Goal: Task Accomplishment & Management: Complete application form

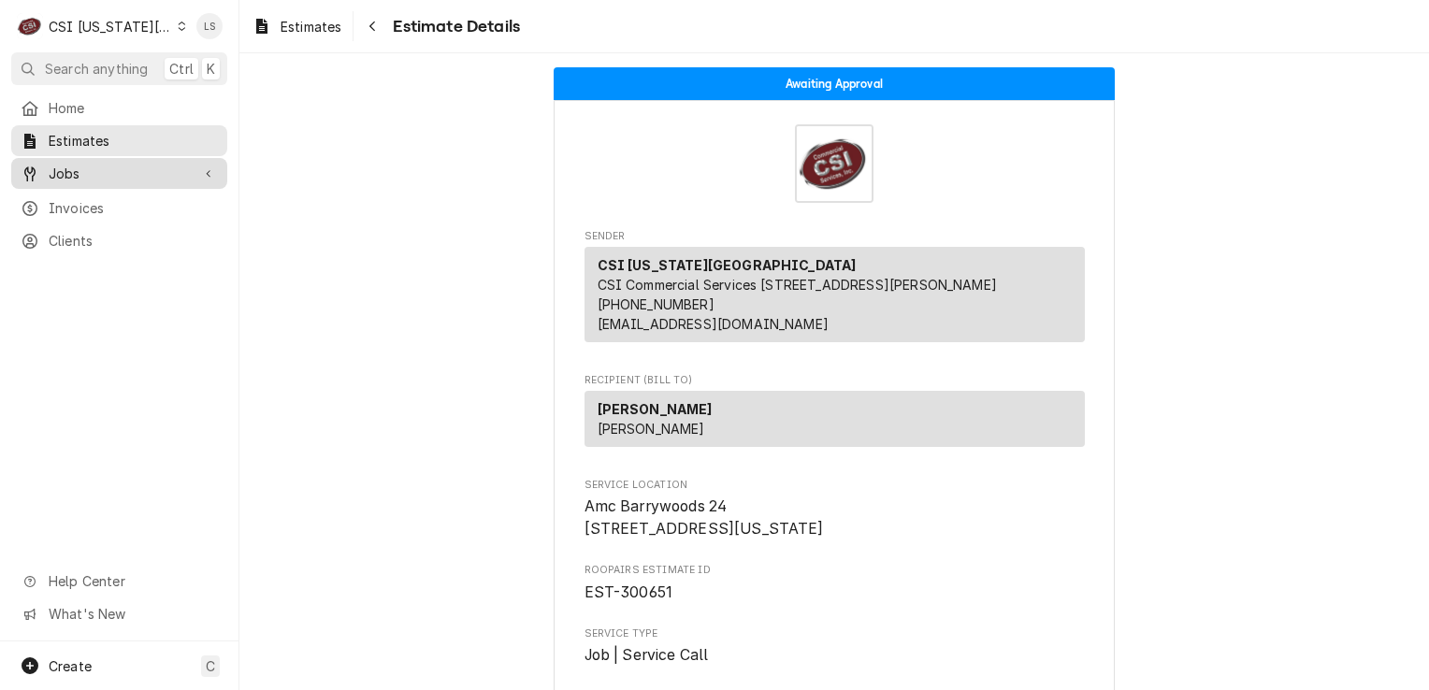
scroll to position [468, 0]
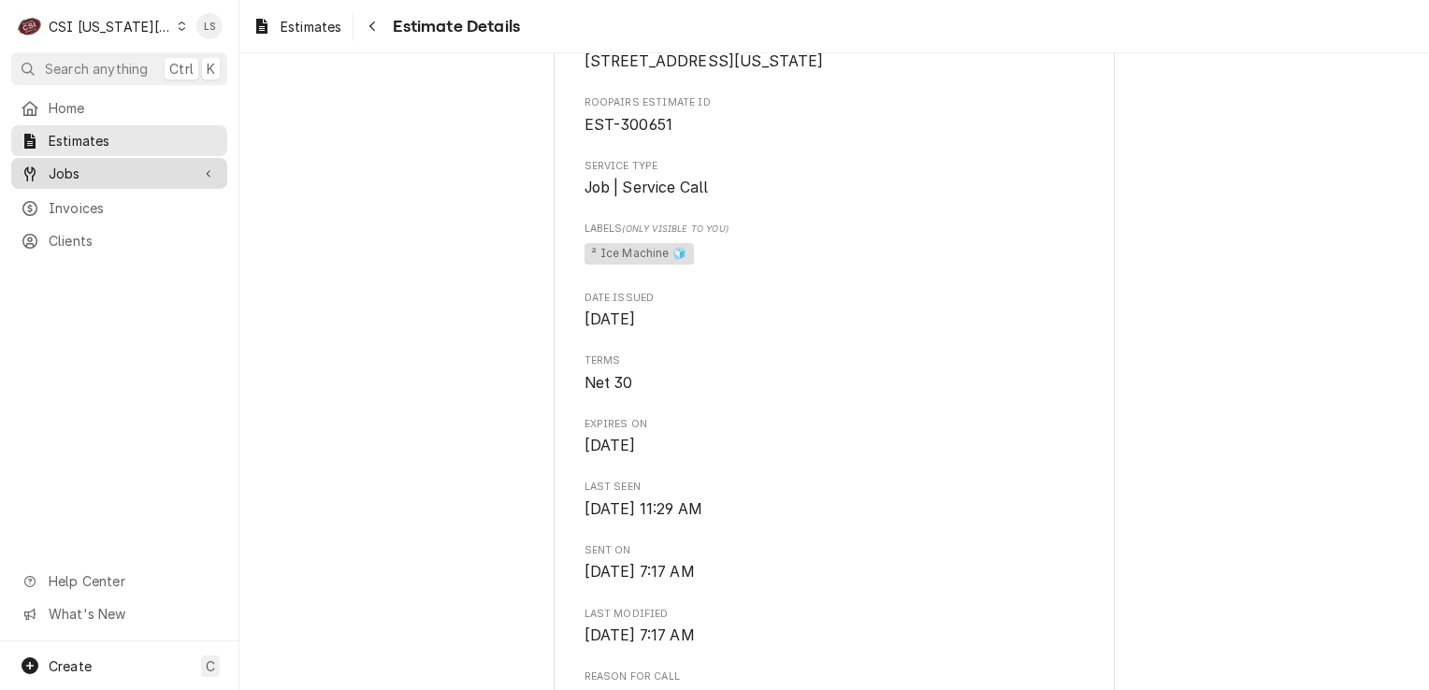
drag, startPoint x: 0, startPoint y: 0, endPoint x: 94, endPoint y: 174, distance: 198.0
click at [94, 174] on span "Jobs" at bounding box center [119, 174] width 141 height 20
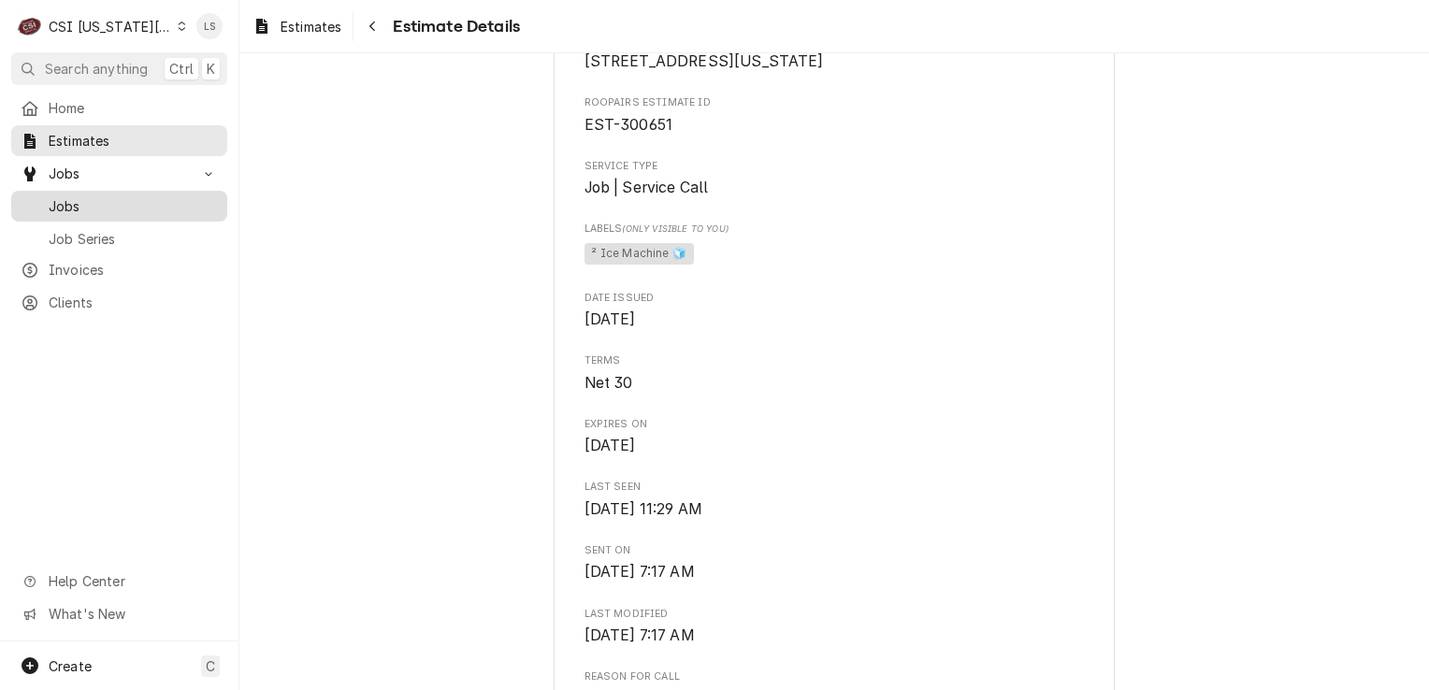
click at [86, 191] on link "Jobs" at bounding box center [119, 206] width 216 height 31
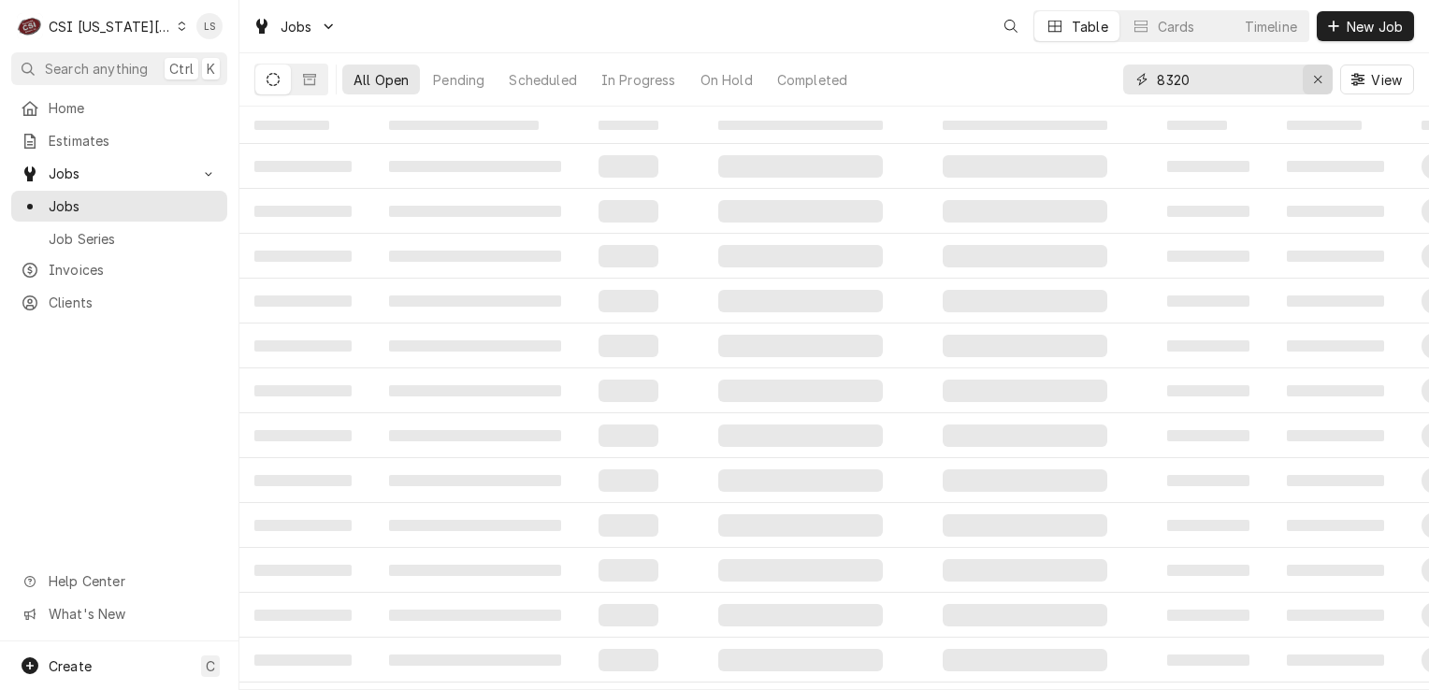
click at [1309, 76] on div "Erase input" at bounding box center [1318, 79] width 19 height 19
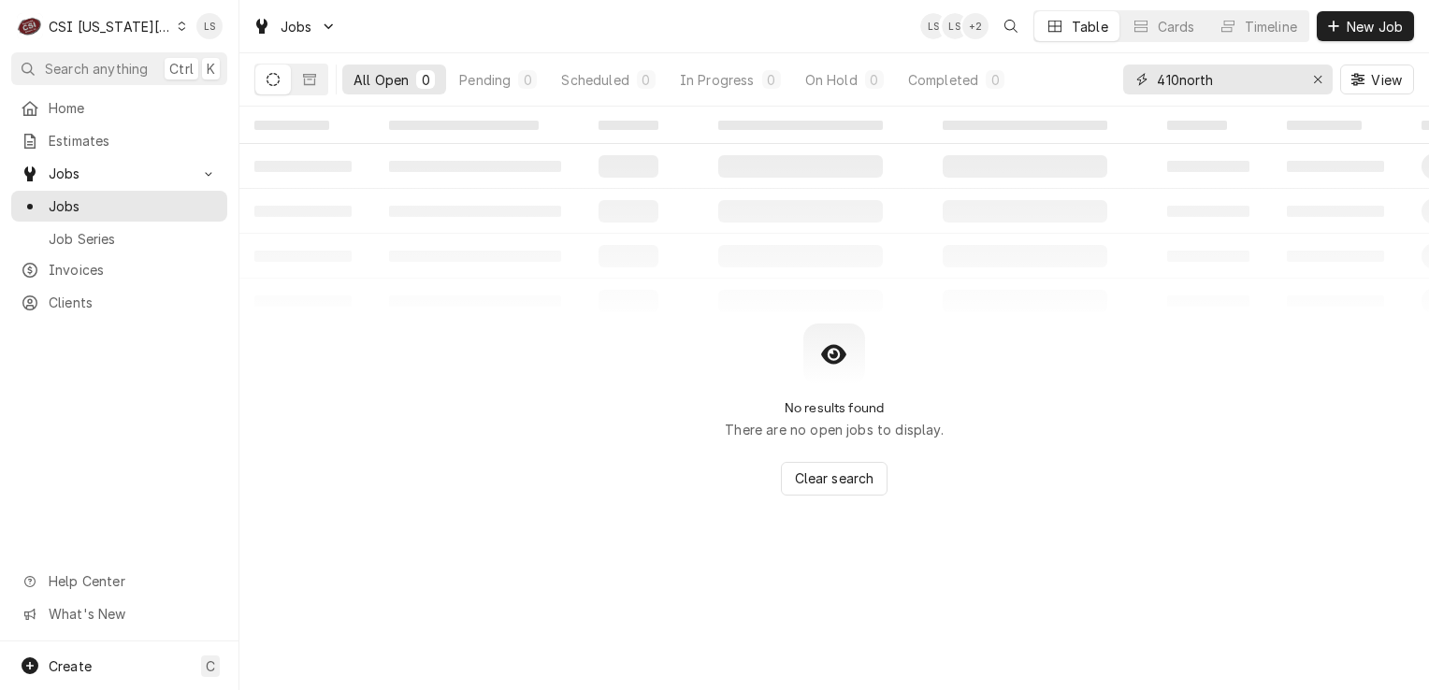
click at [1179, 78] on input "410north" at bounding box center [1227, 80] width 140 height 30
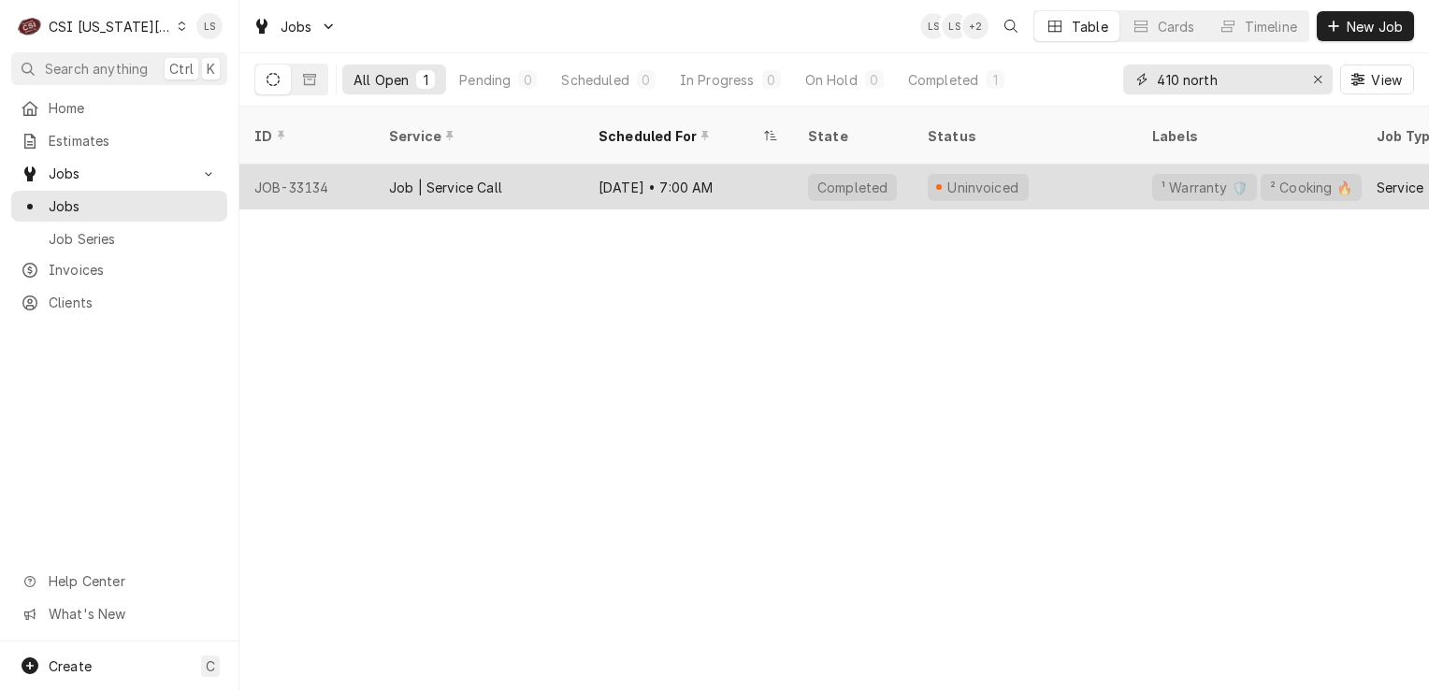
type input "410 north"
click at [326, 165] on div "JOB-33134" at bounding box center [306, 187] width 135 height 45
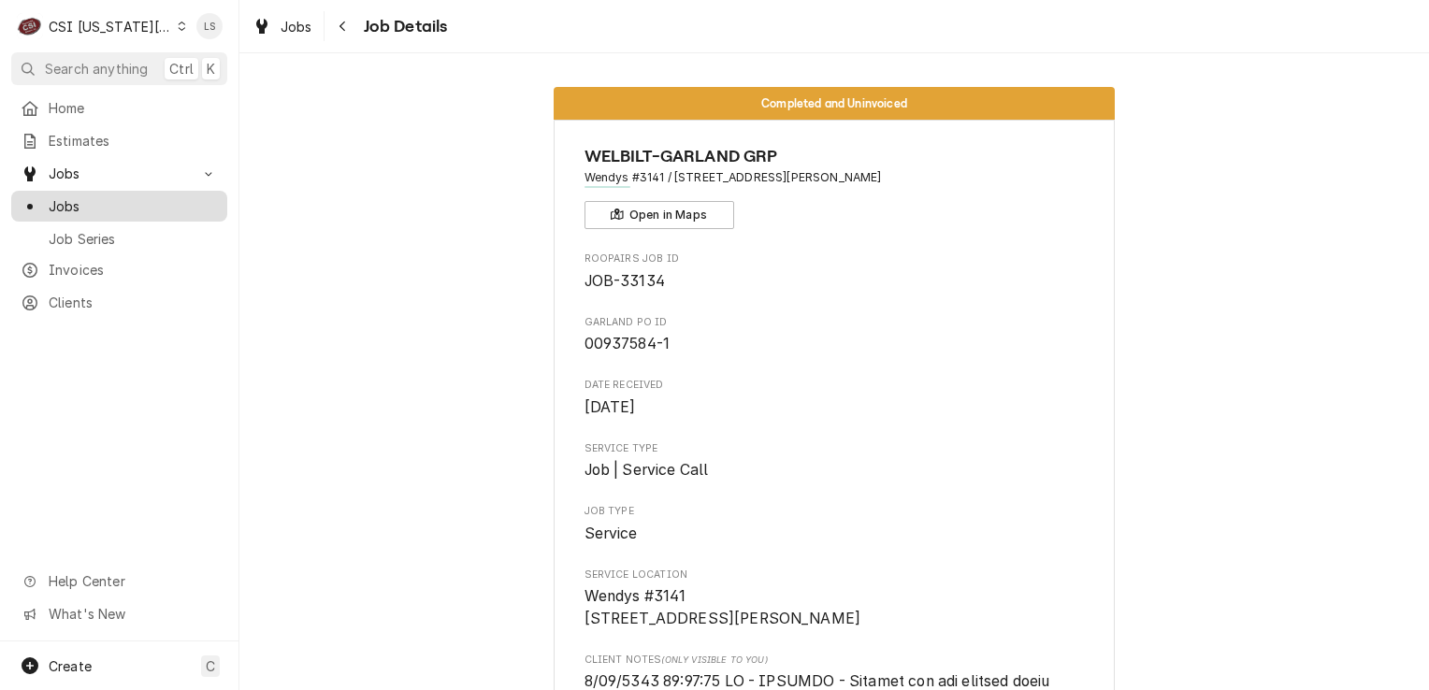
click at [105, 196] on span "Jobs" at bounding box center [133, 206] width 169 height 20
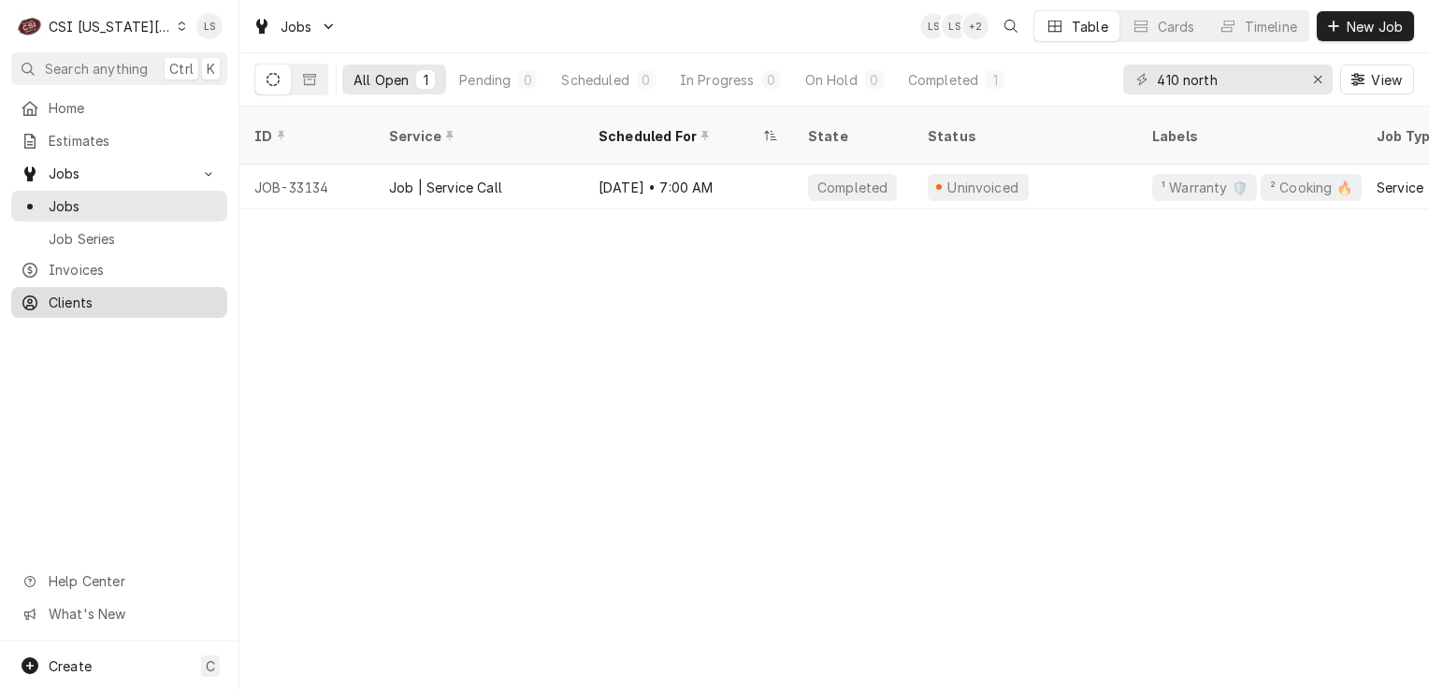
click at [93, 300] on span "Clients" at bounding box center [133, 303] width 169 height 20
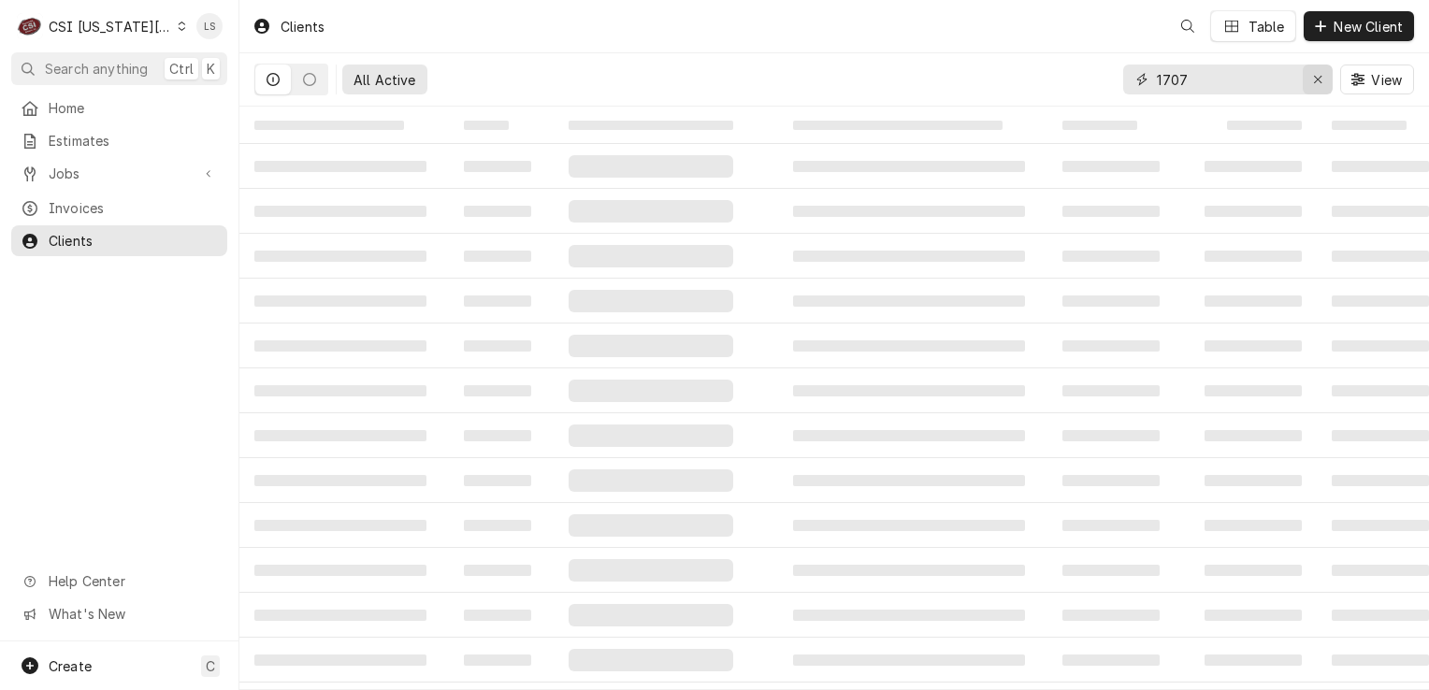
click at [1315, 80] on icon "Erase input" at bounding box center [1318, 79] width 10 height 13
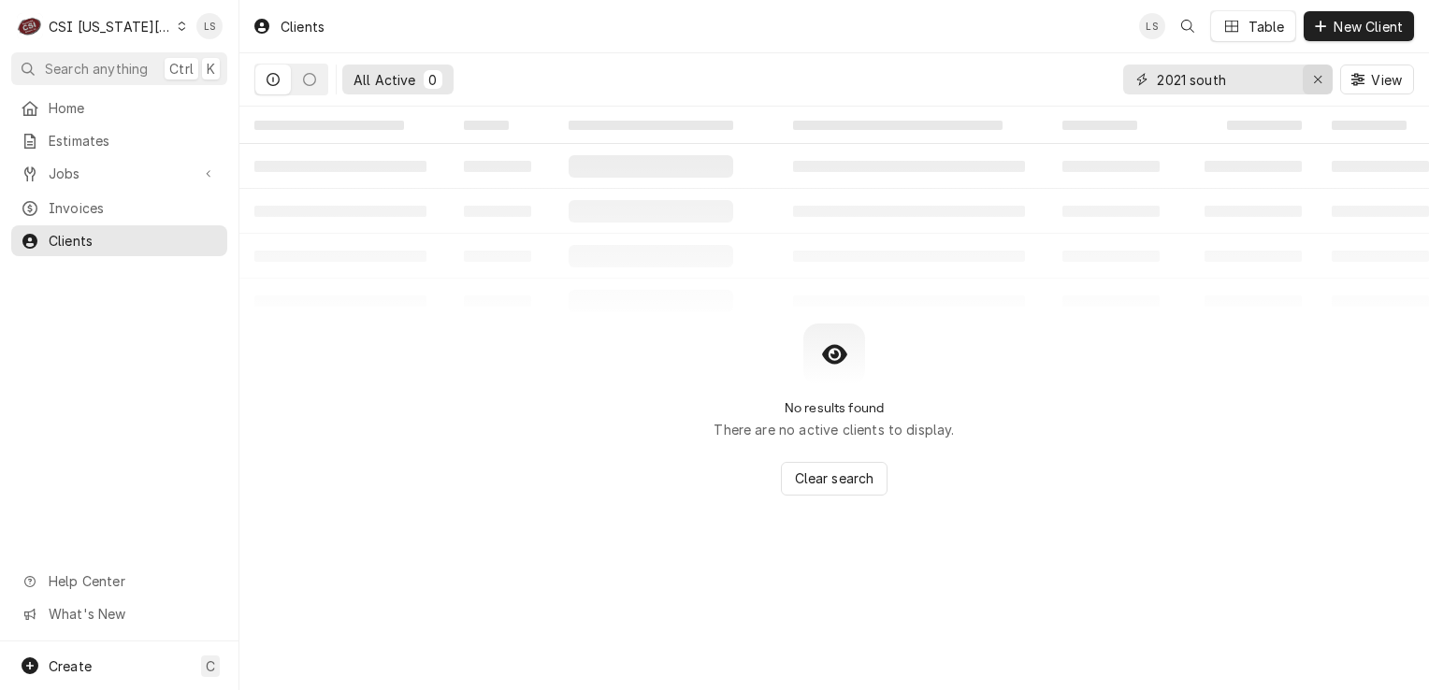
type input "2021 south"
click at [1312, 86] on div "Erase input" at bounding box center [1318, 79] width 19 height 19
click at [1360, 30] on span "New Client" at bounding box center [1368, 27] width 77 height 20
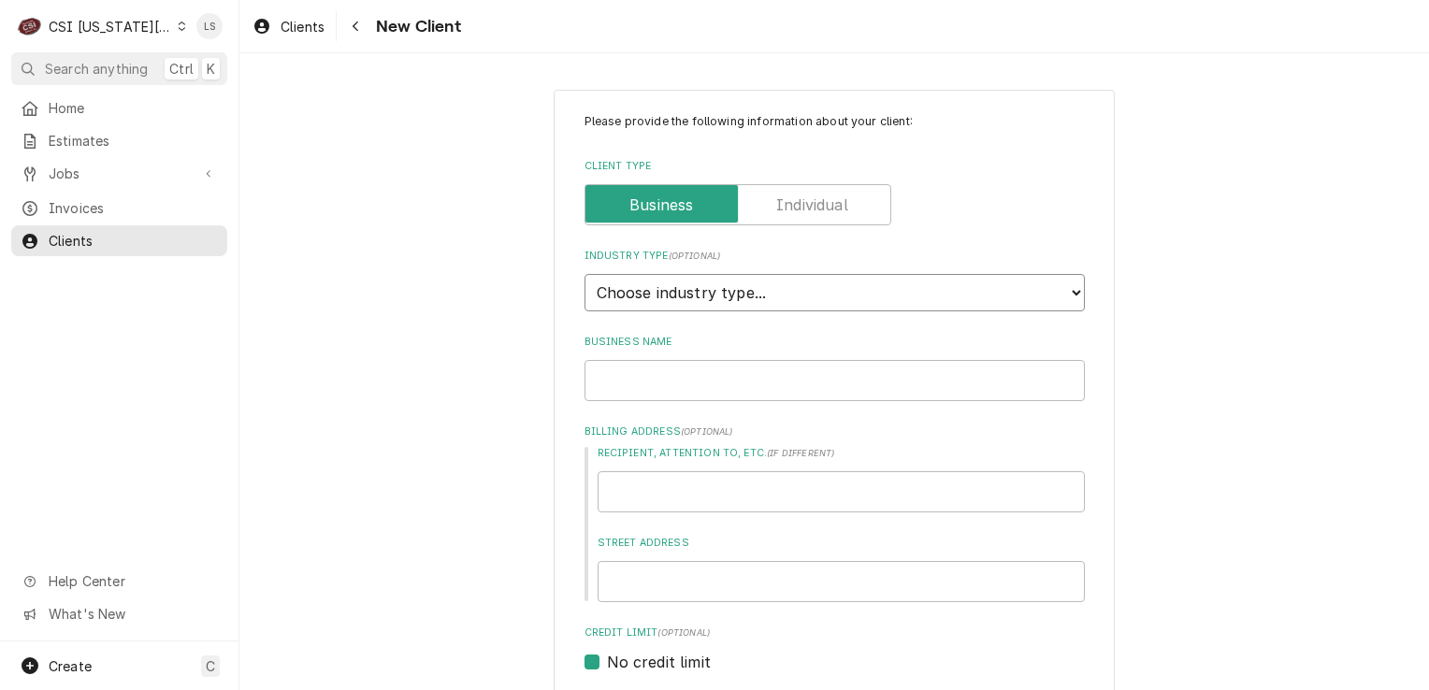
click at [666, 294] on select "Choose industry type... Residential Commercial Industrial Government" at bounding box center [835, 292] width 501 height 37
select select "2"
click at [585, 274] on select "Choose industry type... Residential Commercial Industrial Government" at bounding box center [835, 292] width 501 height 37
click at [627, 387] on input "Business Name" at bounding box center [835, 380] width 501 height 41
paste input "Chilis #0206"
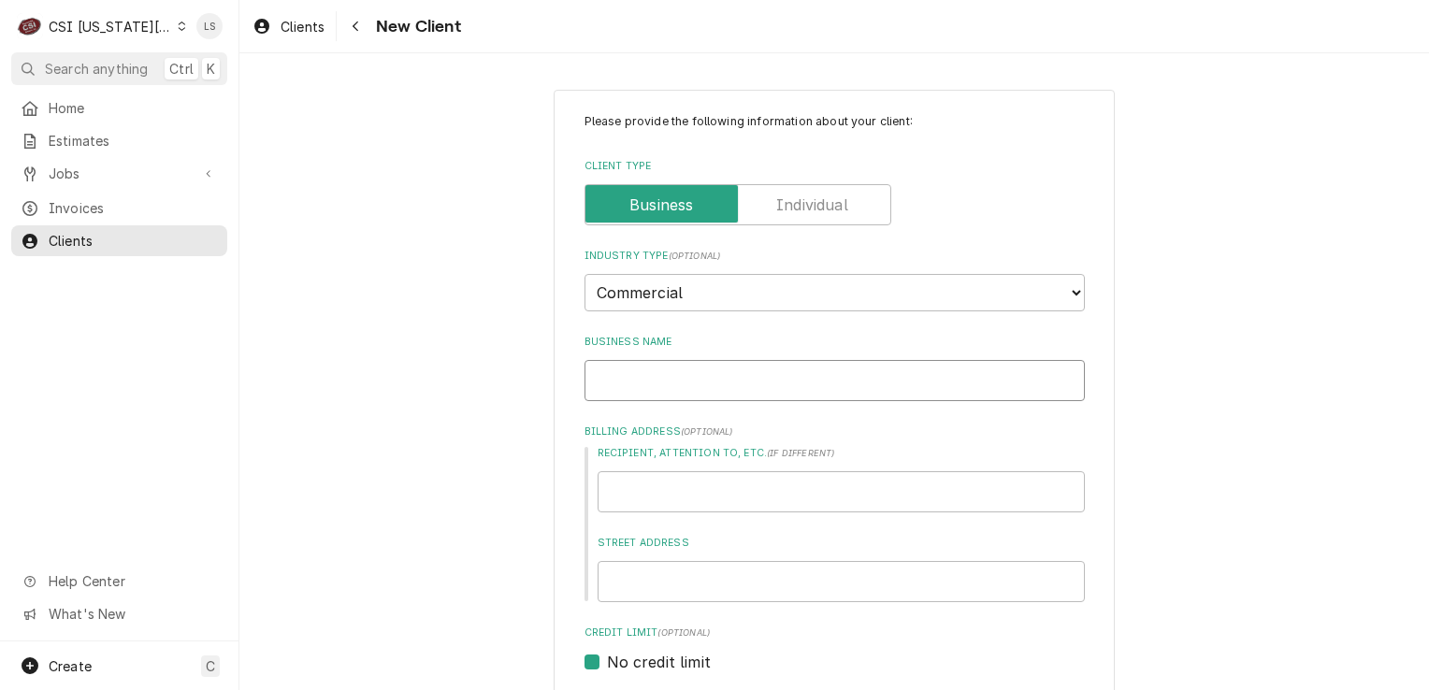
type textarea "x"
type input "Chilis #0206"
paste input "2021 Southwest Wanamaker Road"
type textarea "x"
type input "2021 Southwest Wanamaker Road"
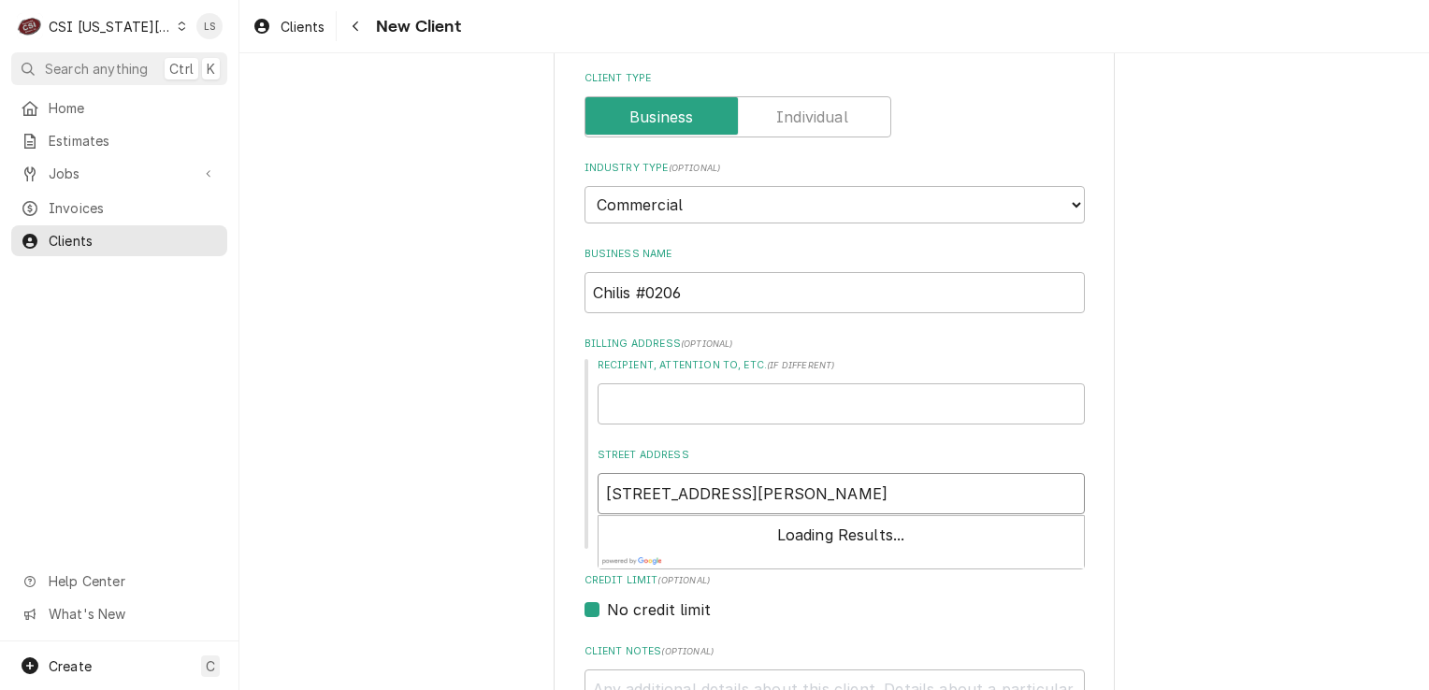
scroll to position [187, 0]
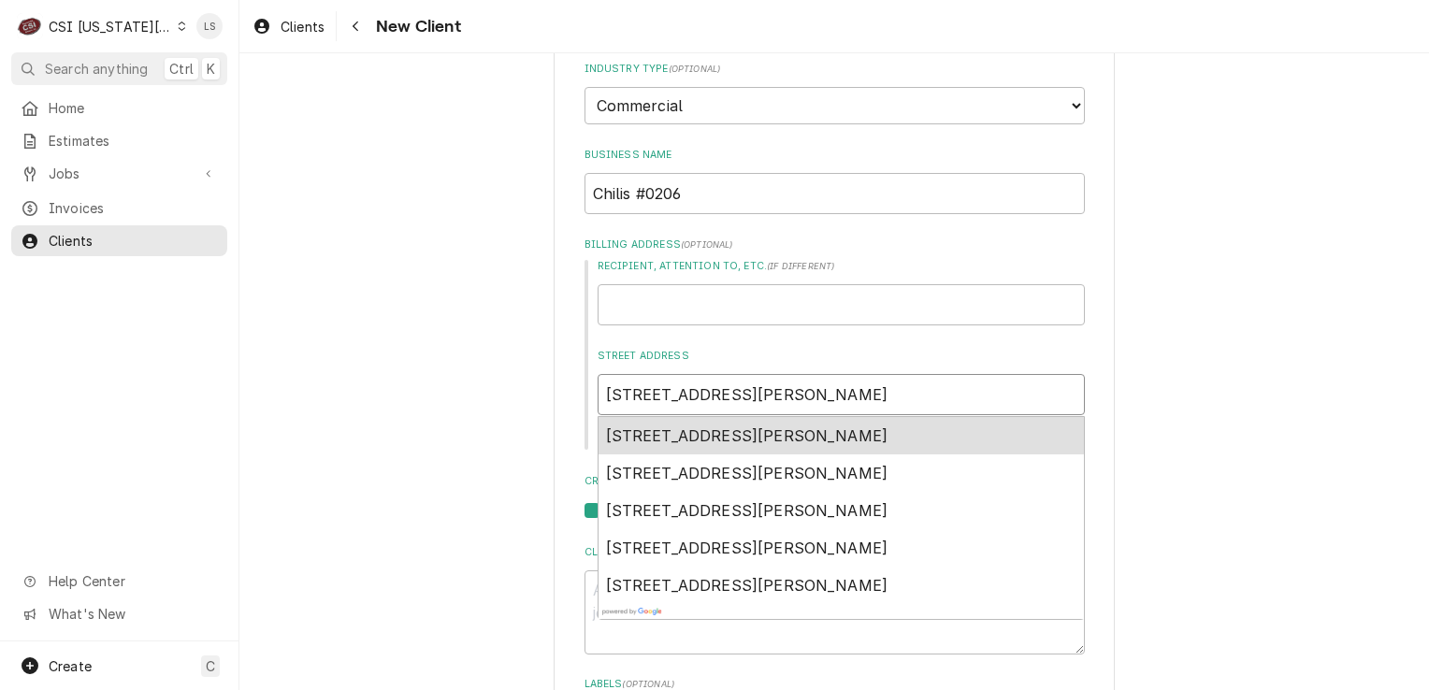
click at [738, 432] on span "2021 Southwest Wanamaker Road, Topeka, KS, USA" at bounding box center [747, 436] width 283 height 19
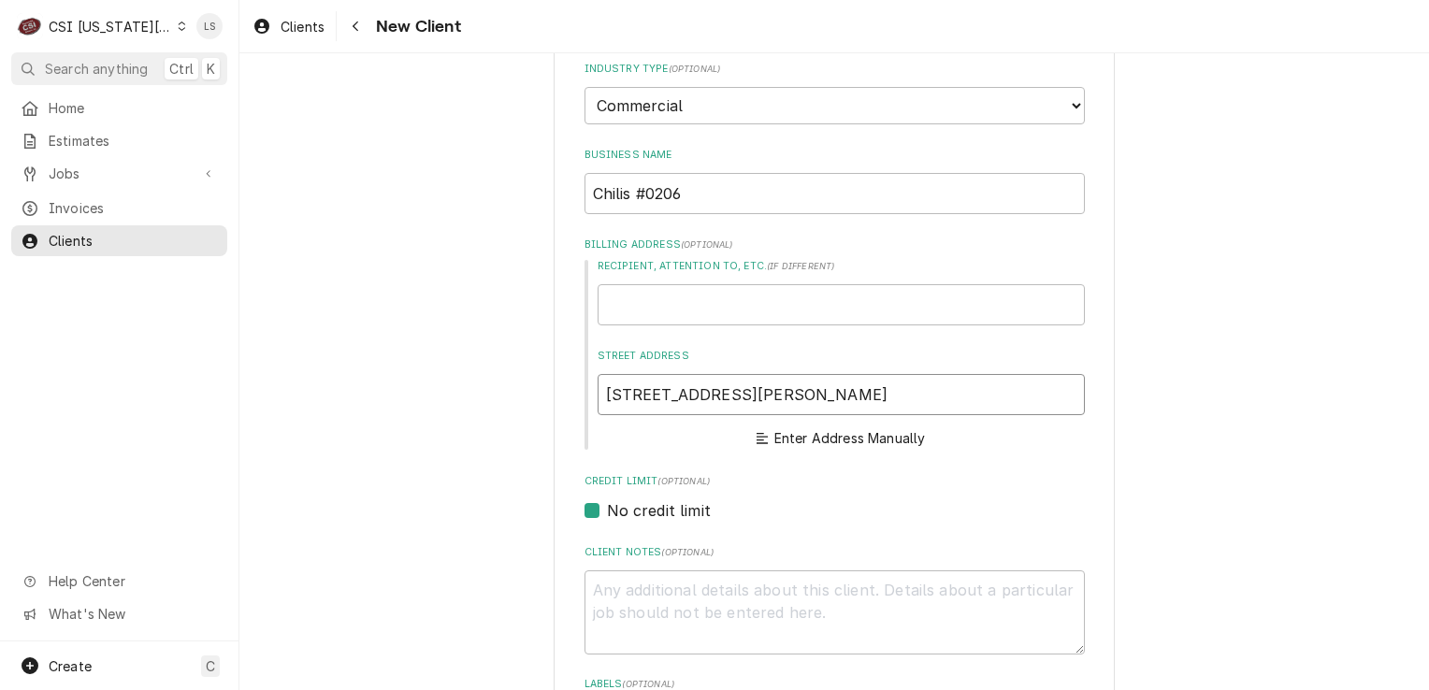
type textarea "x"
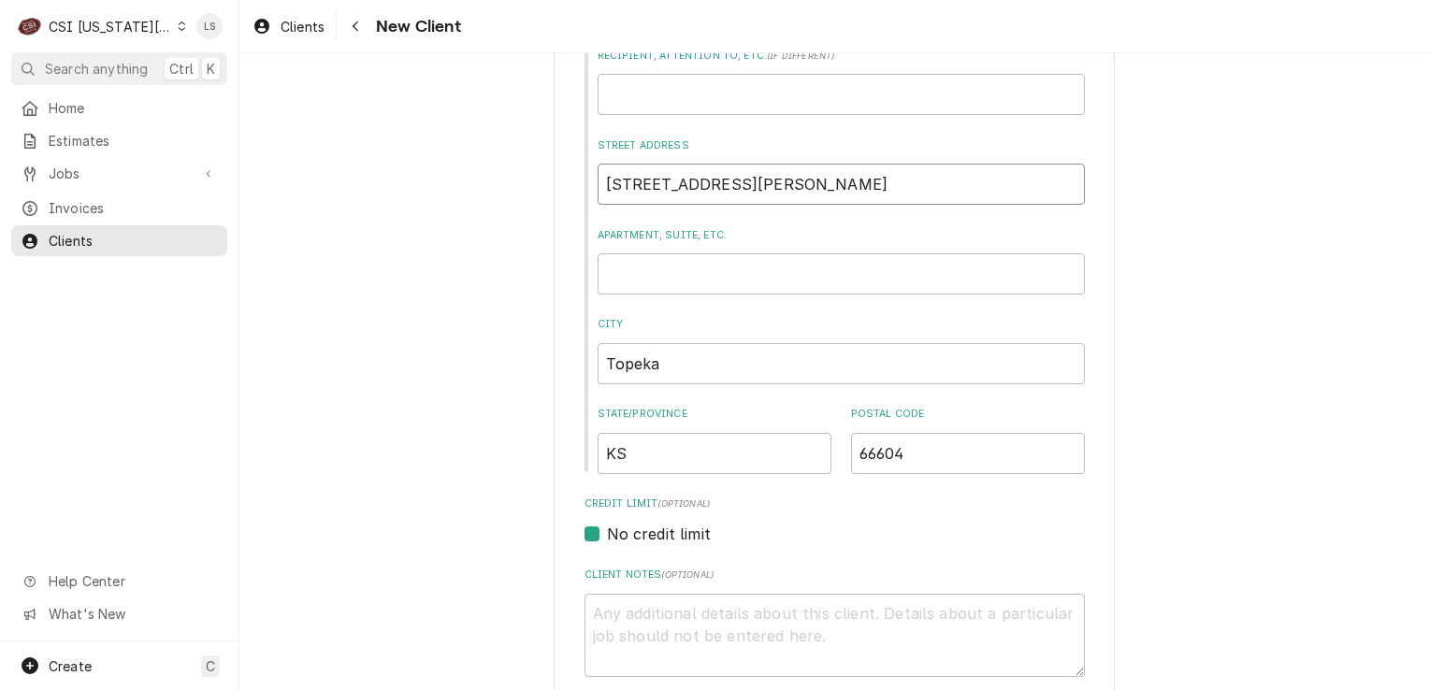
scroll to position [655, 0]
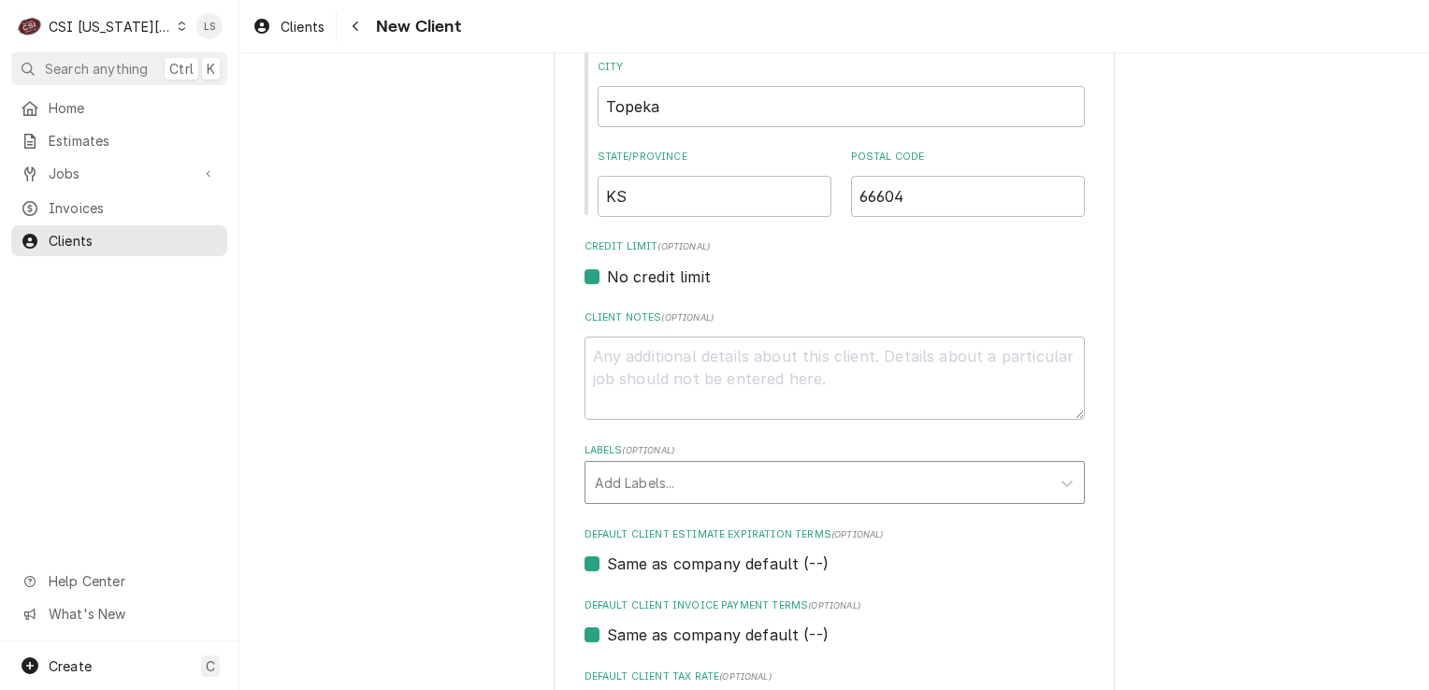
type input "2021 SW Wanamaker Rd"
click at [655, 492] on div "Labels" at bounding box center [818, 483] width 446 height 34
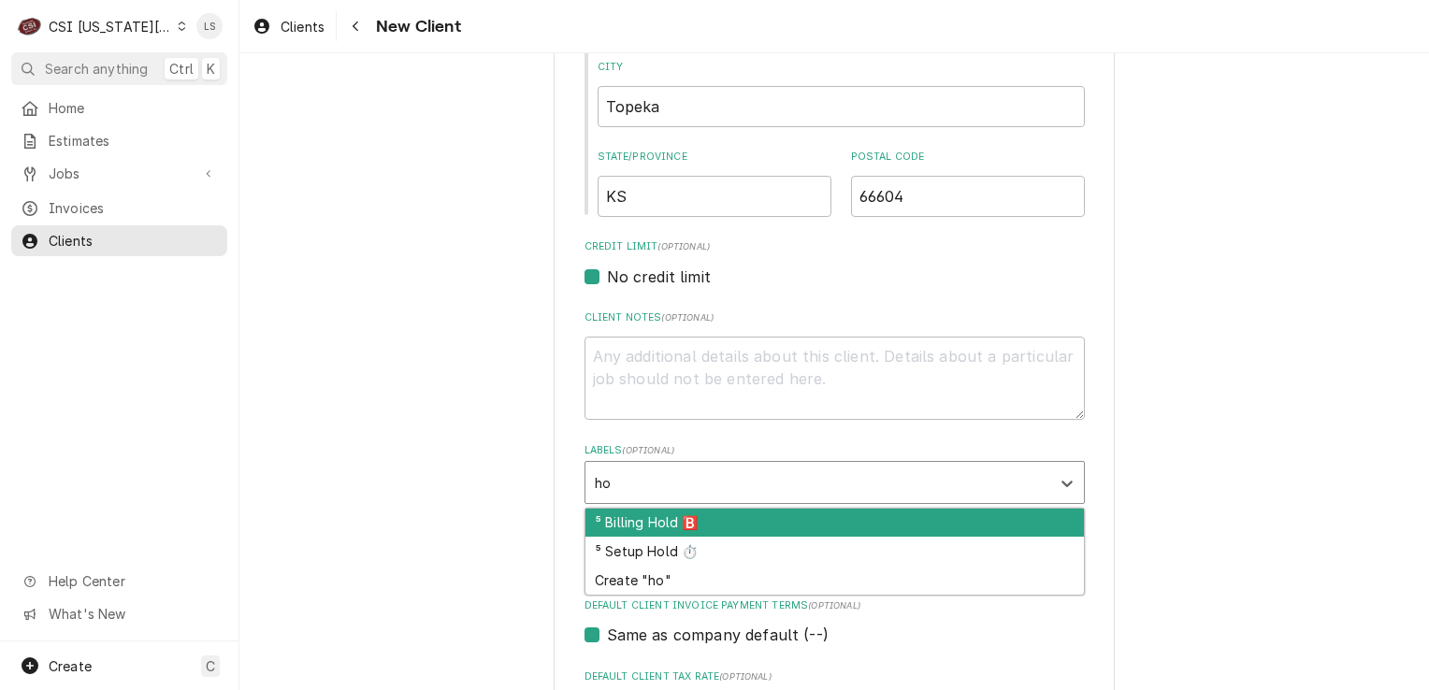
type input "hol"
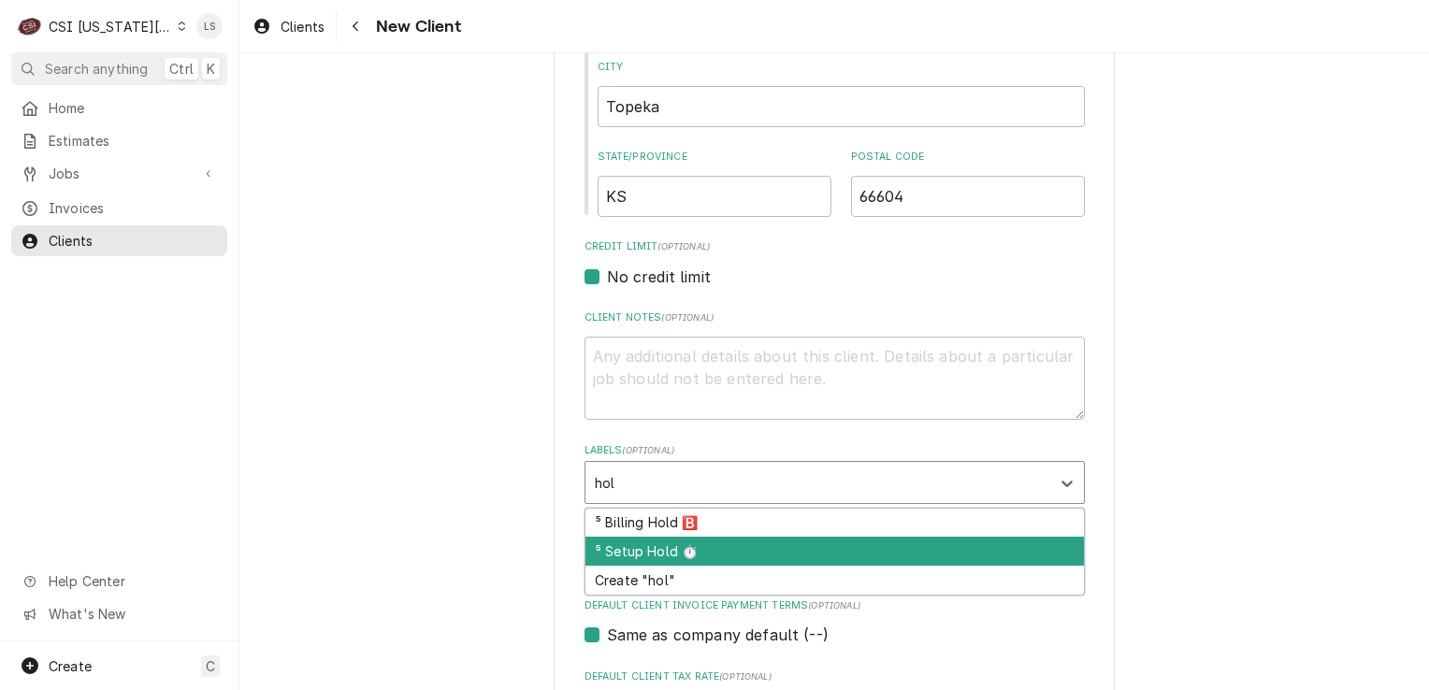
click at [648, 541] on div "⁵ Setup Hold ⏱️" at bounding box center [835, 551] width 499 height 29
type textarea "x"
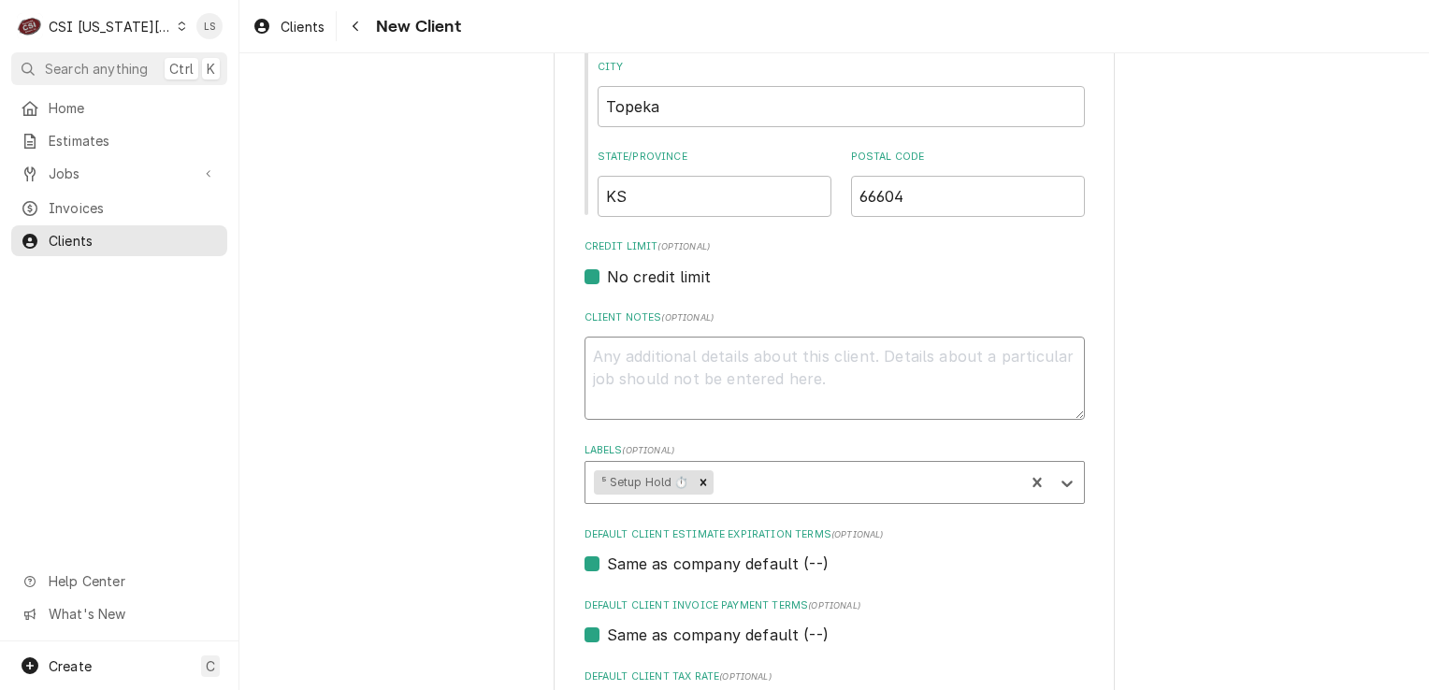
click at [662, 407] on textarea "Client Notes ( optional )" at bounding box center [835, 379] width 501 height 84
type textarea "x"
type textarea "*"
type textarea "x"
type textarea "**"
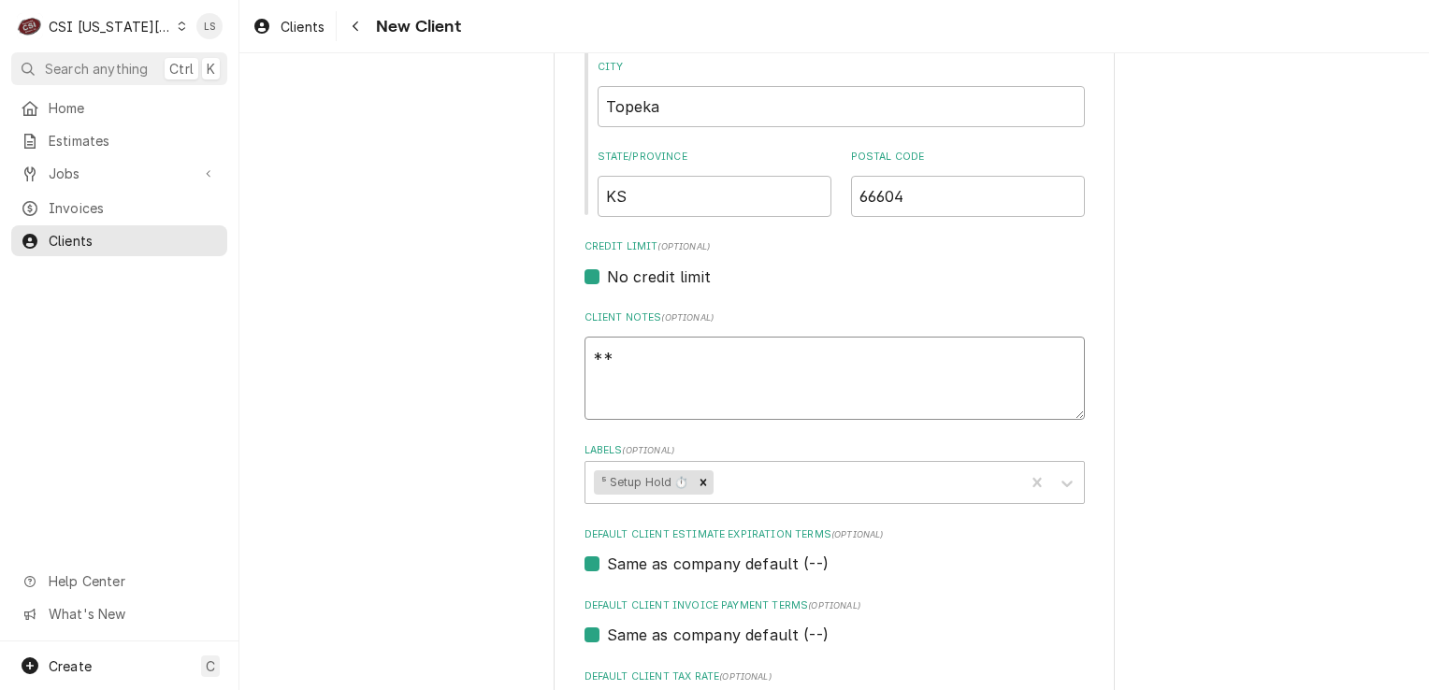
type textarea "x"
type textarea "**"
type textarea "x"
type textarea "** n"
type textarea "x"
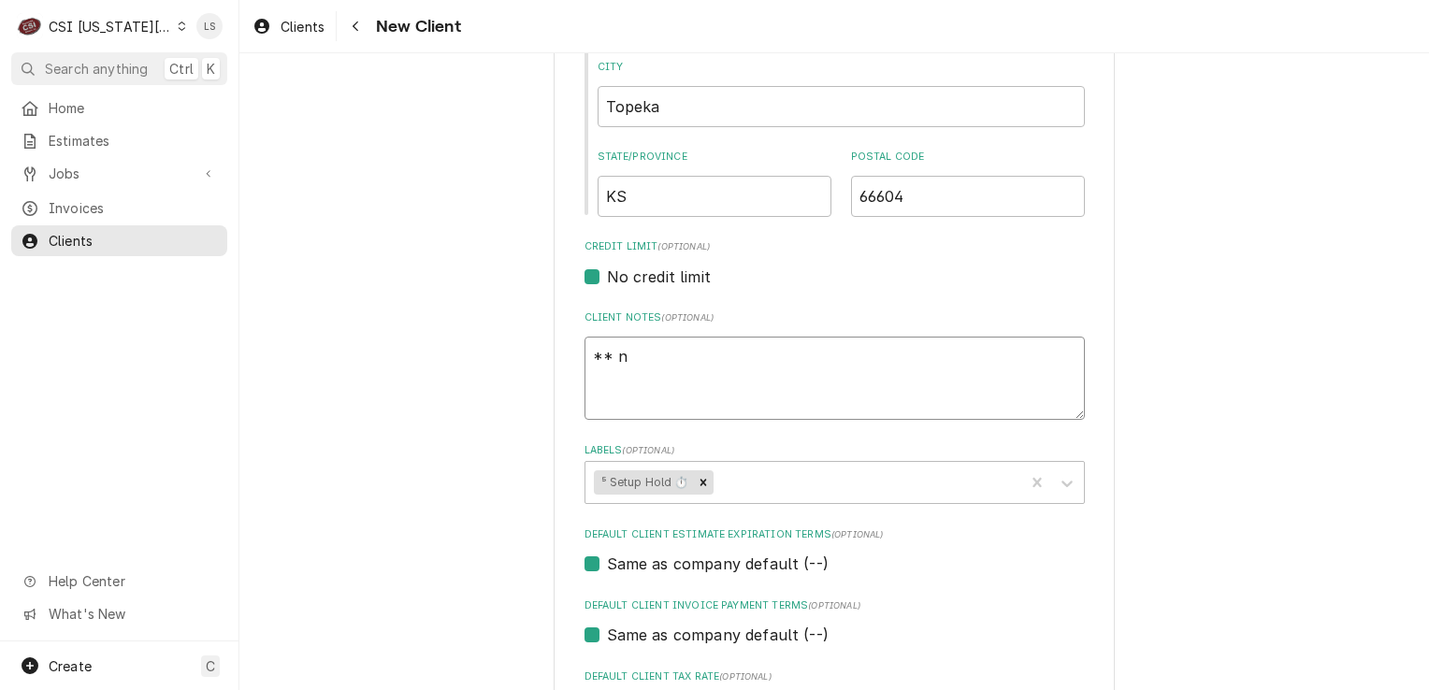
type textarea "** ne"
type textarea "x"
type textarea "** nee"
type textarea "x"
type textarea "** need"
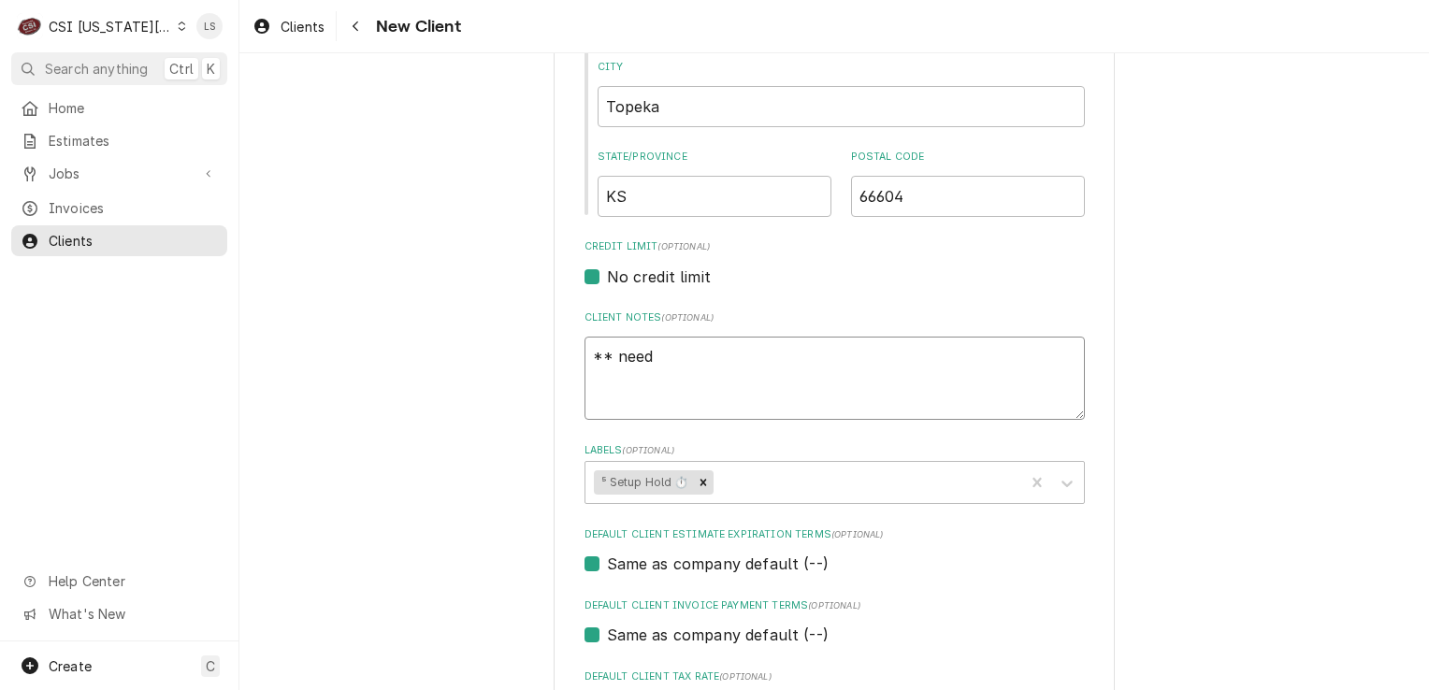
type textarea "x"
type textarea "** need"
type textarea "x"
type textarea "** need b"
type textarea "x"
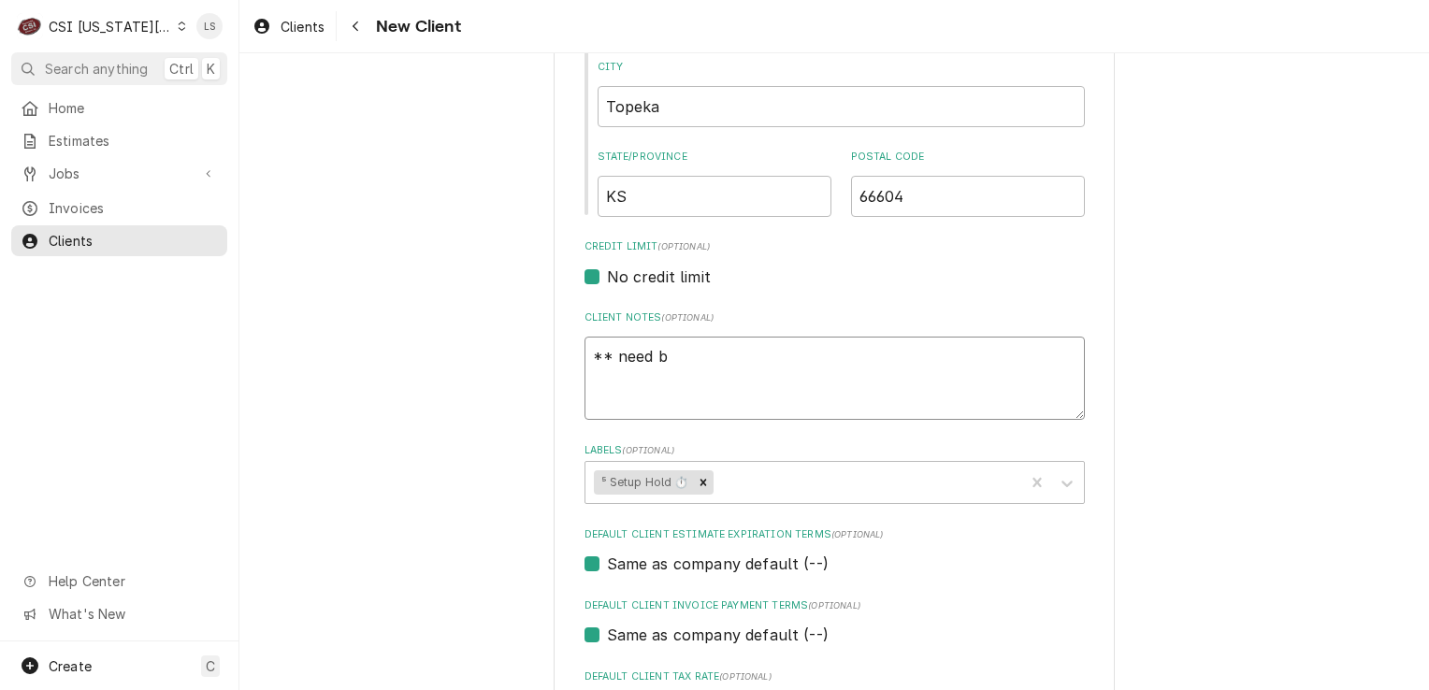
type textarea "** need bi"
type textarea "x"
type textarea "** need bil"
type textarea "x"
type textarea "** need bill"
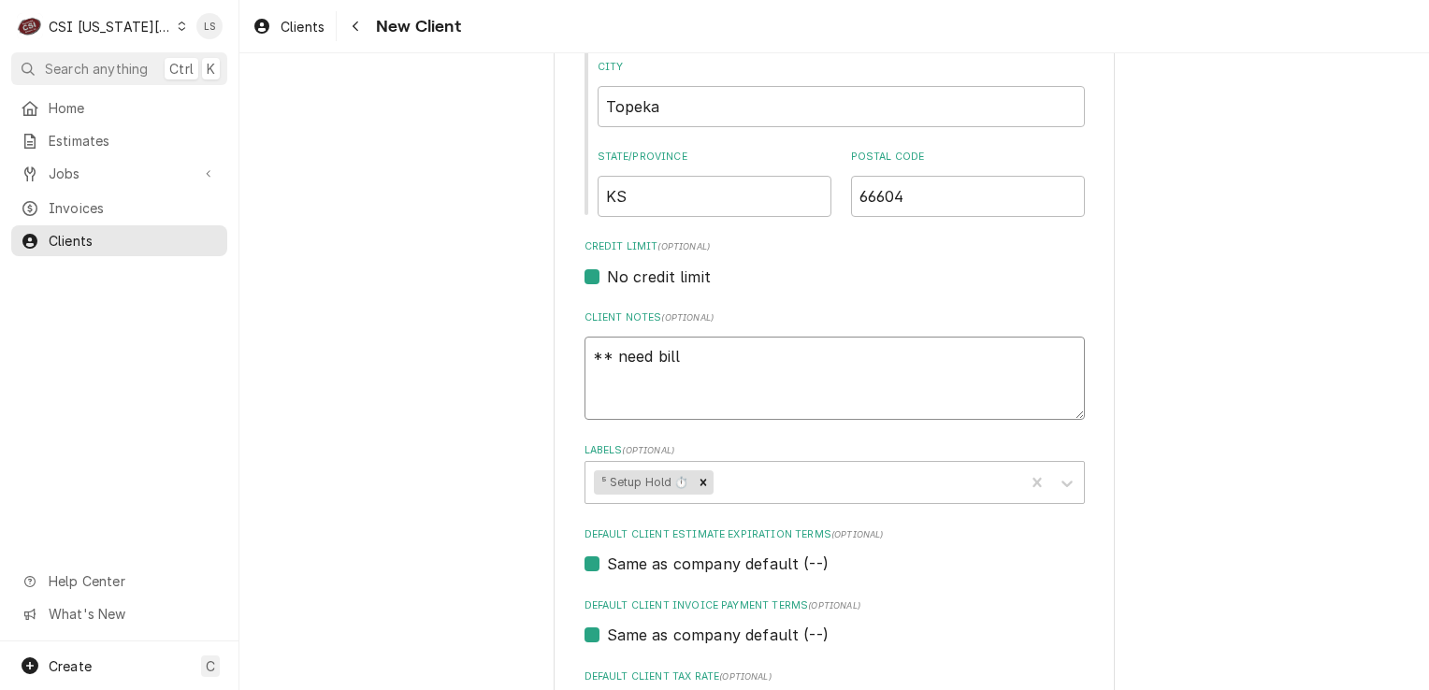
type textarea "x"
type textarea "** need billi"
type textarea "x"
type textarea "** need billin"
type textarea "x"
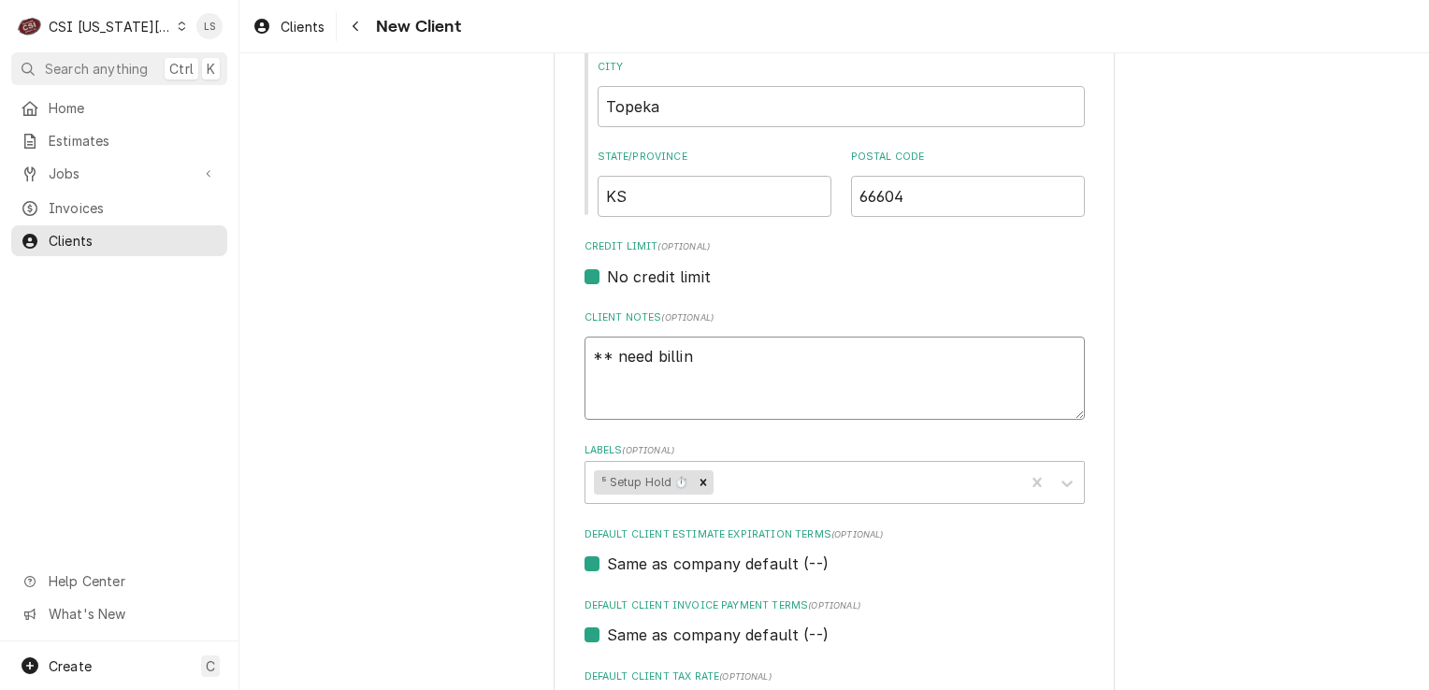
type textarea "** need billing"
type textarea "x"
type textarea "** need billing"
type textarea "x"
type textarea "** need billing i"
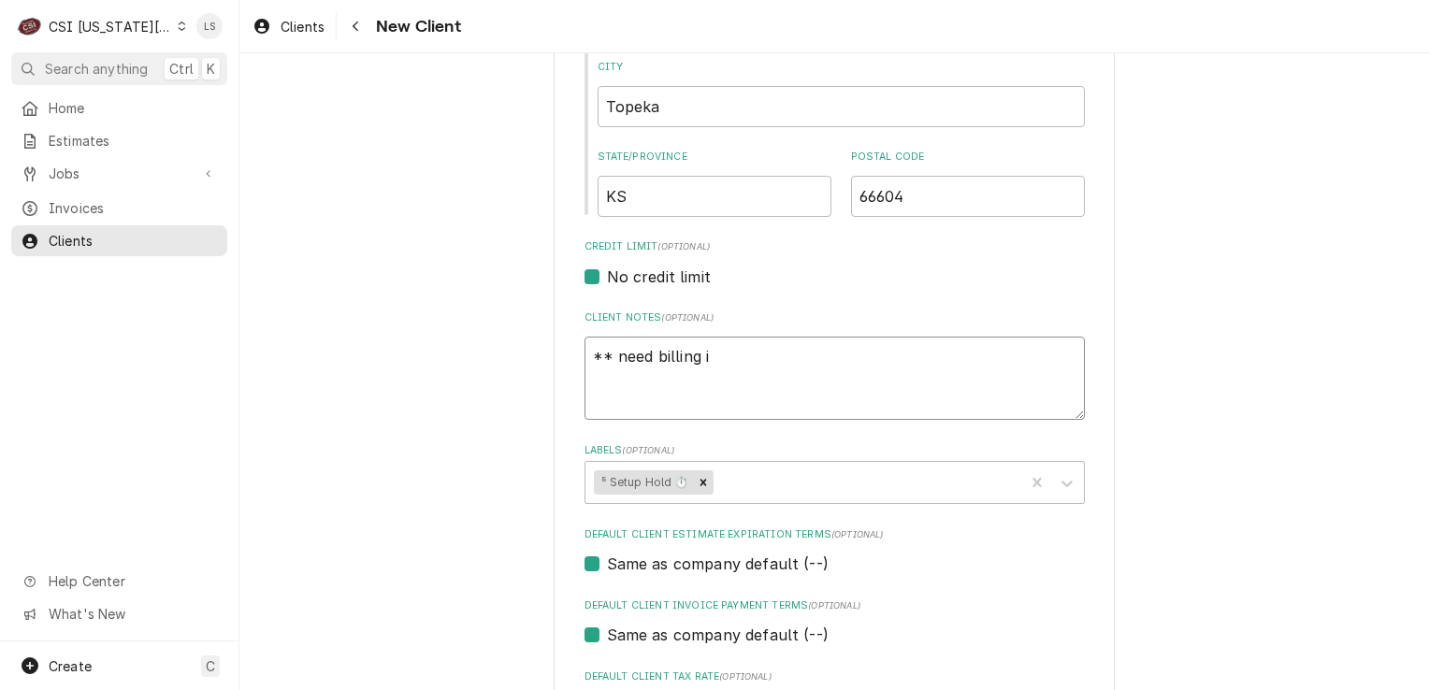
type textarea "x"
type textarea "** need billing in"
type textarea "x"
type textarea "** need billing inf"
type textarea "x"
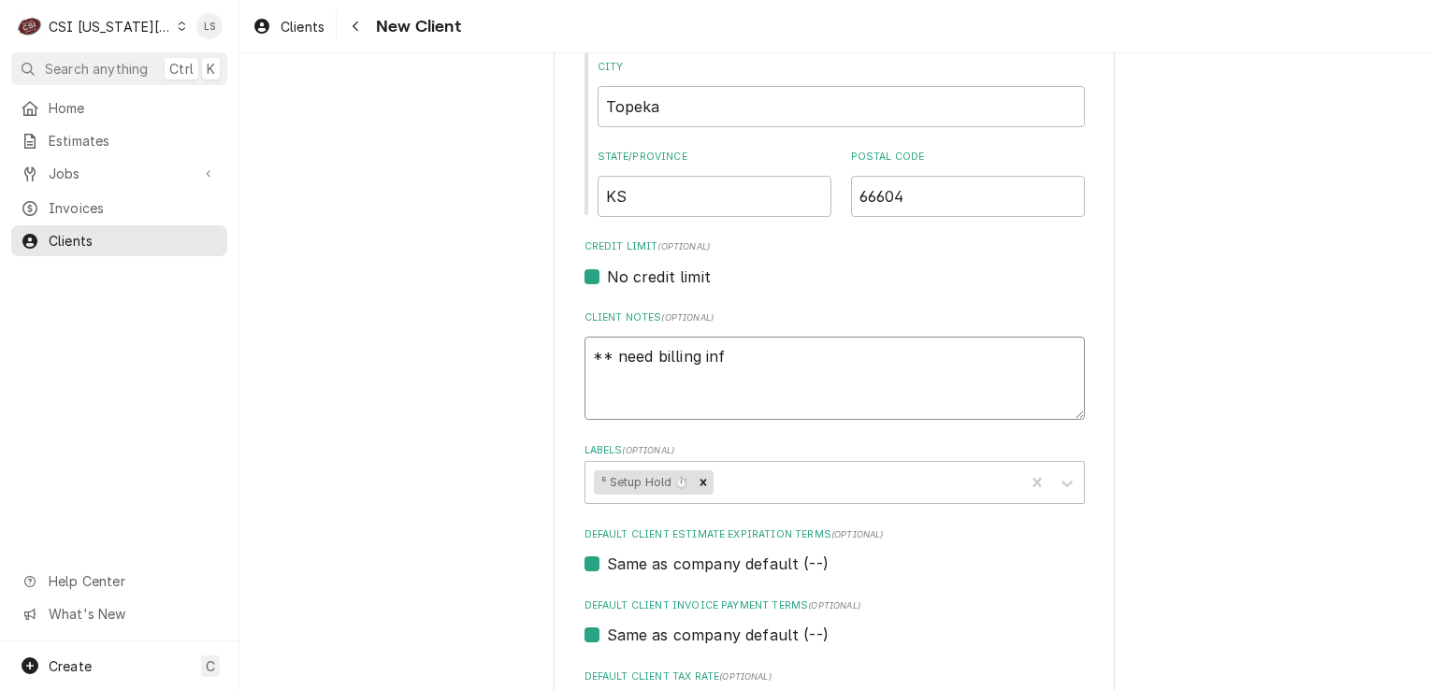
type textarea "** need billing info"
type textarea "x"
type textarea "** need billing info"
type textarea "x"
type textarea "** need billing info *"
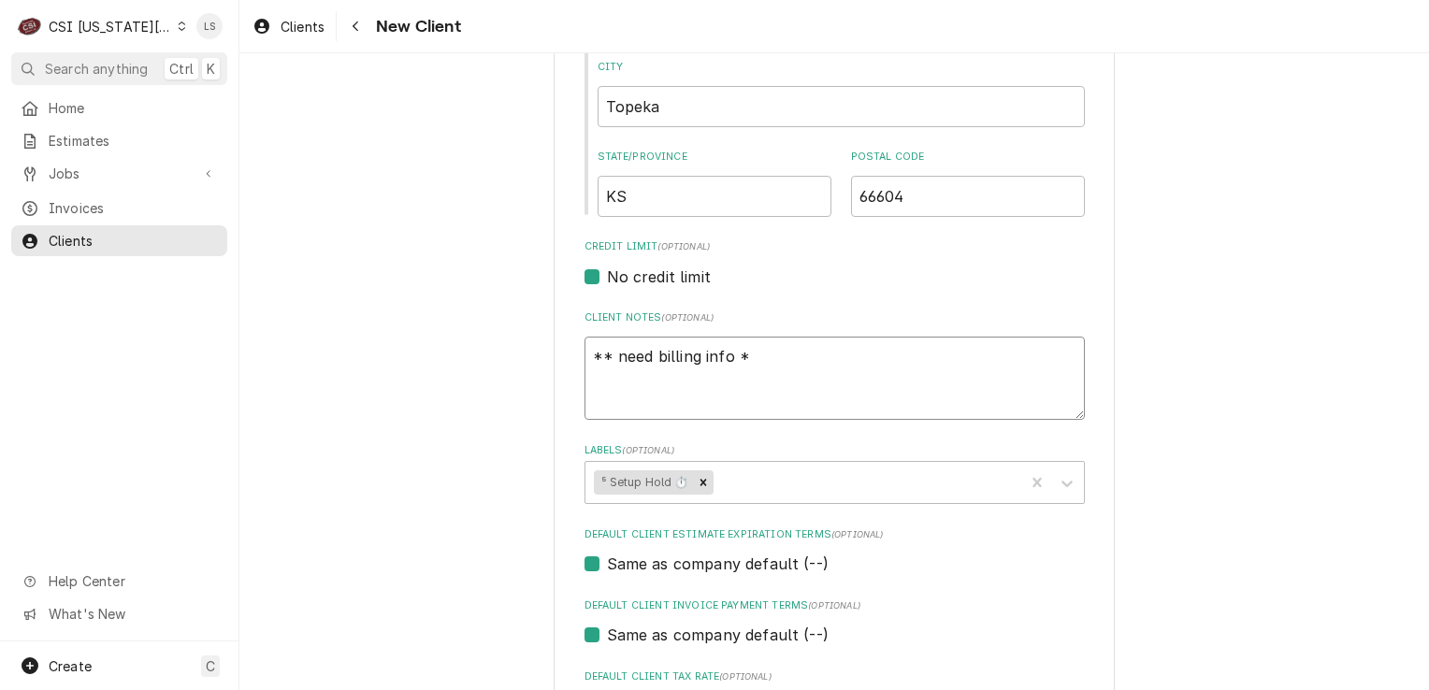
type textarea "x"
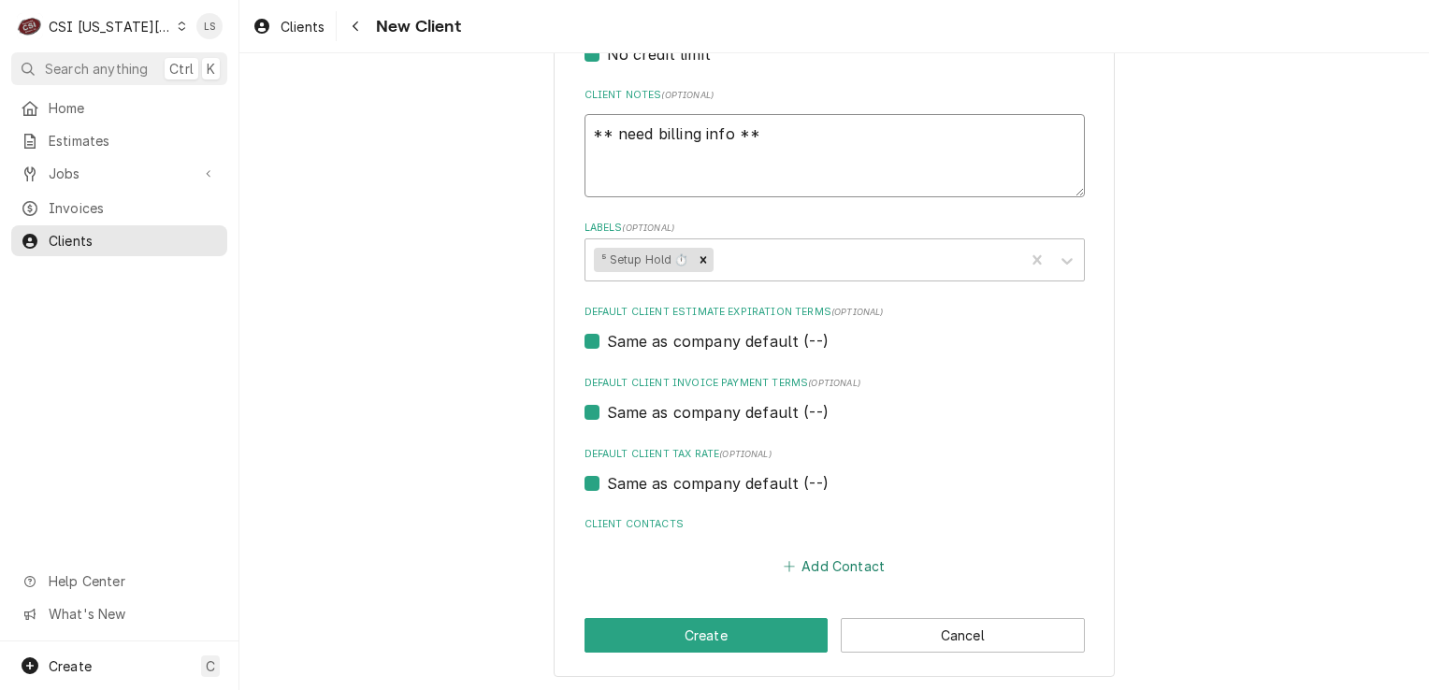
type textarea "** need billing info **"
click at [816, 560] on button "Add Contact" at bounding box center [834, 566] width 108 height 26
type textarea "x"
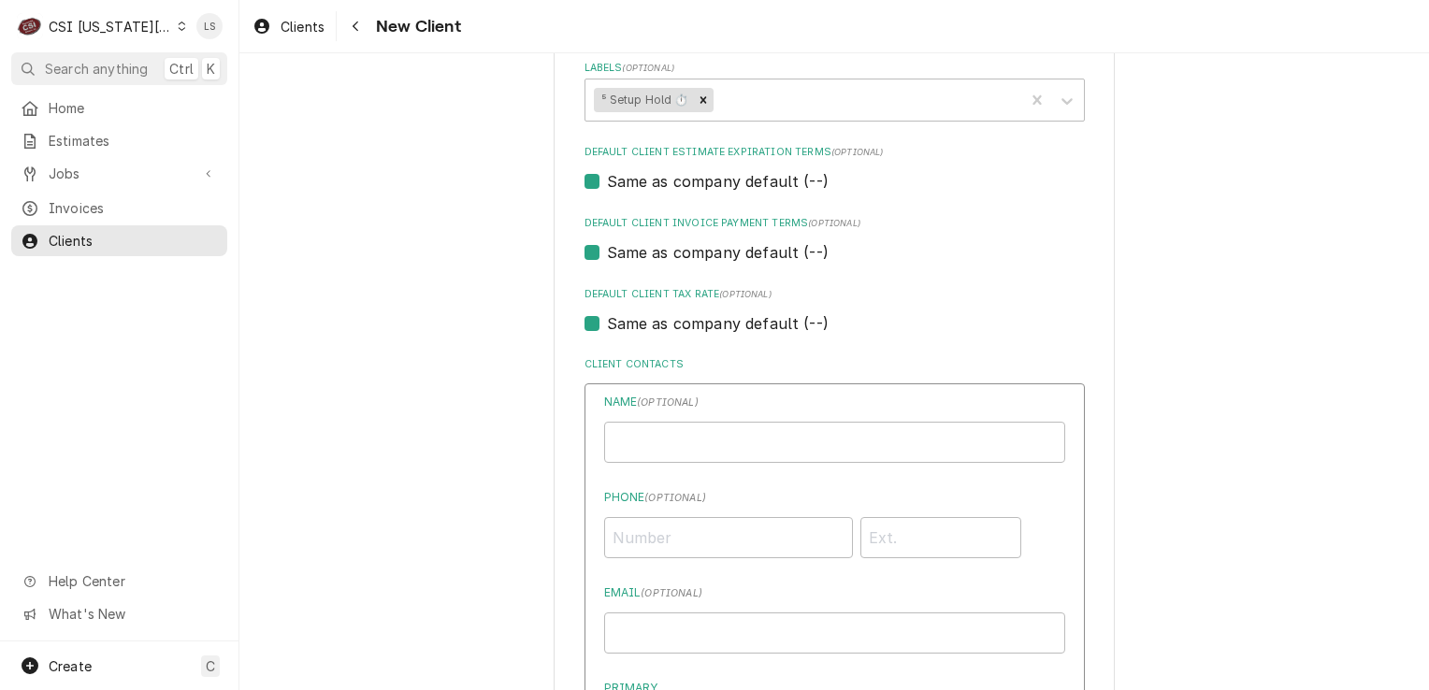
scroll to position [1252, 0]
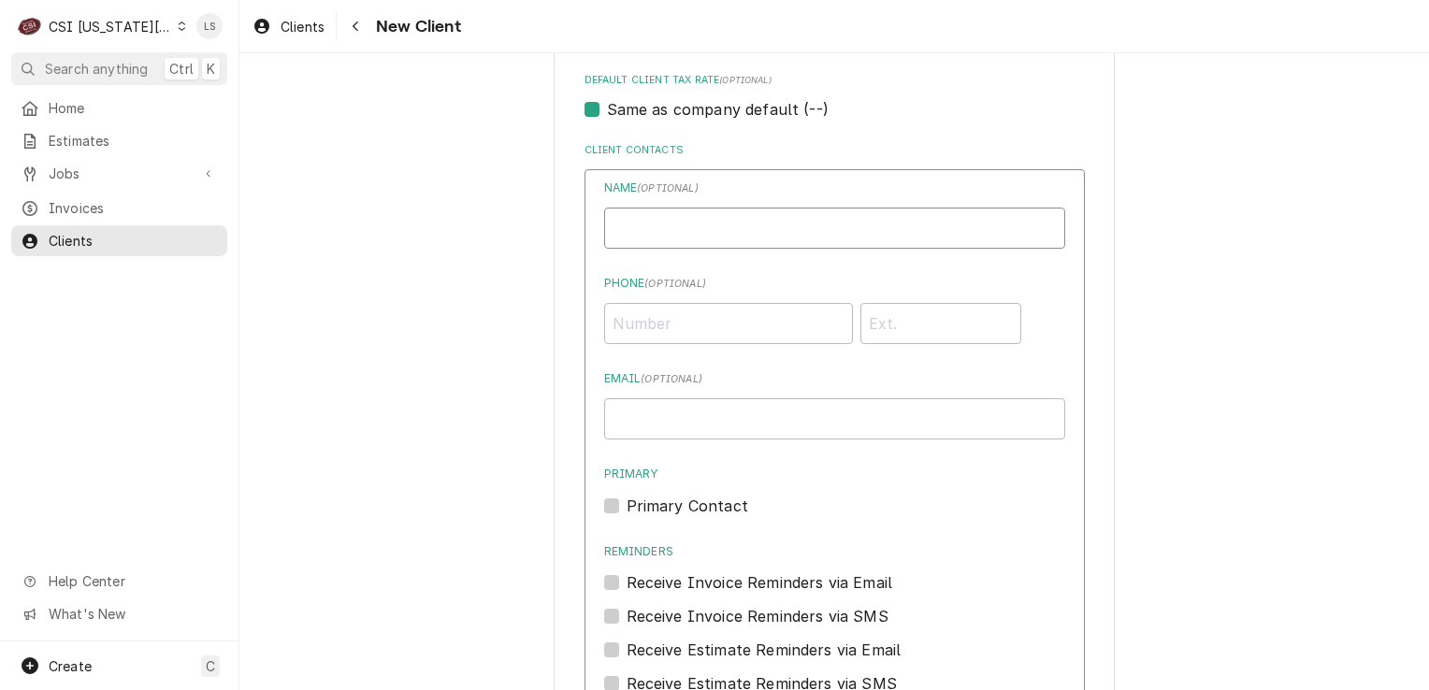
paste input "Danielle Dudley"
type input "Danielle Dudley"
paste input "(785) 271-9777"
type input "(785) 271-9777"
click at [627, 510] on label "Primary Contact" at bounding box center [688, 506] width 122 height 22
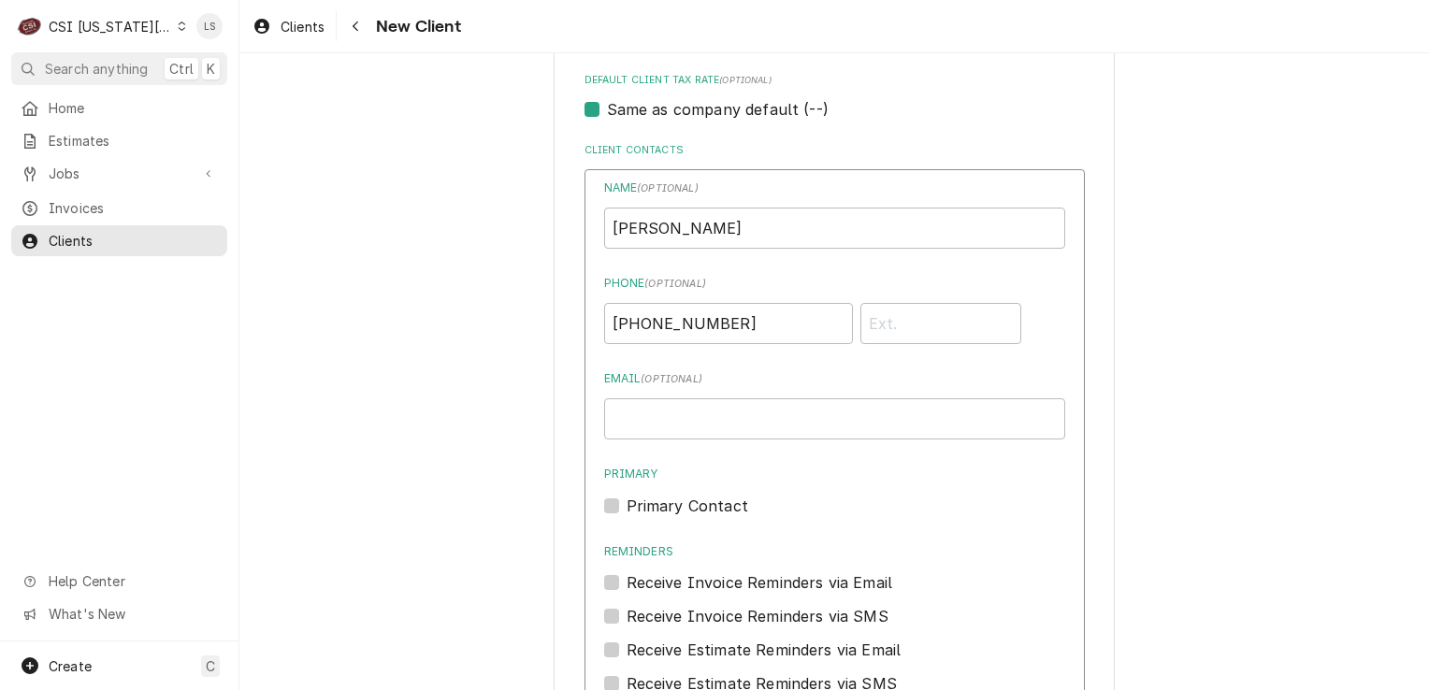
click at [627, 510] on input "Primary" at bounding box center [857, 515] width 461 height 41
checkbox input "true"
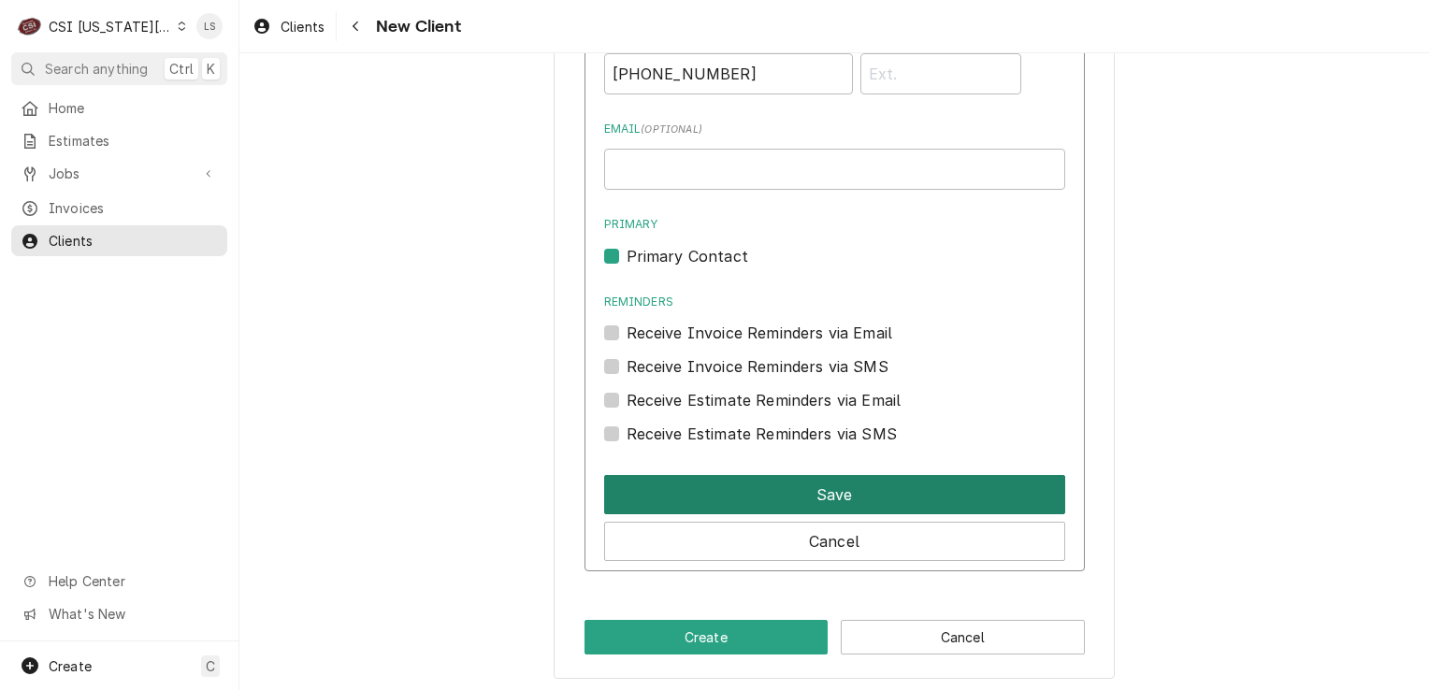
click at [776, 486] on button "Save" at bounding box center [834, 494] width 461 height 39
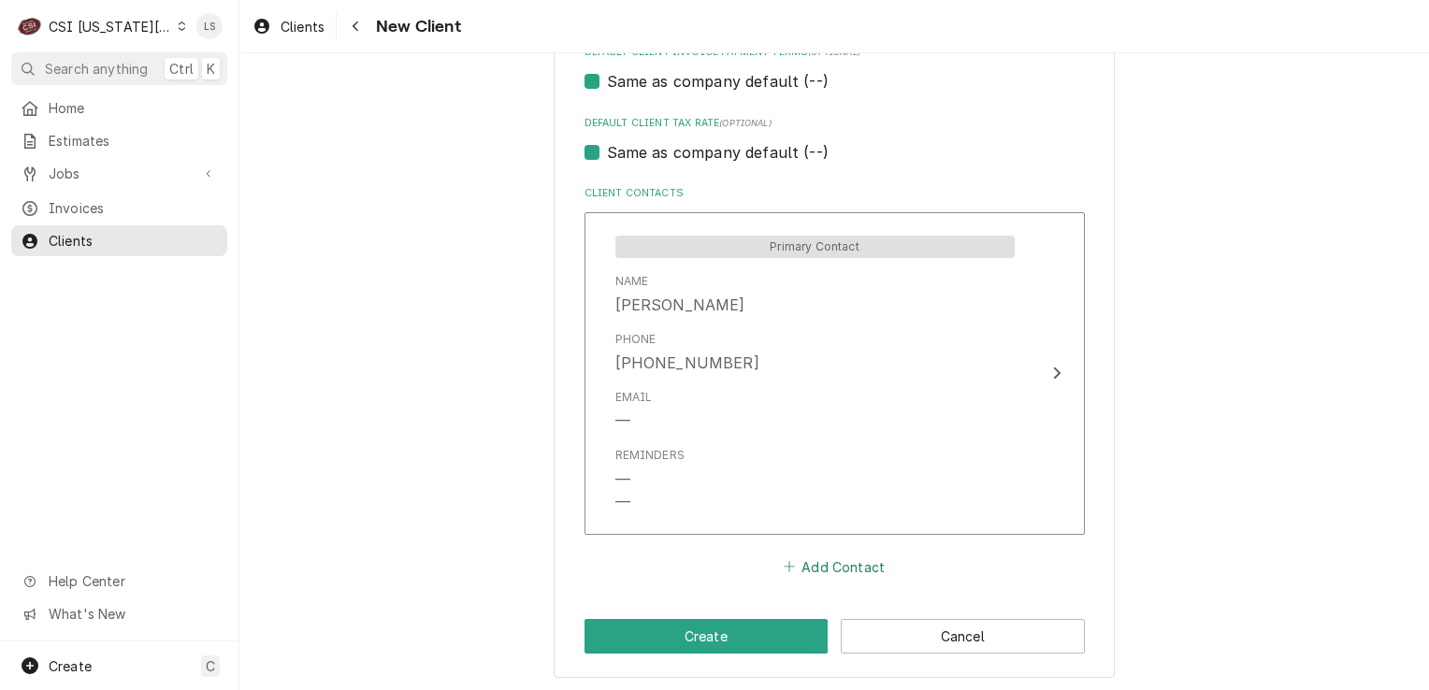
click at [816, 568] on button "Add Contact" at bounding box center [834, 567] width 108 height 26
type textarea "x"
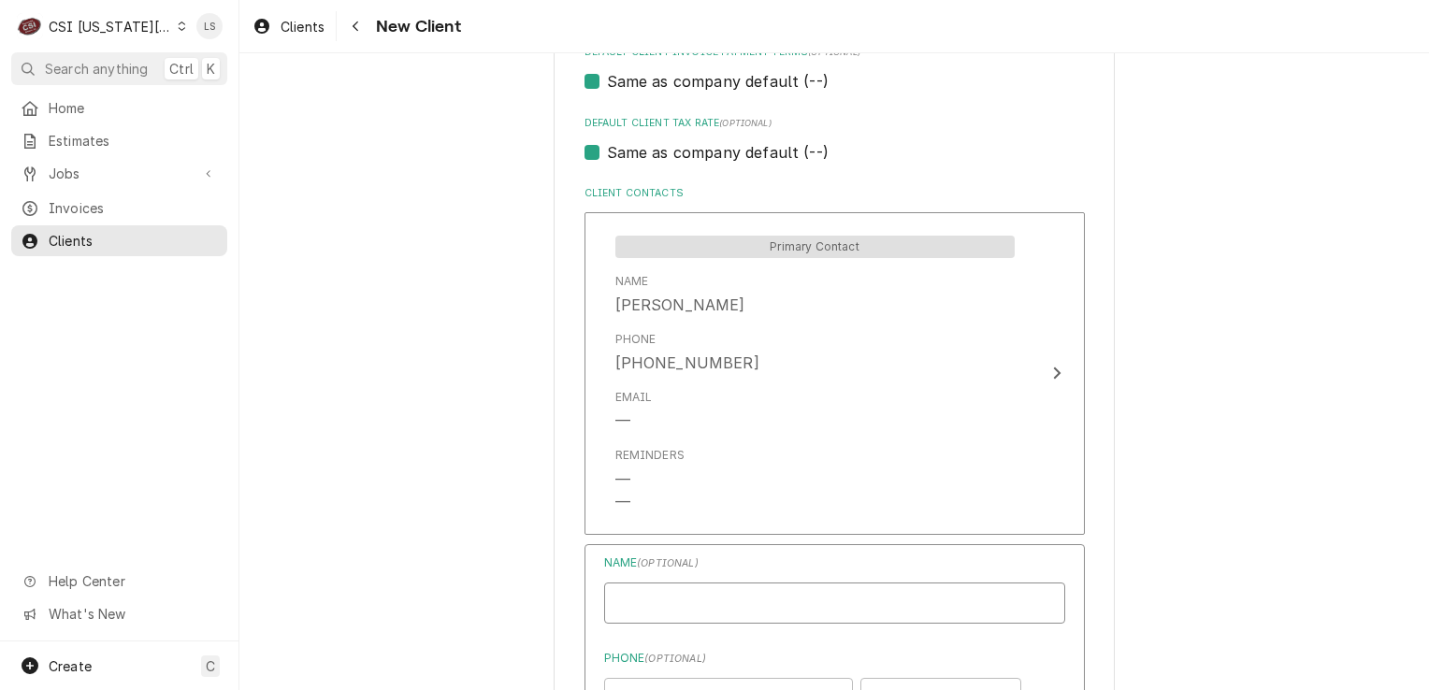
click at [687, 602] on input "Business Name" at bounding box center [834, 603] width 461 height 41
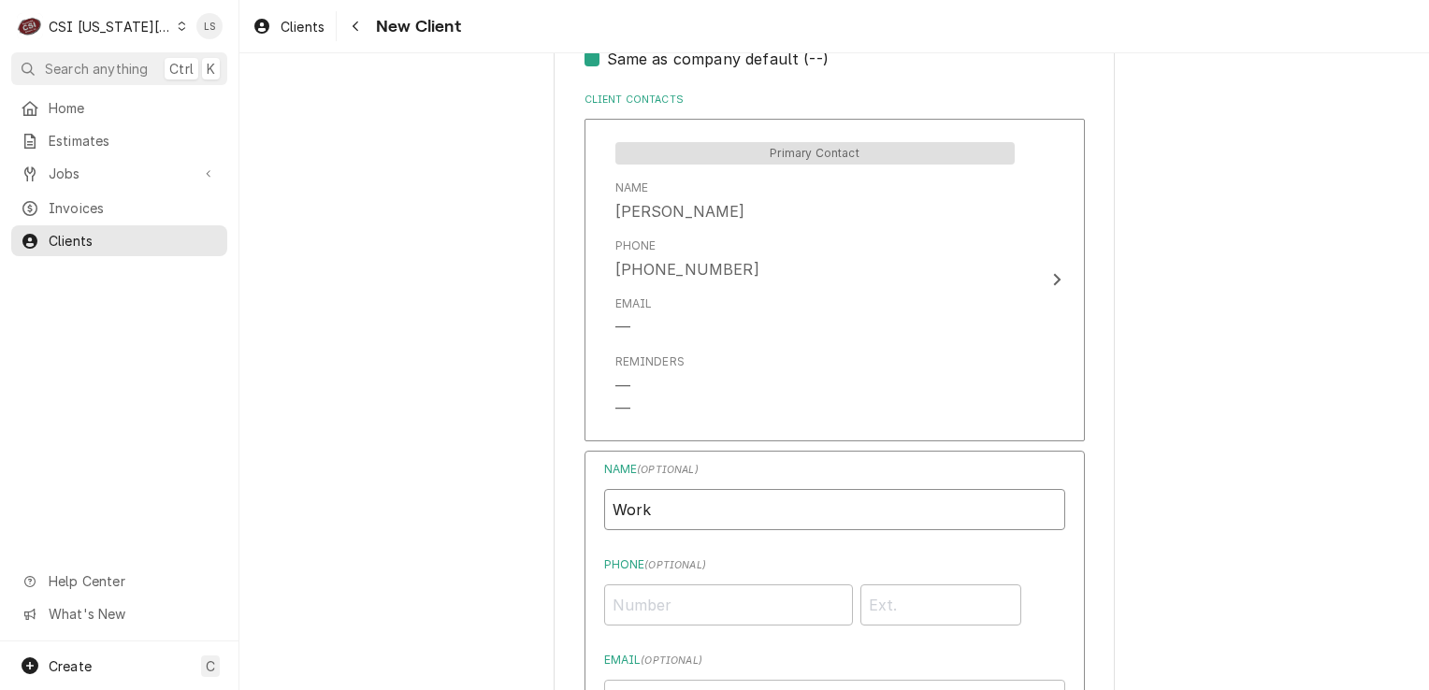
type input "Work"
paste input "(785) 271-9777"
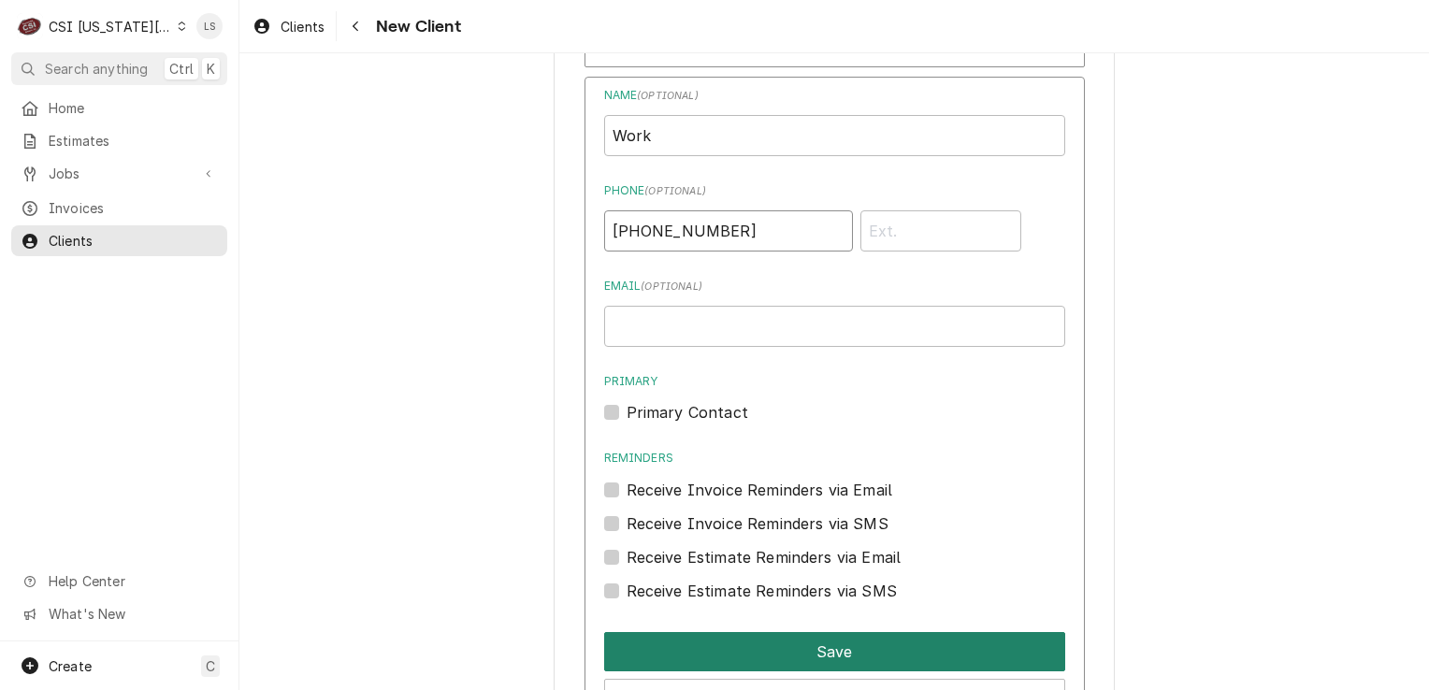
type input "(785) 271-9777"
click at [738, 646] on button "Save" at bounding box center [834, 651] width 461 height 39
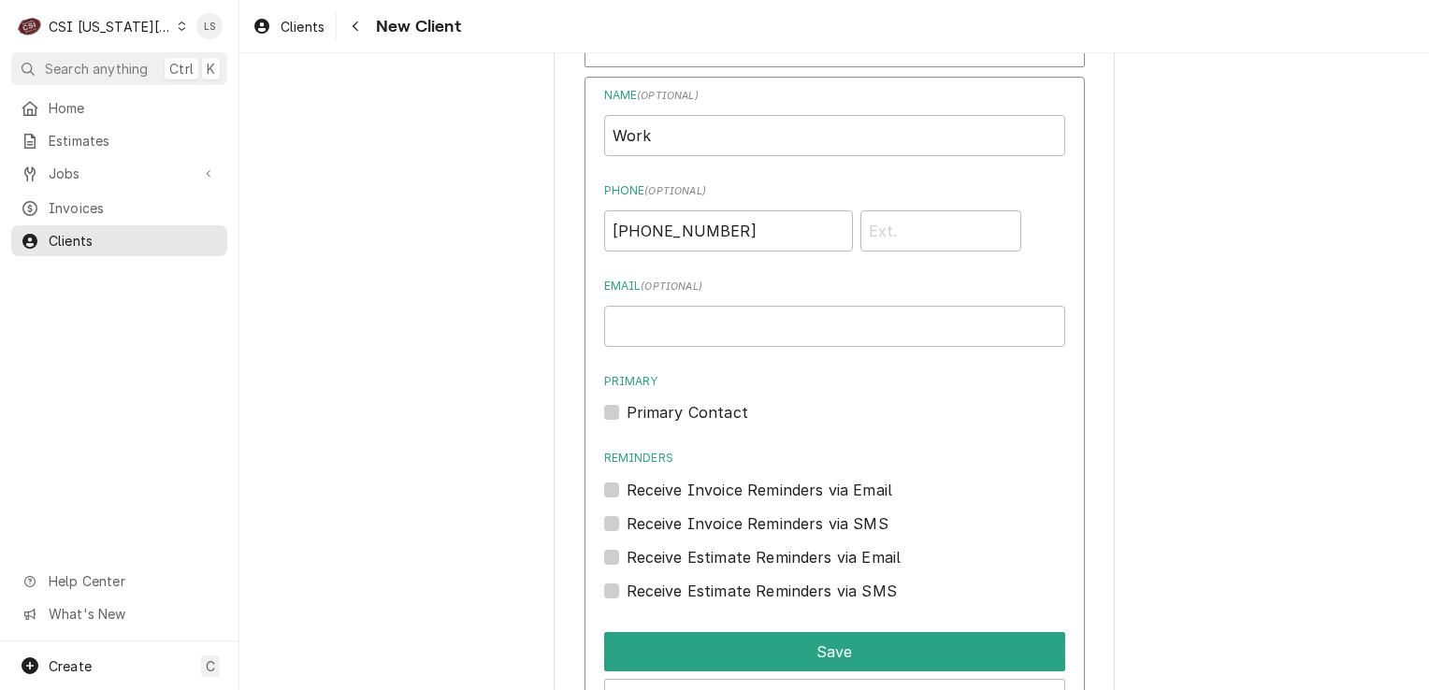
scroll to position [1501, 0]
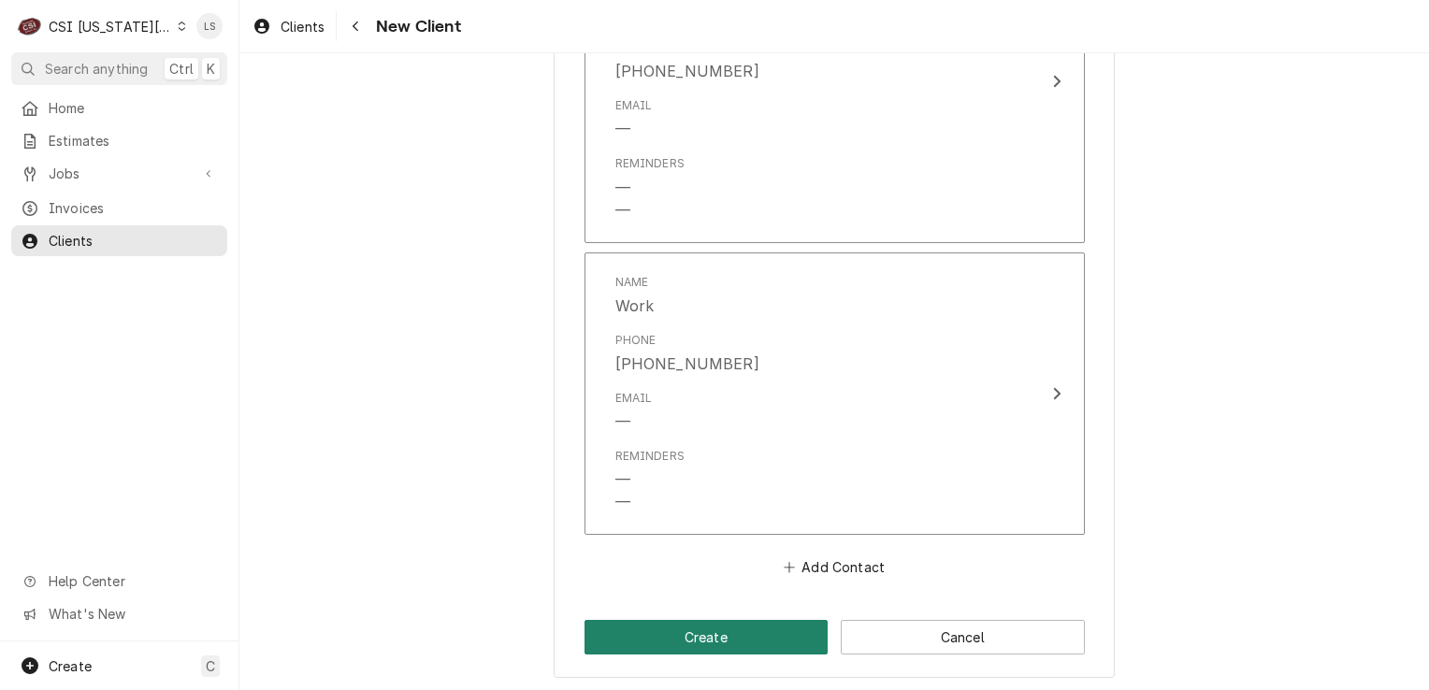
click at [689, 635] on button "Create" at bounding box center [707, 637] width 244 height 35
type textarea "x"
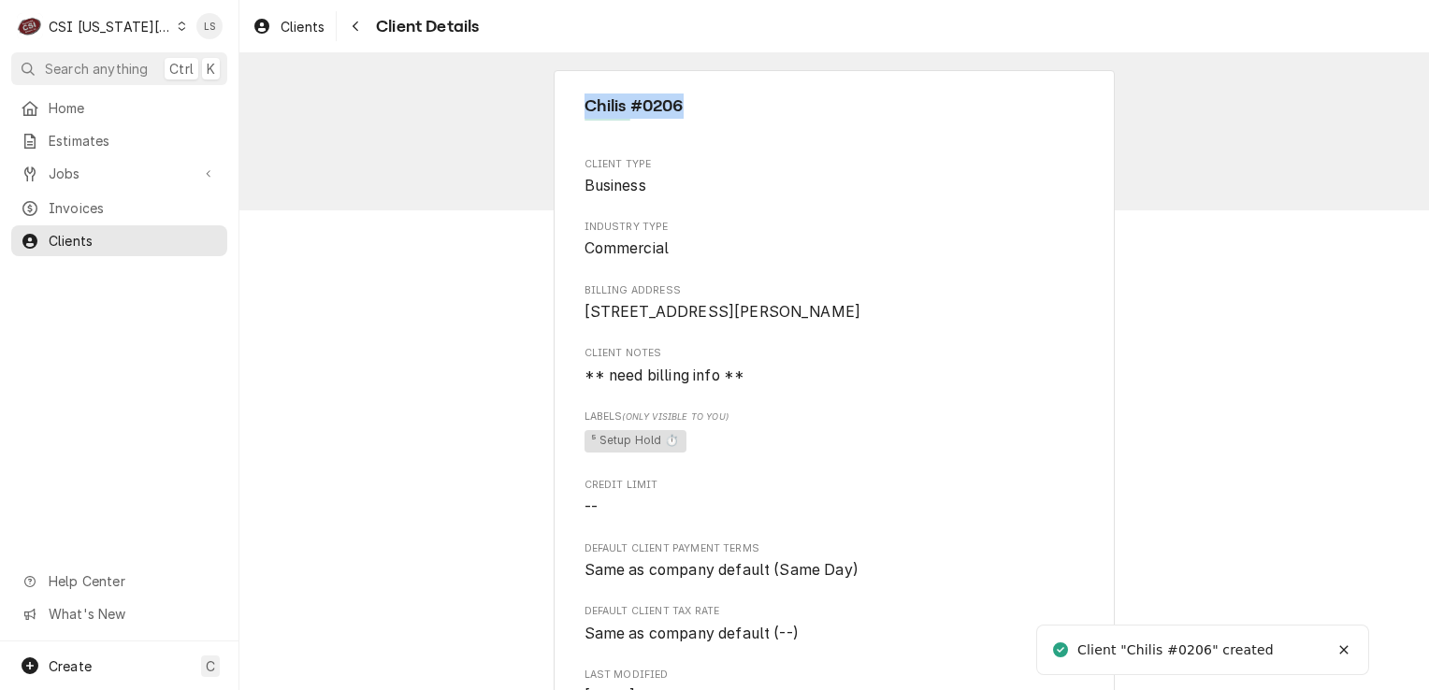
drag, startPoint x: 683, startPoint y: 111, endPoint x: 544, endPoint y: 110, distance: 138.5
copy span "Chilis #0206"
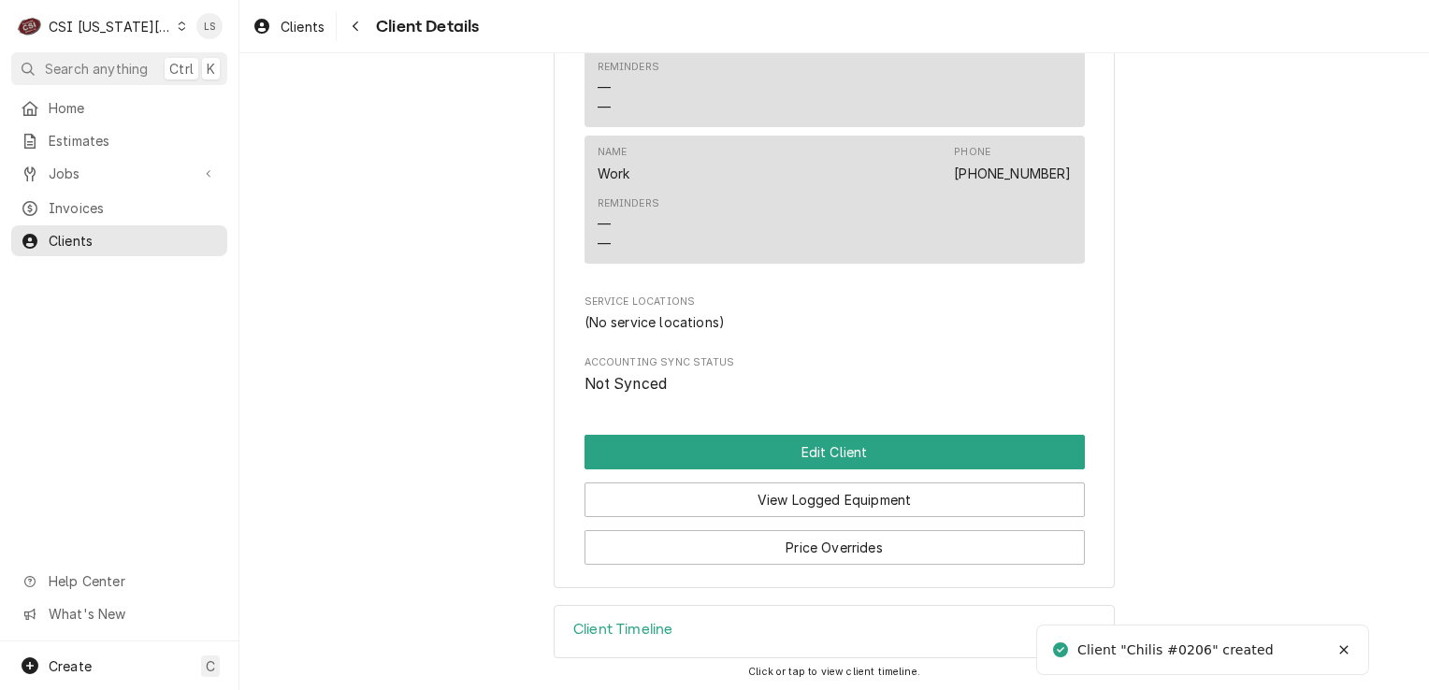
scroll to position [807, 0]
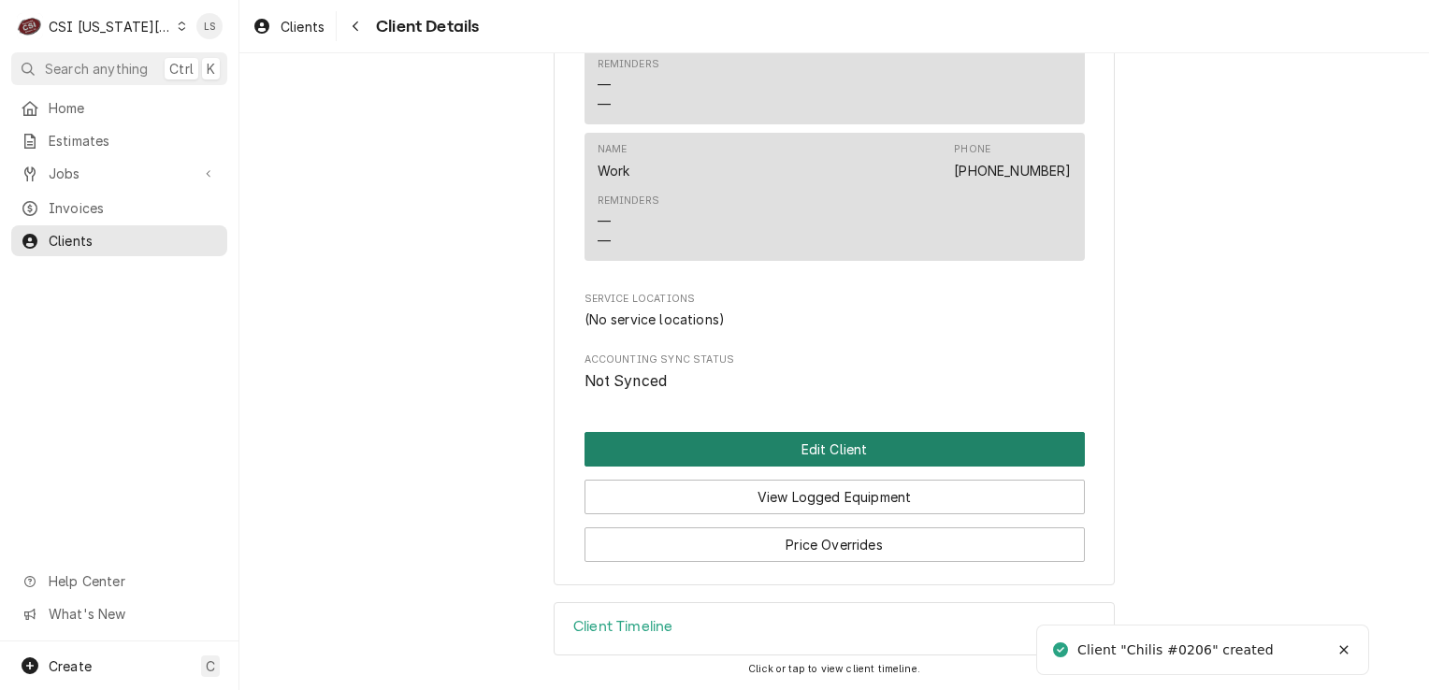
click at [774, 450] on button "Edit Client" at bounding box center [835, 449] width 501 height 35
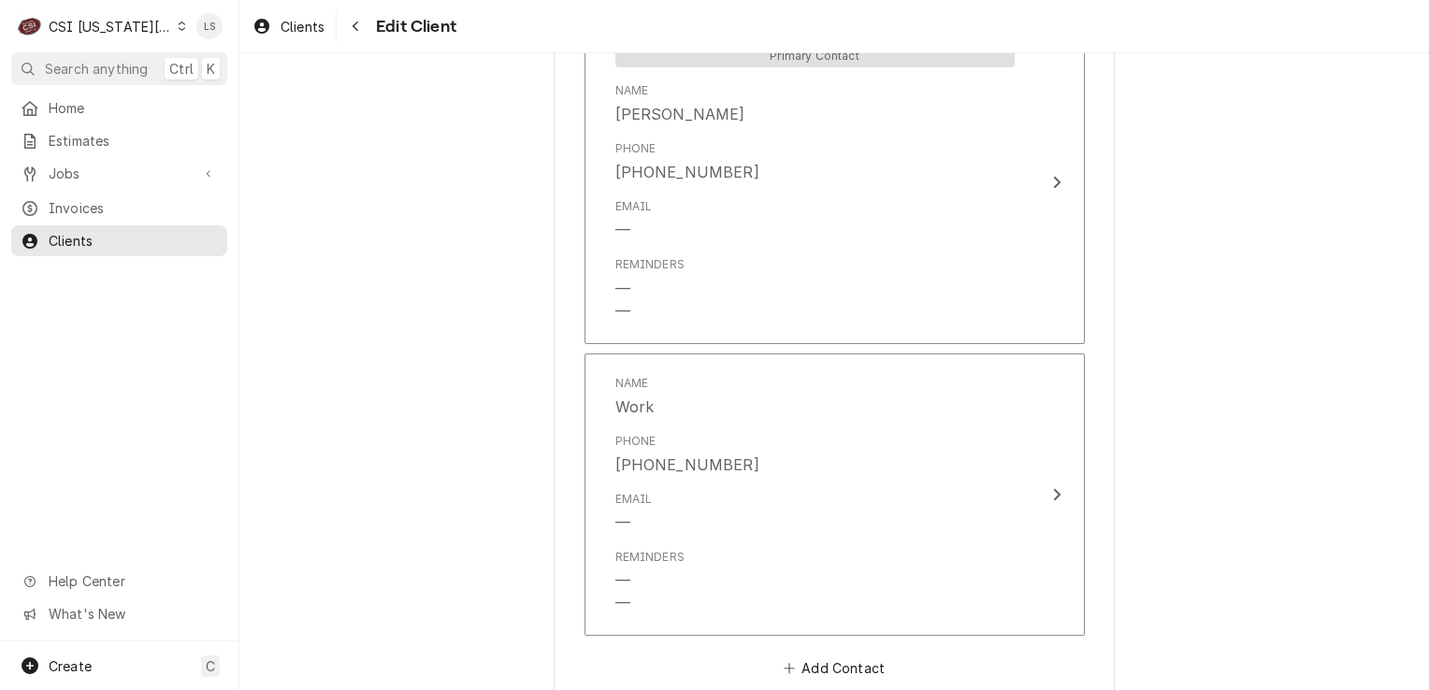
scroll to position [1586, 0]
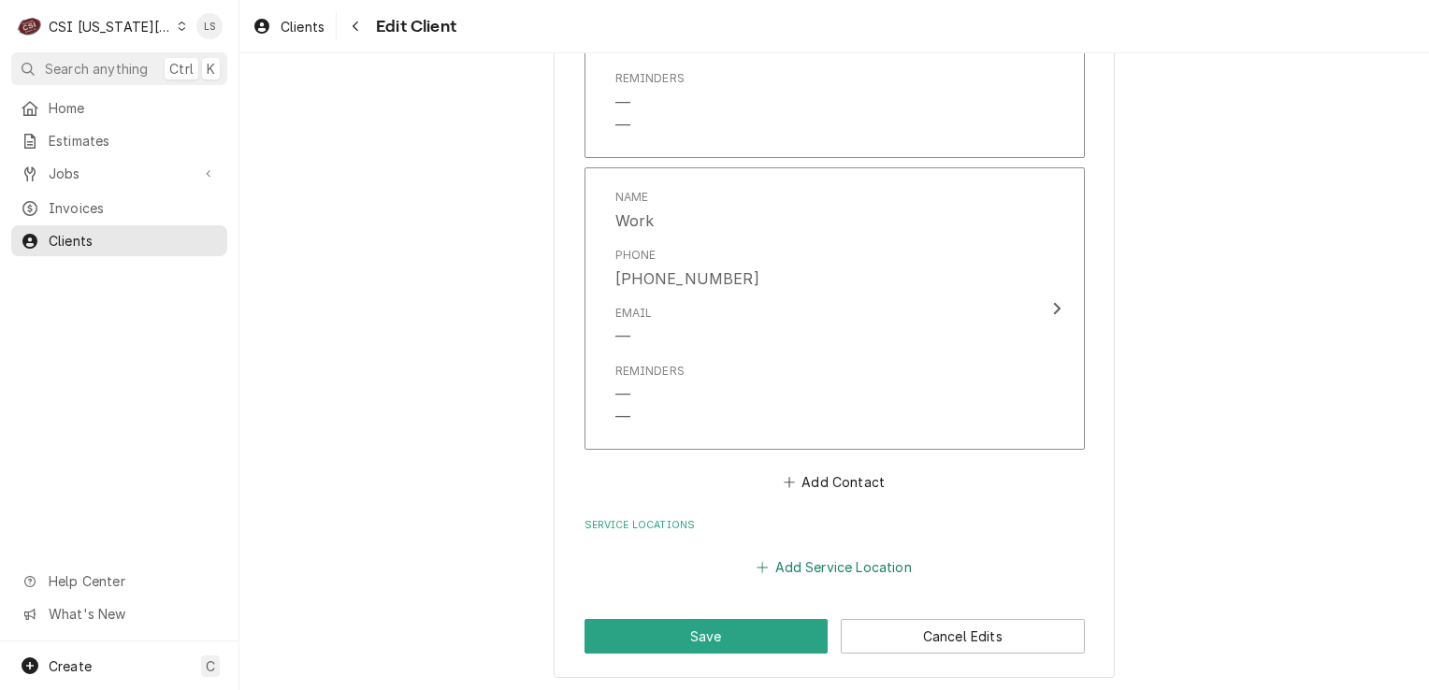
click at [782, 554] on button "Add Service Location" at bounding box center [834, 567] width 161 height 26
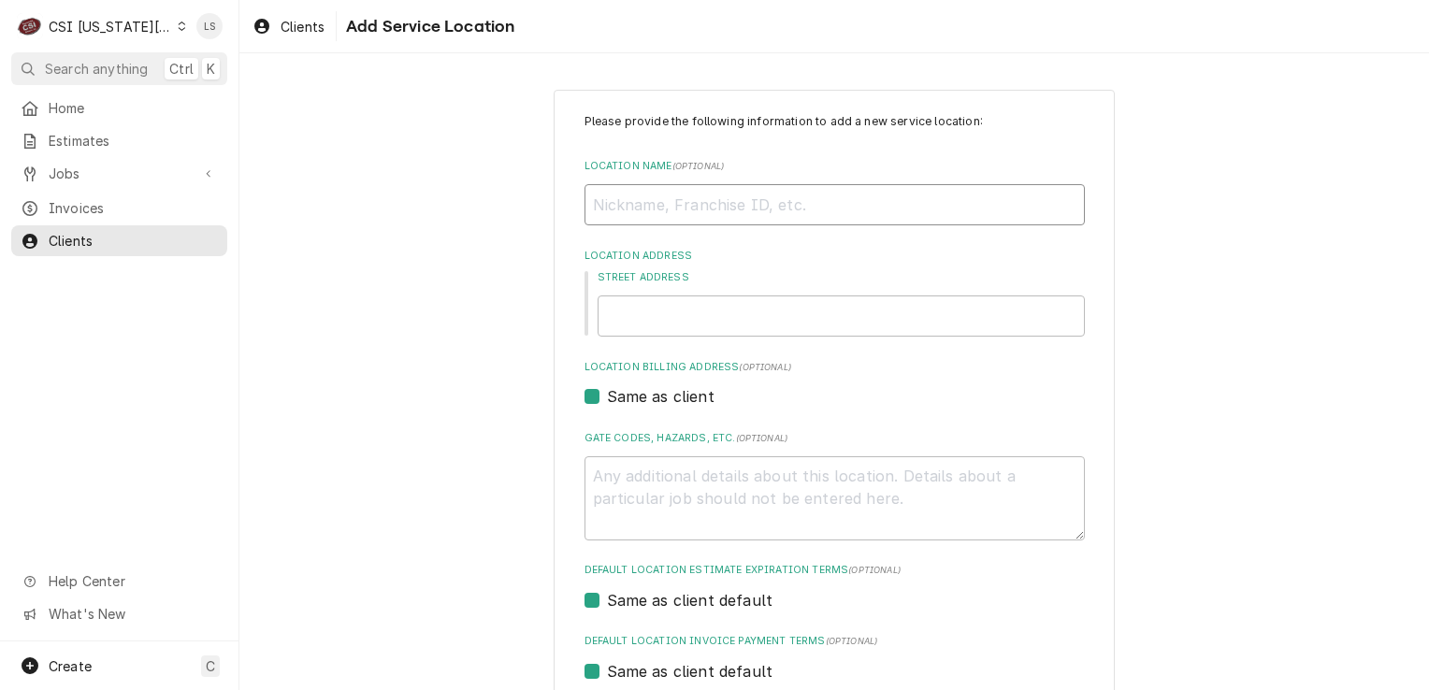
paste input "Chilis #0206"
type textarea "x"
type input "Chilis #0206"
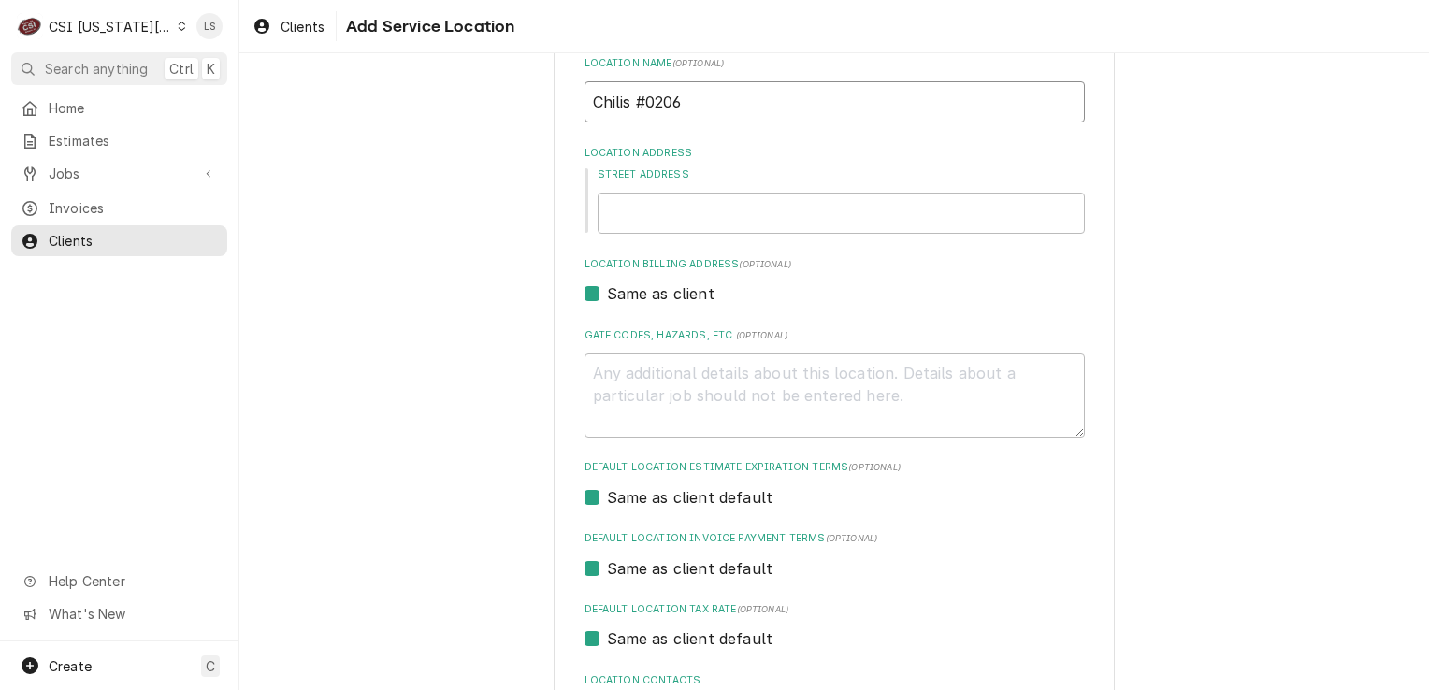
scroll to position [187, 0]
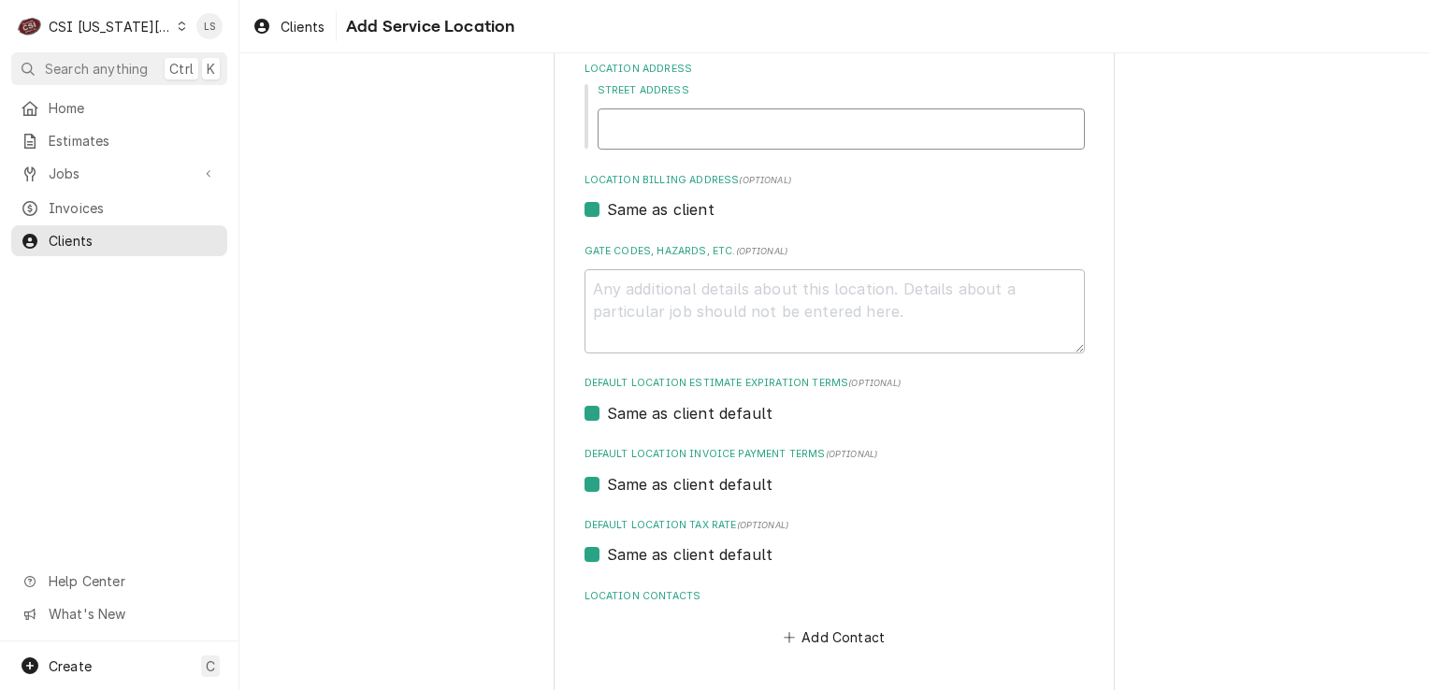
paste input "2021 Southwest Wanamaker Road"
type textarea "x"
type input "2021 Southwest Wanamaker Road"
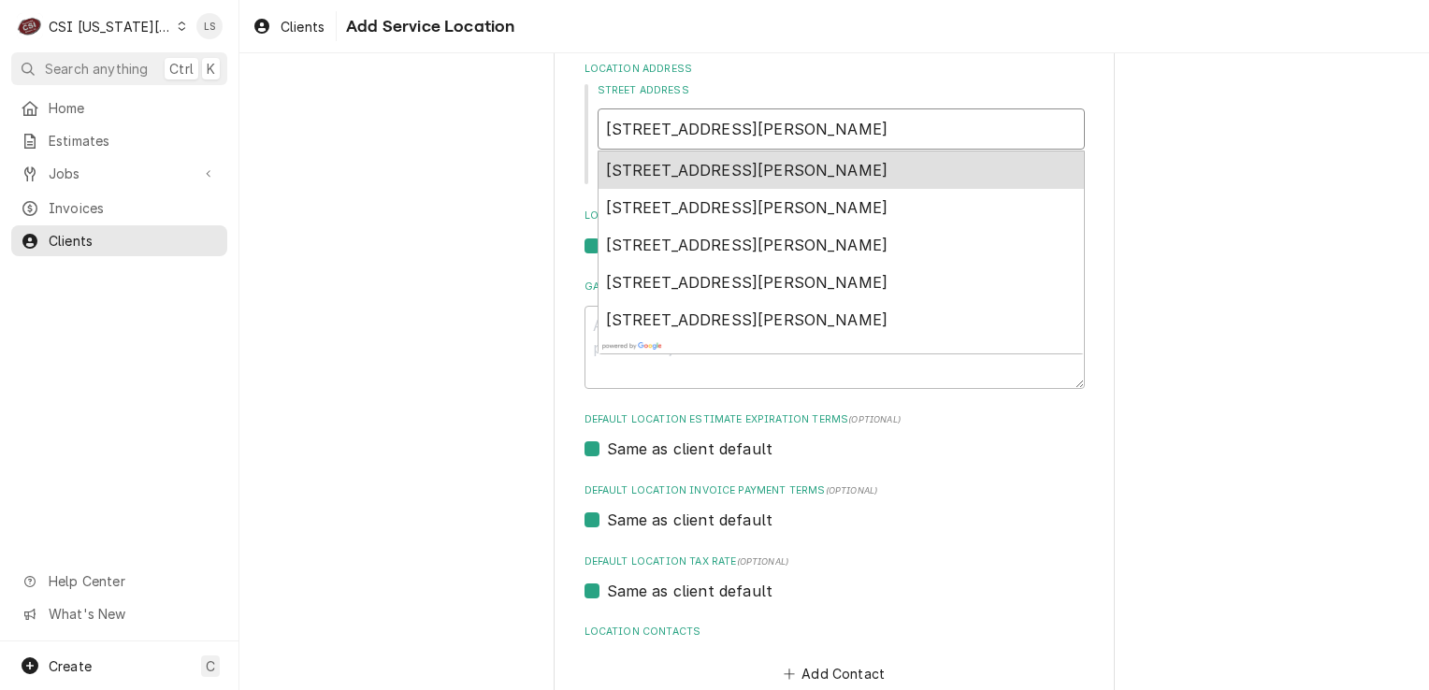
click at [734, 176] on span "2021 Southwest Wanamaker Road, Topeka, KS, USA" at bounding box center [747, 170] width 283 height 19
type textarea "x"
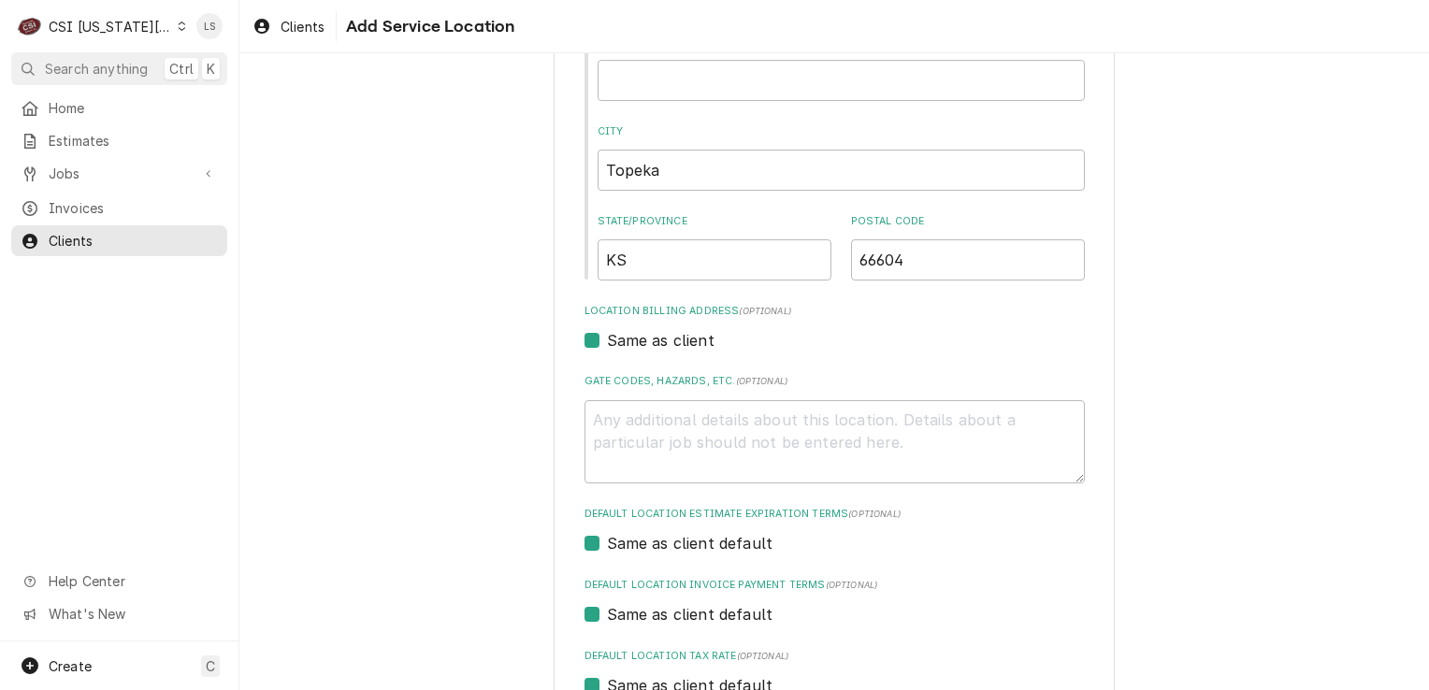
scroll to position [530, 0]
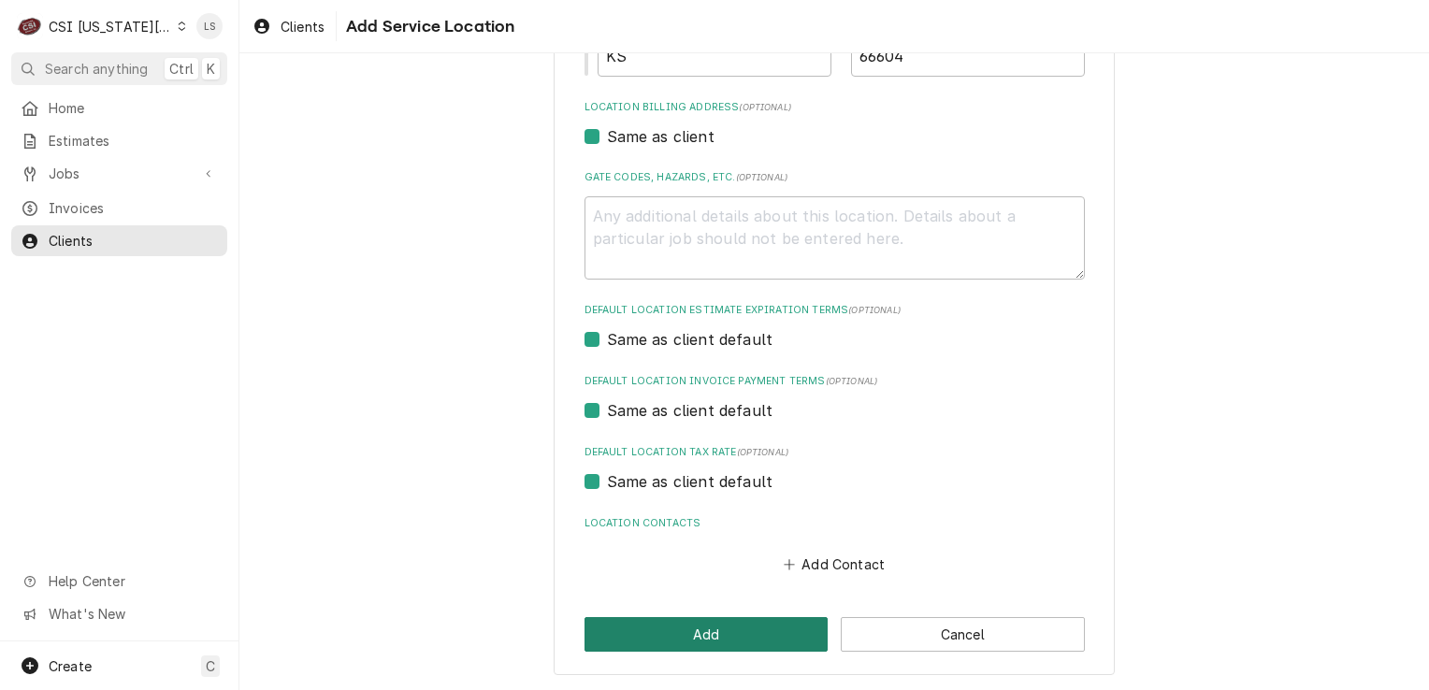
type input "2021 SW Wanamaker Rd"
click at [746, 629] on button "Add" at bounding box center [707, 634] width 244 height 35
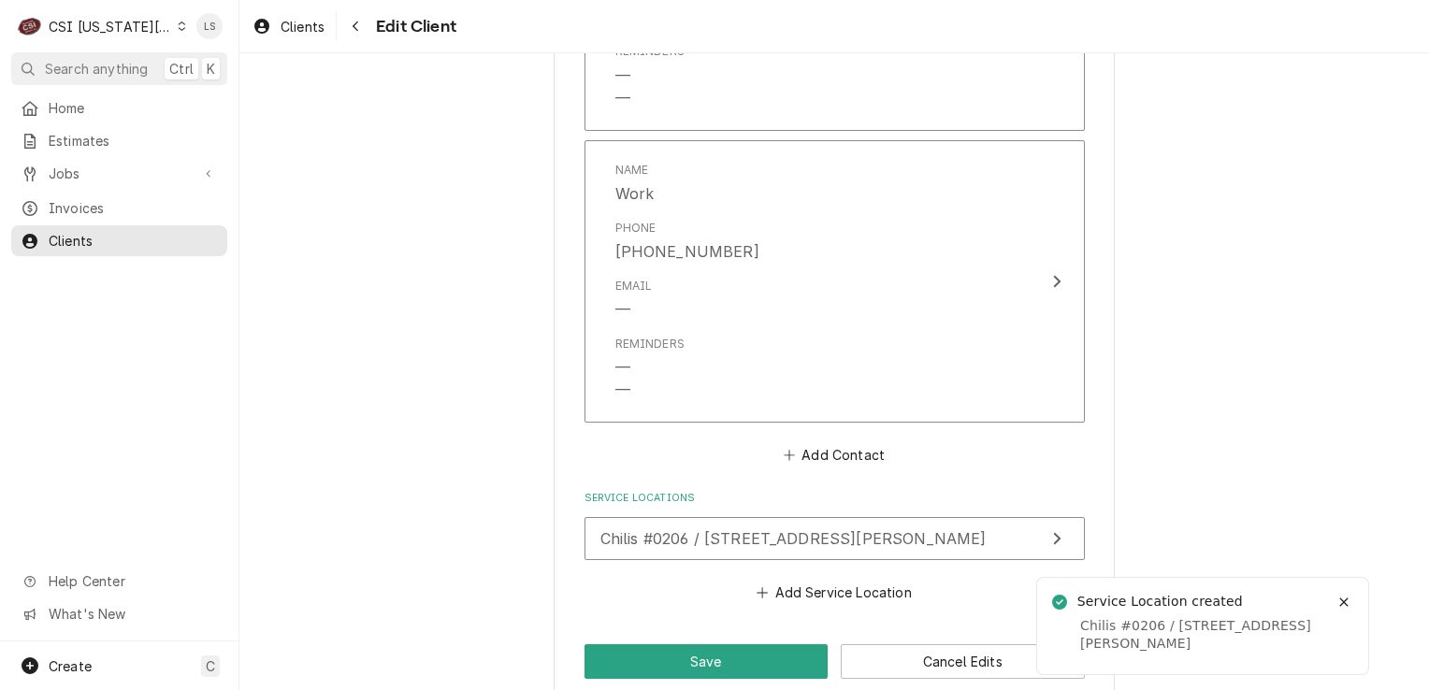
scroll to position [1637, 0]
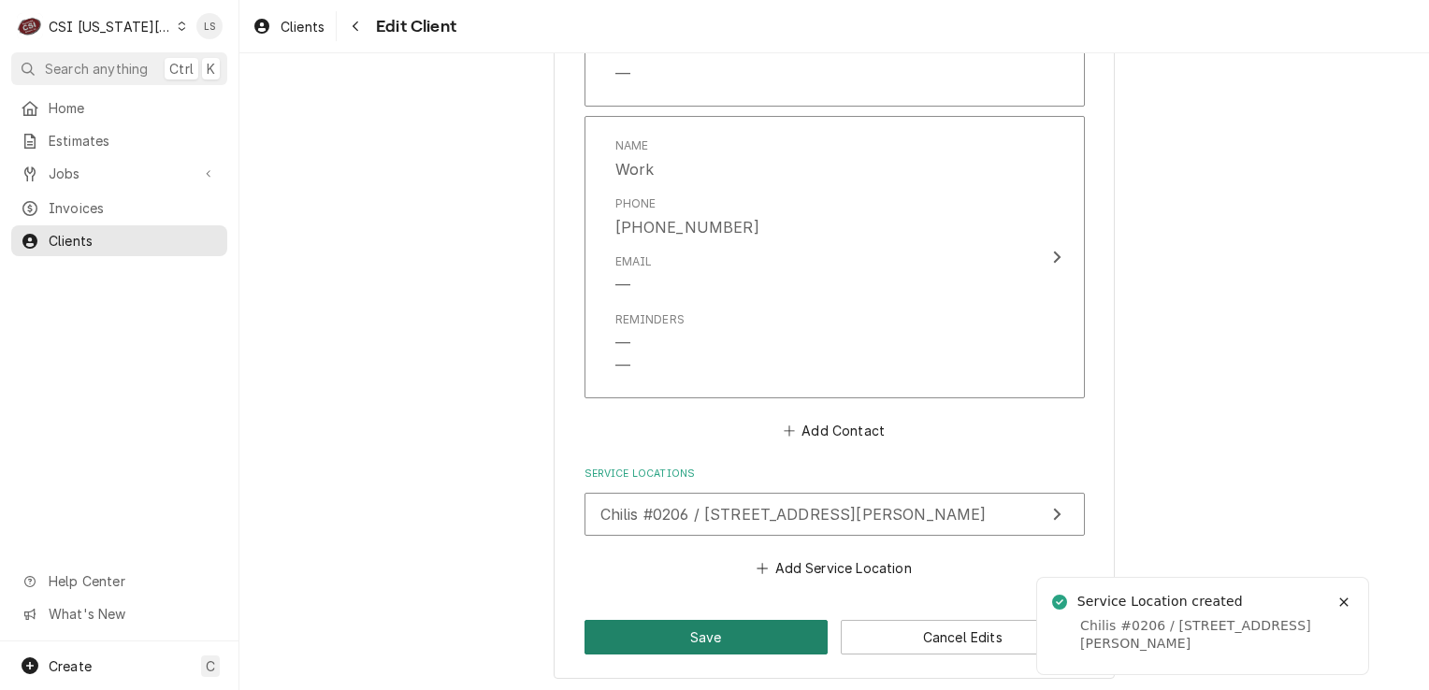
click at [685, 645] on button "Save" at bounding box center [707, 637] width 244 height 35
type textarea "x"
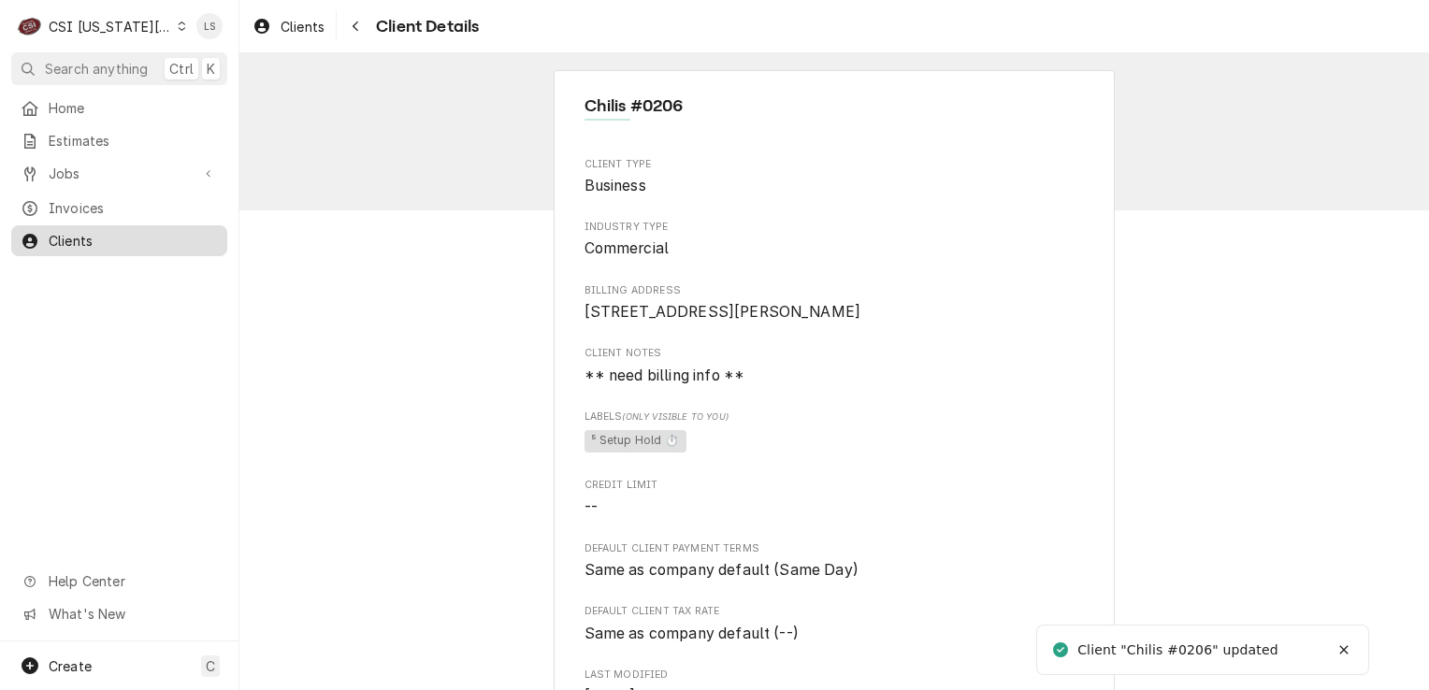
click at [91, 232] on span "Clients" at bounding box center [133, 241] width 169 height 20
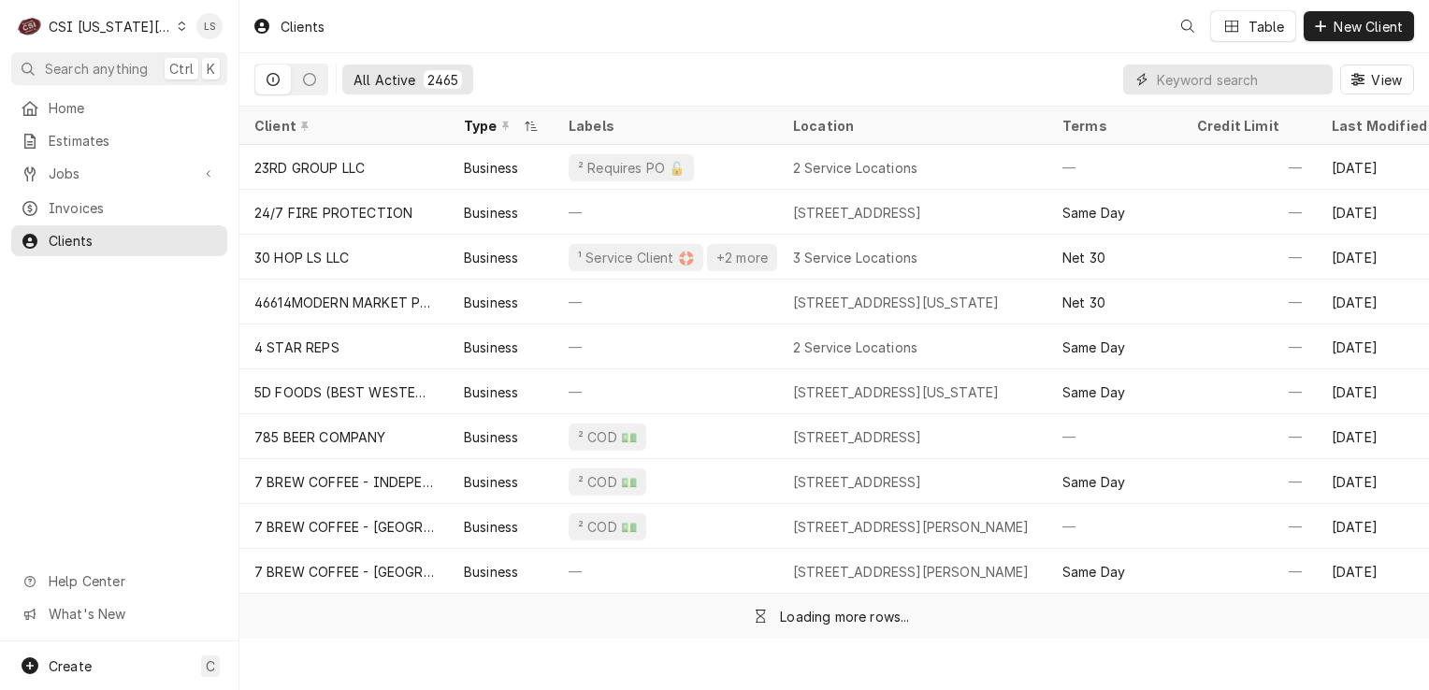
click at [1301, 84] on input "Dynamic Content Wrapper" at bounding box center [1240, 80] width 167 height 30
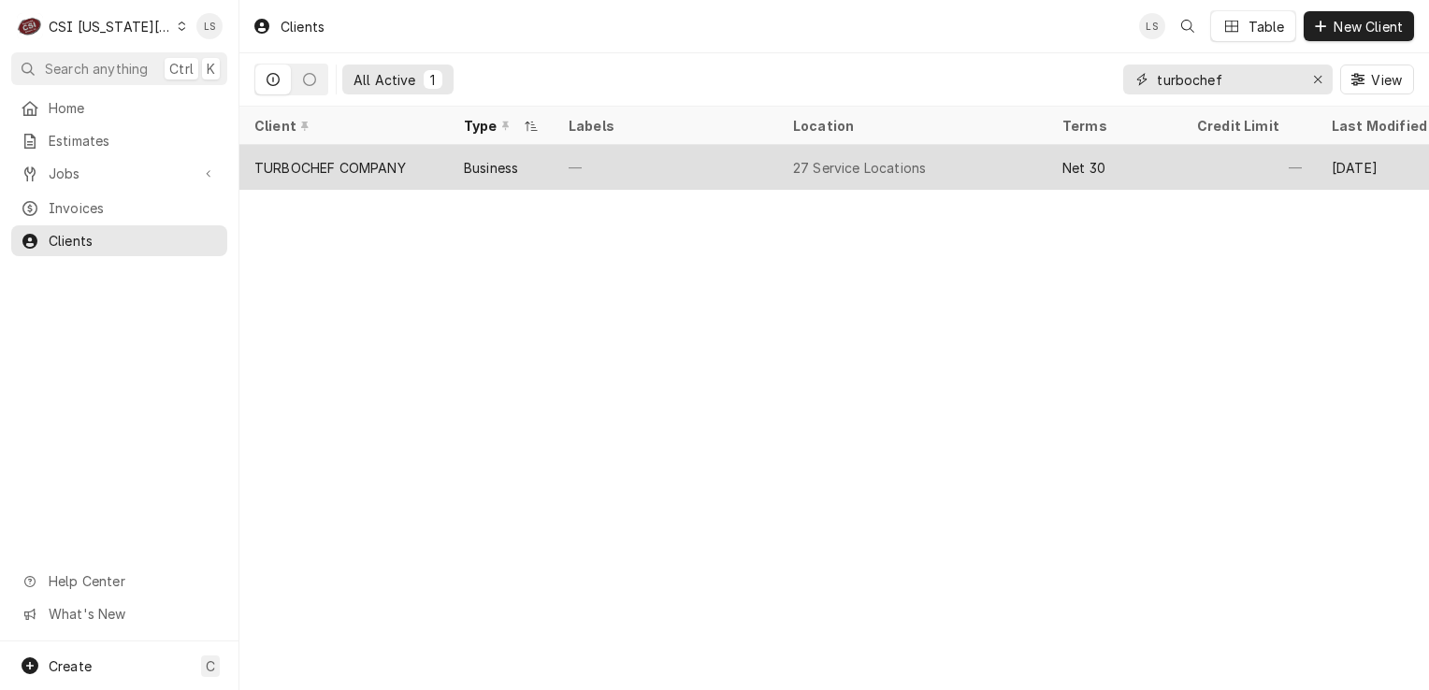
type input "turbochef"
click at [303, 158] on div "TURBOCHEF COMPANY" at bounding box center [330, 168] width 152 height 20
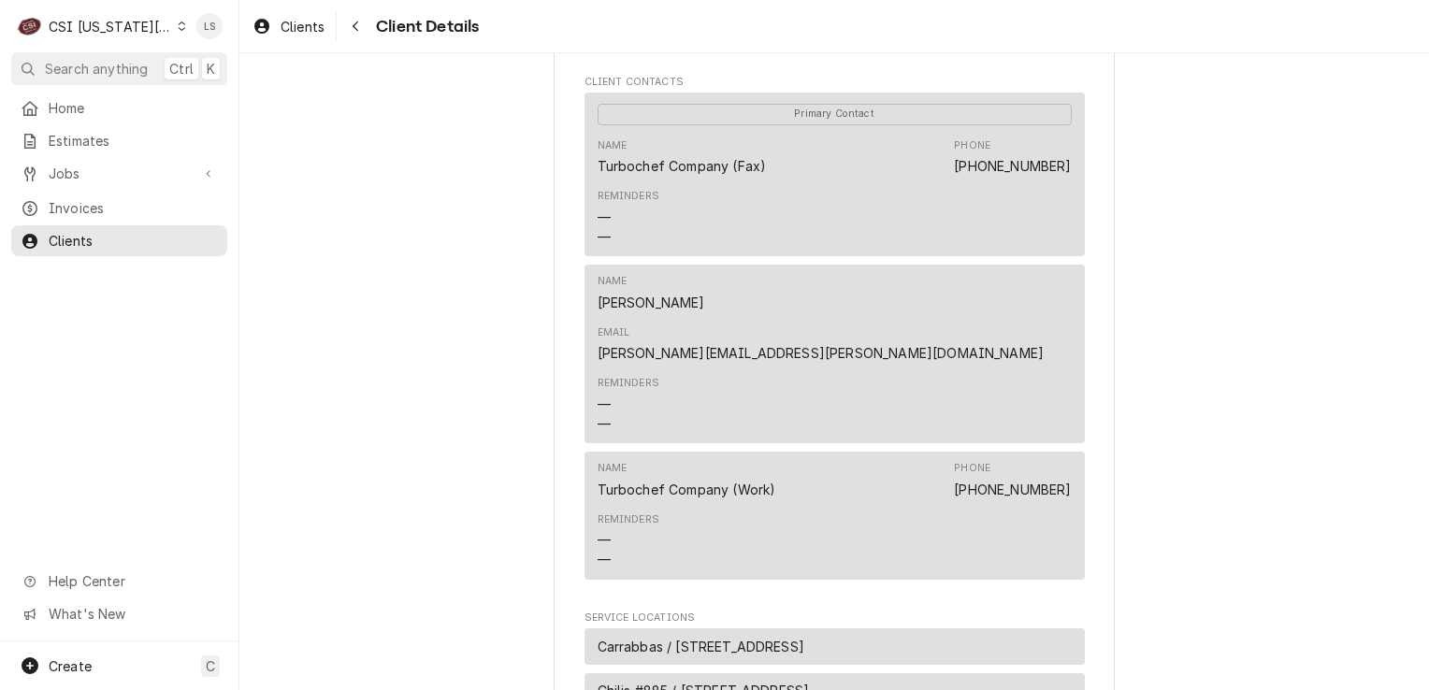
scroll to position [2090, 0]
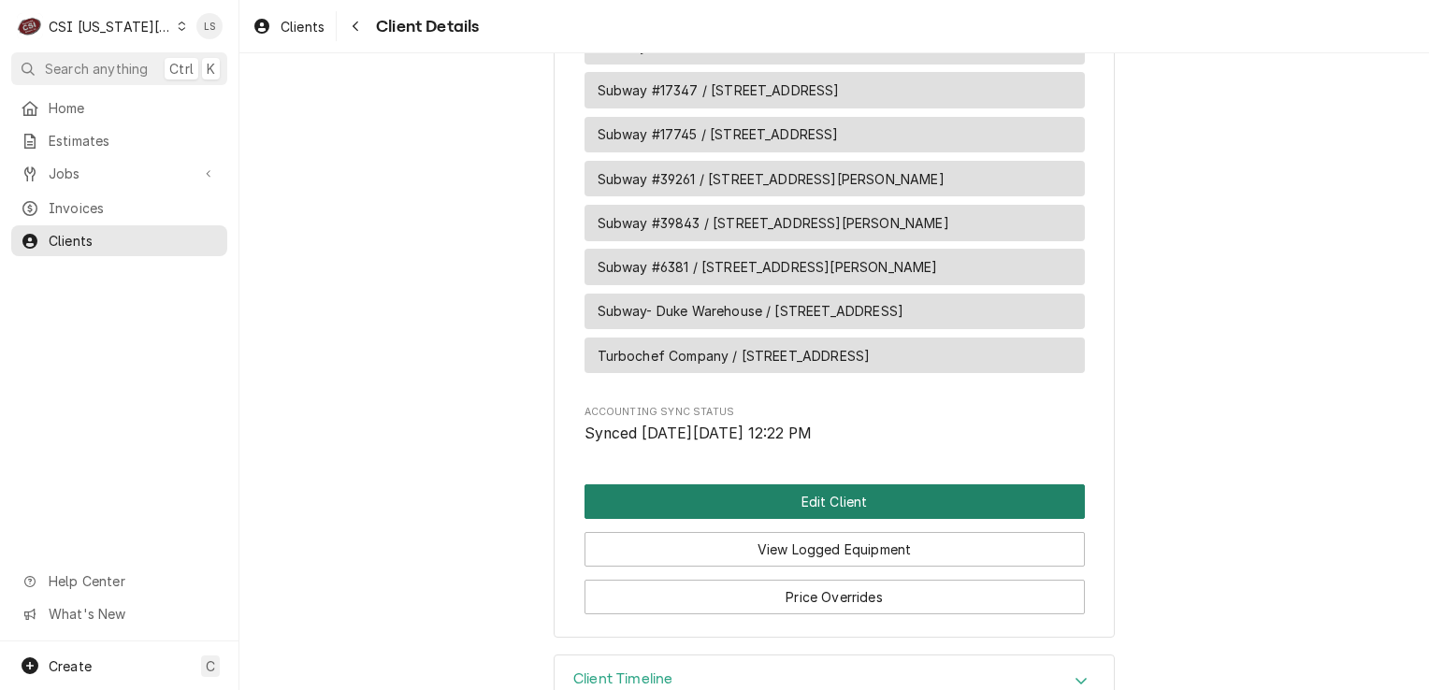
click at [831, 485] on button "Edit Client" at bounding box center [835, 502] width 501 height 35
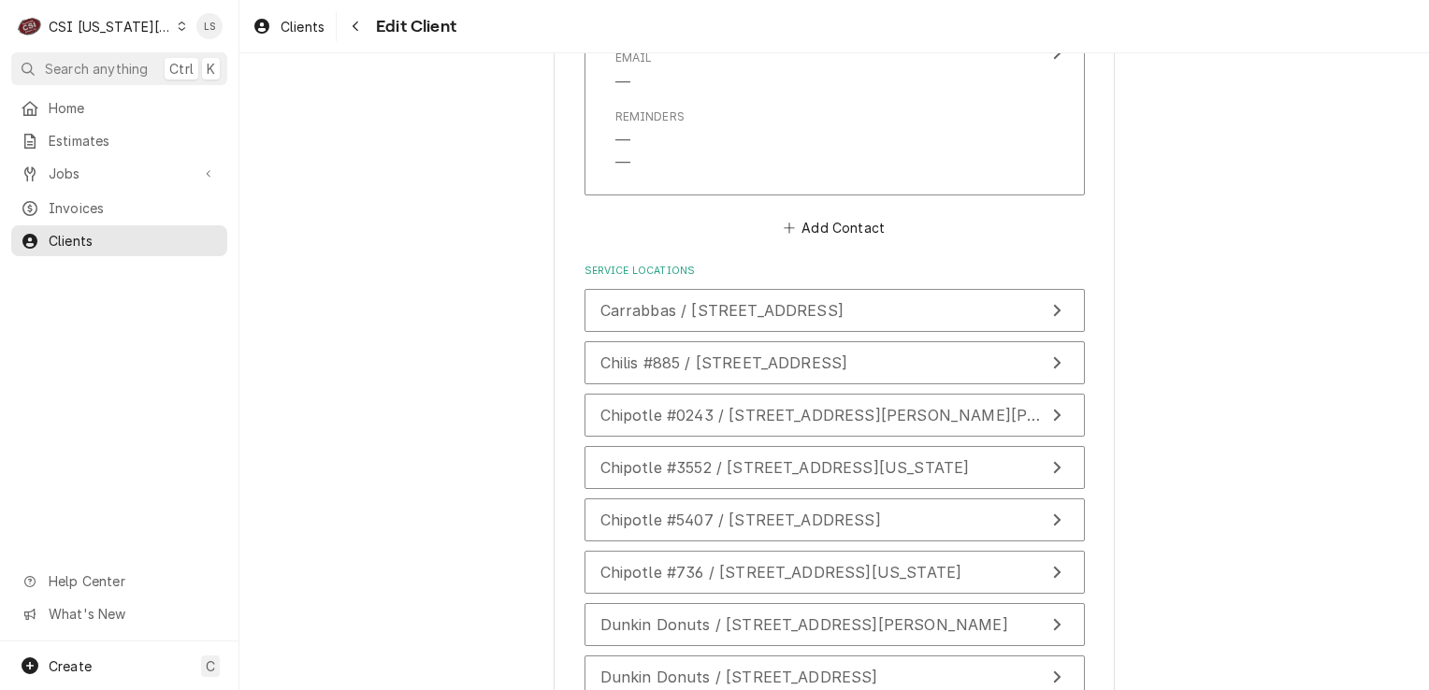
scroll to position [2511, 0]
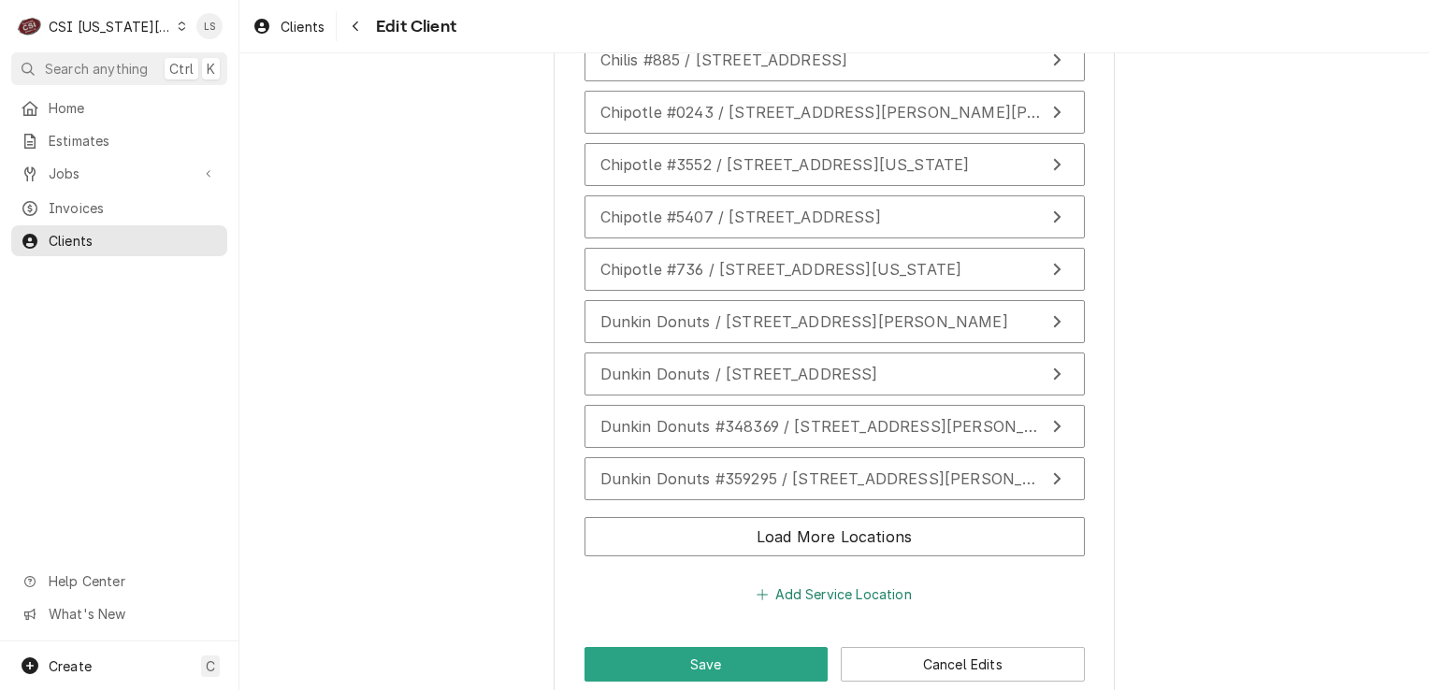
click at [859, 582] on button "Add Service Location" at bounding box center [834, 595] width 161 height 26
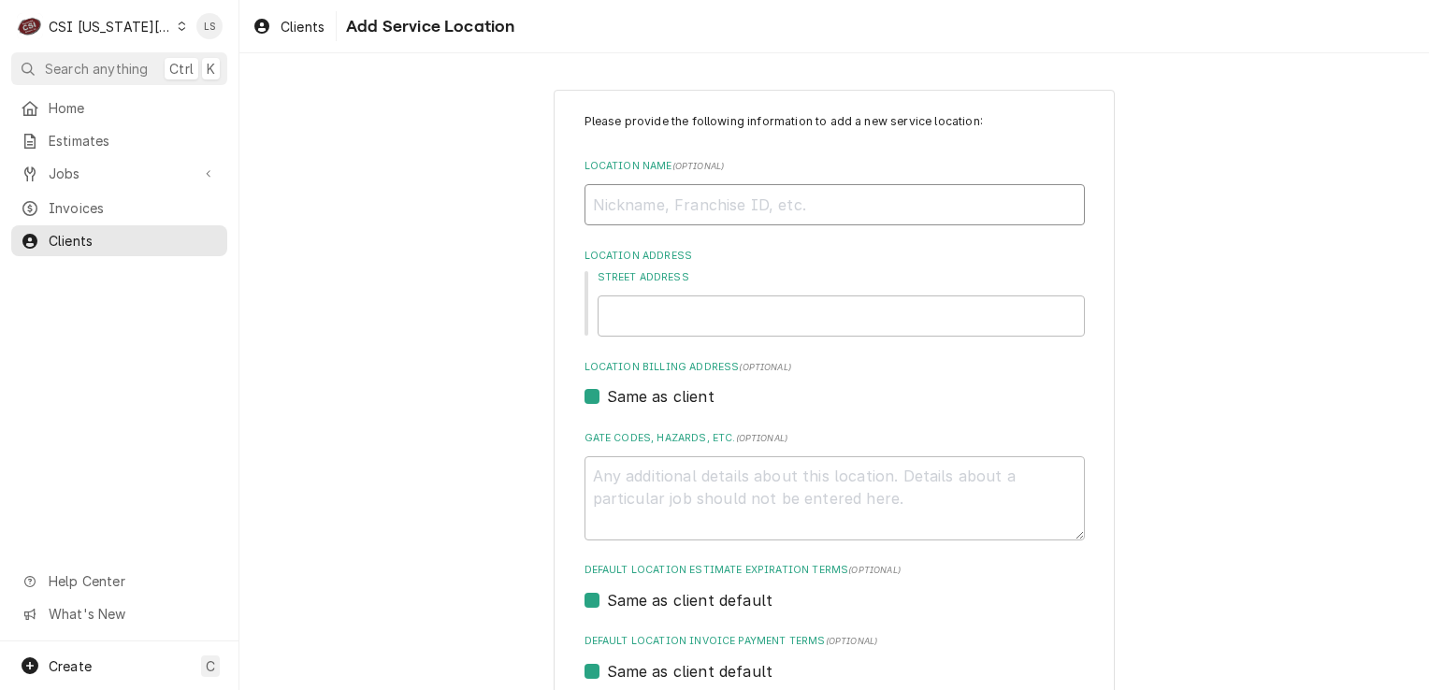
paste input "Chilis #0206"
type textarea "x"
type input "Chilis #0206"
paste input "2021 Southwest Wanamaker Road"
type textarea "x"
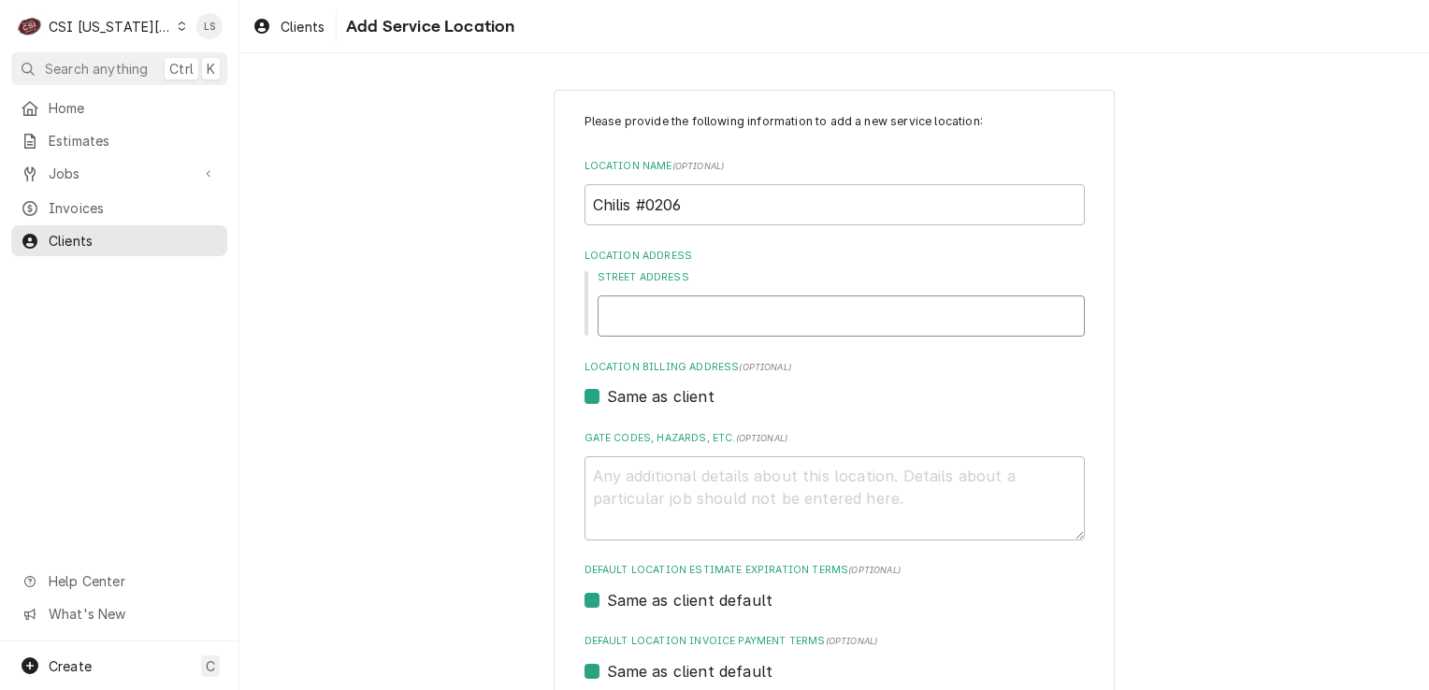
type input "2021 Southwest Wanamaker Road"
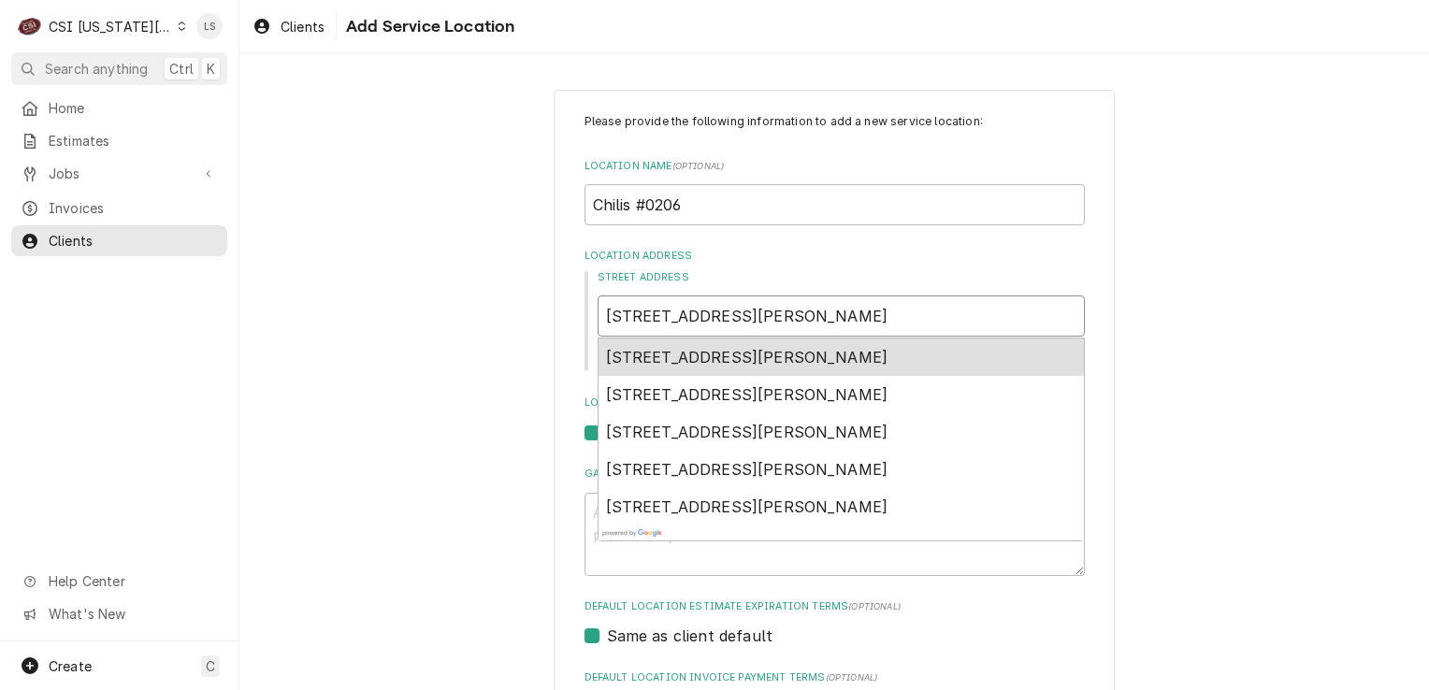
click at [804, 354] on span "2021 Southwest Wanamaker Road, Topeka, KS, USA" at bounding box center [747, 357] width 283 height 19
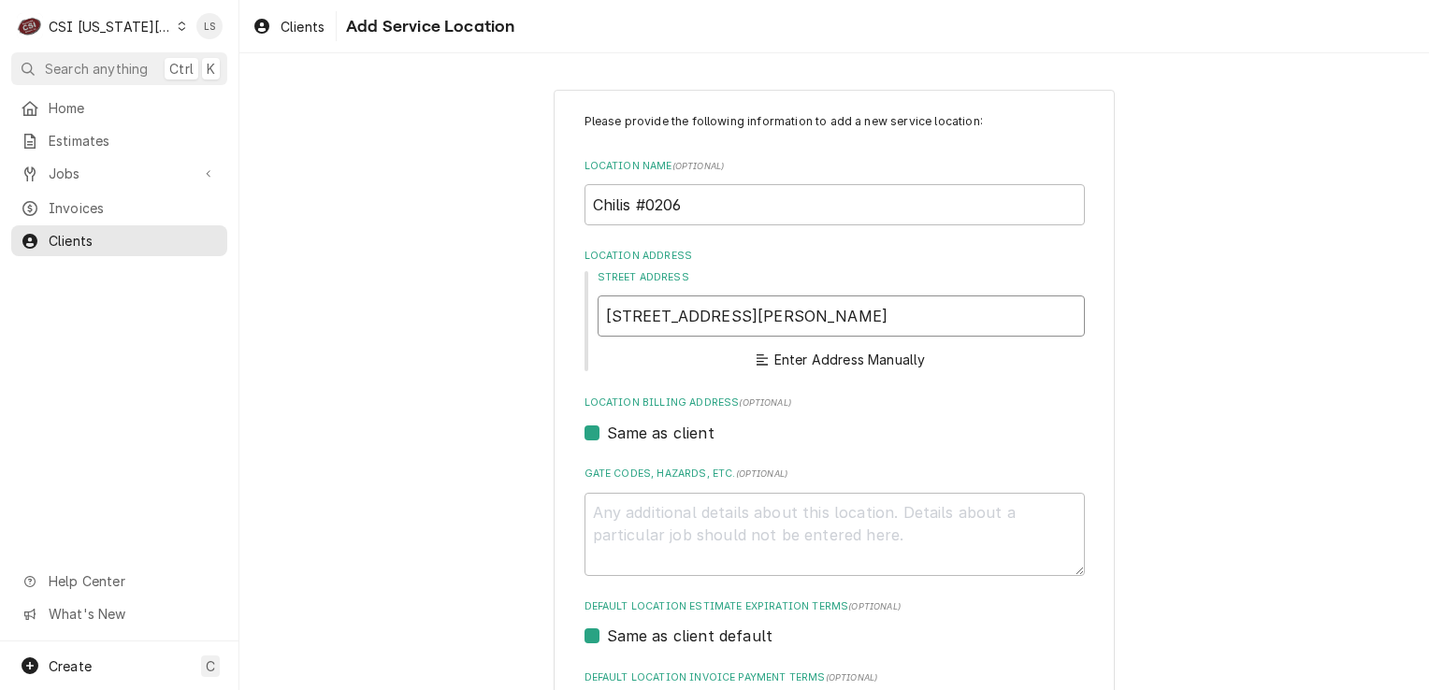
type textarea "x"
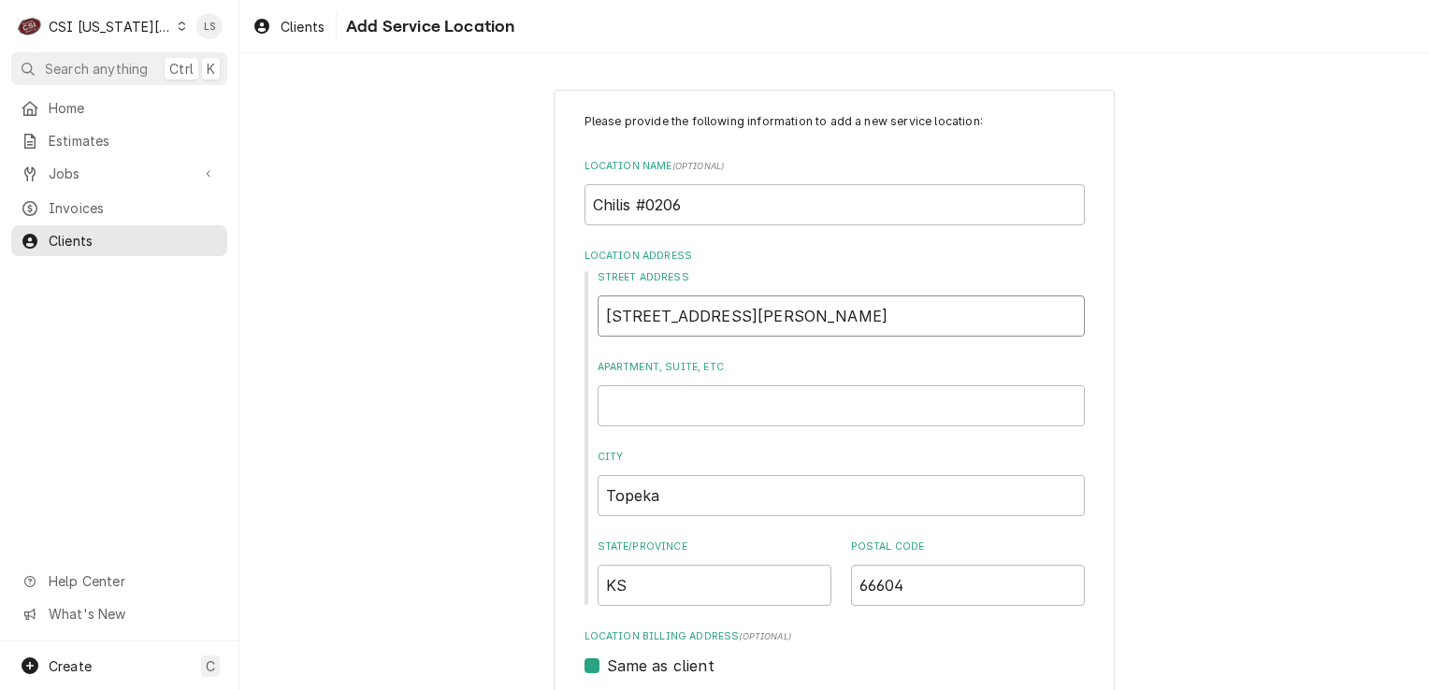
type input "2021 SW Wanamaker Rd"
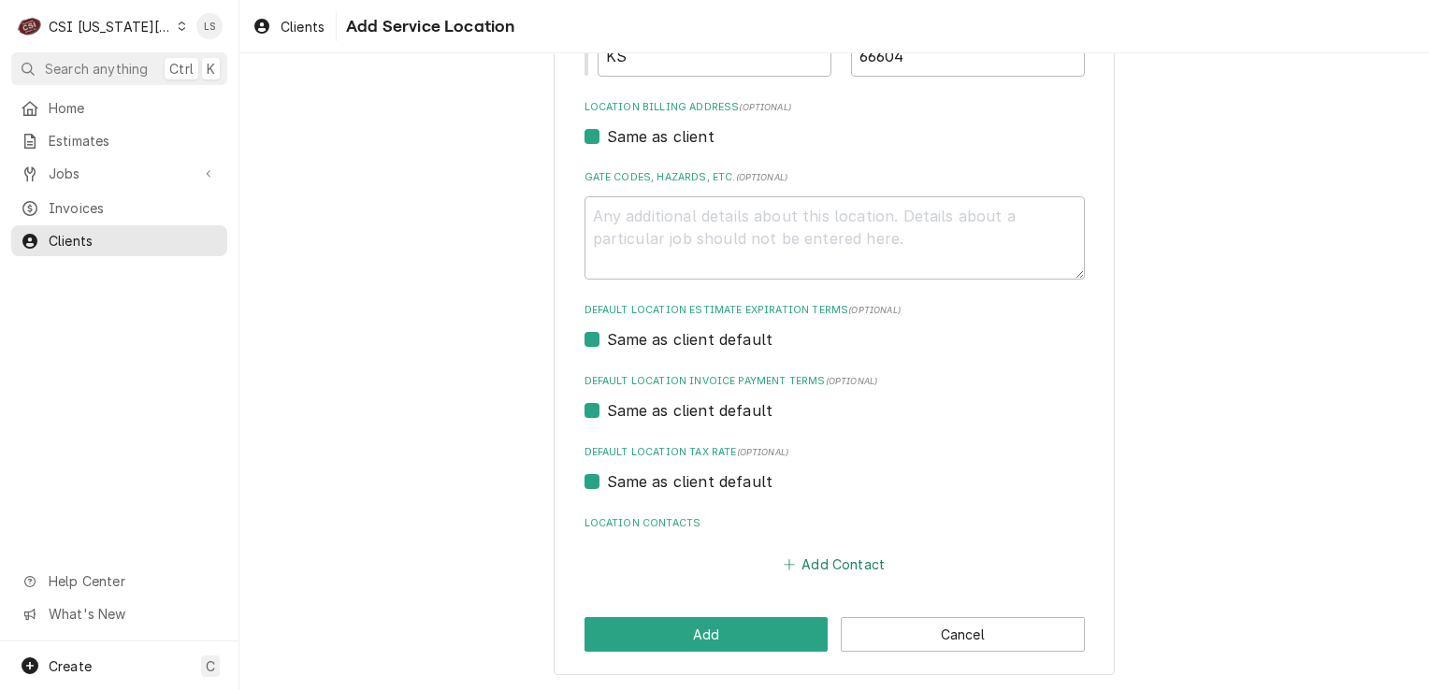
click at [808, 561] on button "Add Contact" at bounding box center [834, 565] width 108 height 26
type textarea "x"
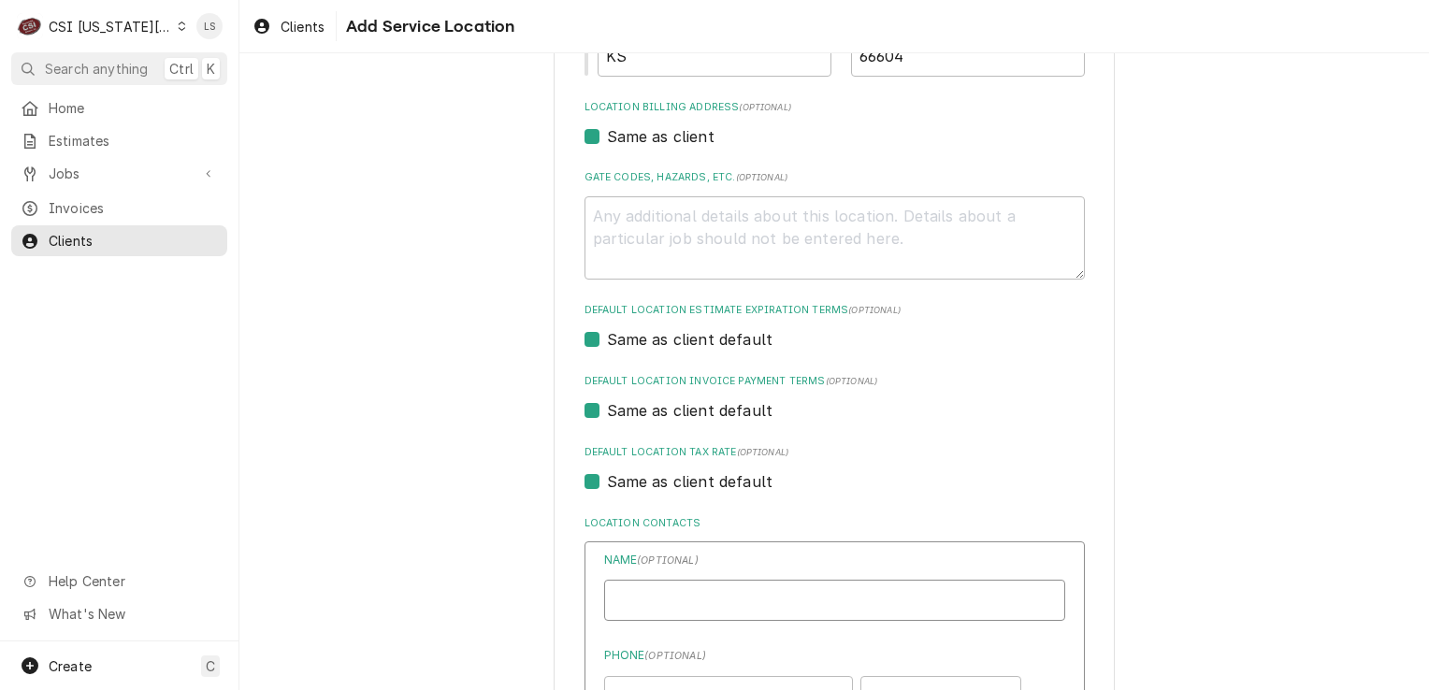
paste input "Danielle Dudley"
type input "Danielle Dudley"
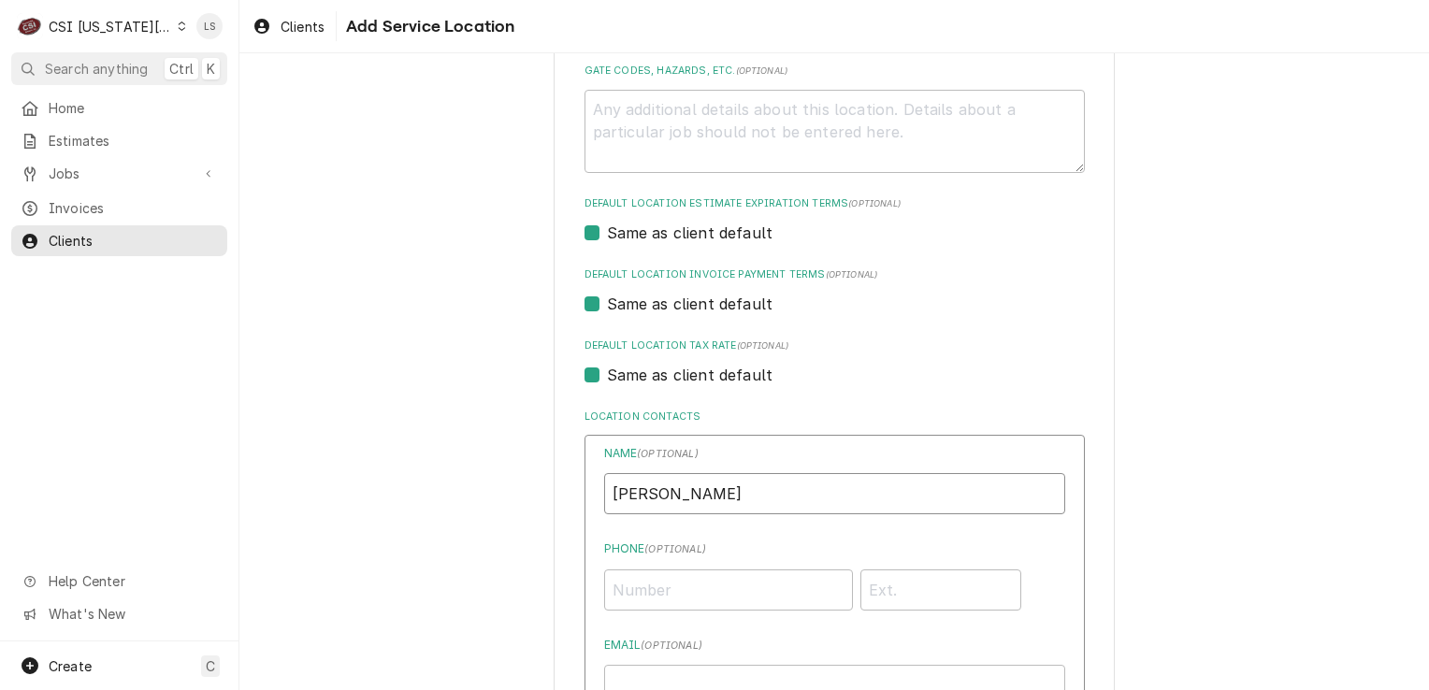
scroll to position [717, 0]
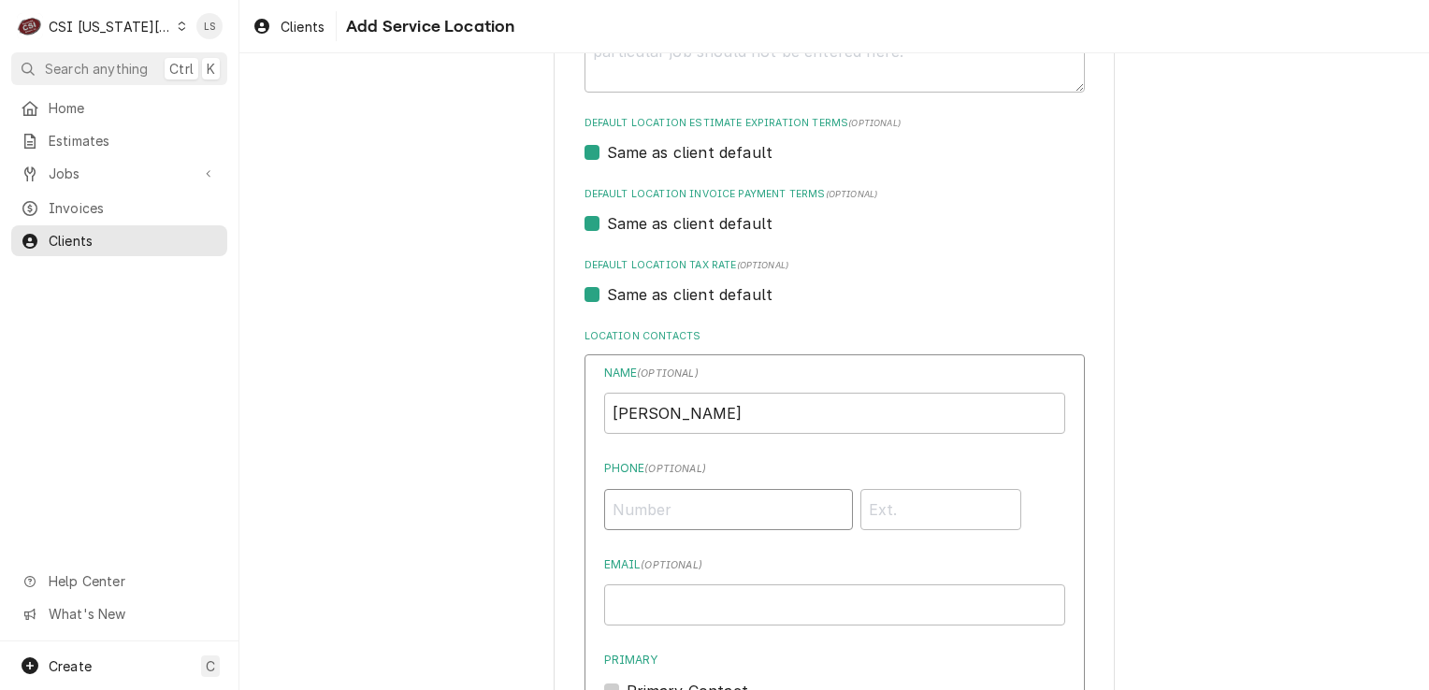
type input "(785) 271-9777"
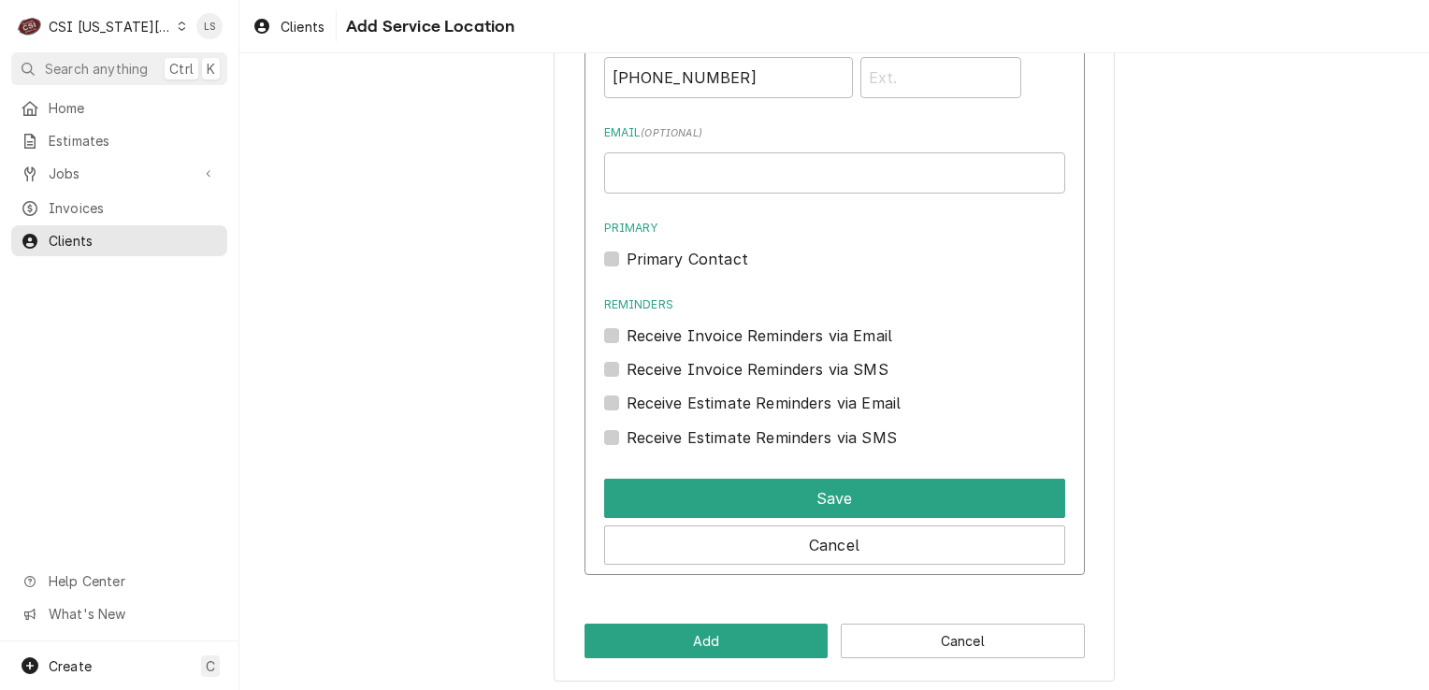
scroll to position [1154, 0]
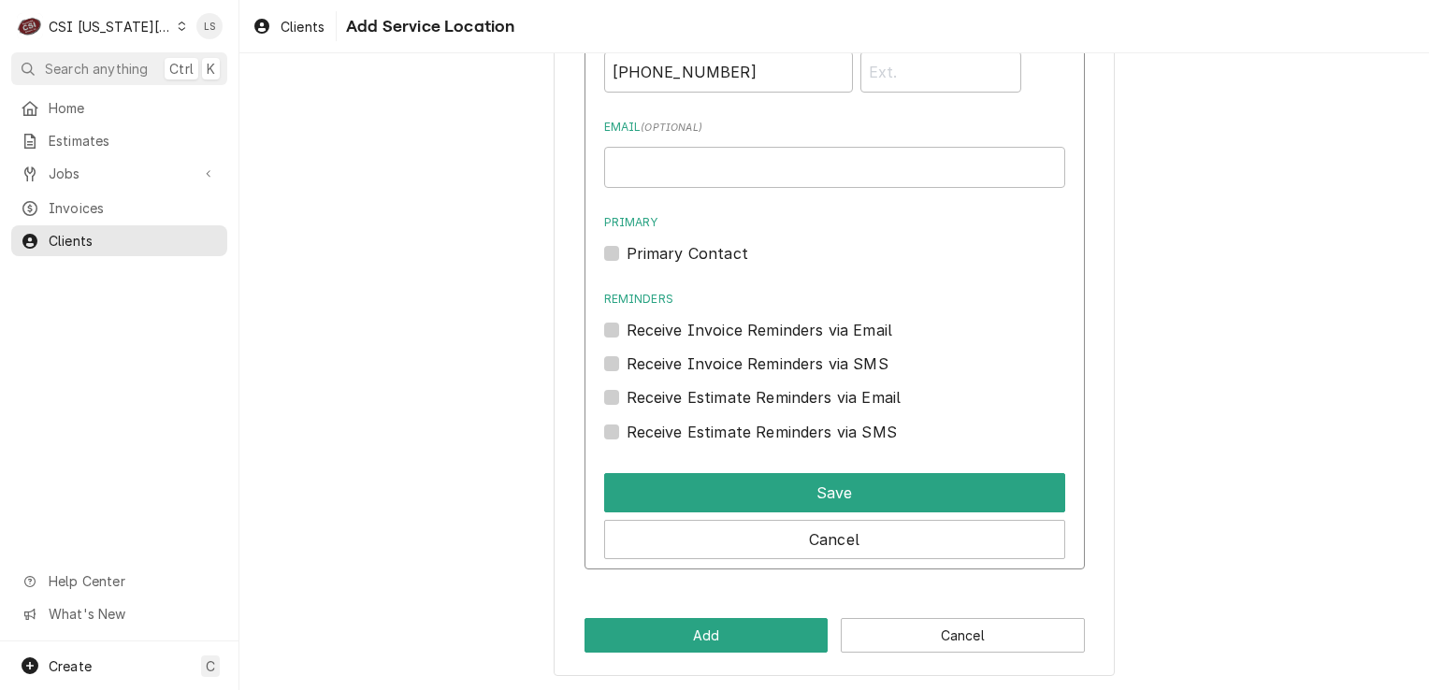
type input "Danielle Dudley"
click at [627, 246] on label "Primary Contact" at bounding box center [688, 253] width 122 height 22
click at [627, 246] on input "Primary" at bounding box center [857, 262] width 461 height 41
checkbox input "true"
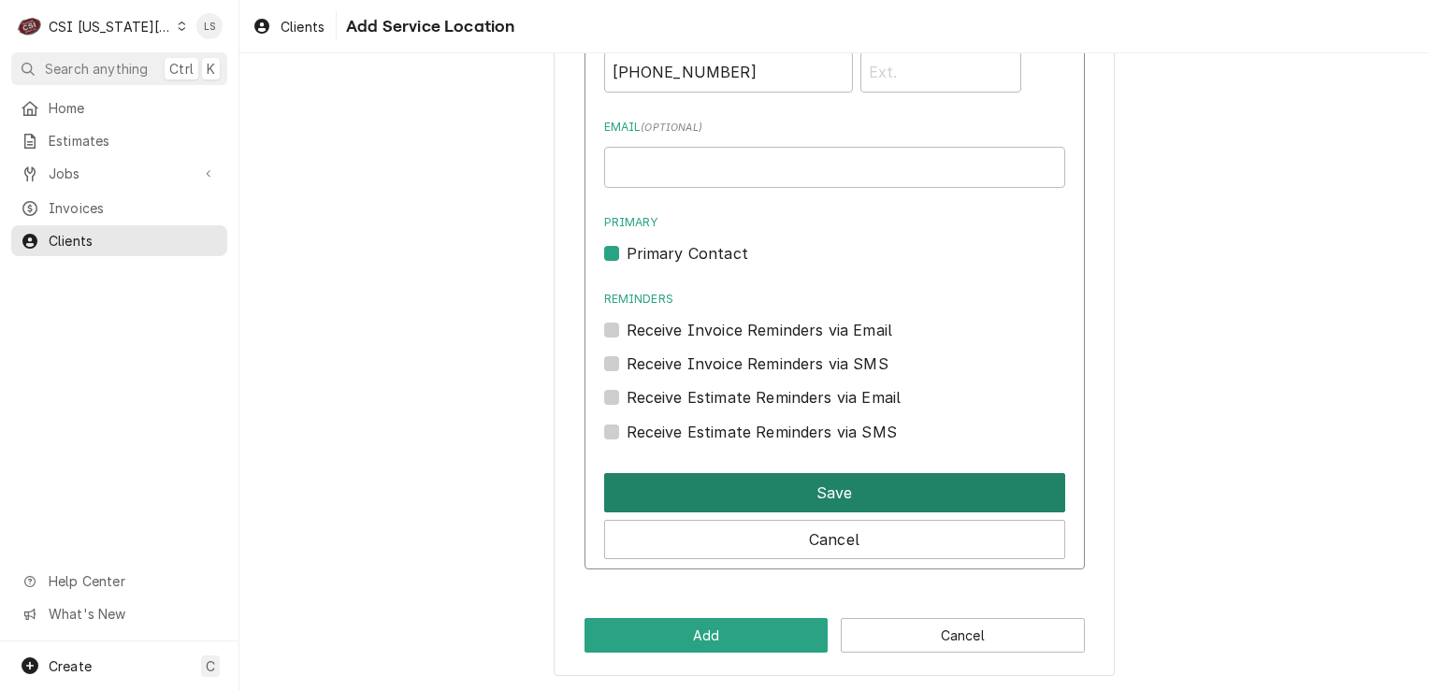
click at [749, 492] on button "Save" at bounding box center [834, 492] width 461 height 39
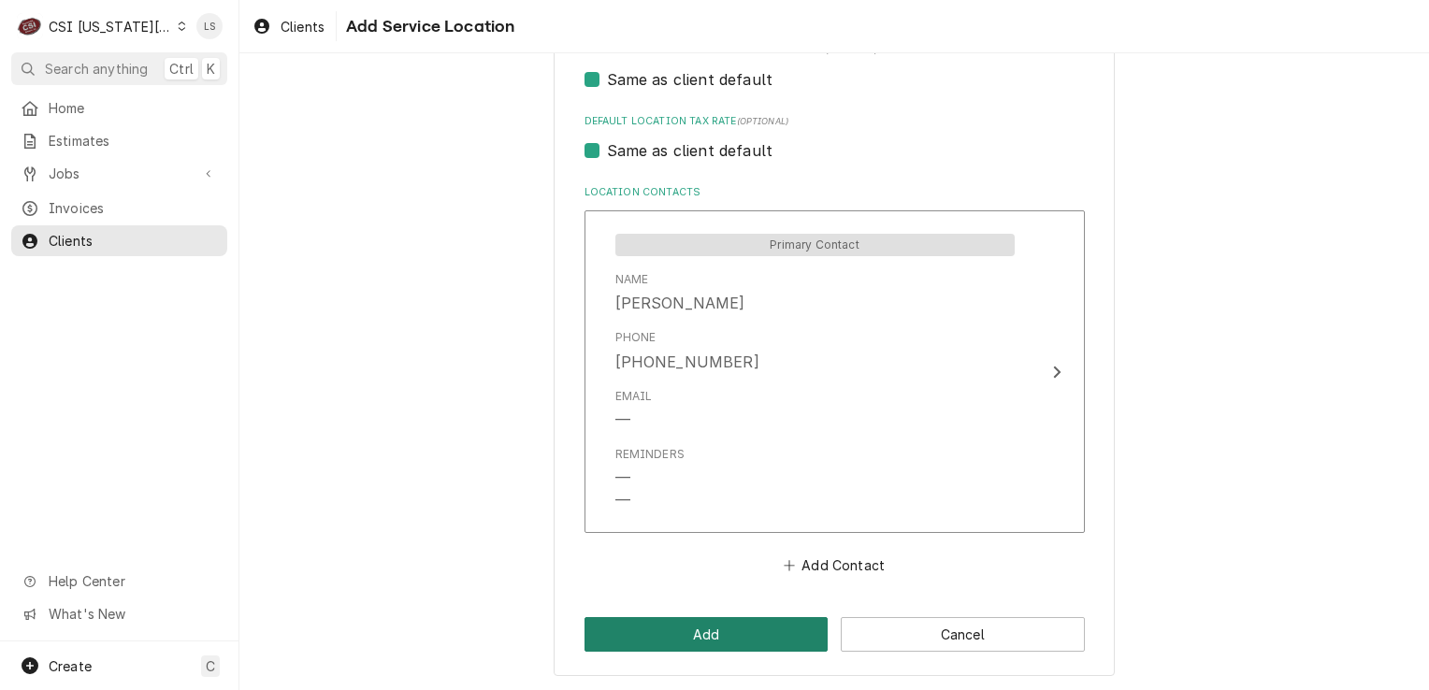
click at [729, 631] on button "Add" at bounding box center [707, 634] width 244 height 35
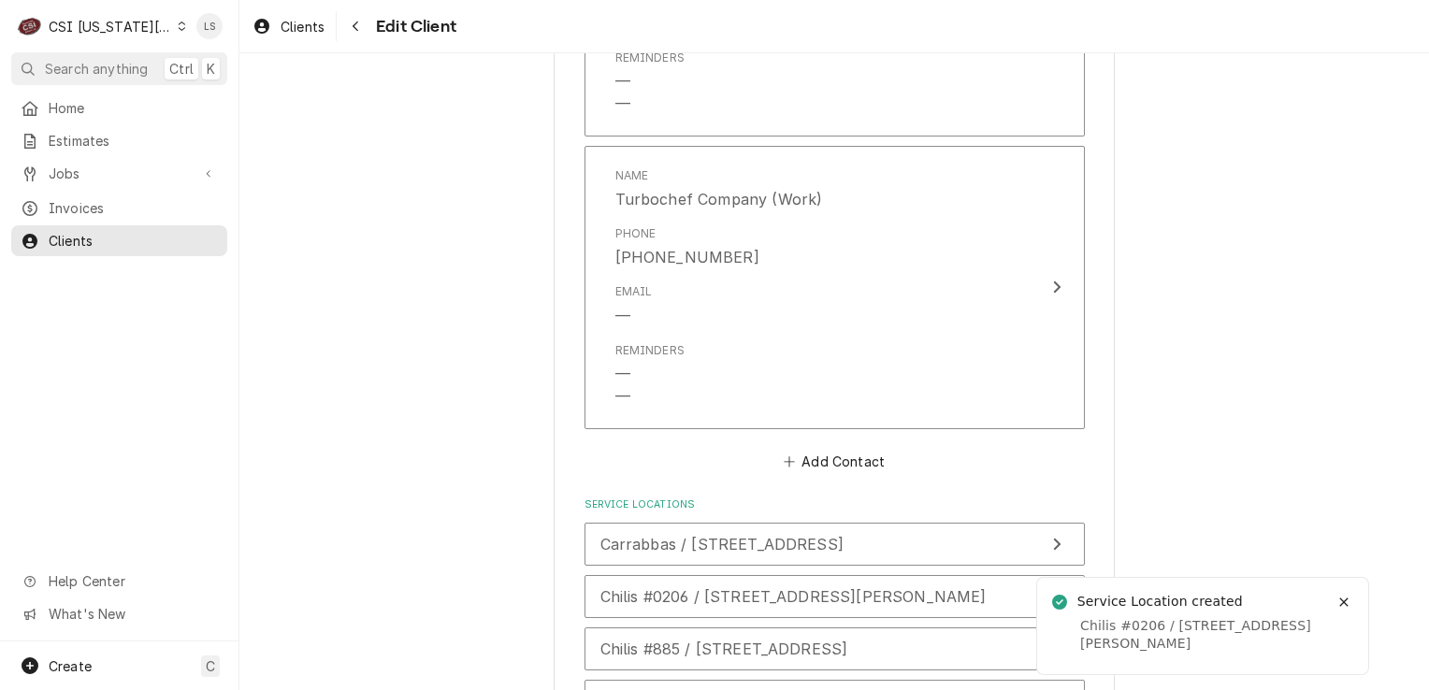
scroll to position [2511, 0]
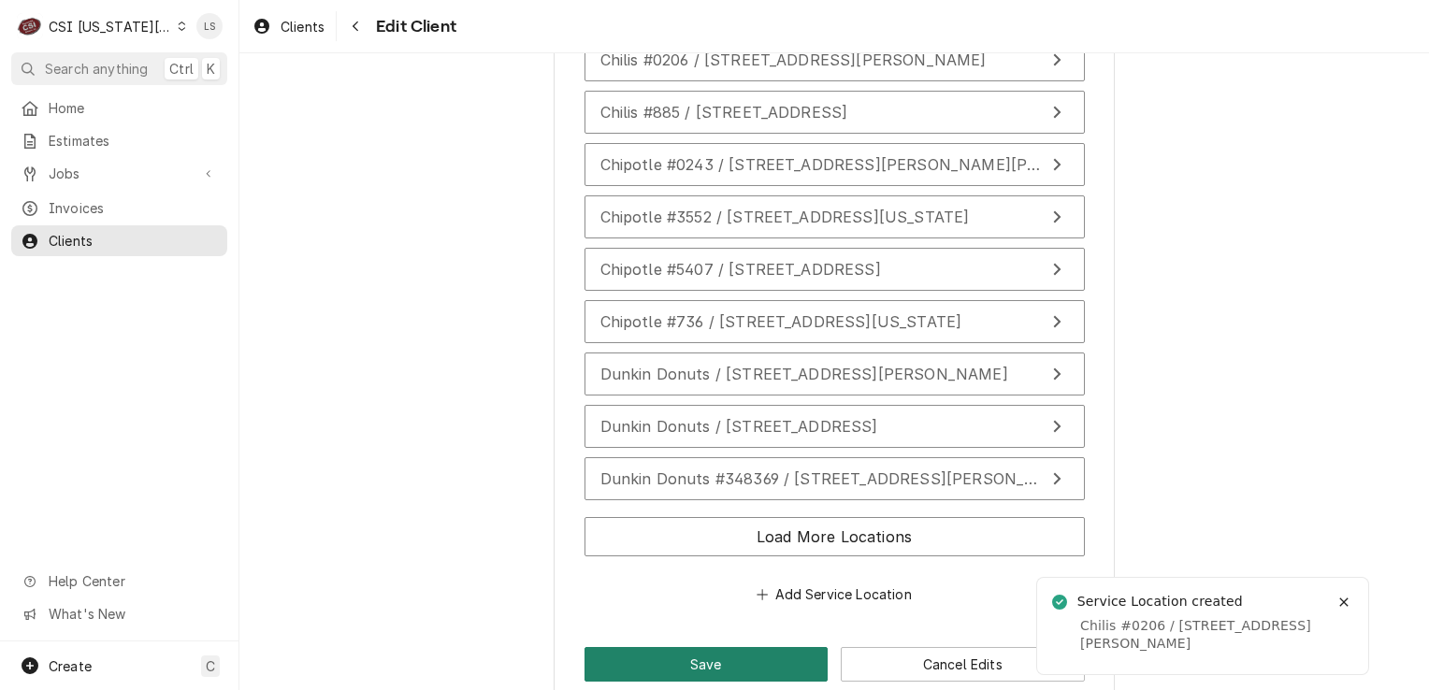
click at [672, 647] on button "Save" at bounding box center [707, 664] width 244 height 35
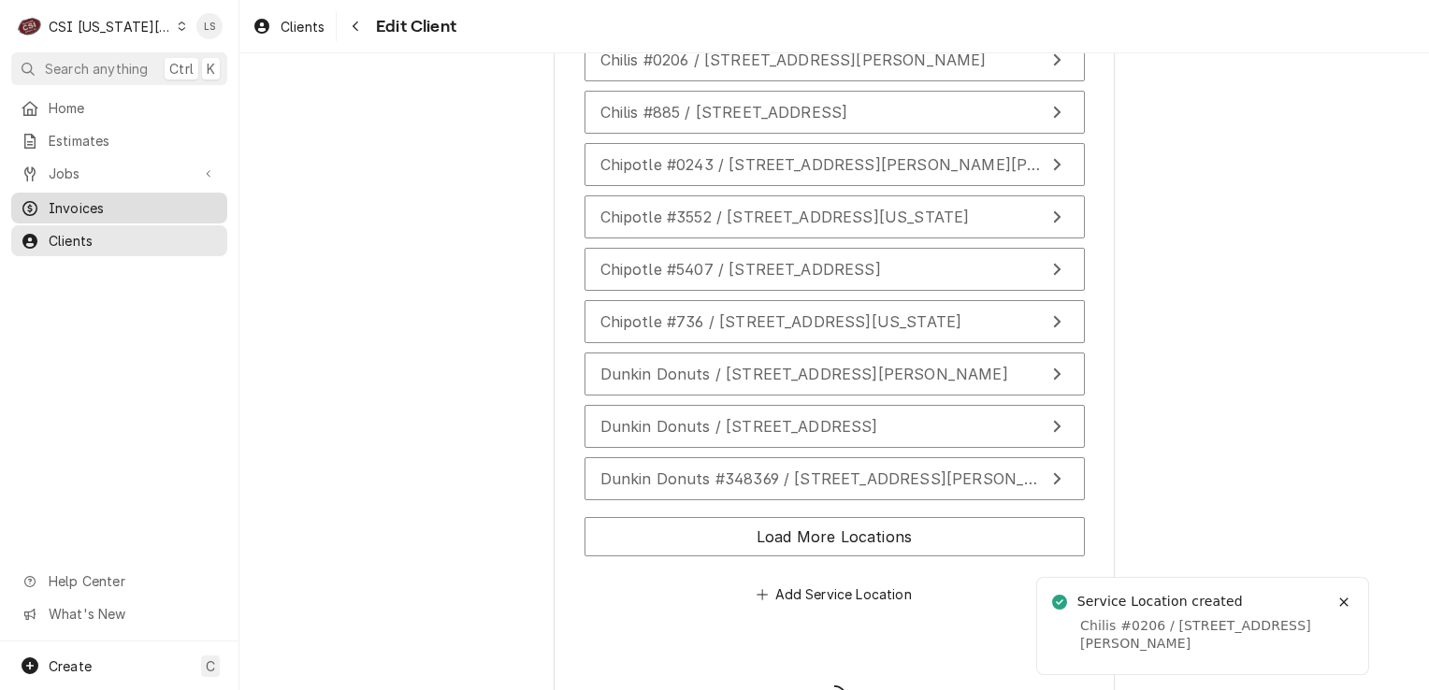
type textarea "x"
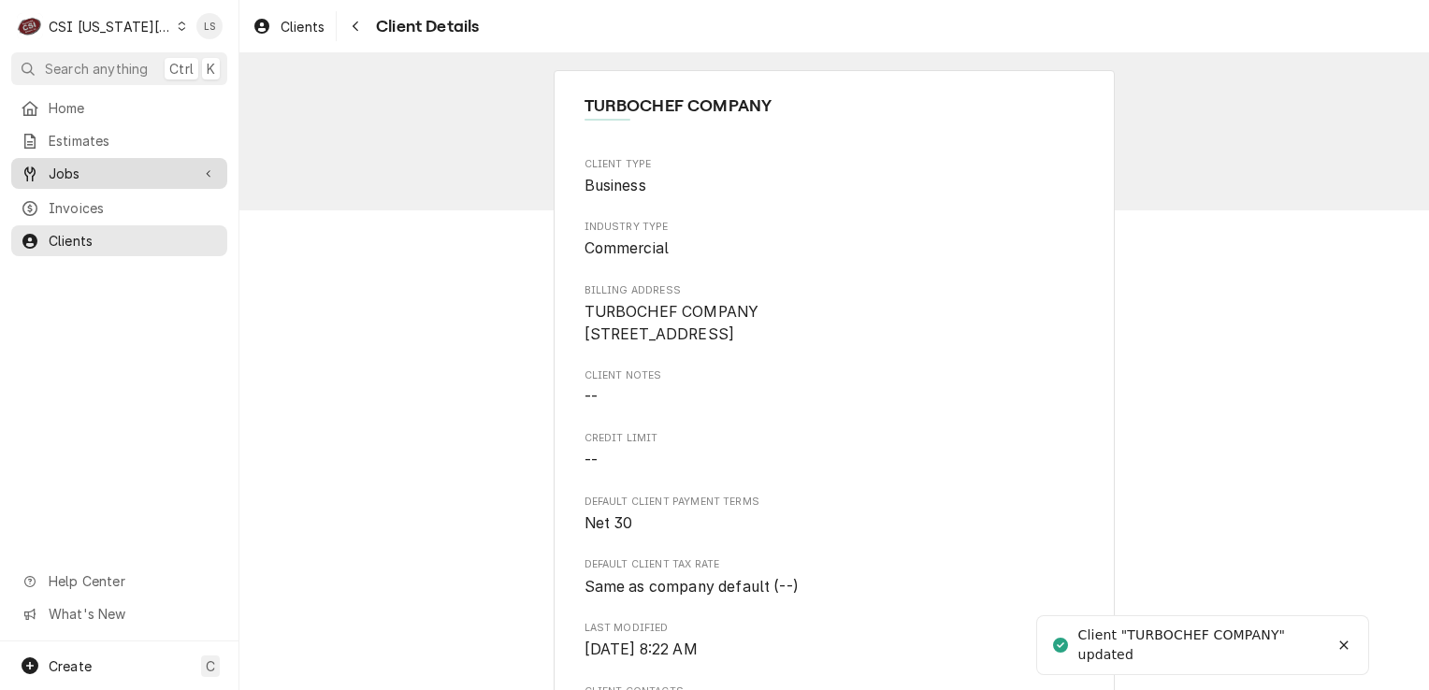
click at [79, 166] on span "Jobs" at bounding box center [119, 174] width 141 height 20
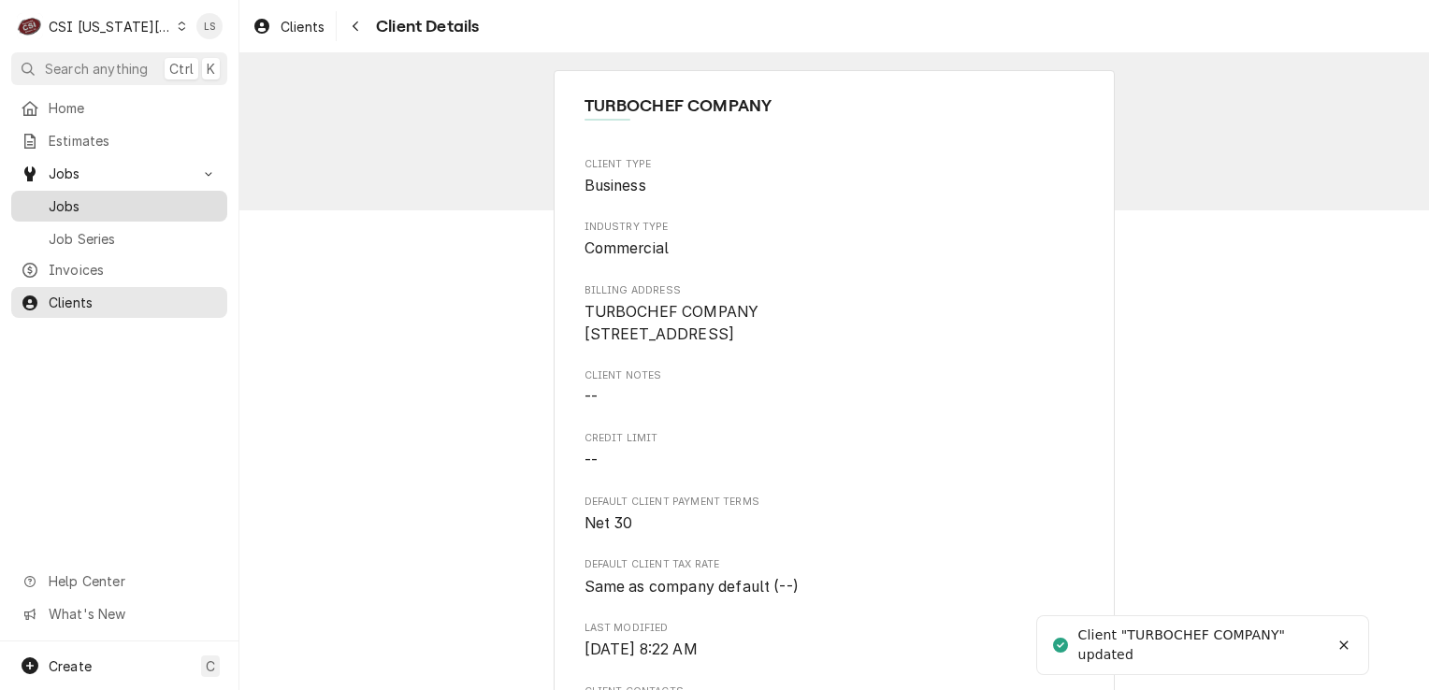
click at [77, 201] on span "Jobs" at bounding box center [133, 206] width 169 height 20
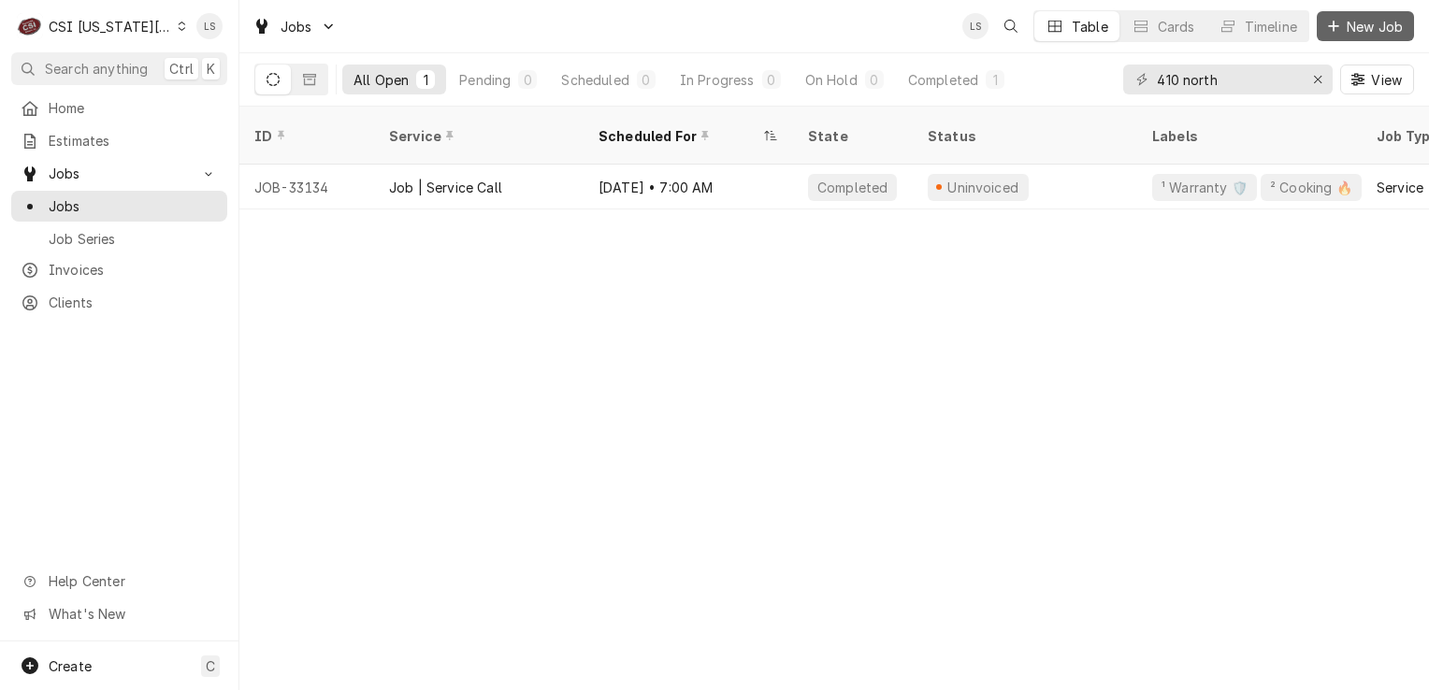
click at [1351, 33] on span "New Job" at bounding box center [1375, 27] width 64 height 20
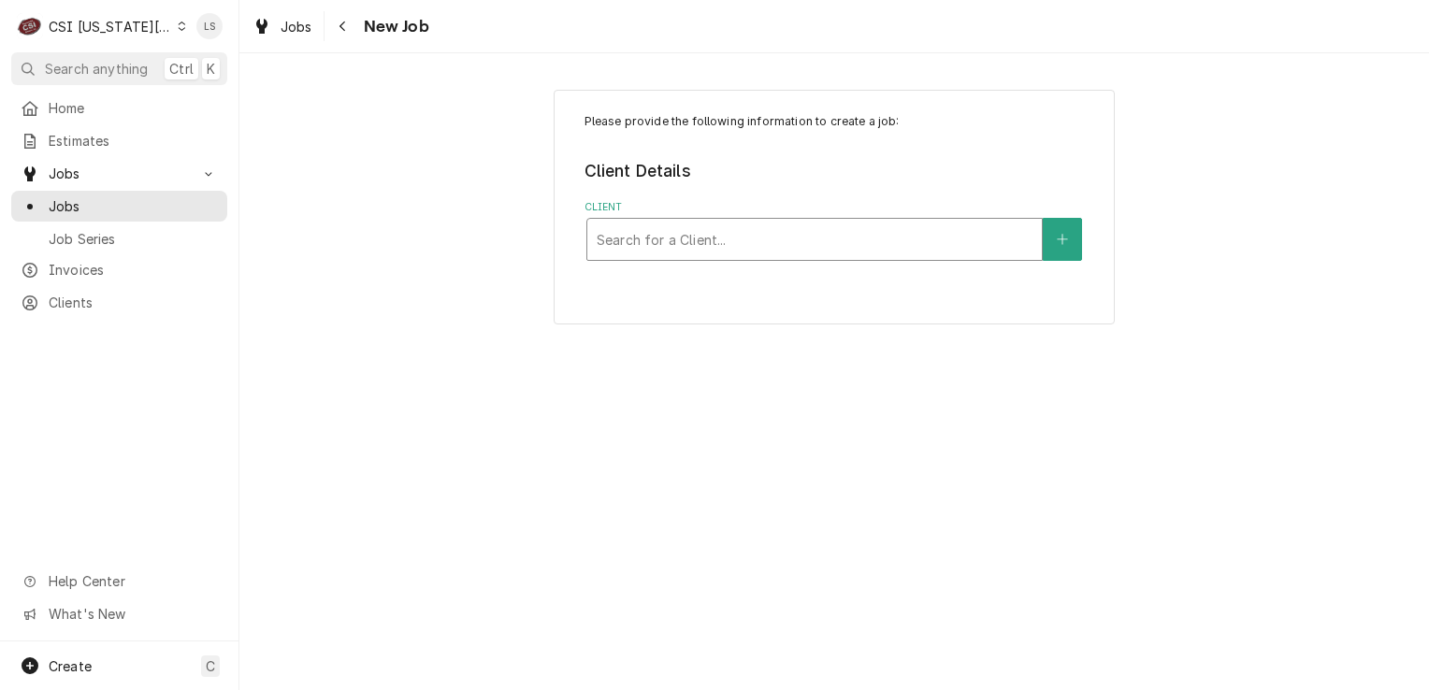
click at [712, 236] on div "Client" at bounding box center [815, 240] width 436 height 34
type input "turbochef"
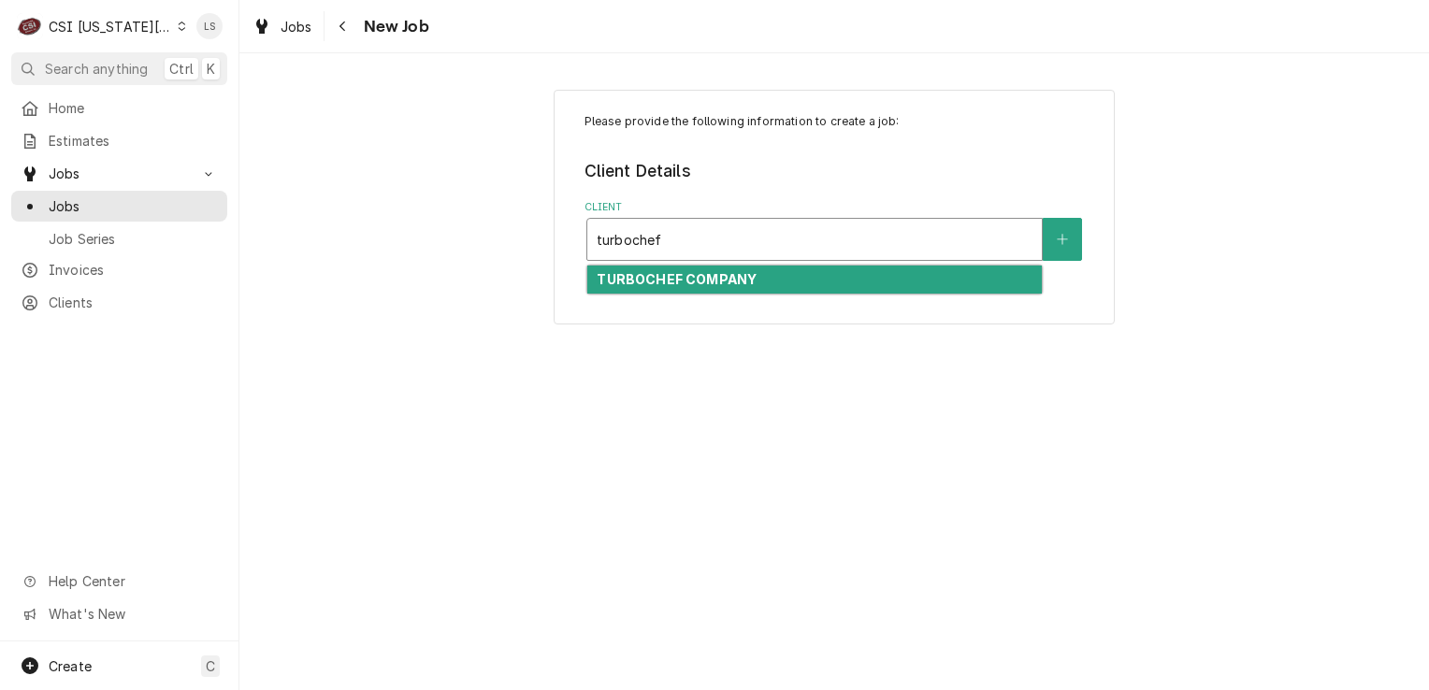
drag, startPoint x: 743, startPoint y: 286, endPoint x: 748, endPoint y: 297, distance: 12.6
click at [744, 286] on div "TURBOCHEF COMPANY" at bounding box center [815, 280] width 455 height 29
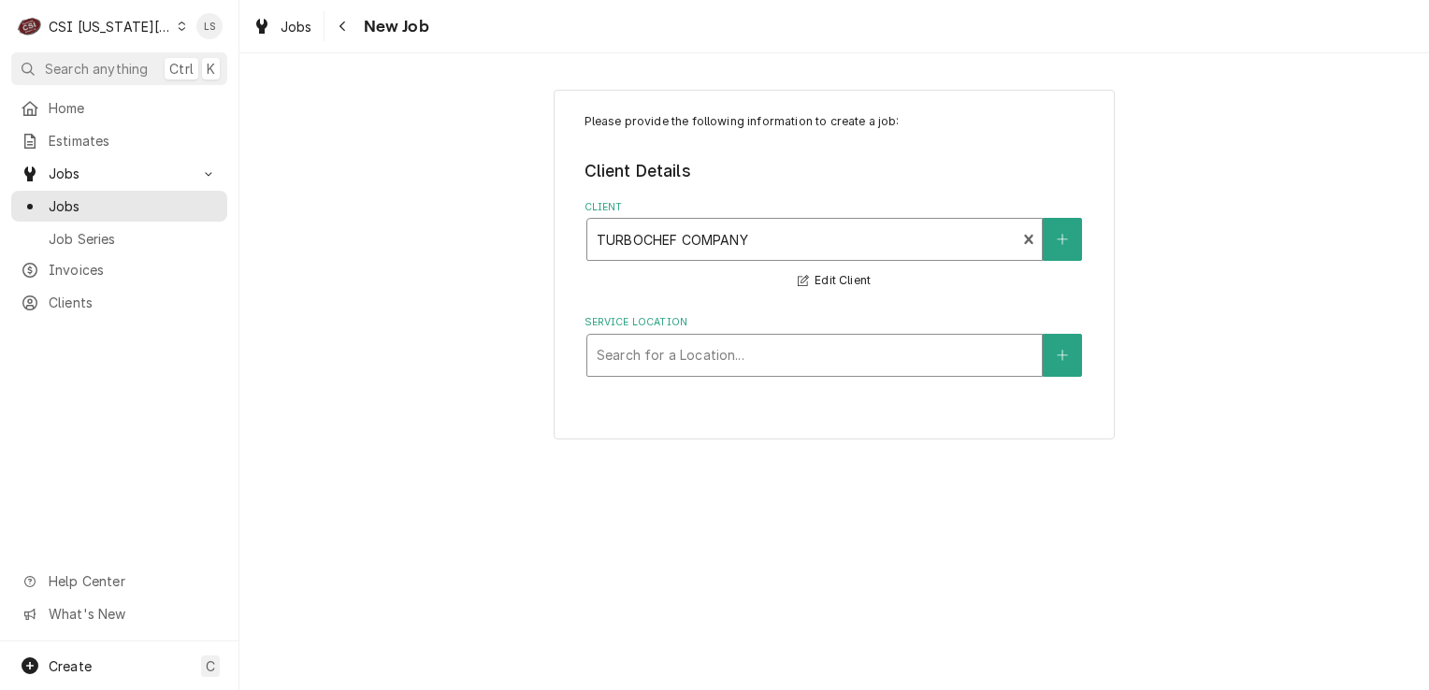
click at [645, 373] on div "Search for a Location..." at bounding box center [815, 355] width 455 height 41
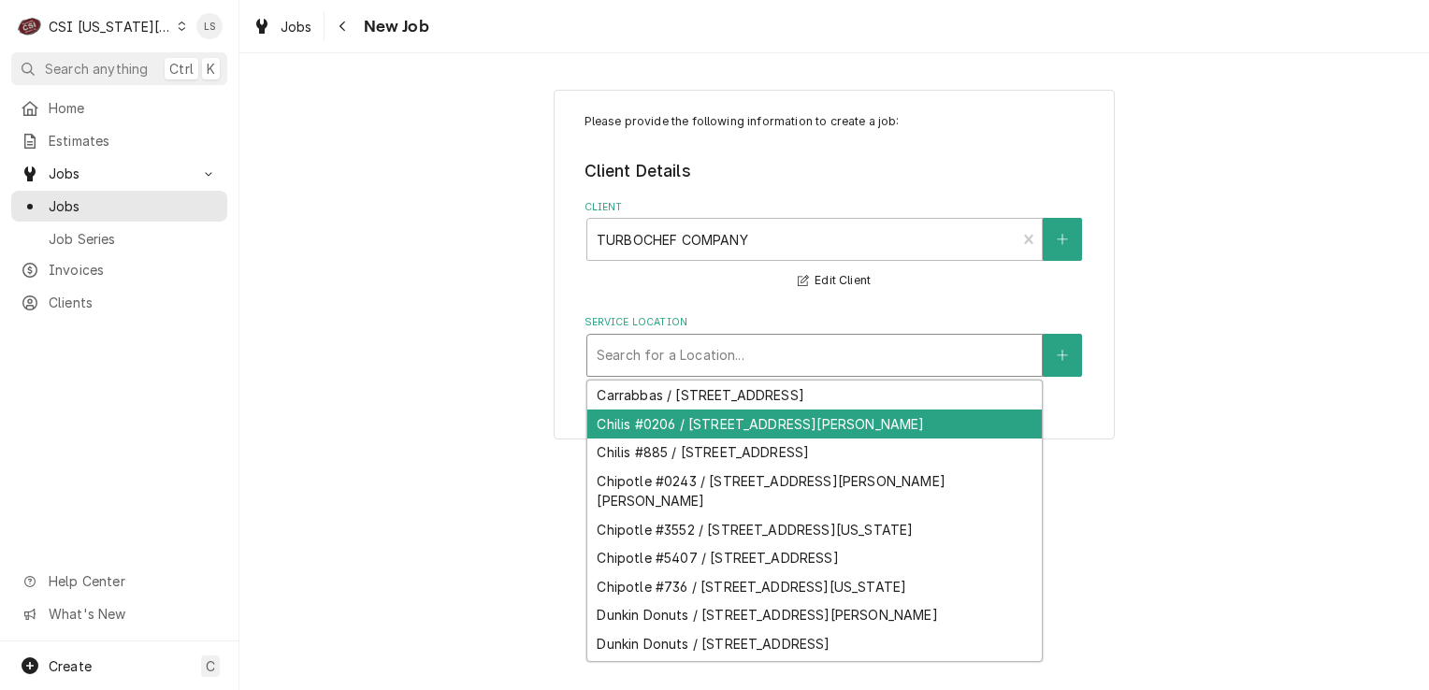
click at [702, 439] on div "Chilis #0206 / 2021 SW Wanamaker Rd, Topeka, KS 66604" at bounding box center [815, 424] width 455 height 29
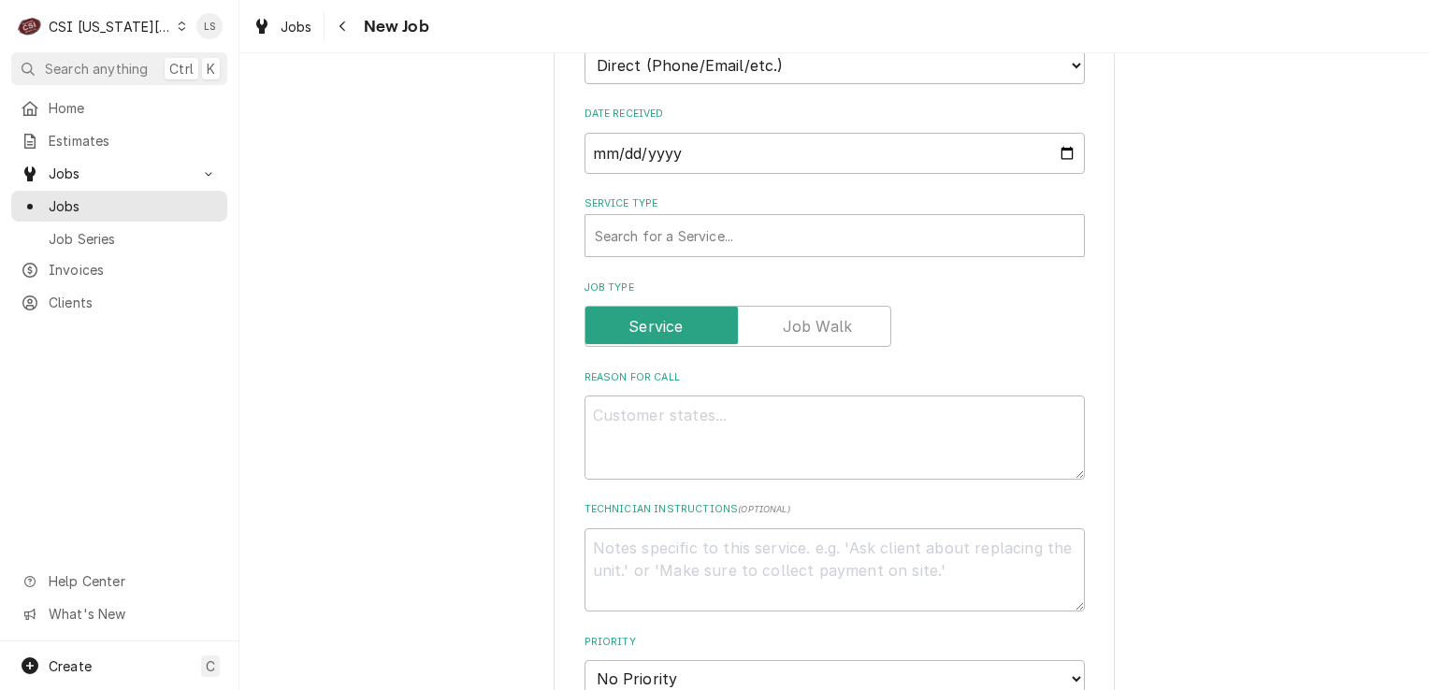
scroll to position [374, 0]
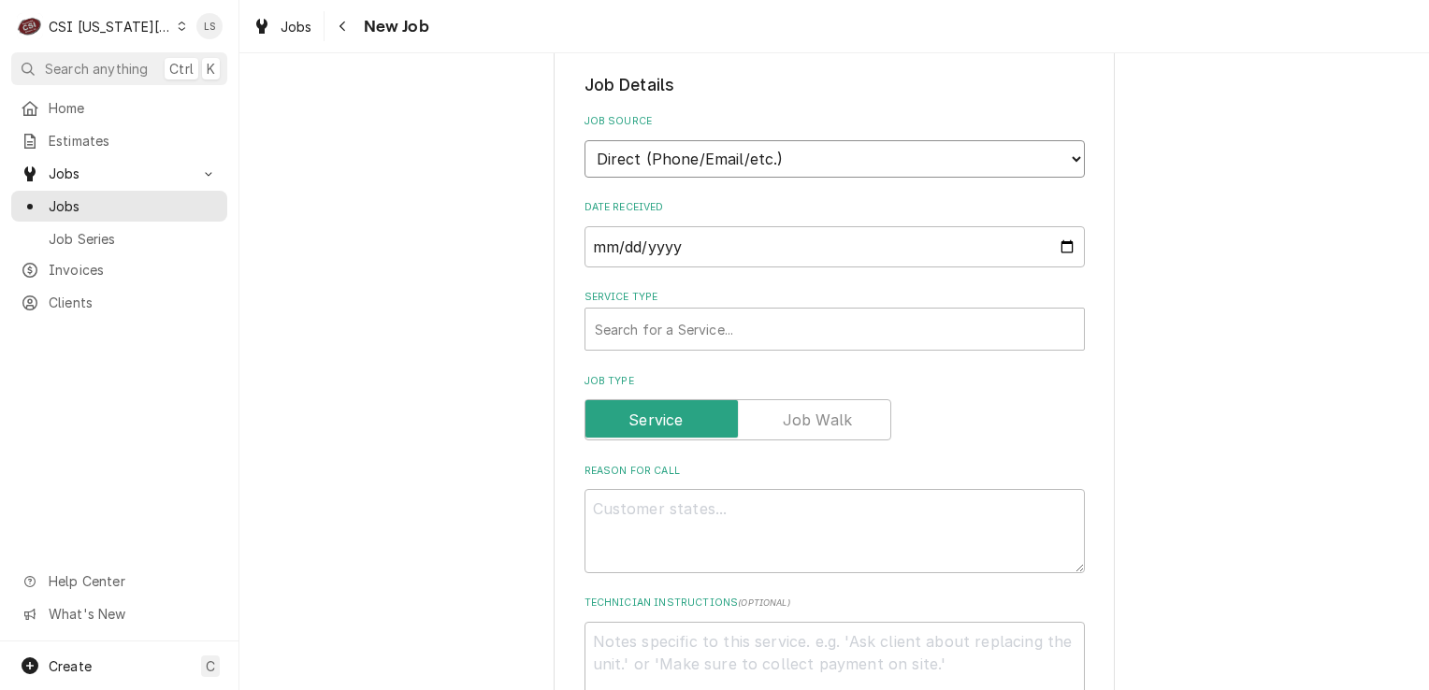
click at [632, 170] on select "Direct (Phone/Email/etc.) Service Channel Corrigo Ecotrak Other" at bounding box center [835, 158] width 501 height 37
select select "100"
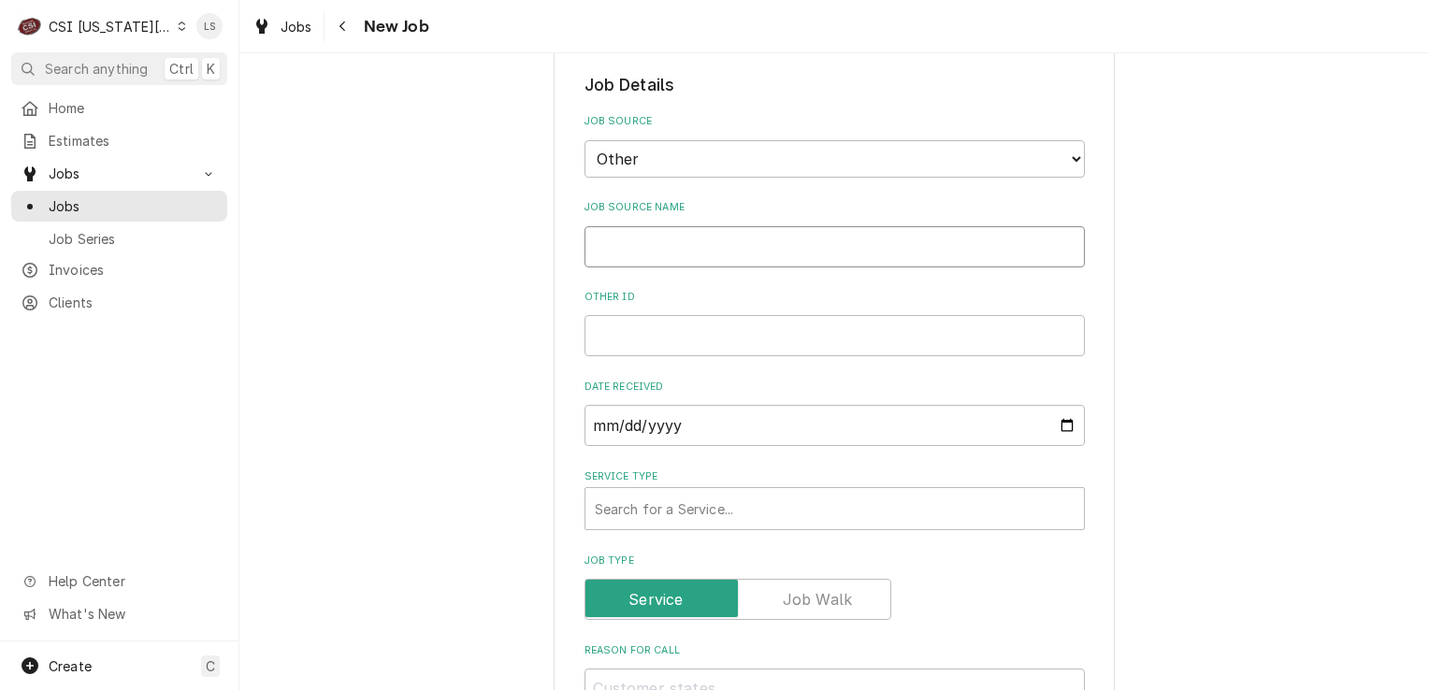
click at [636, 257] on input "Job Source Name" at bounding box center [835, 246] width 501 height 41
type textarea "x"
type input "T"
type textarea "x"
type input "Tu"
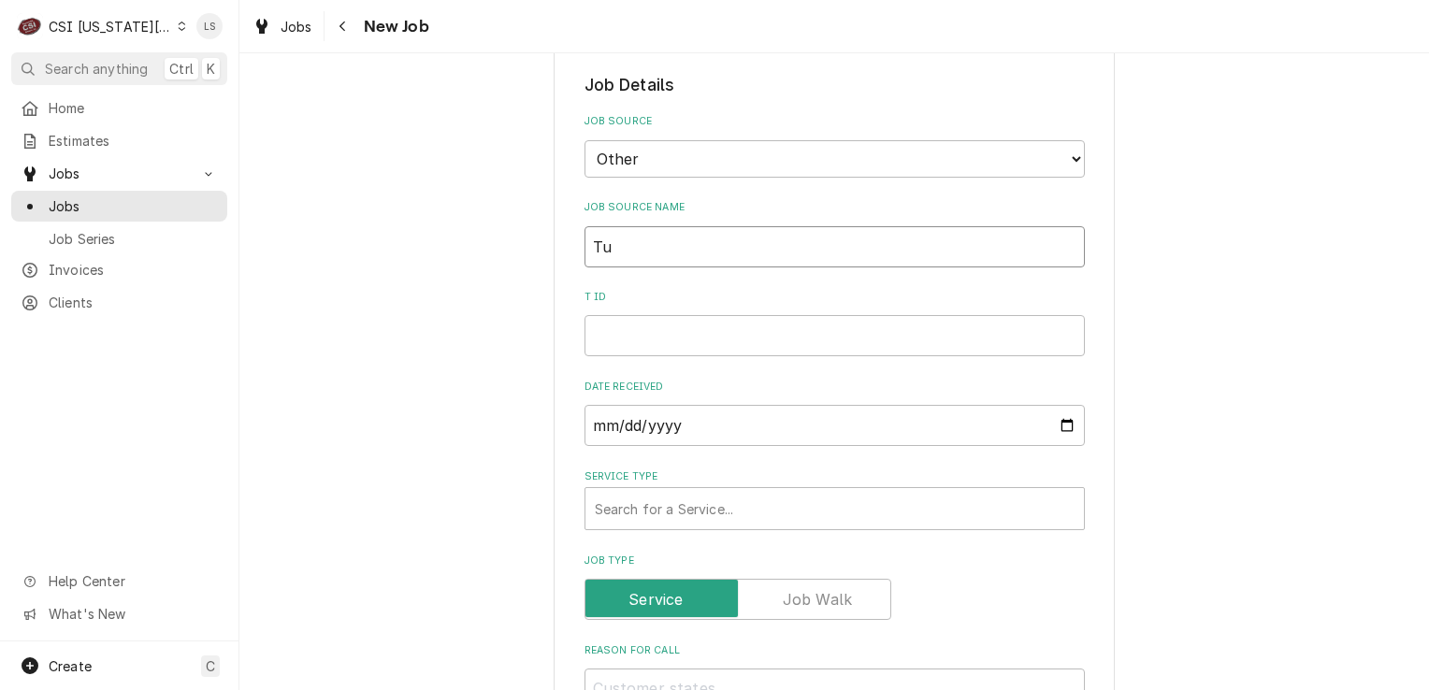
type textarea "x"
type input "Tur"
type textarea "x"
type input "Turb"
type textarea "x"
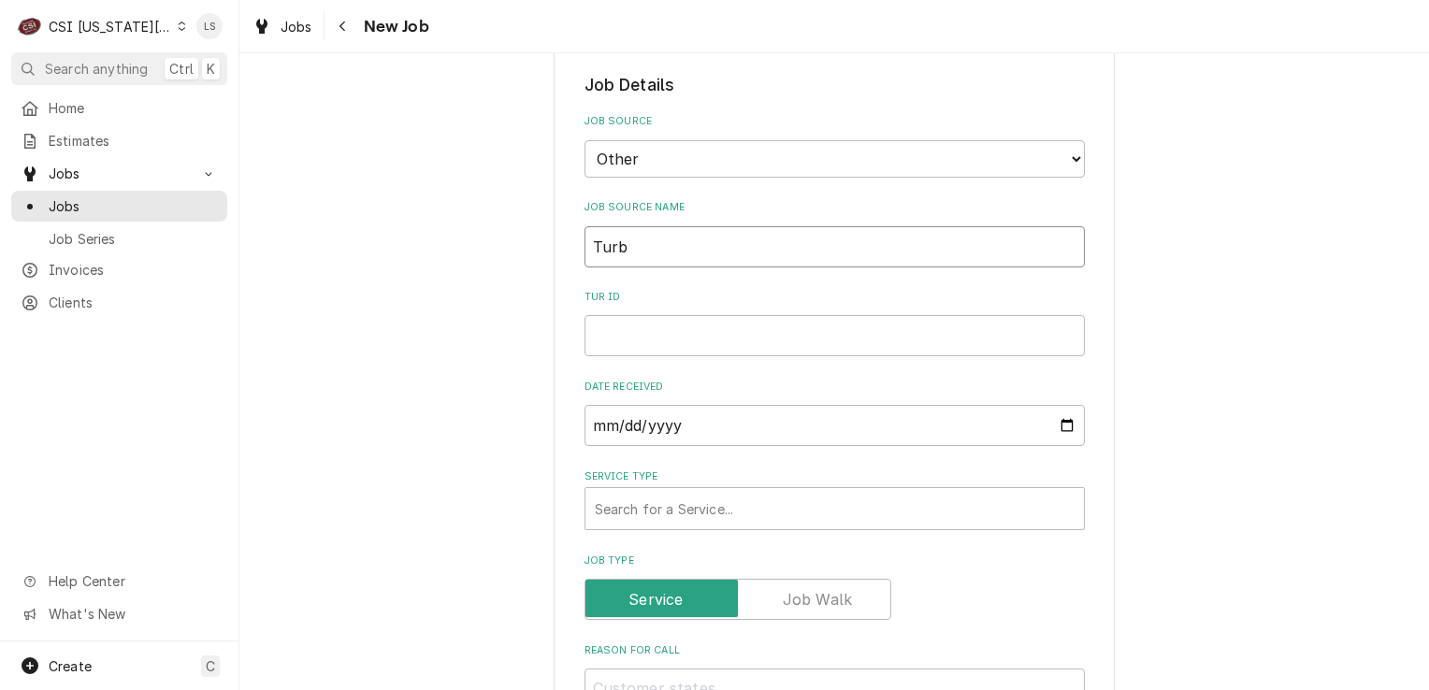
type input "Turbo"
type textarea "x"
type input "Turboc"
type textarea "x"
type input "Turboch"
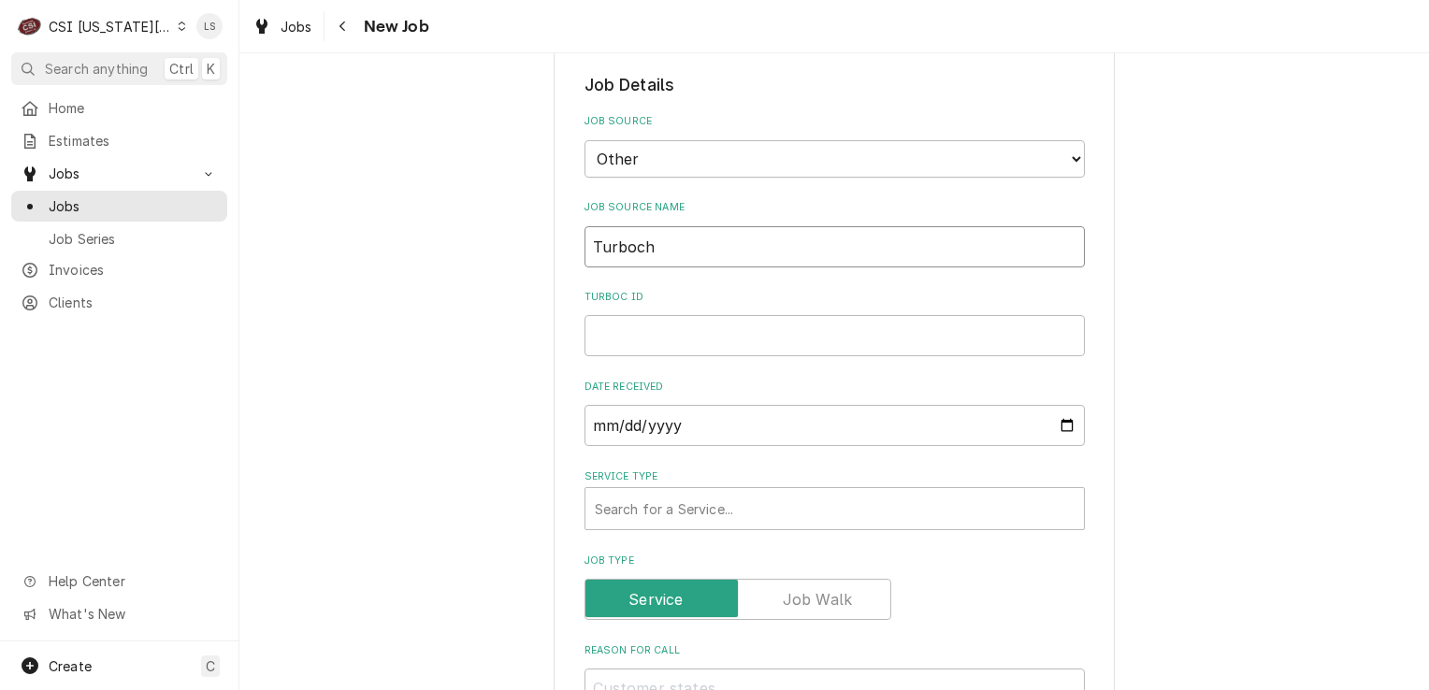
type textarea "x"
type input "Turboche"
type textarea "x"
type input "Turbochef"
type textarea "x"
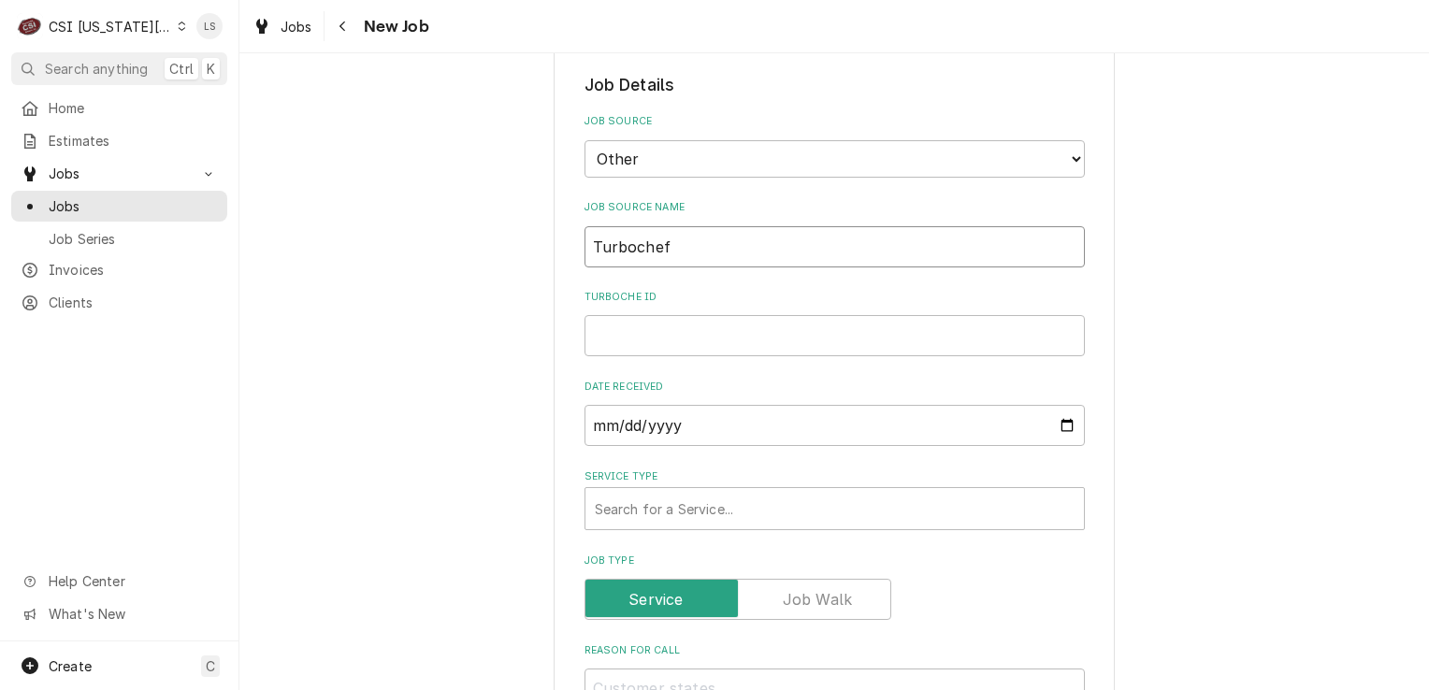
type input "Turbochef"
type textarea "x"
type input "Turbochef P"
type textarea "x"
type input "Turbochef PO"
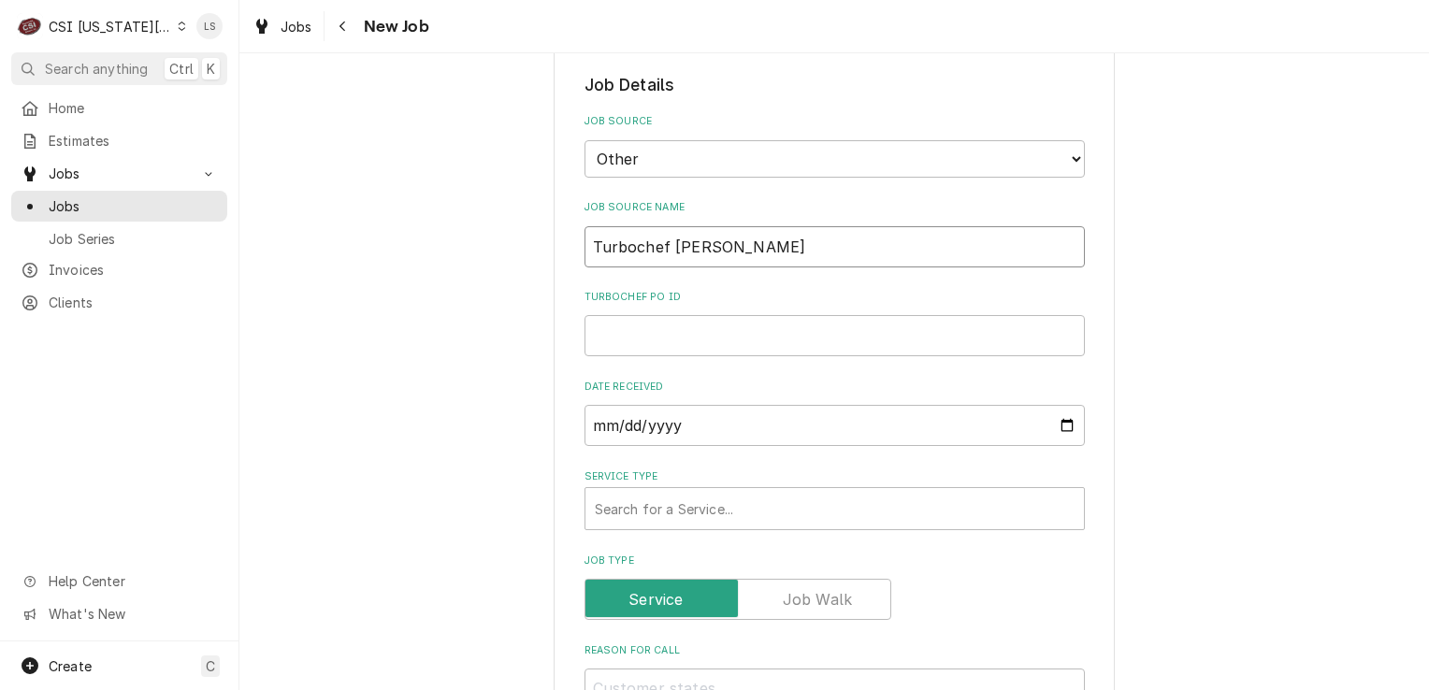
type textarea "x"
type input "Turbochef PO"
paste input "10558825"
type textarea "x"
type input "10558825"
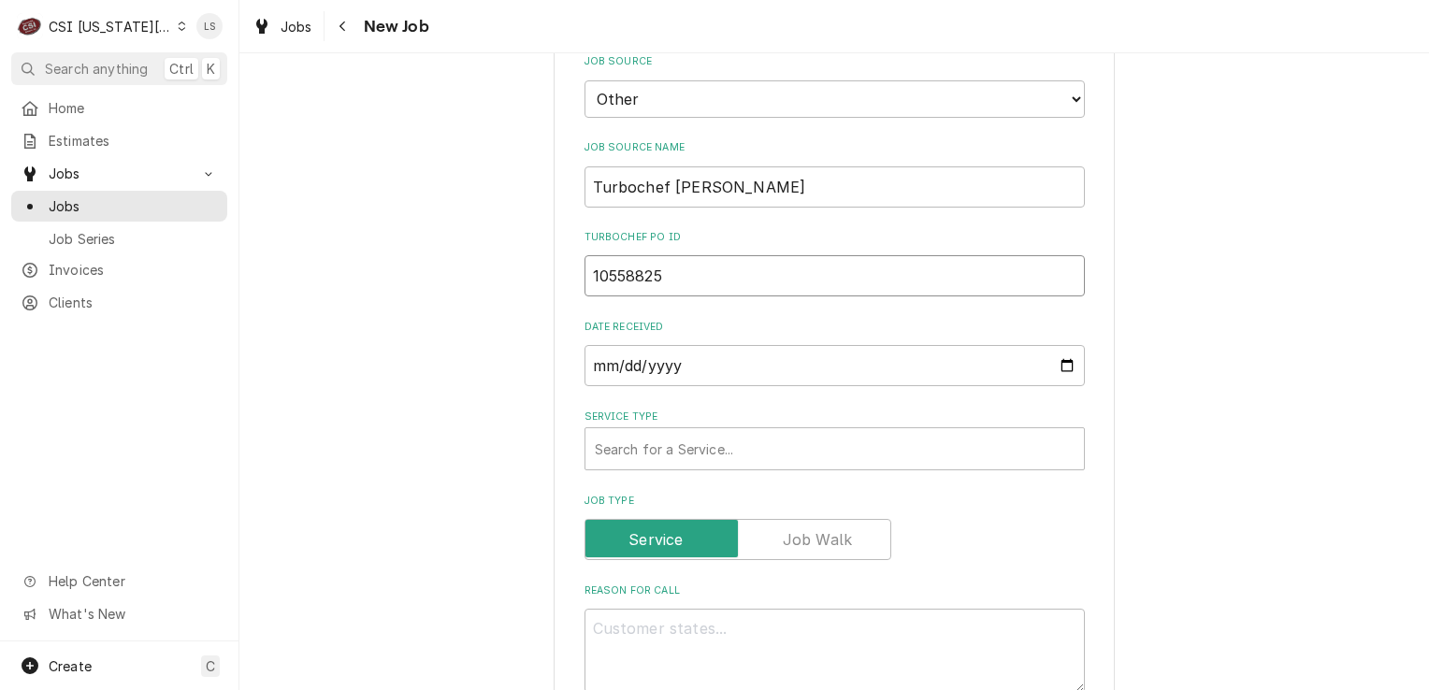
scroll to position [468, 0]
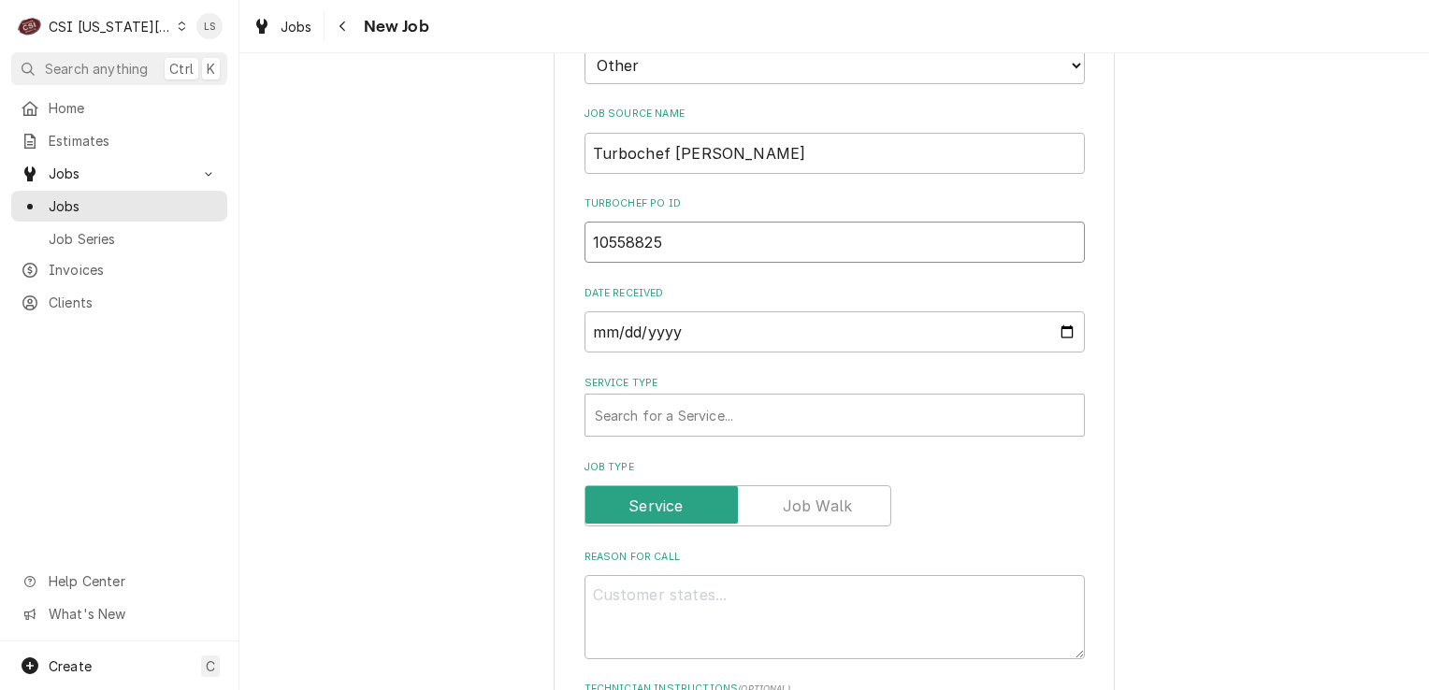
type textarea "x"
type input "10558825"
drag, startPoint x: 719, startPoint y: 442, endPoint x: 713, endPoint y: 421, distance: 22.5
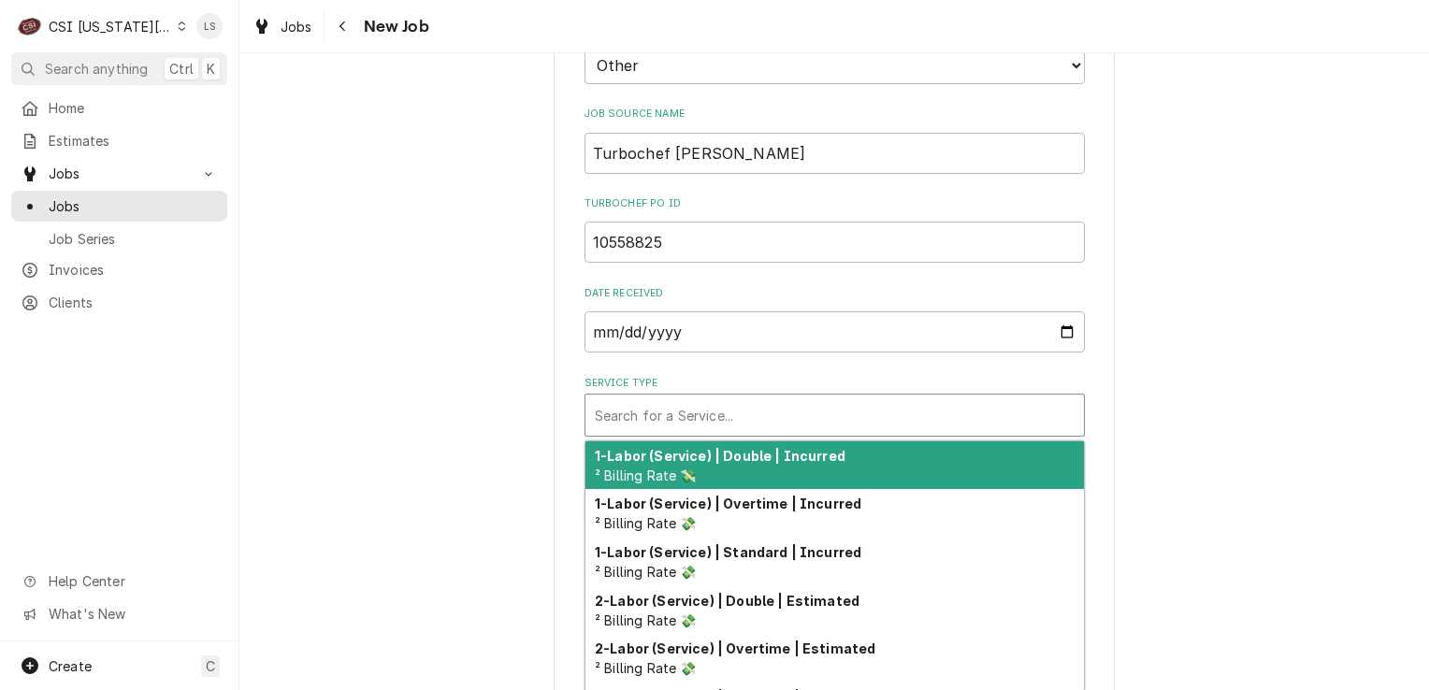
click at [713, 421] on div "Service Type" at bounding box center [835, 416] width 480 height 34
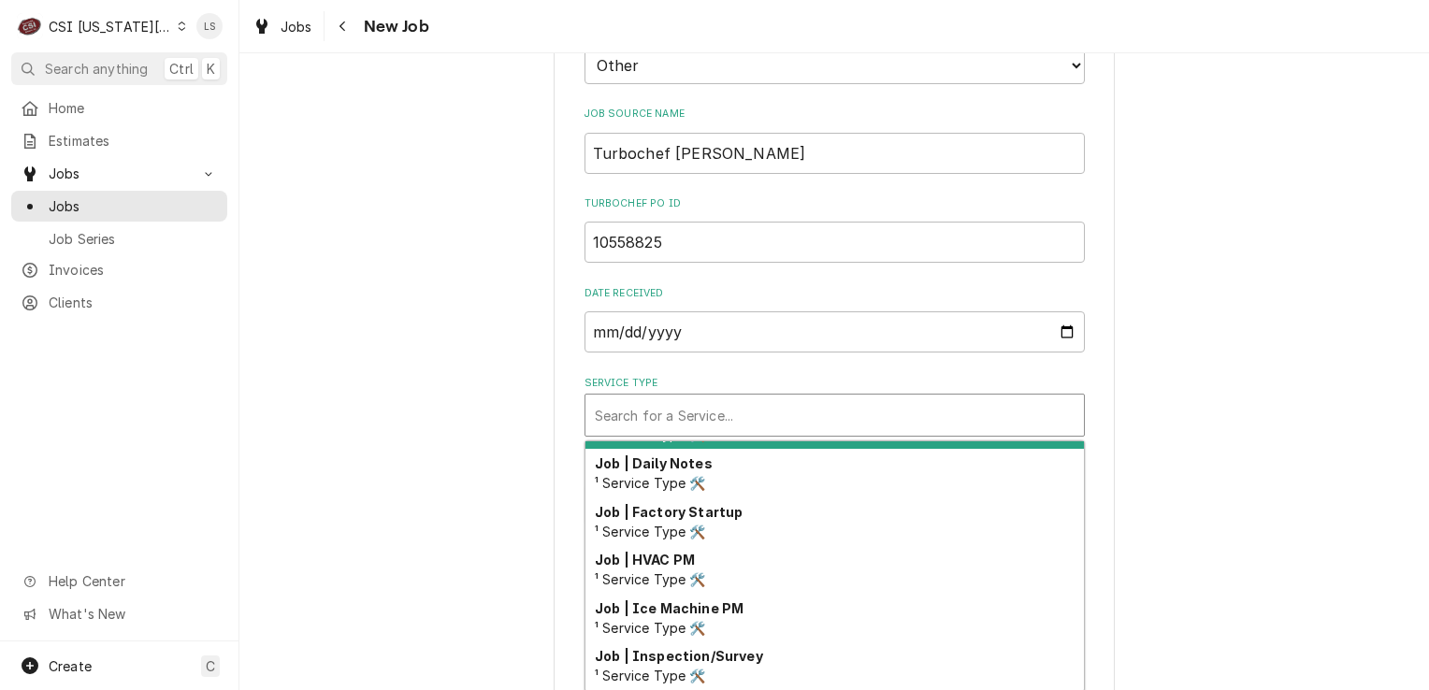
scroll to position [1089, 0]
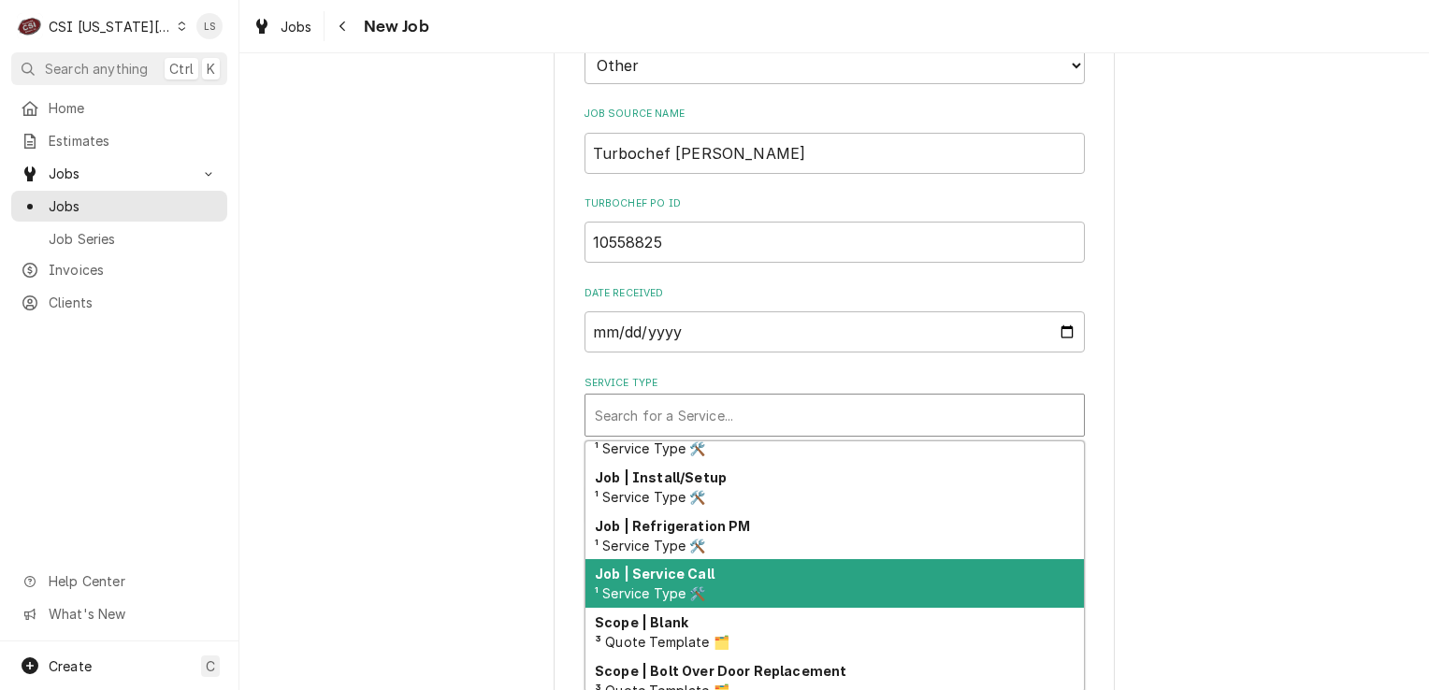
click at [732, 588] on div "Job | Service Call ¹ Service Type 🛠️" at bounding box center [835, 583] width 499 height 49
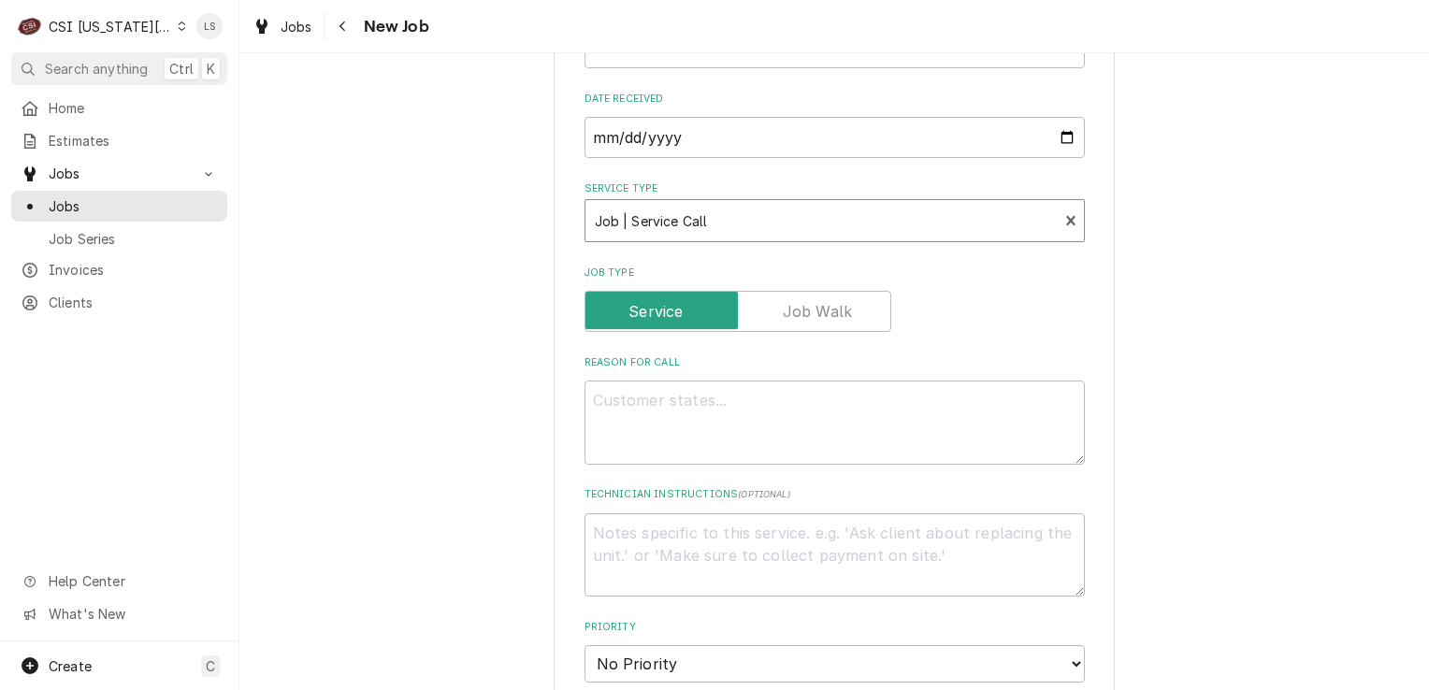
scroll to position [748, 0]
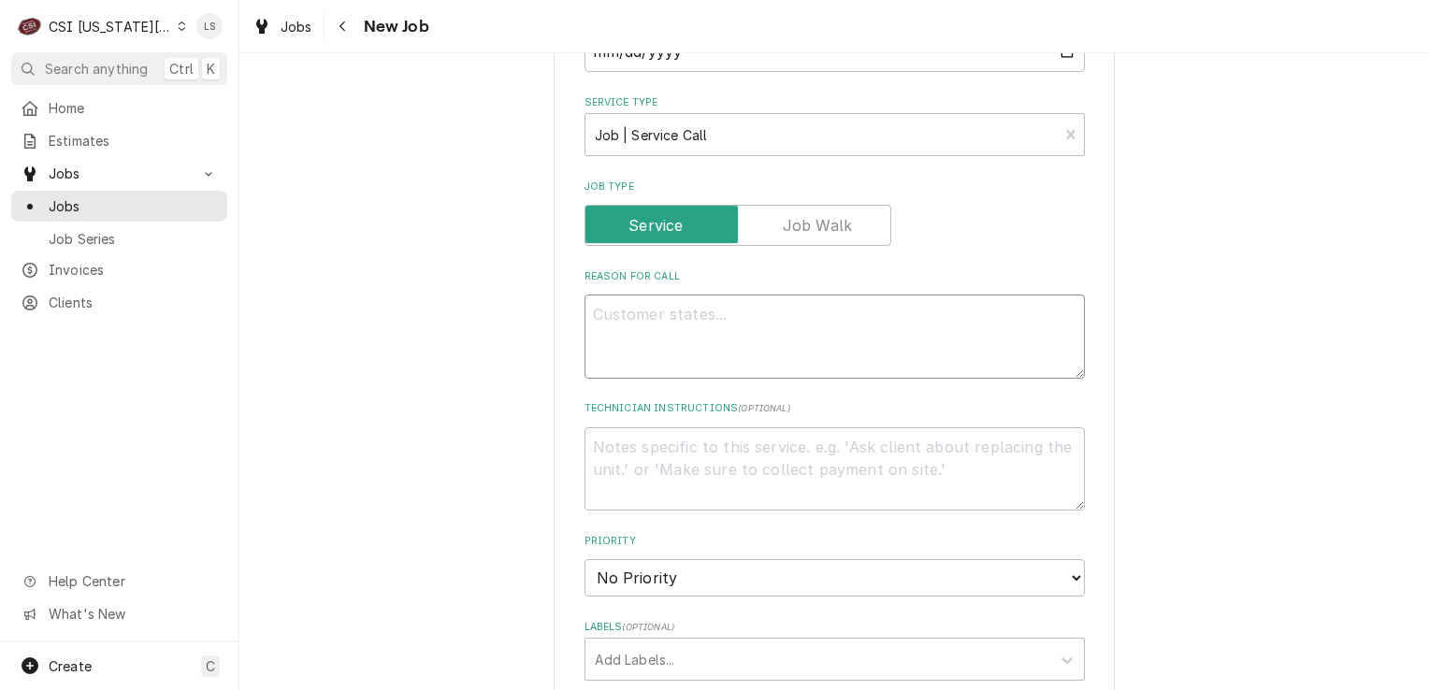
click at [707, 355] on textarea "Reason For Call" at bounding box center [835, 337] width 501 height 84
type textarea "x"
type textarea "C"
type textarea "x"
type textarea "Co"
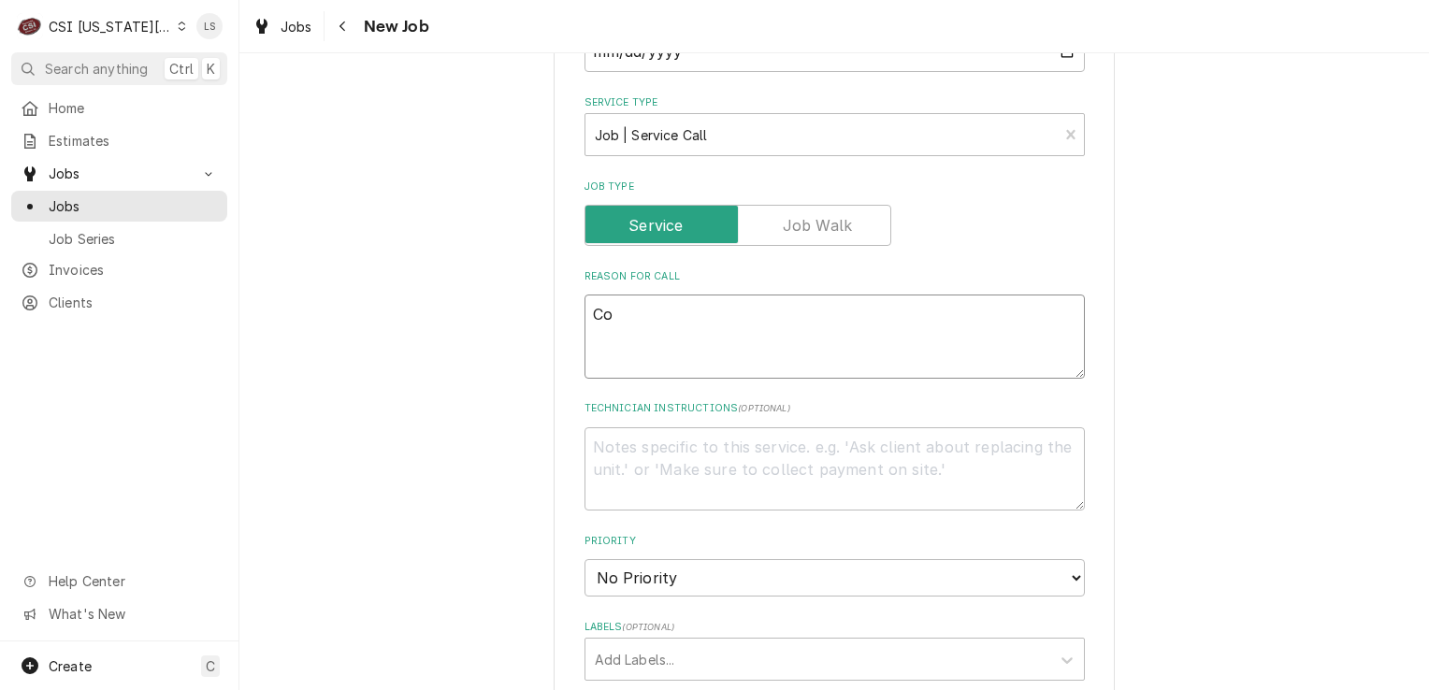
type textarea "x"
type textarea "Cou"
type textarea "x"
type textarea "Coun"
type textarea "x"
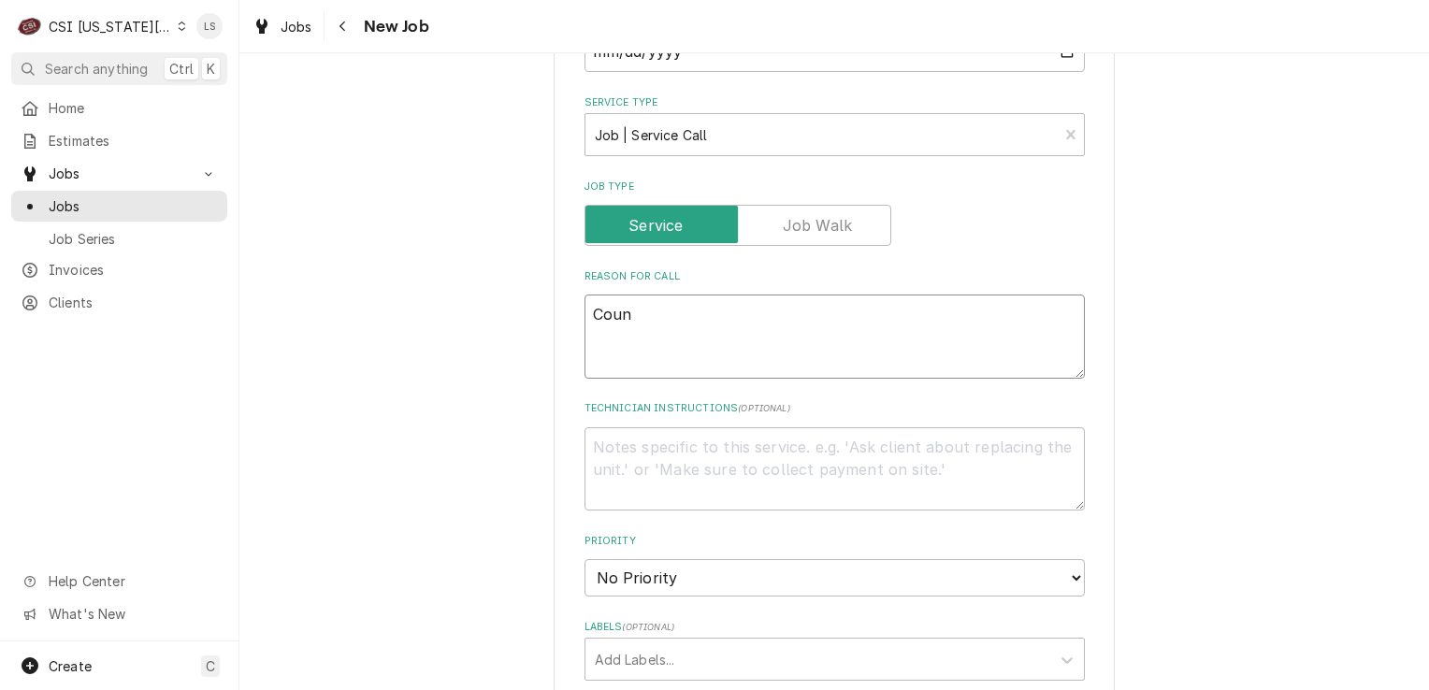
type textarea "Count"
type textarea "x"
type textarea "Counte"
type textarea "x"
type textarea "Counter"
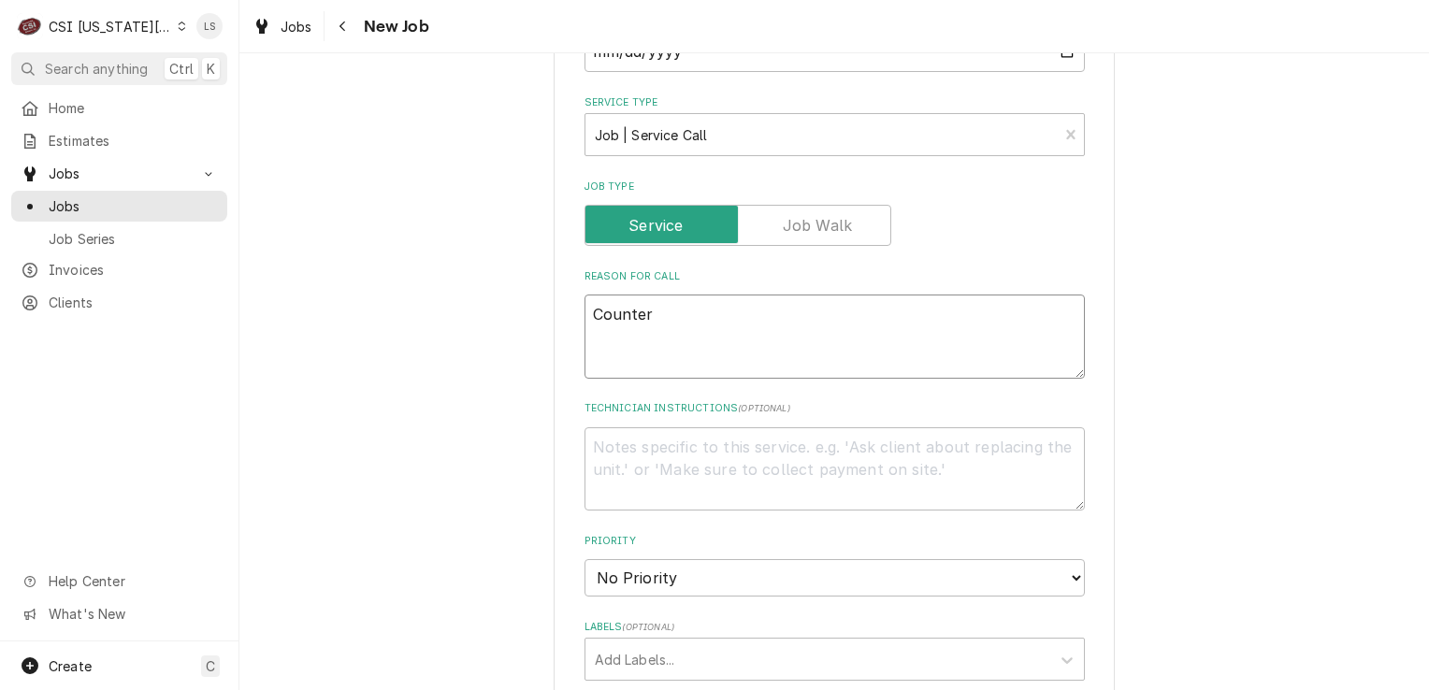
type textarea "x"
type textarea "Counter"
type textarea "x"
type textarea "Counter t"
type textarea "x"
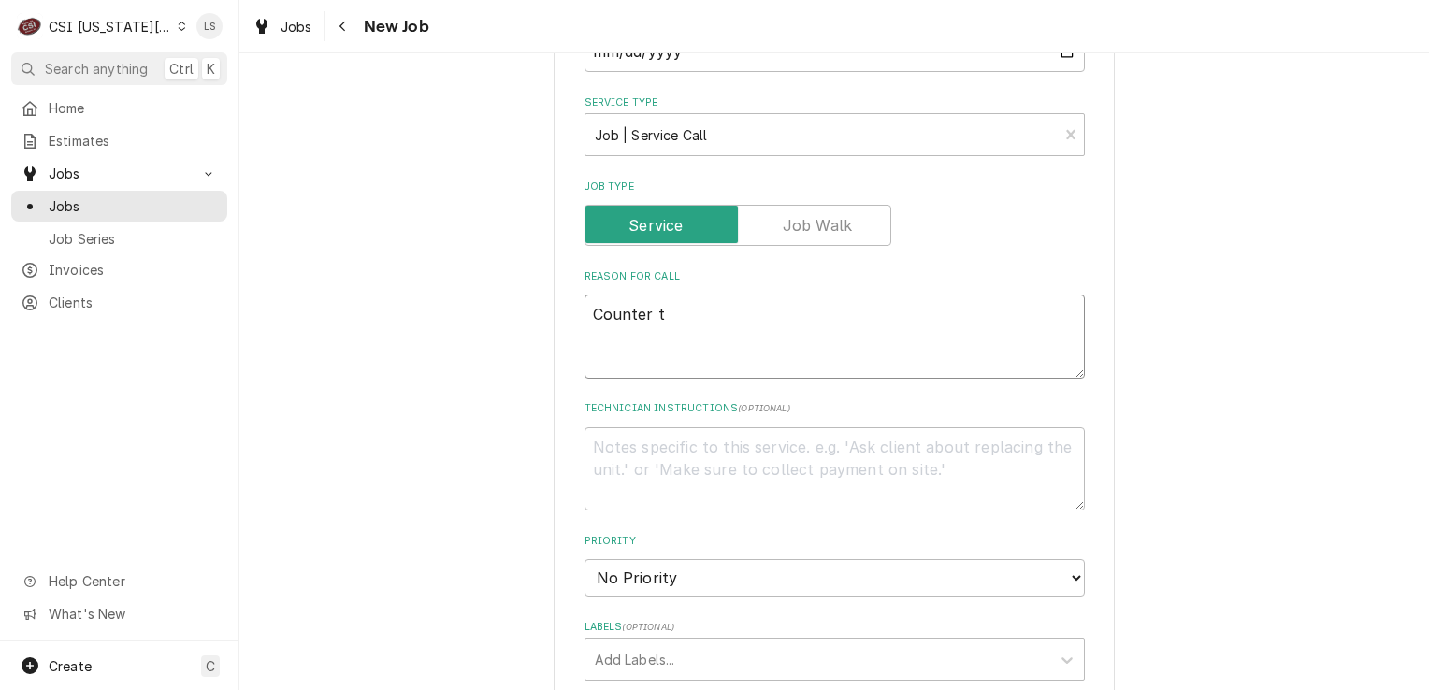
type textarea "Counter to"
type textarea "x"
type textarea "Counter top"
type textarea "x"
type textarea "Counter to"
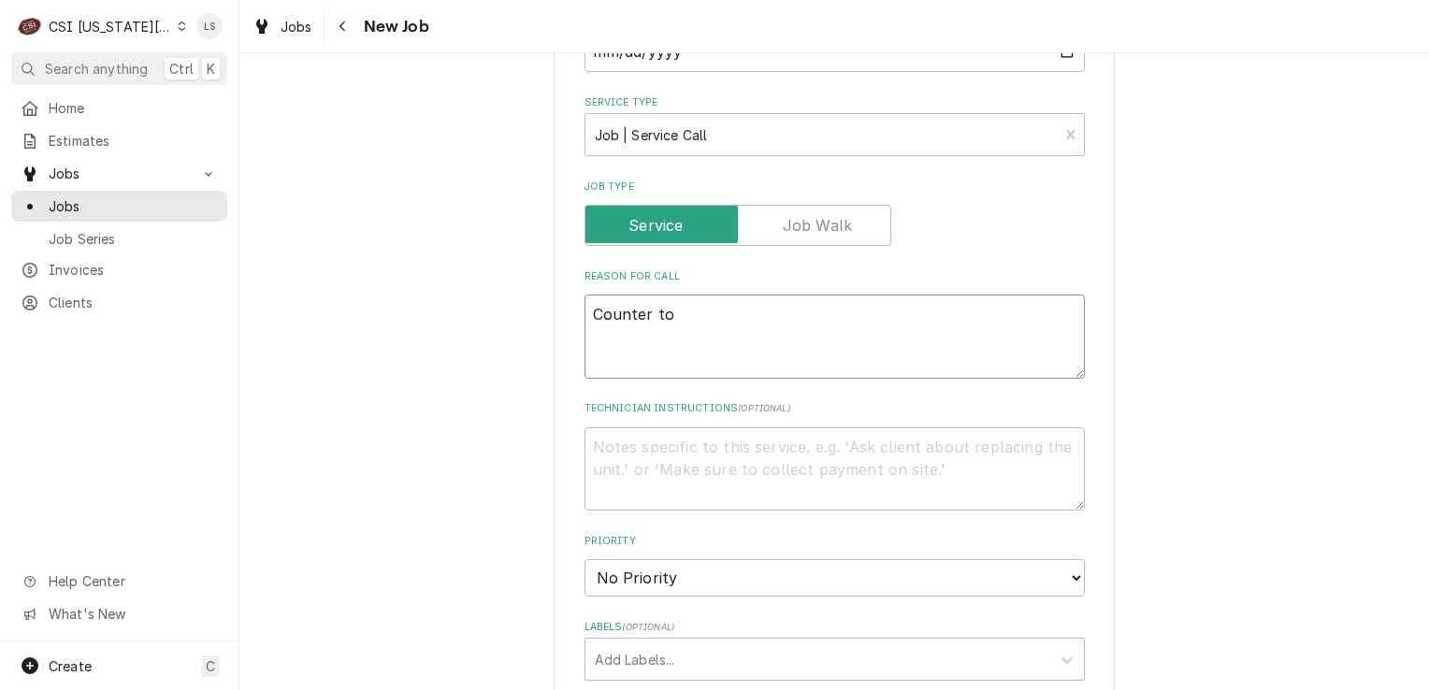
type textarea "x"
type textarea "Counter t"
type textarea "x"
type textarea "Counter"
type textarea "x"
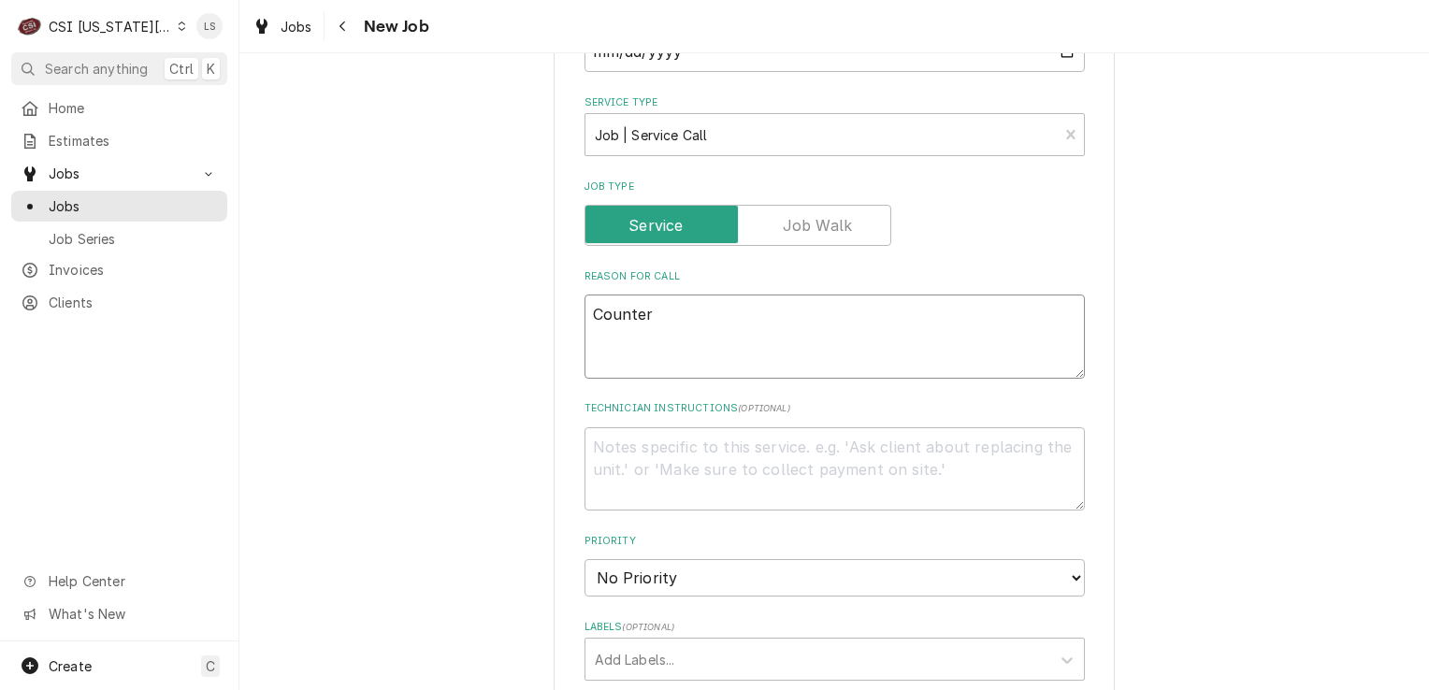
type textarea "Counter"
type textarea "x"
type textarea "Countert"
type textarea "x"
type textarea "Counterto"
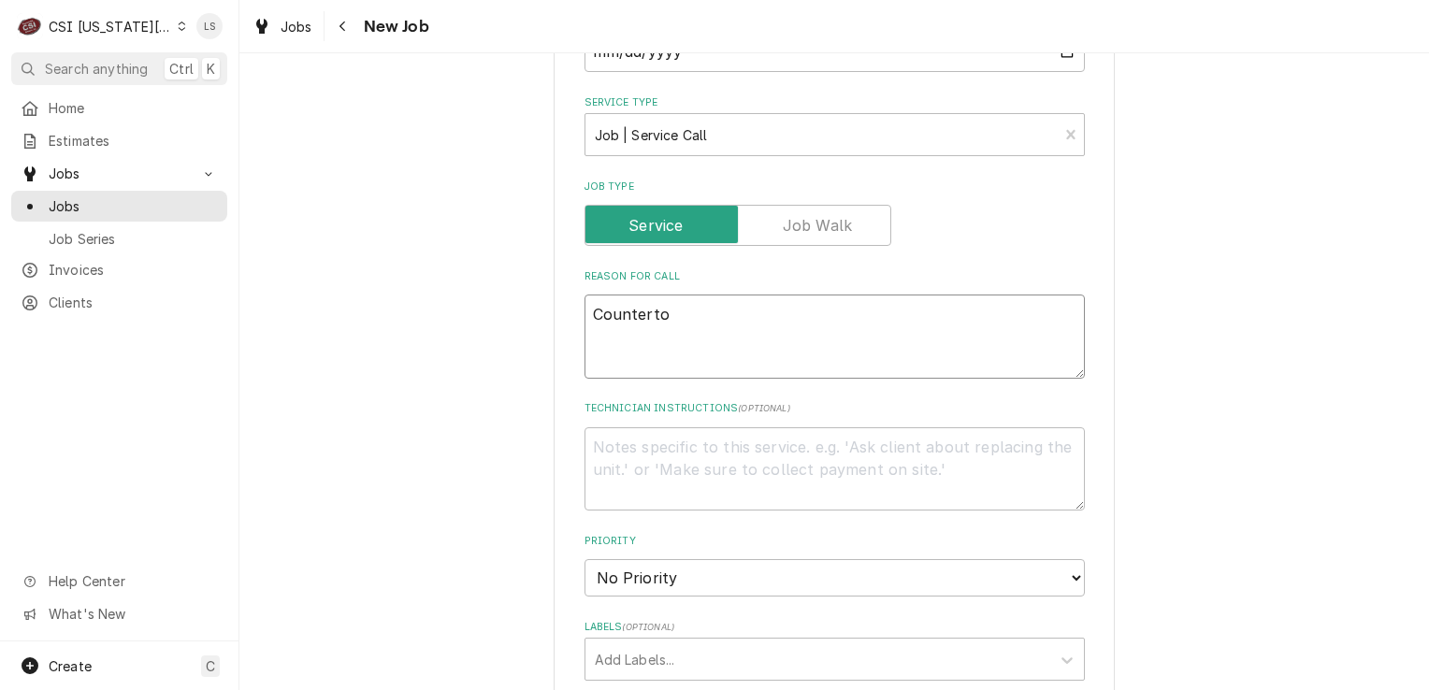
type textarea "x"
type textarea "Countertop"
type textarea "x"
type textarea "Countertop"
type textarea "x"
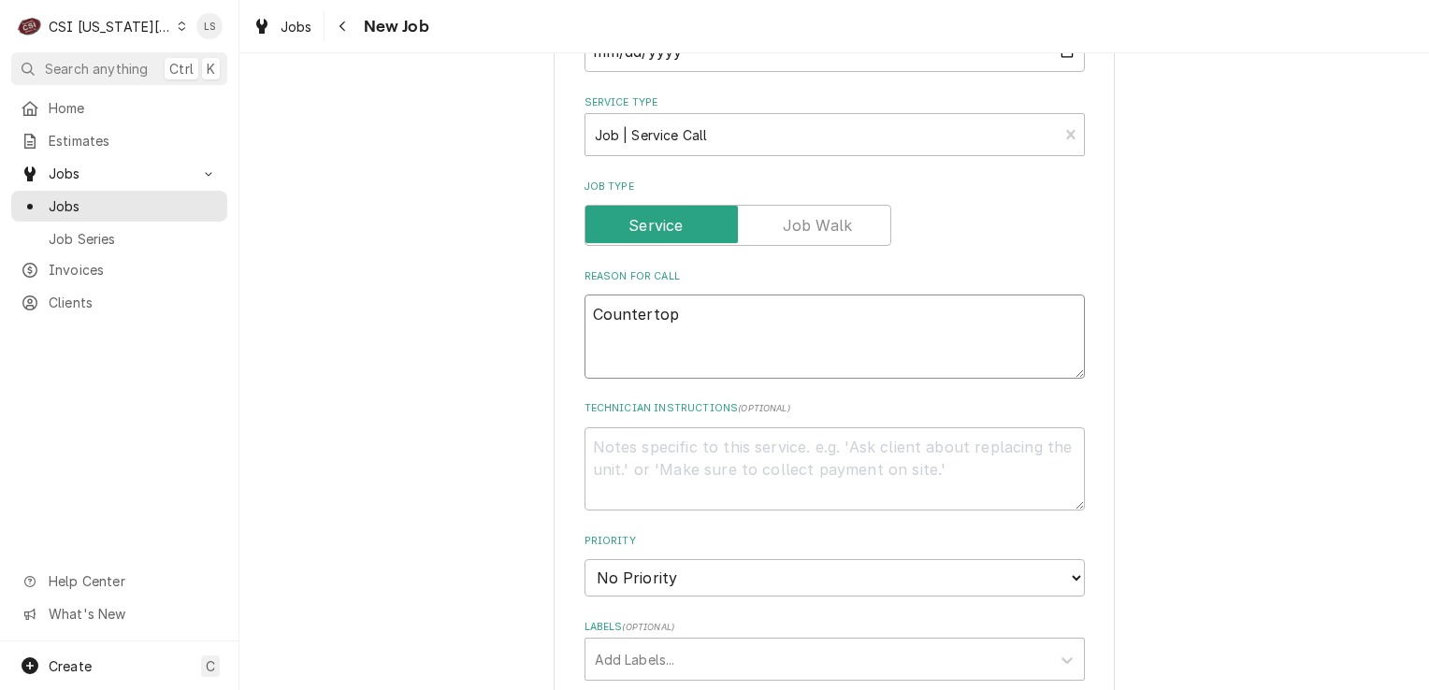
type textarea "Countertop C"
type textarea "x"
type textarea "Countertop Co"
type textarea "x"
type textarea "Countertop Con"
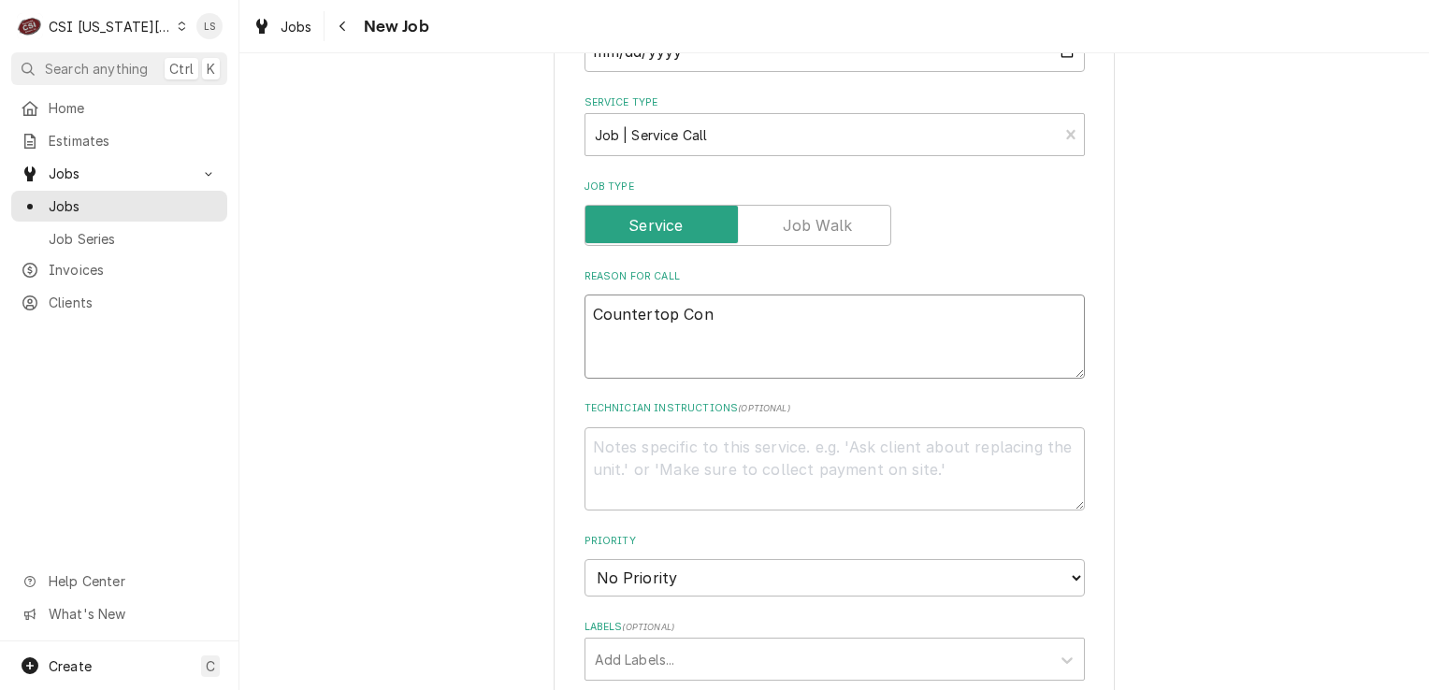
type textarea "x"
type textarea "Countertop Conv"
type textarea "x"
type textarea "Countertop Conve"
type textarea "x"
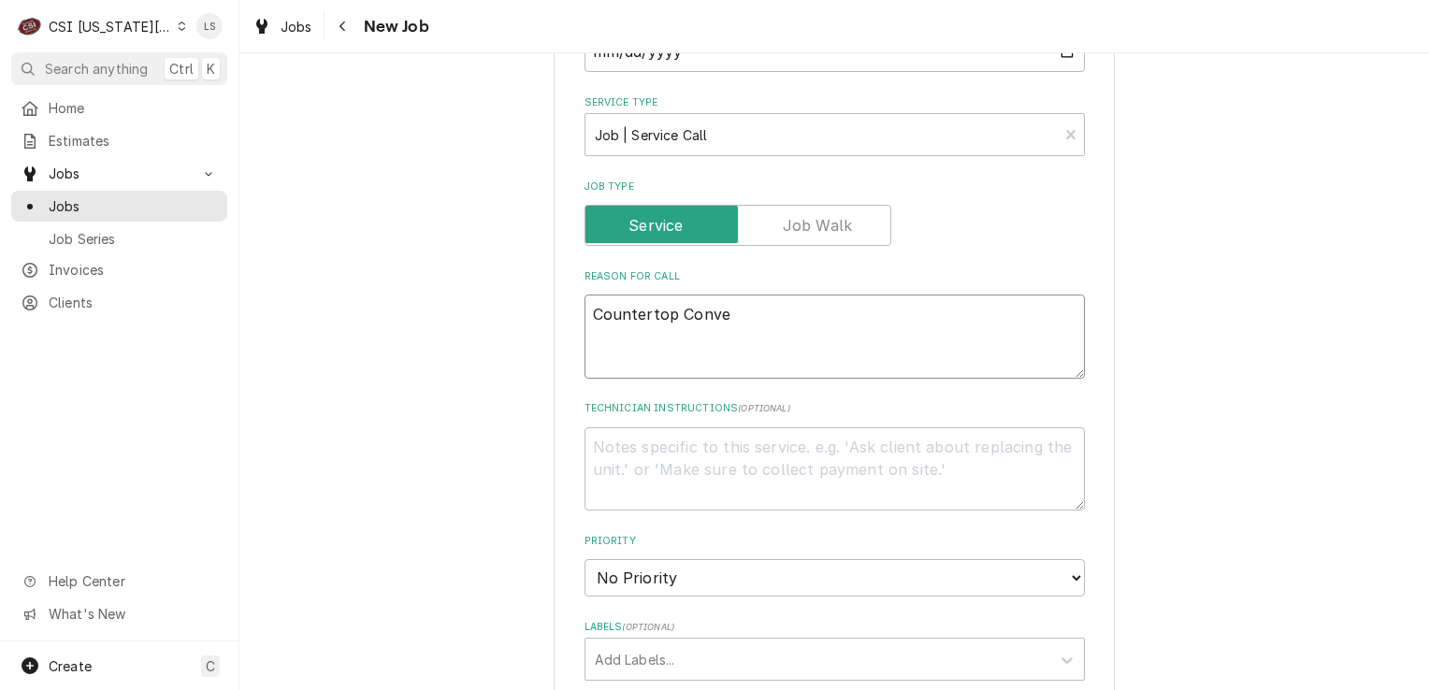
type textarea "Countertop Convec"
type textarea "x"
type textarea "Countertop Convecti"
type textarea "x"
type textarea "Countertop Convectio"
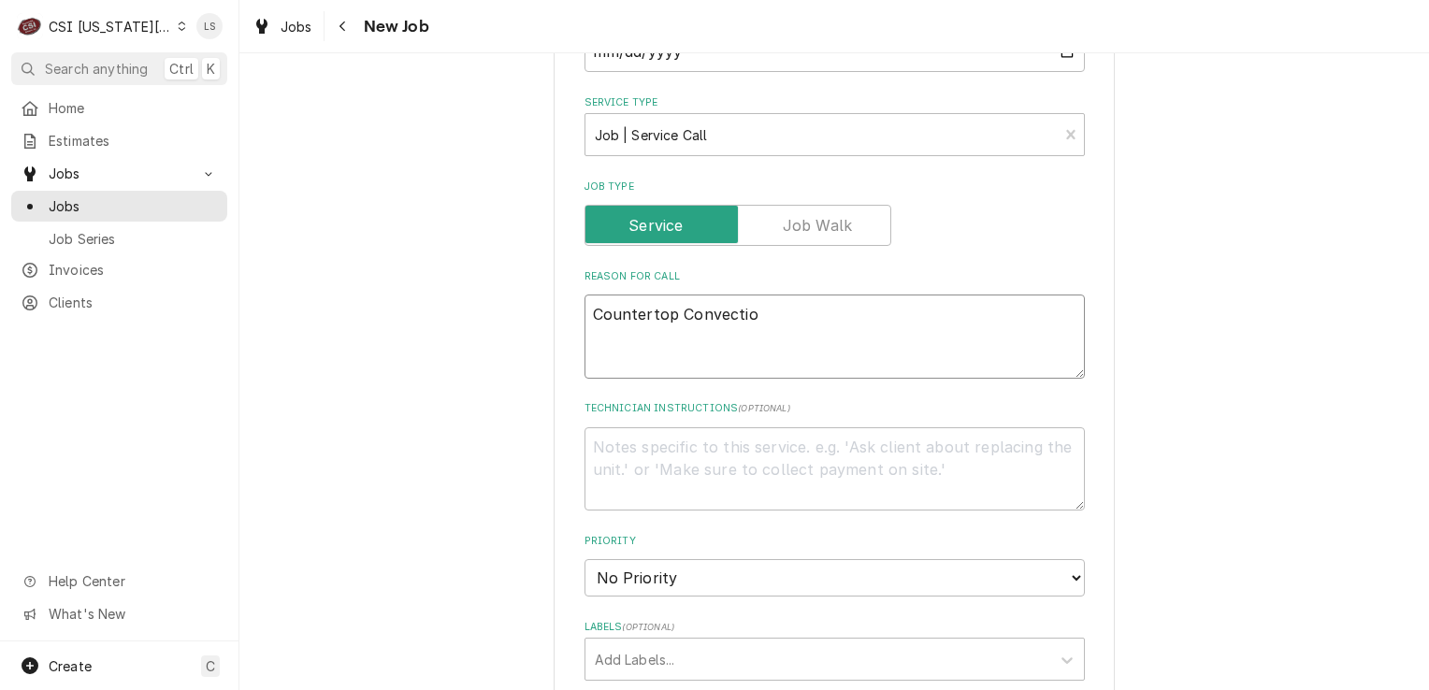
type textarea "x"
type textarea "Countertop Convection"
type textarea "x"
type textarea "Countertop Convection"
type textarea "x"
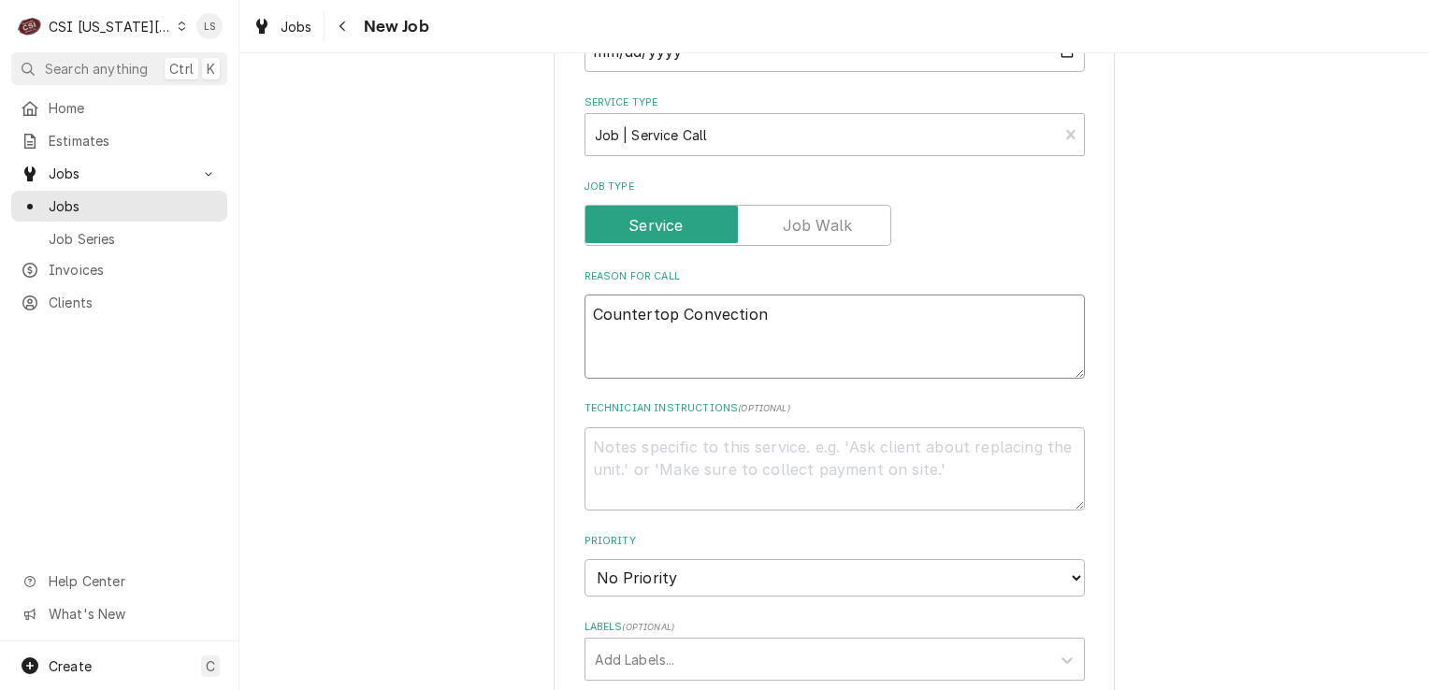
type textarea "Countertop Convection O"
type textarea "x"
type textarea "Countertop Convection Ov"
type textarea "x"
type textarea "Countertop Convection Ove"
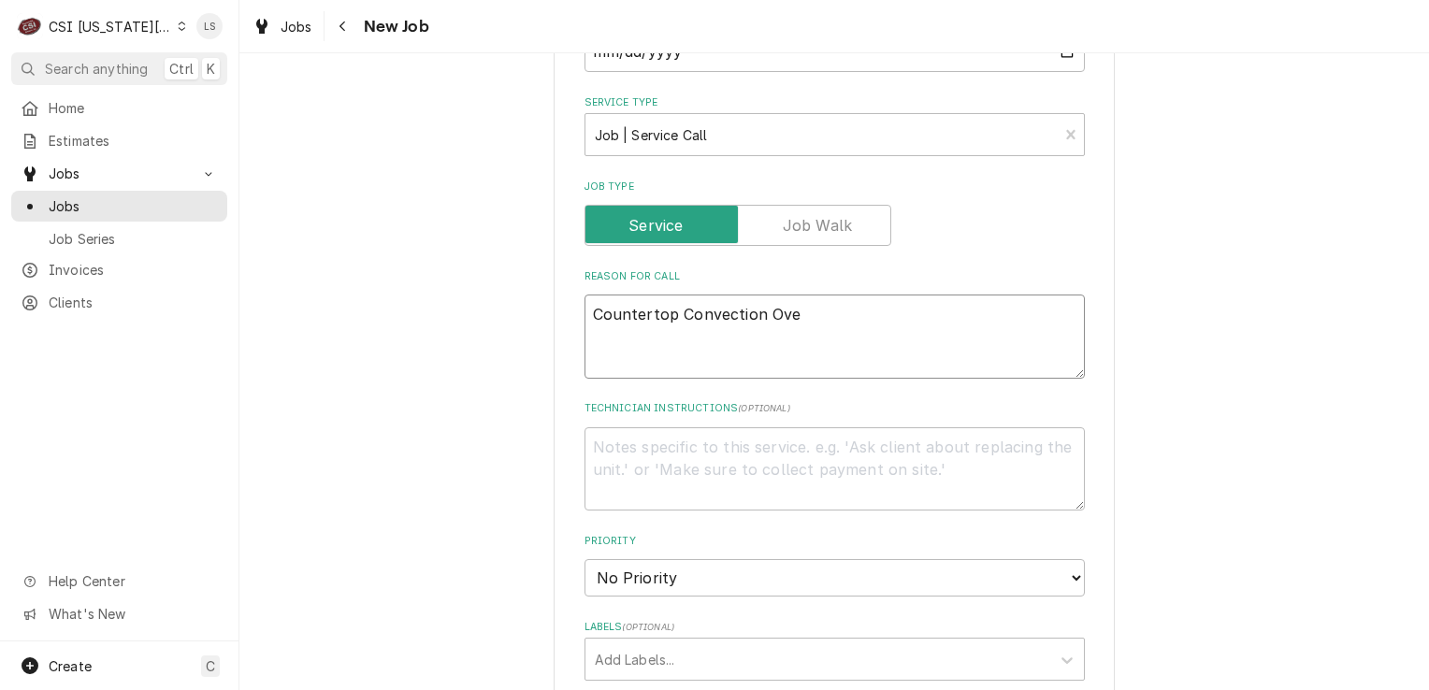
type textarea "x"
type textarea "Countertop Convection Oven"
type textarea "x"
type textarea "Countertop Convection Oven"
type textarea "x"
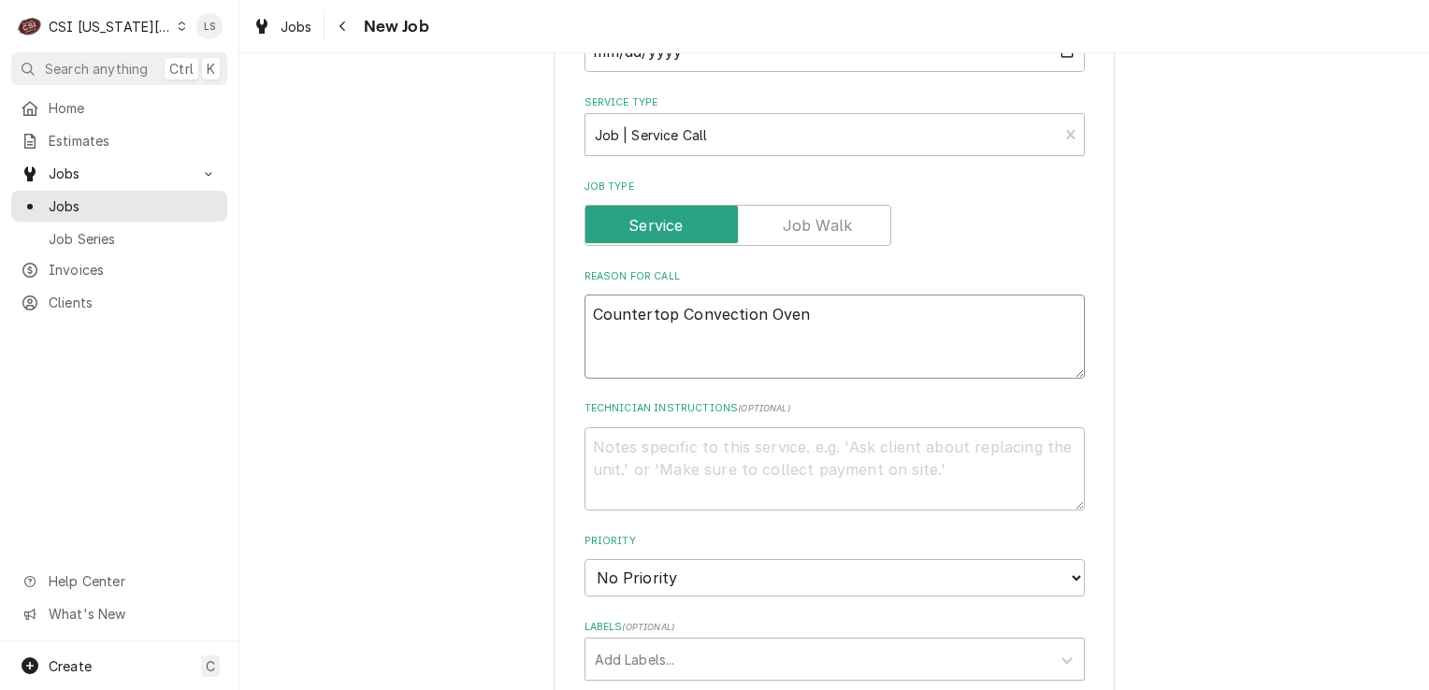
type textarea "Countertop Convection Oven -"
type textarea "x"
type textarea "Countertop Convection Oven -"
type textarea "x"
paste textarea "F7 Error F7 Error appears on screen"
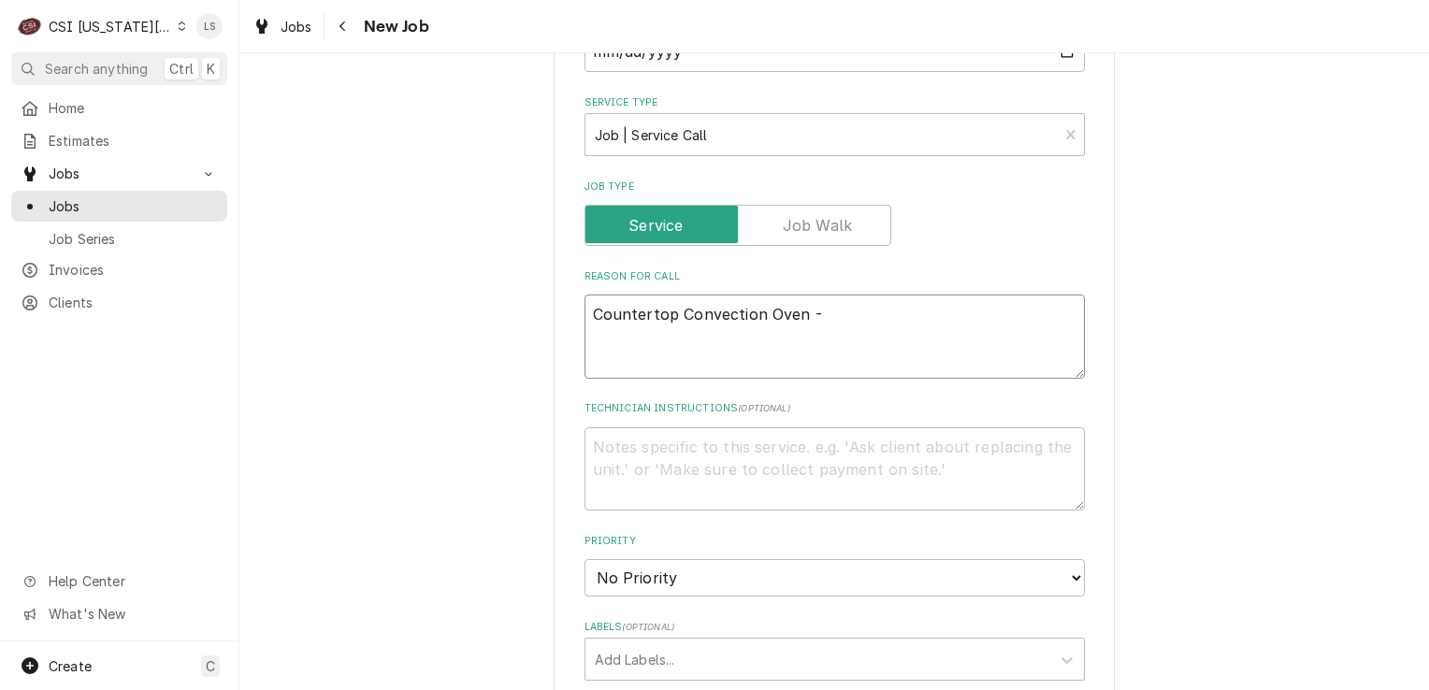
type textarea "Countertop Convection Oven - F7 Error F7 Error appears on screen"
type textarea "x"
type textarea "Countertop Convection Oven - F7 Error F7 Error appears on screen"
type textarea "x"
type textarea "Countertop Convection Oven - F7 Error F7 Error appears on screen a"
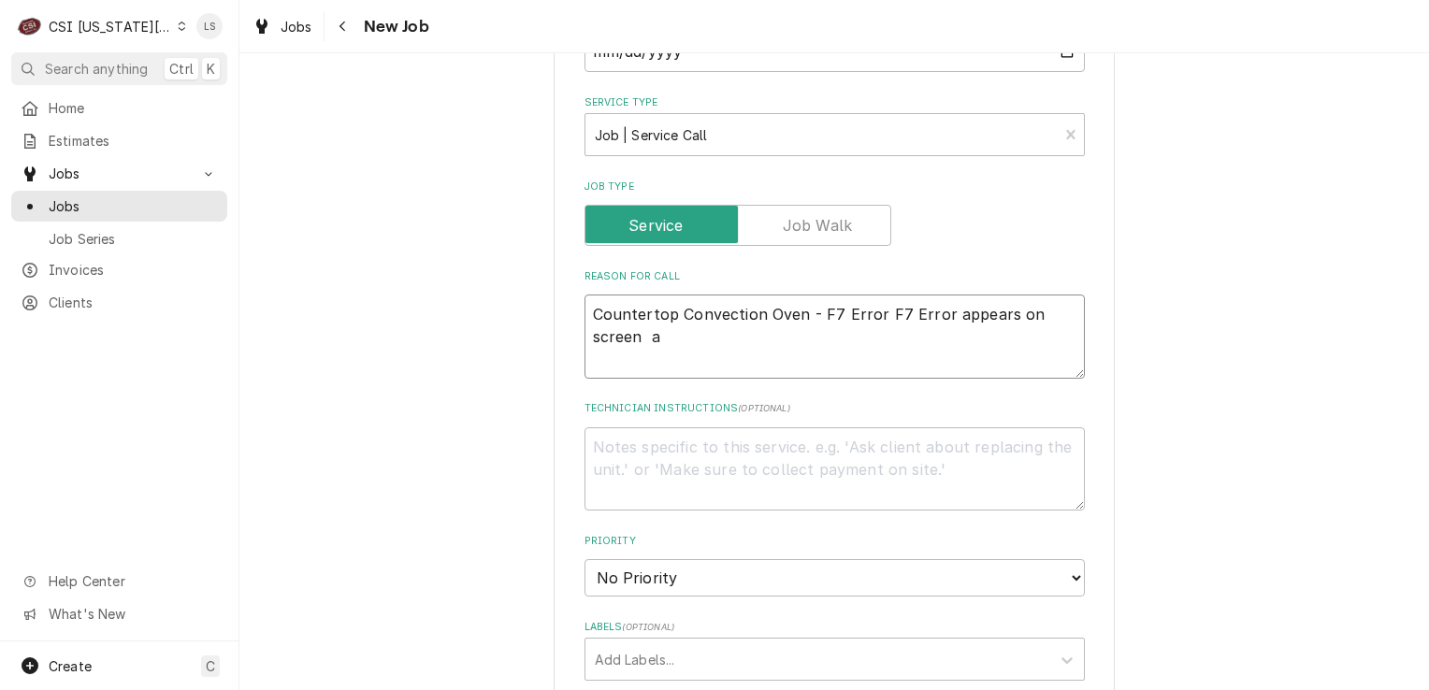
type textarea "x"
type textarea "Countertop Convection Oven - F7 Error F7 Error appears on screen an"
type textarea "x"
type textarea "Countertop Convection Oven - F7 Error F7 Error appears on screen and"
type textarea "x"
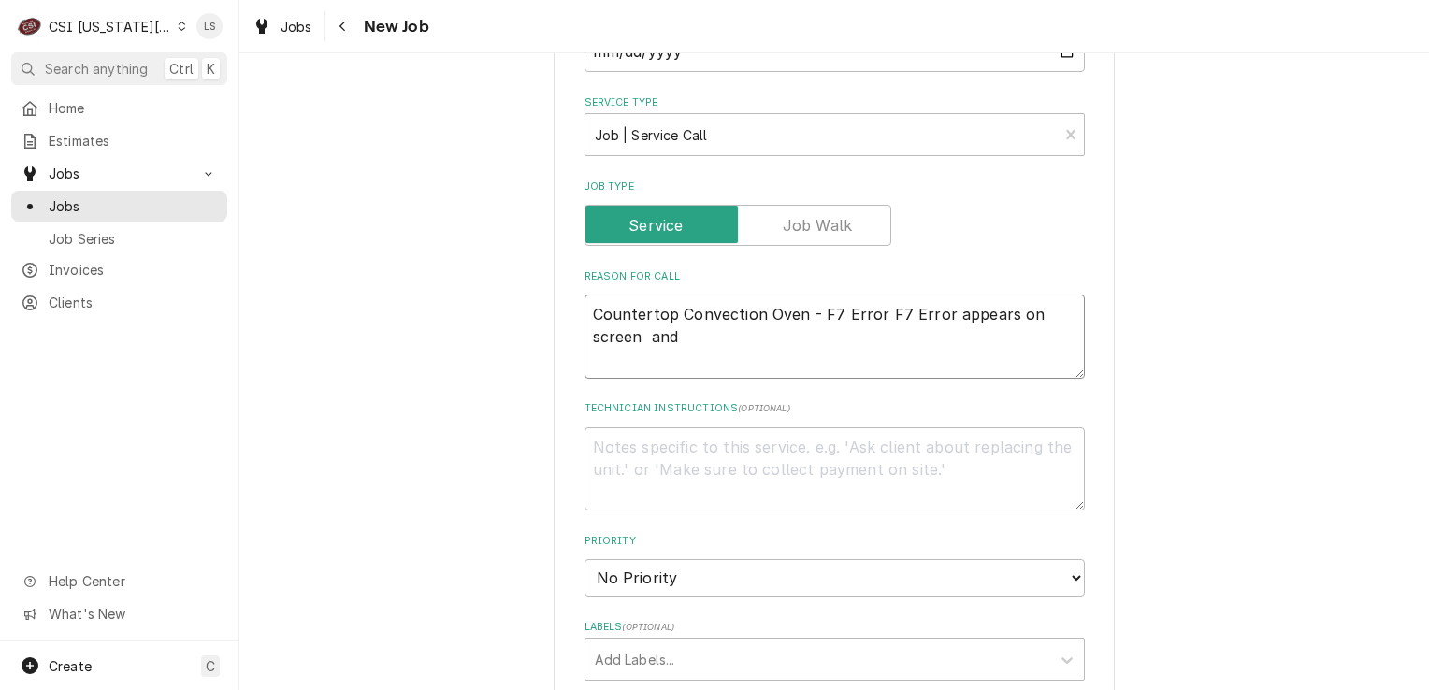
type textarea "Countertop Convection Oven - F7 Error F7 Error appears on screen and"
paste textarea "Error code RTD open/shorted unit 2"
type textarea "x"
type textarea "Countertop Convection Oven - F7 Error F7 Error appears on screen and Error code…"
type textarea "x"
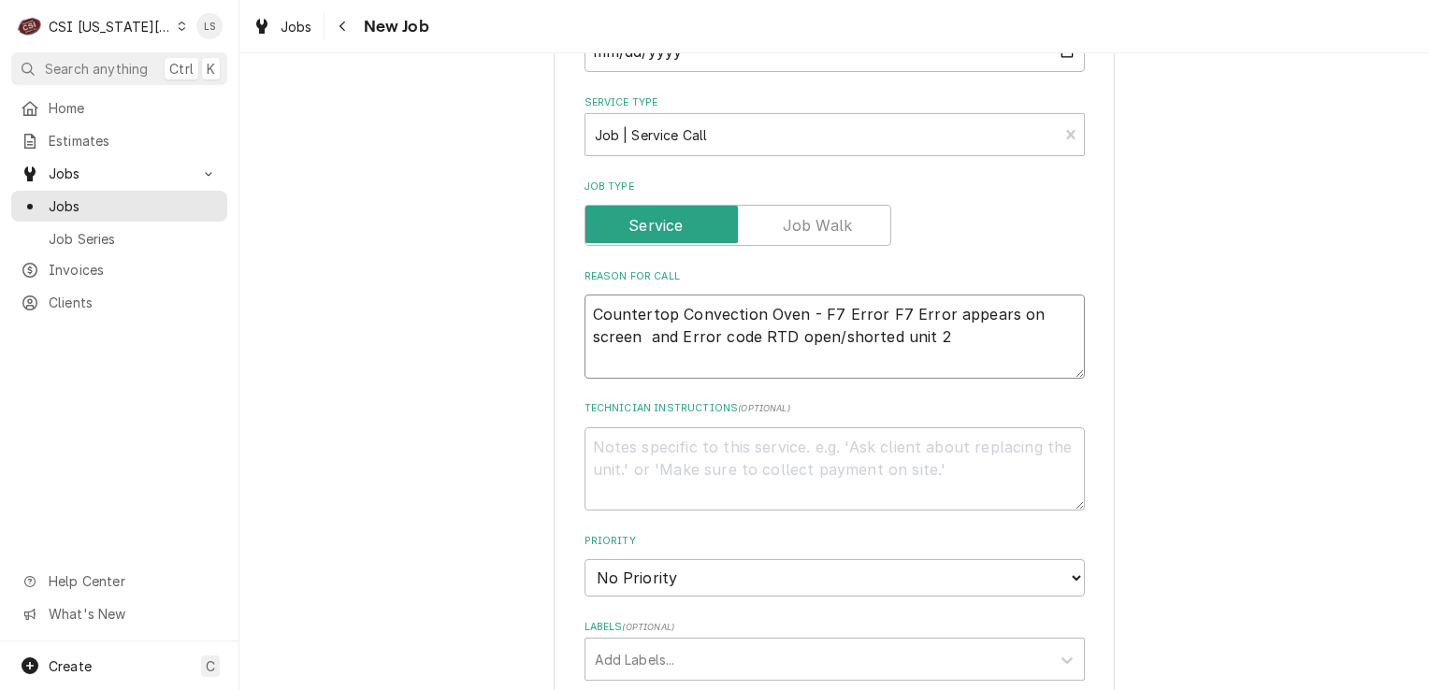
type textarea "Countertop Convection Oven - F7 Error F7 Error appears on screen and Error code…"
click at [626, 450] on textarea "Technician Instructions ( optional )" at bounding box center [835, 470] width 501 height 84
paste textarea "**SERVICE COMPANY PLEASE REPLY ALL TO THIS EMAIL WITHIN THE HOUR INDICATING IF …"
type textarea "x"
type textarea "**SERVICE COMPANY PLEASE REPLY ALL TO THIS EMAIL WITHIN THE HOUR INDICATING IF …"
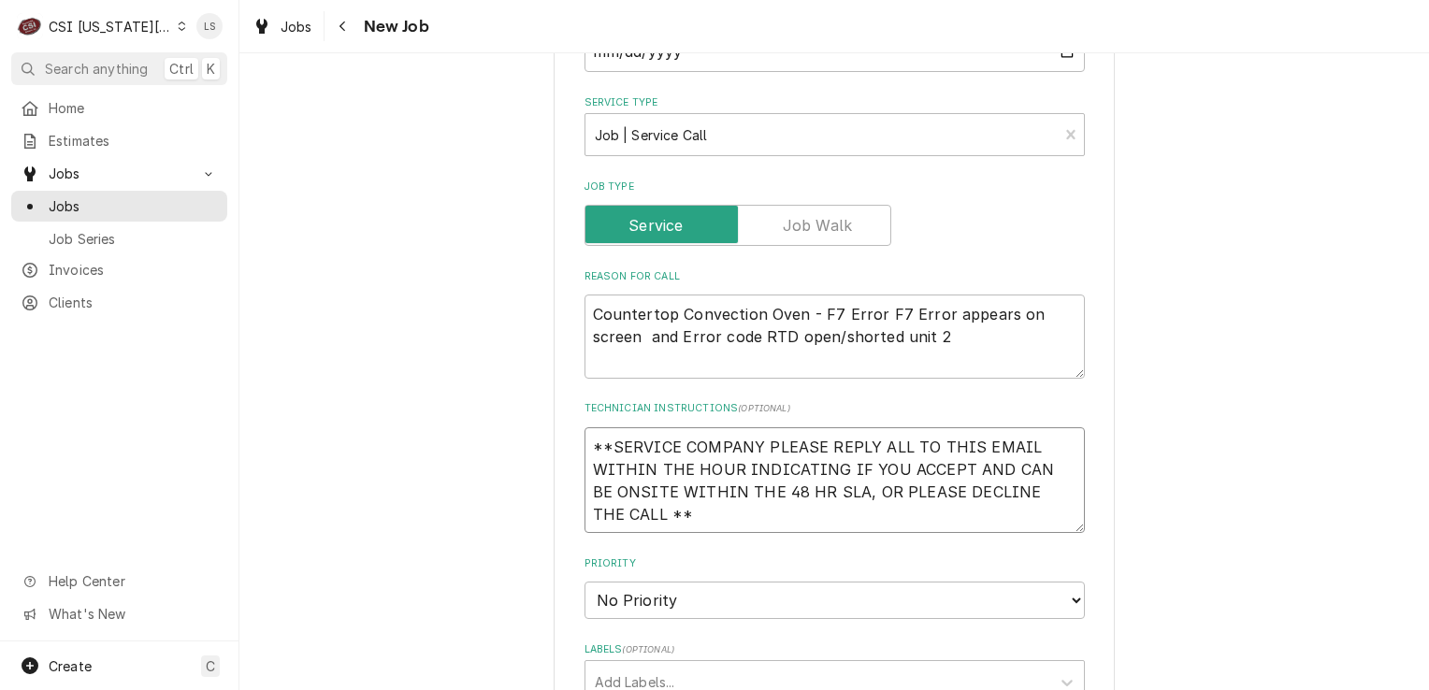
type textarea "x"
type textarea "**SERVICE COMPANY PLEASE REPLY ALL TO THIS EMAIL WITHIN THE HOUR INDICATING IF …"
type textarea "x"
type textarea "**SERVICE COMPANY PLEASE REPLY ALL TO THIS EMAIL WITHIN THE HOUR INDICATING IF …"
type textarea "x"
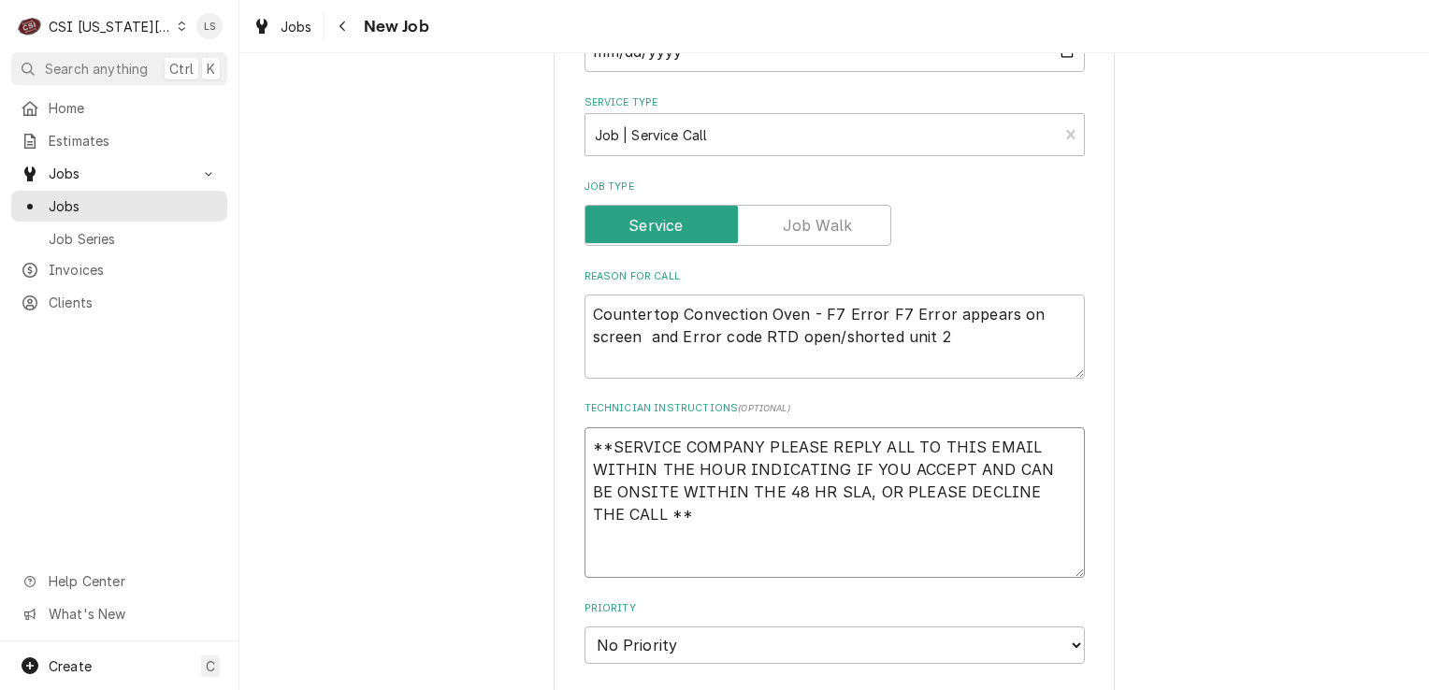
type textarea "**SERVICE COMPANY PLEASE REPLY ALL TO THIS EMAIL WITHIN THE HOUR INDICATING IF …"
paste textarea "Please confirm serial number and proper power is present at the unit prior to d…"
type textarea "x"
type textarea "**SERVICE COMPANY PLEASE REPLY ALL TO THIS EMAIL WITHIN THE HOUR INDICATING IF …"
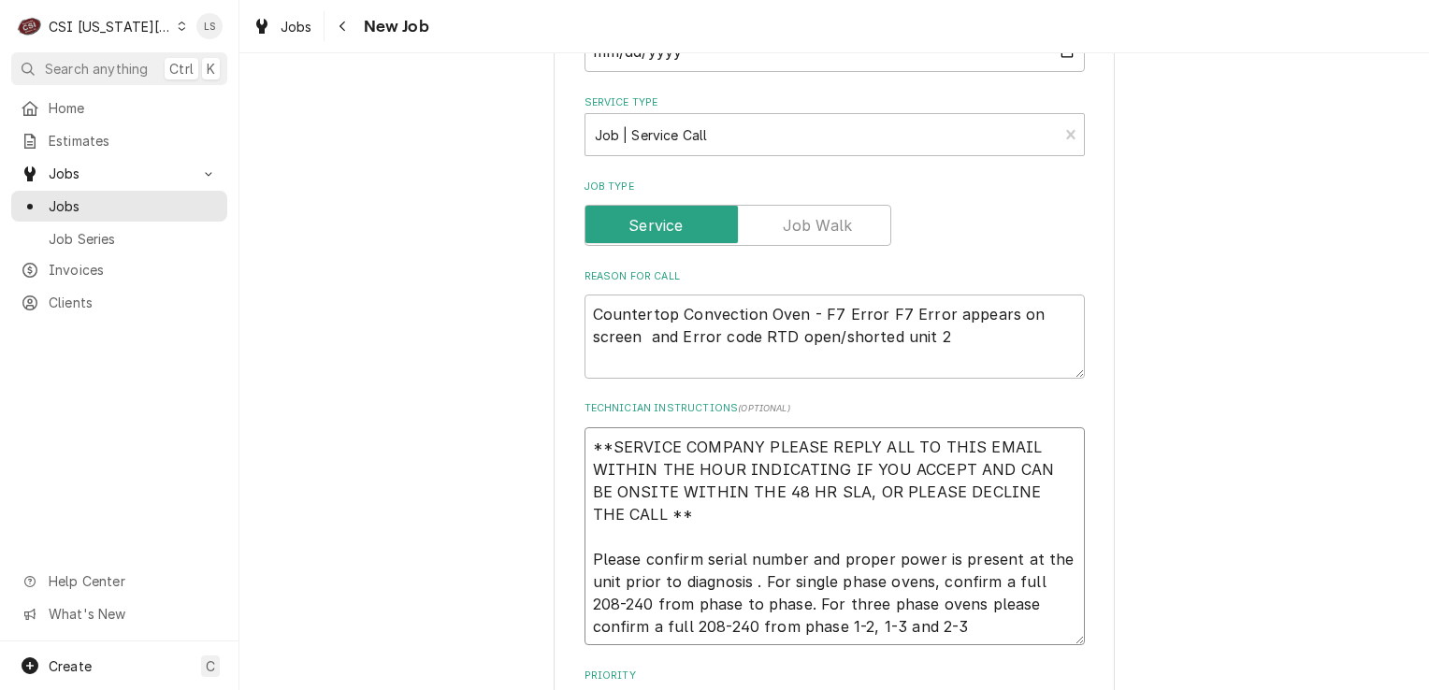
type textarea "x"
type textarea "**SERVICE COMPANY PLEASE REPLY ALL TO THIS EMAIL WITHIN THE HOUR INDICATING IF …"
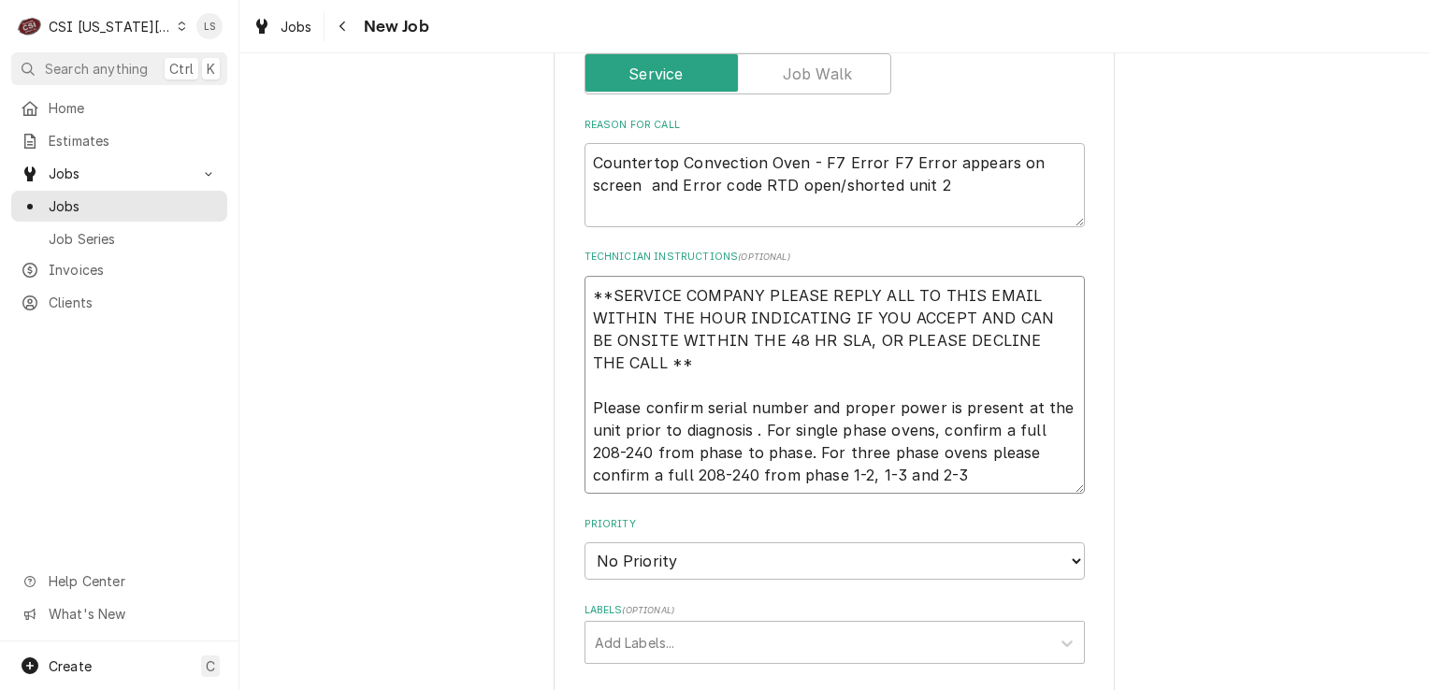
scroll to position [1123, 0]
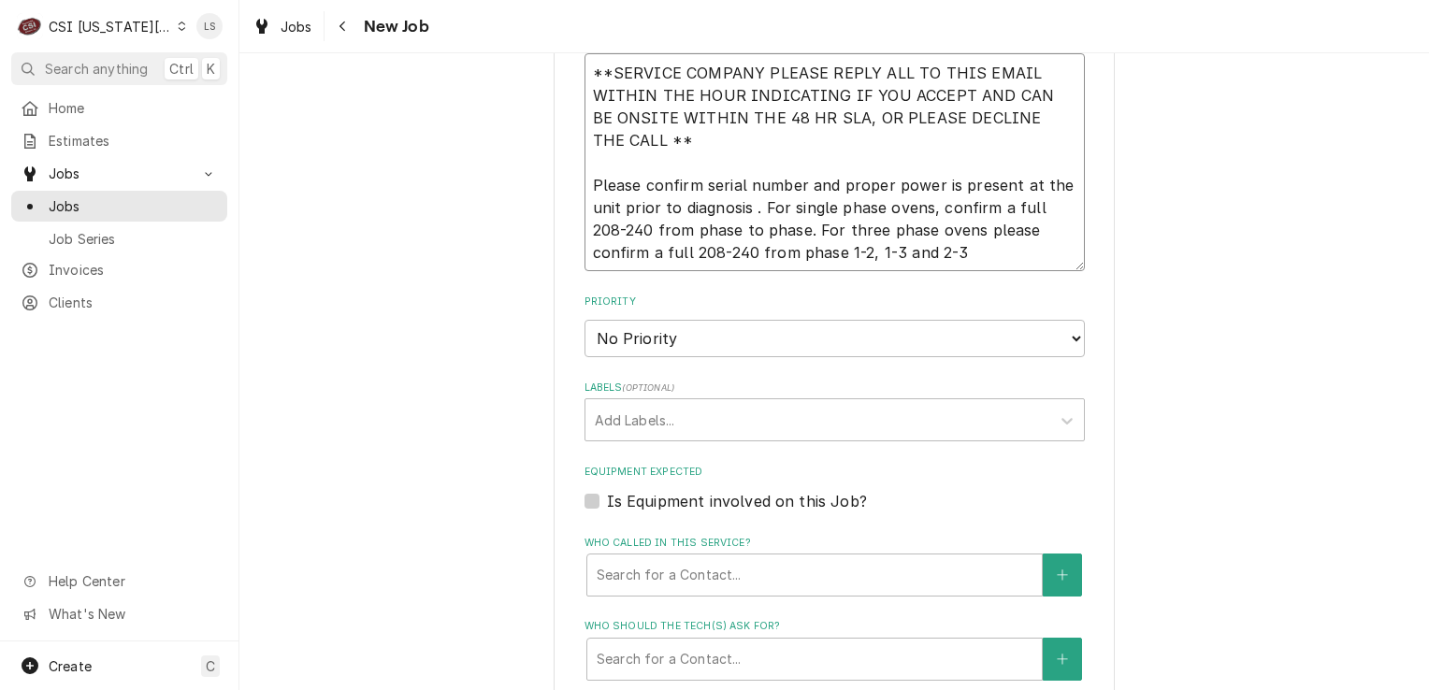
type textarea "x"
type textarea "**SERVICE COMPANY PLEASE REPLY ALL TO THIS EMAIL WITHIN THE HOUR INDICATING IF …"
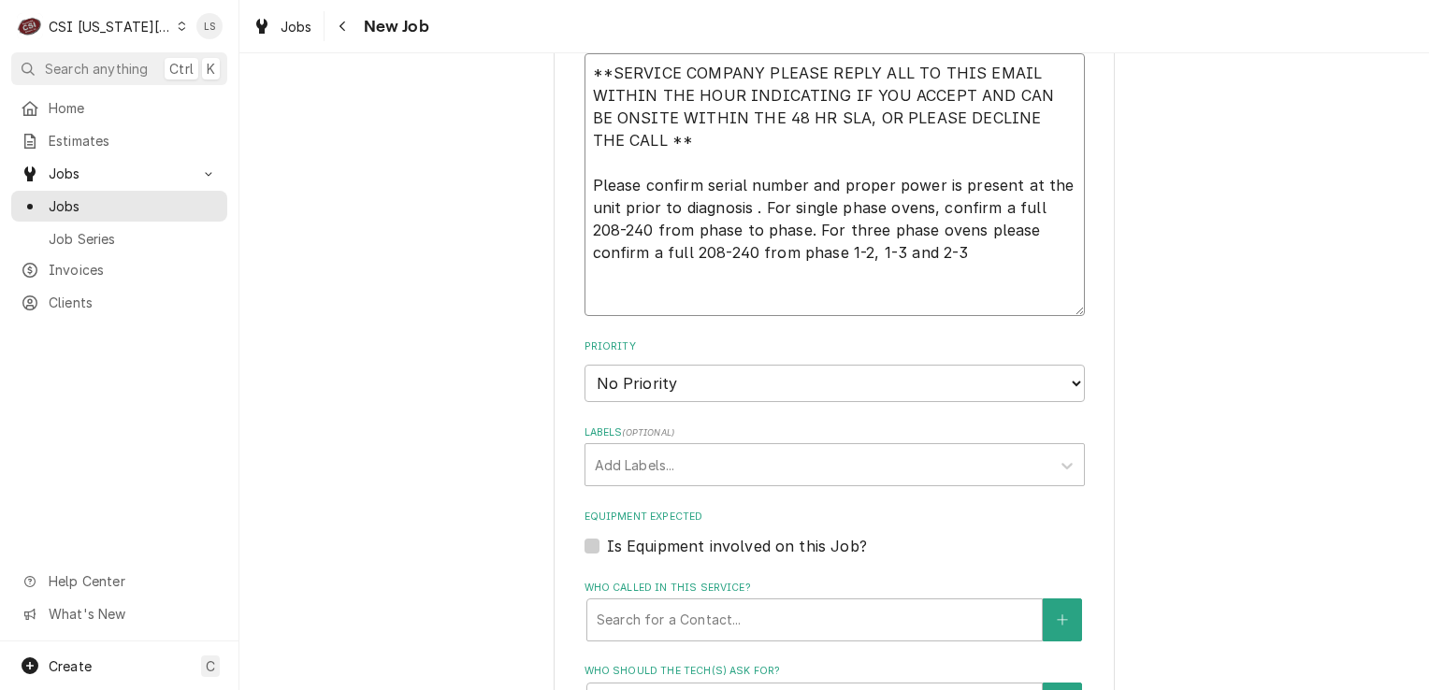
type textarea "x"
type textarea "**SERVICE COMPANY PLEASE REPLY ALL TO THIS EMAIL WITHIN THE HOUR INDICATING IF …"
paste textarea "Note:If you require any warranty parts or technical support to complete this se…"
type textarea "x"
type textarea "**SERVICE COMPANY PLEASE REPLY ALL TO THIS EMAIL WITHIN THE HOUR INDICATING IF …"
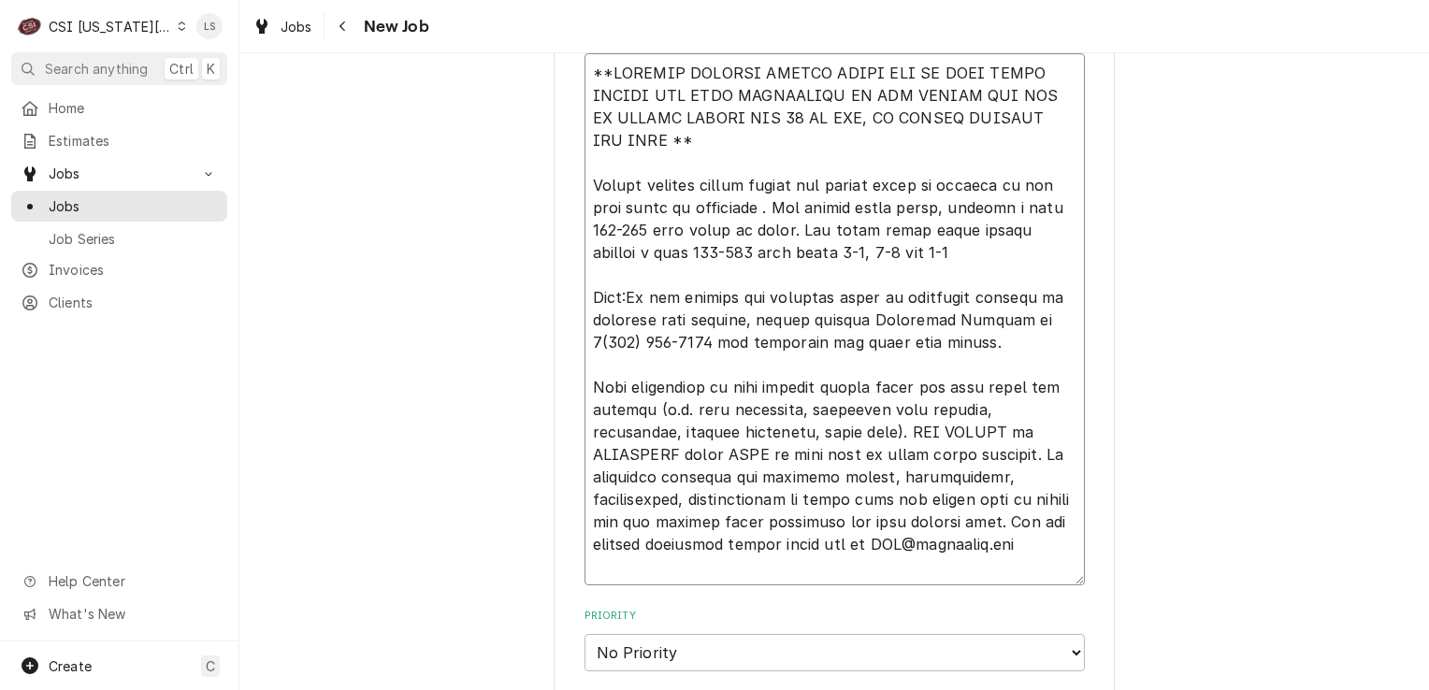
type textarea "x"
type textarea "**SERVICE COMPANY PLEASE REPLY ALL TO THIS EMAIL WITHIN THE HOUR INDICATING IF …"
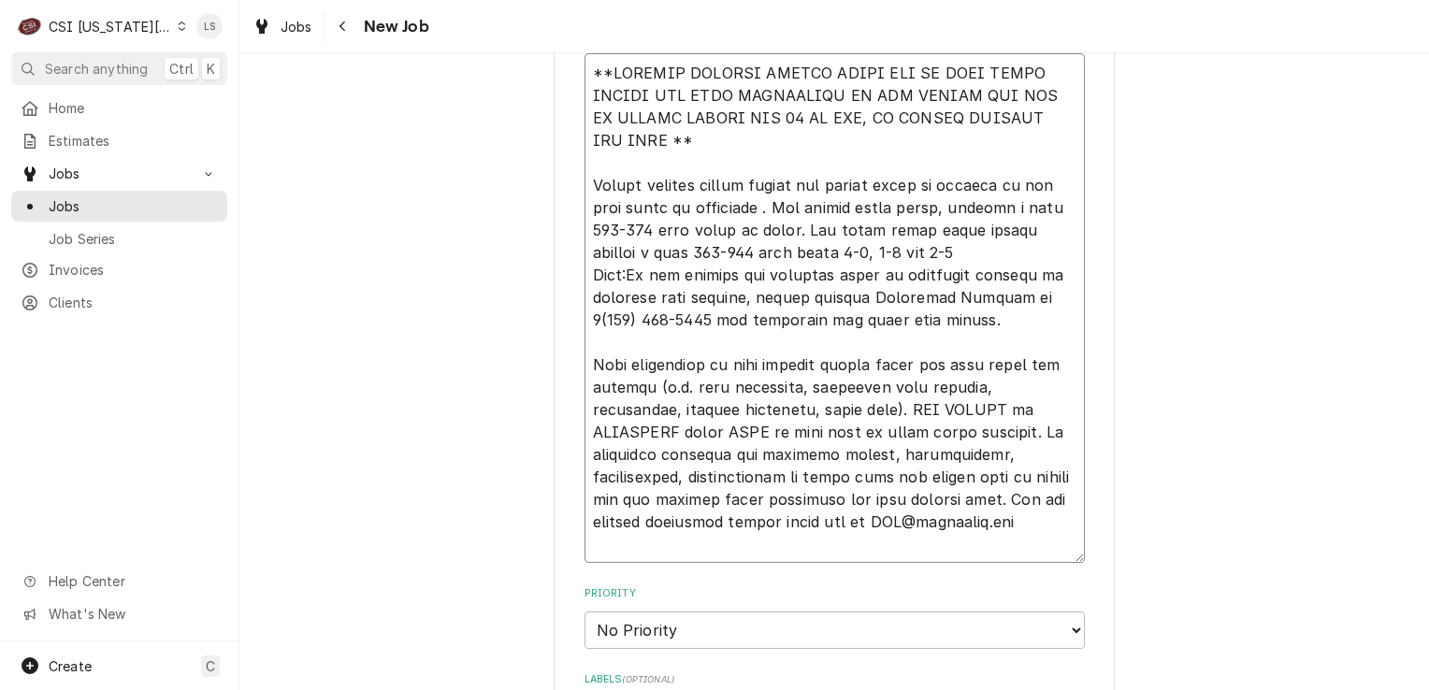
scroll to position [1403, 0]
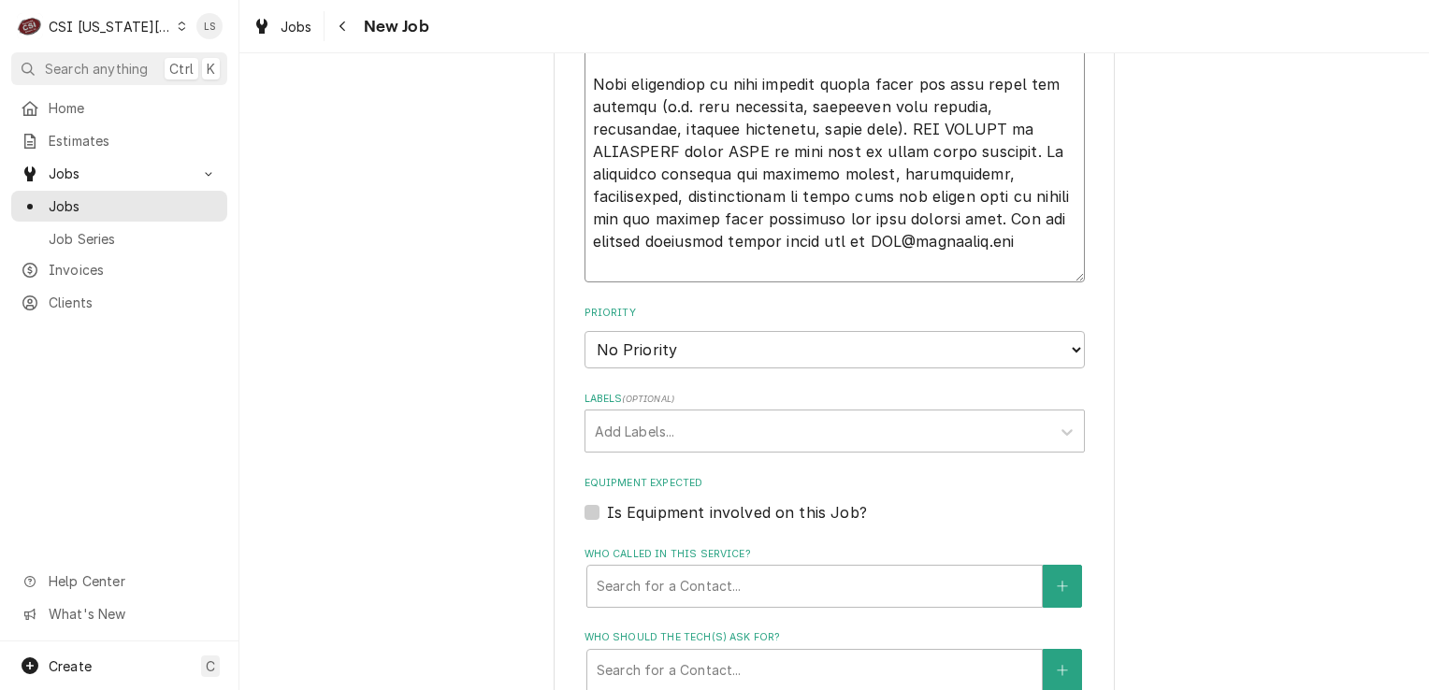
type textarea "x"
type textarea "**SERVICE COMPANY PLEASE REPLY ALL TO THIS EMAIL WITHIN THE HOUR INDICATING IF …"
click at [651, 355] on select "No Priority Urgent High Medium Low" at bounding box center [835, 349] width 501 height 37
select select "2"
click at [585, 331] on select "No Priority Urgent High Medium Low" at bounding box center [835, 349] width 501 height 37
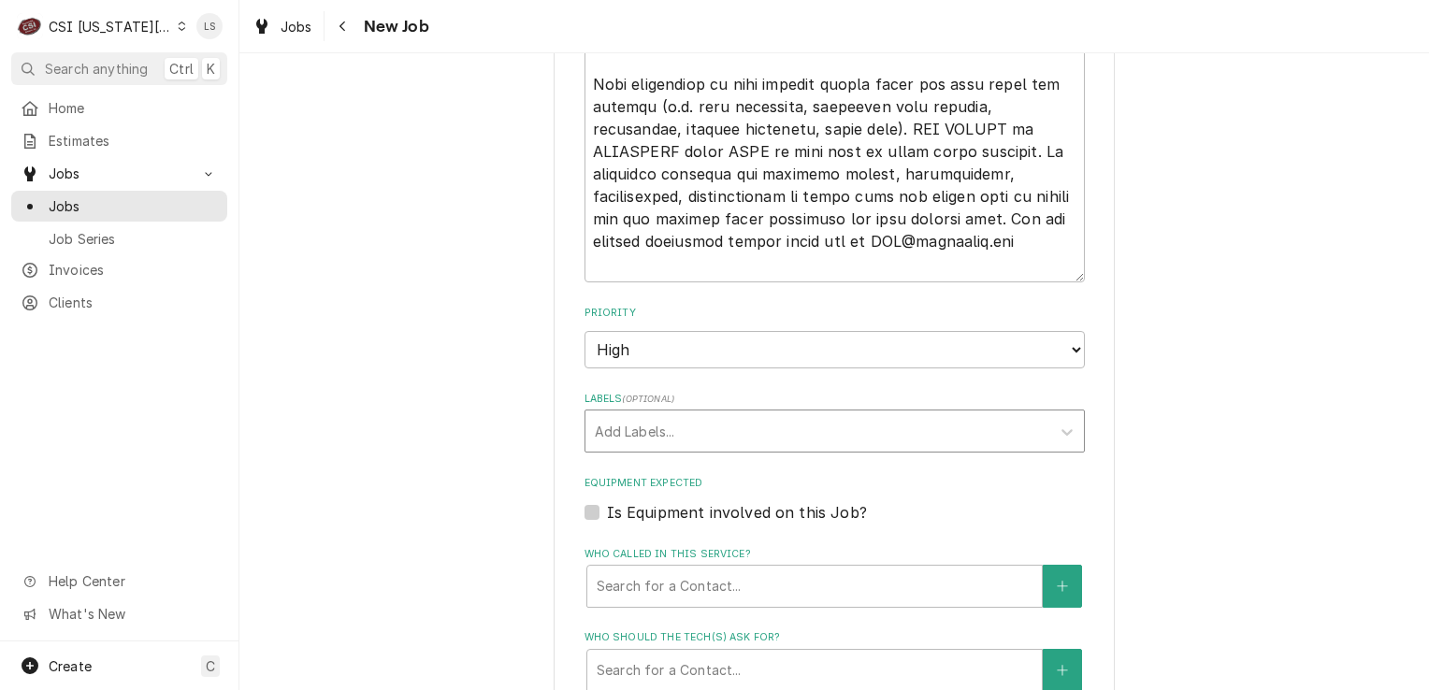
click at [627, 436] on div "Labels" at bounding box center [818, 431] width 446 height 34
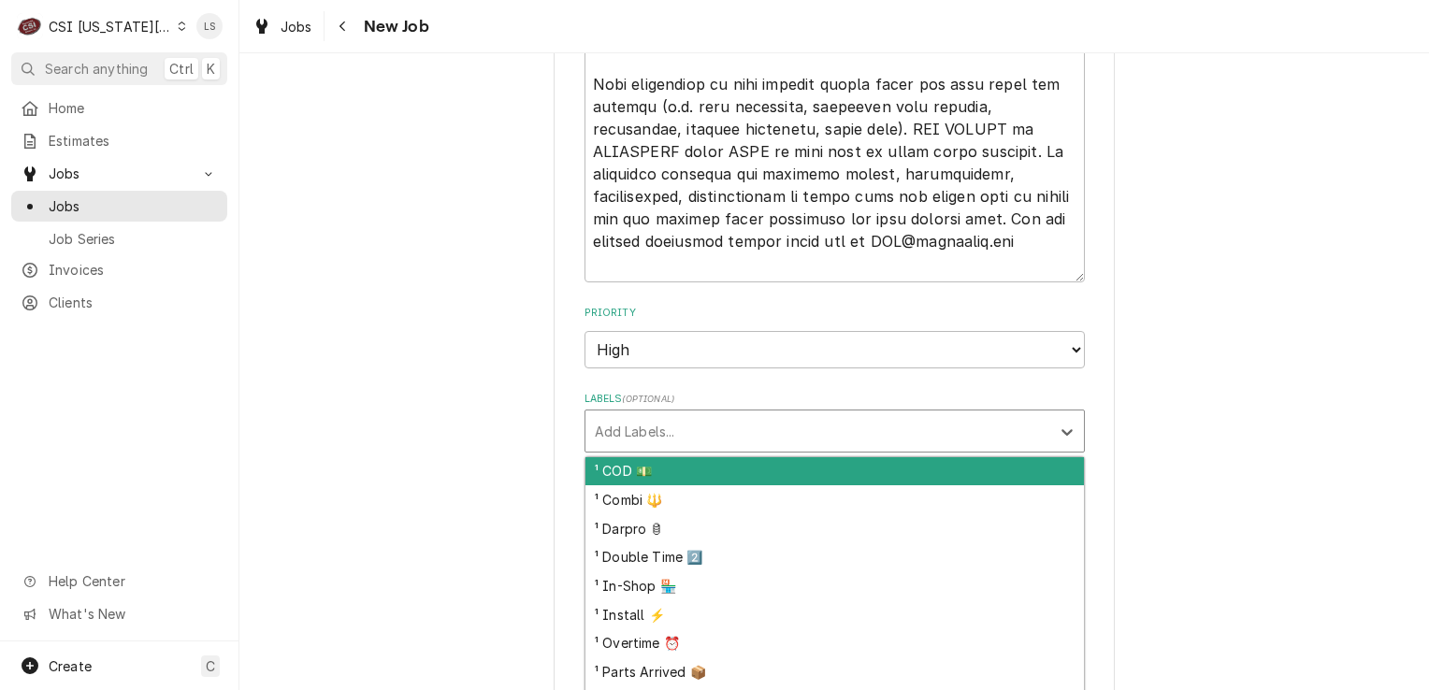
type textarea "x"
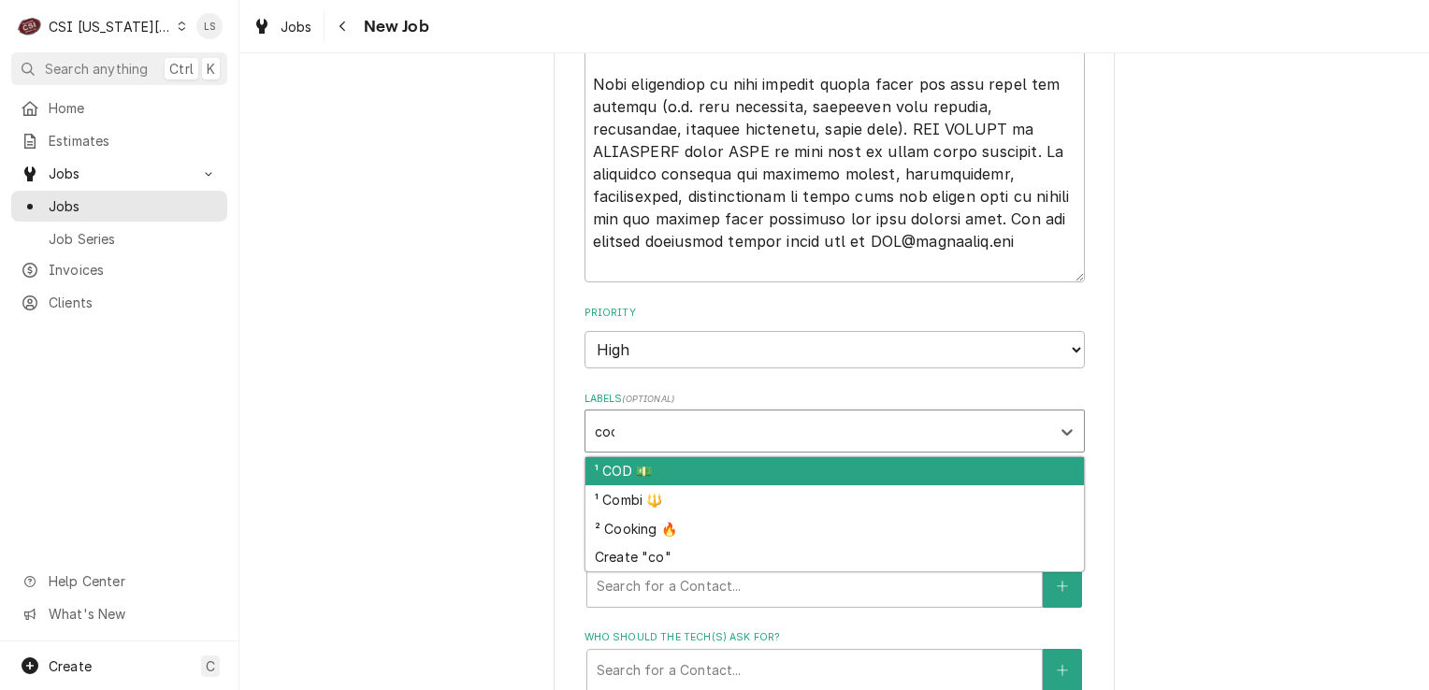
type input "cook"
type textarea "x"
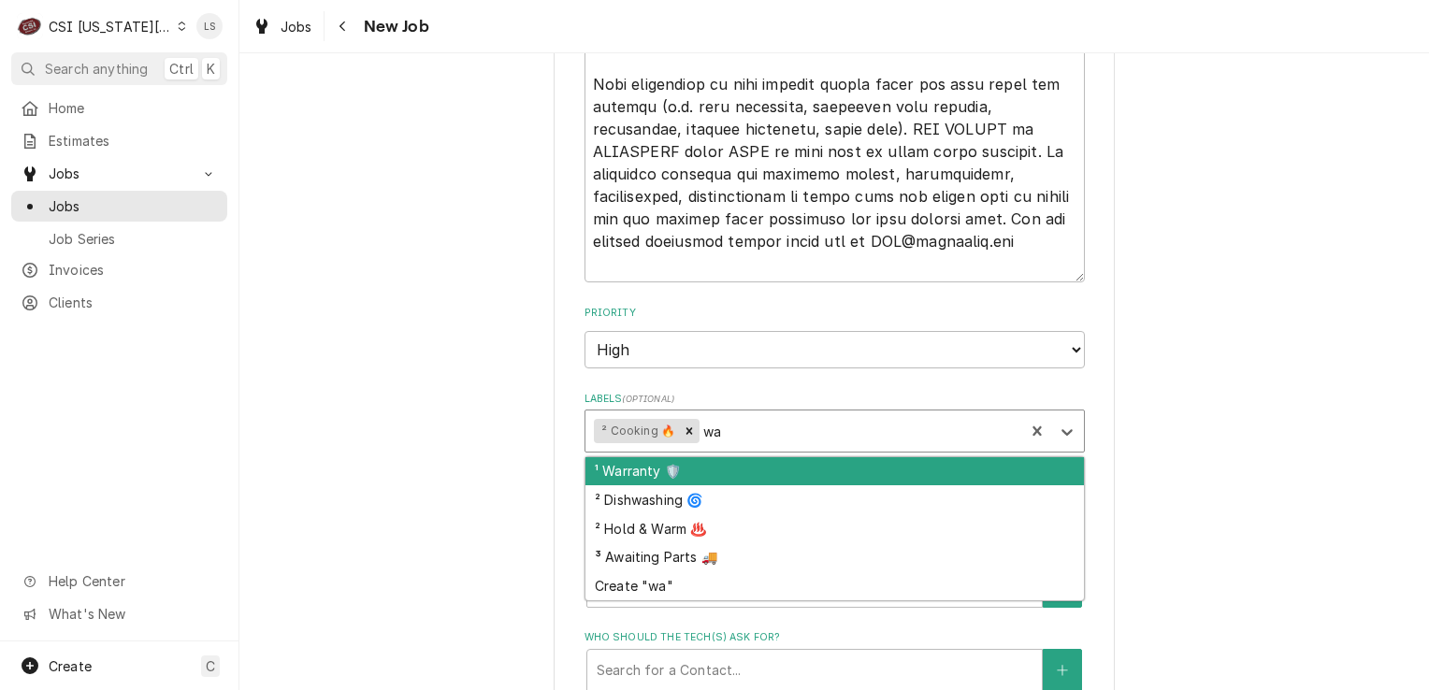
type input "war"
type textarea "x"
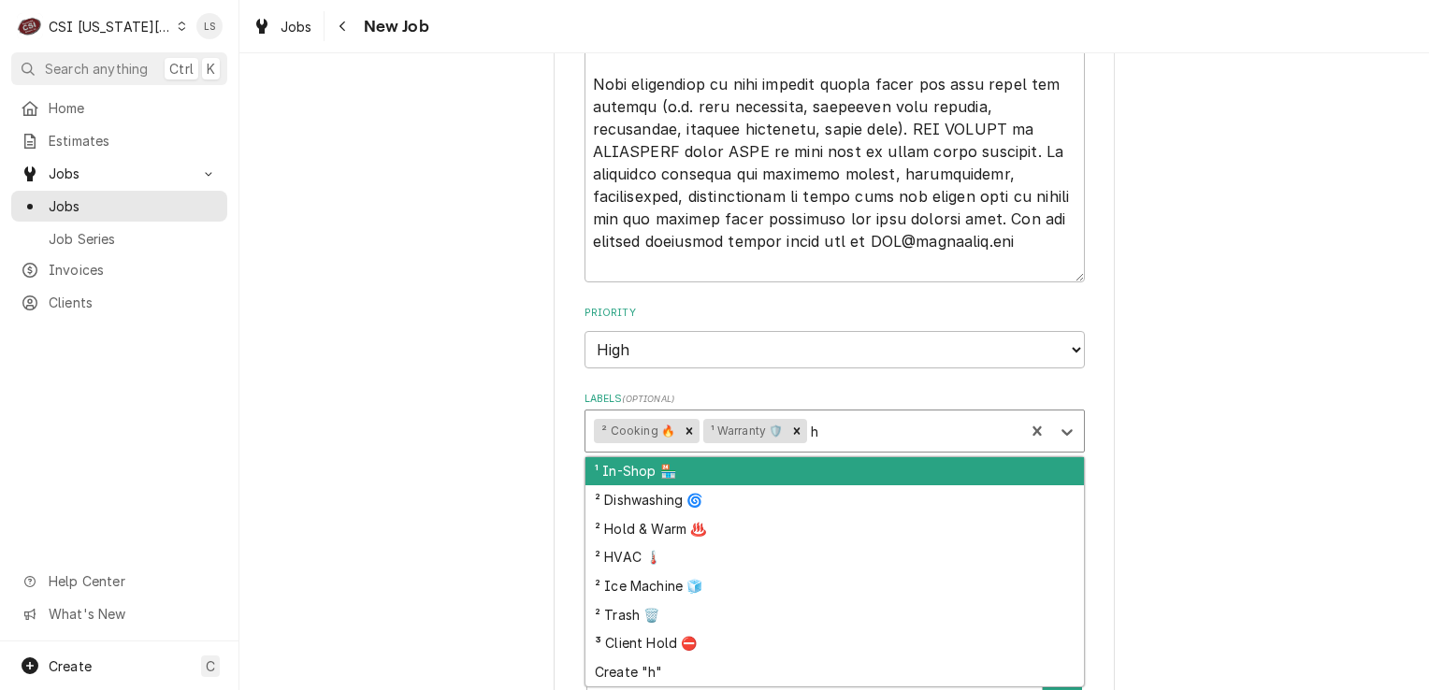
type input "ho"
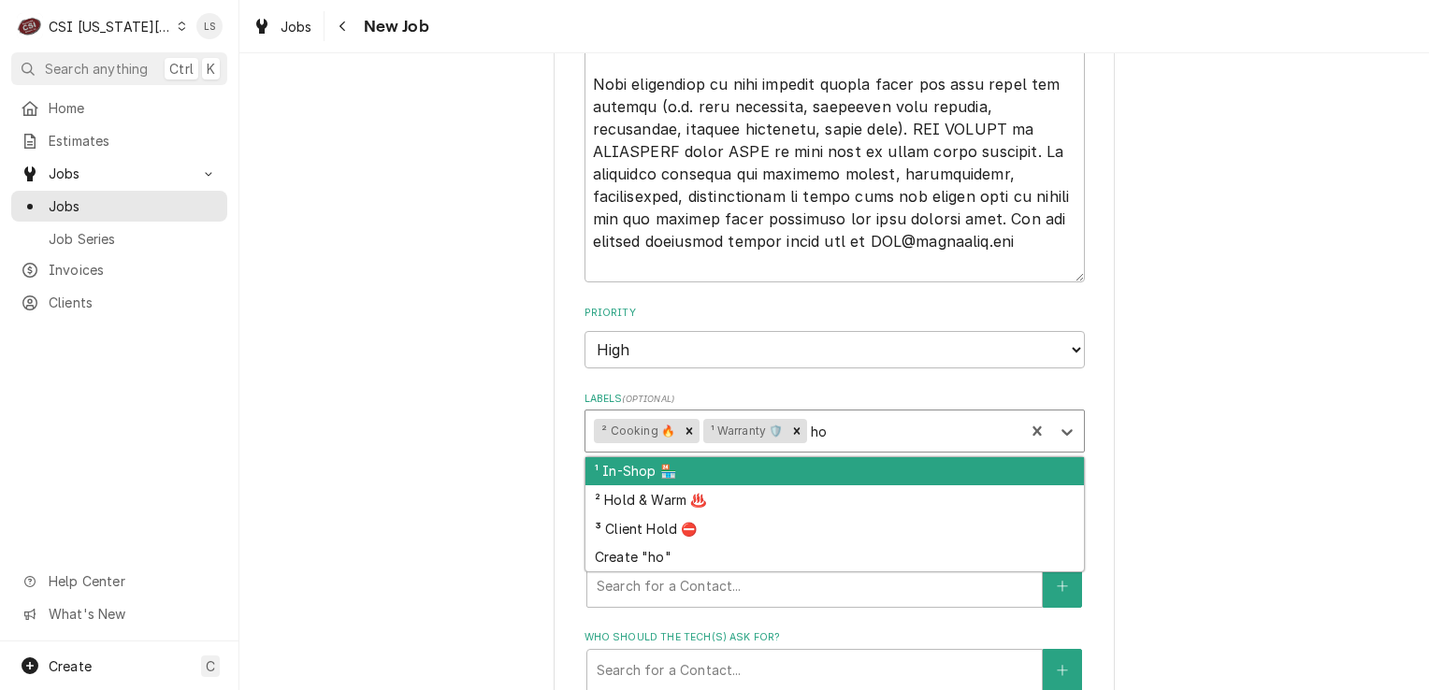
type textarea "x"
type input "hol"
type textarea "x"
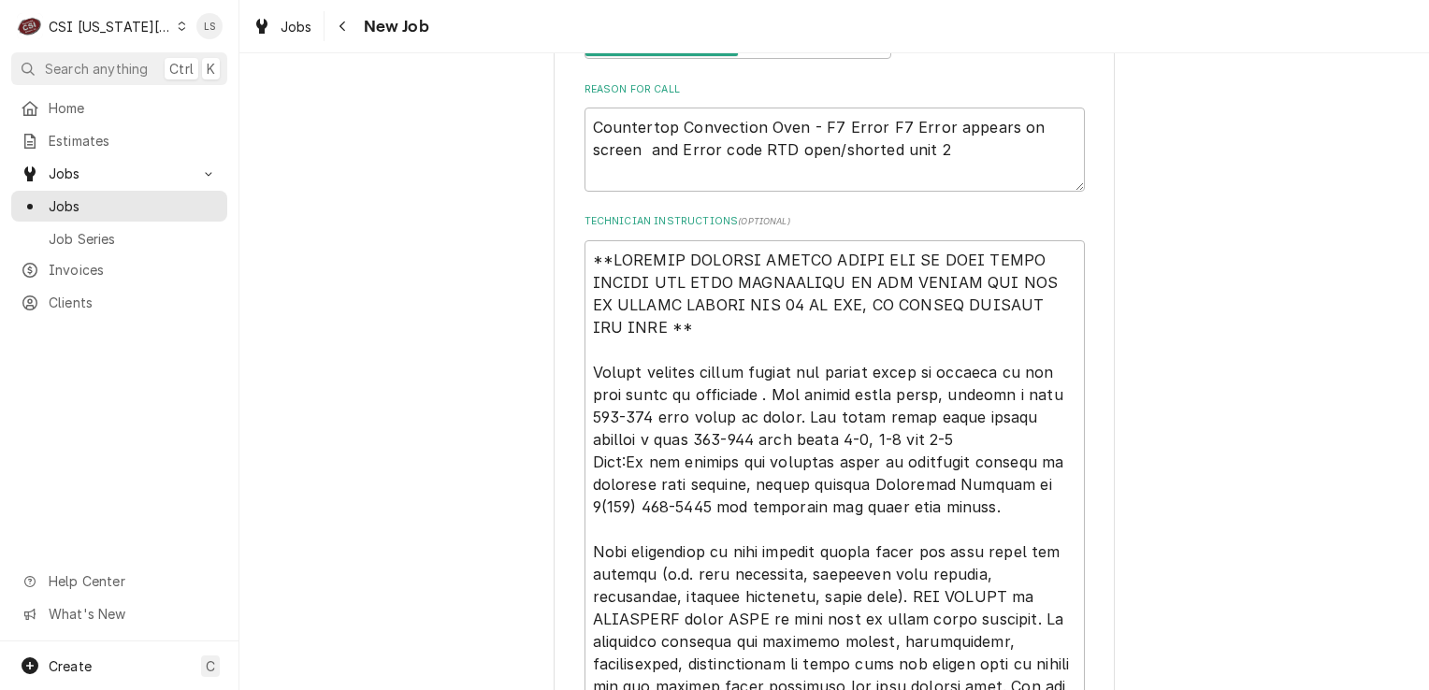
scroll to position [1310, 0]
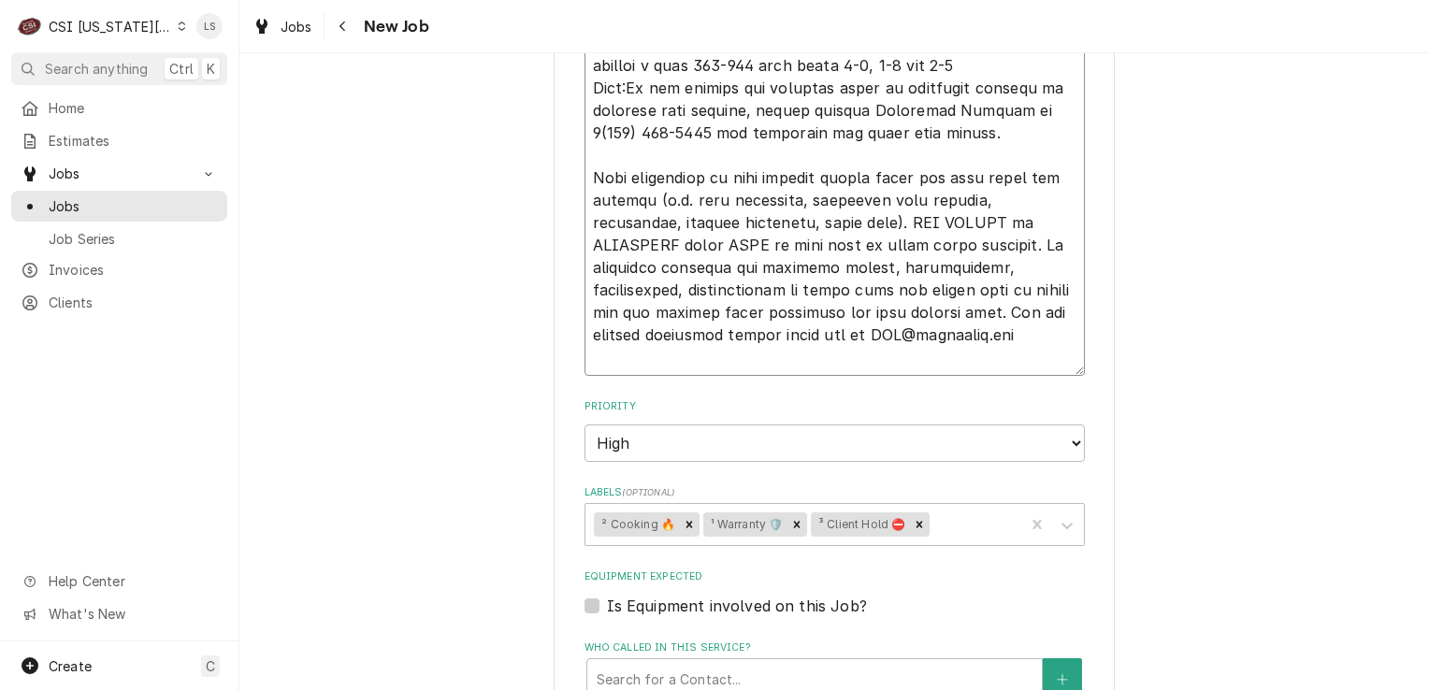
click at [588, 362] on textarea "Technician Instructions ( optional )" at bounding box center [835, 121] width 501 height 511
type textarea "x"
type textarea "**SERVICE COMPANY PLEASE REPLY ALL TO THIS EMAIL WITHIN THE HOUR INDICATING IF …"
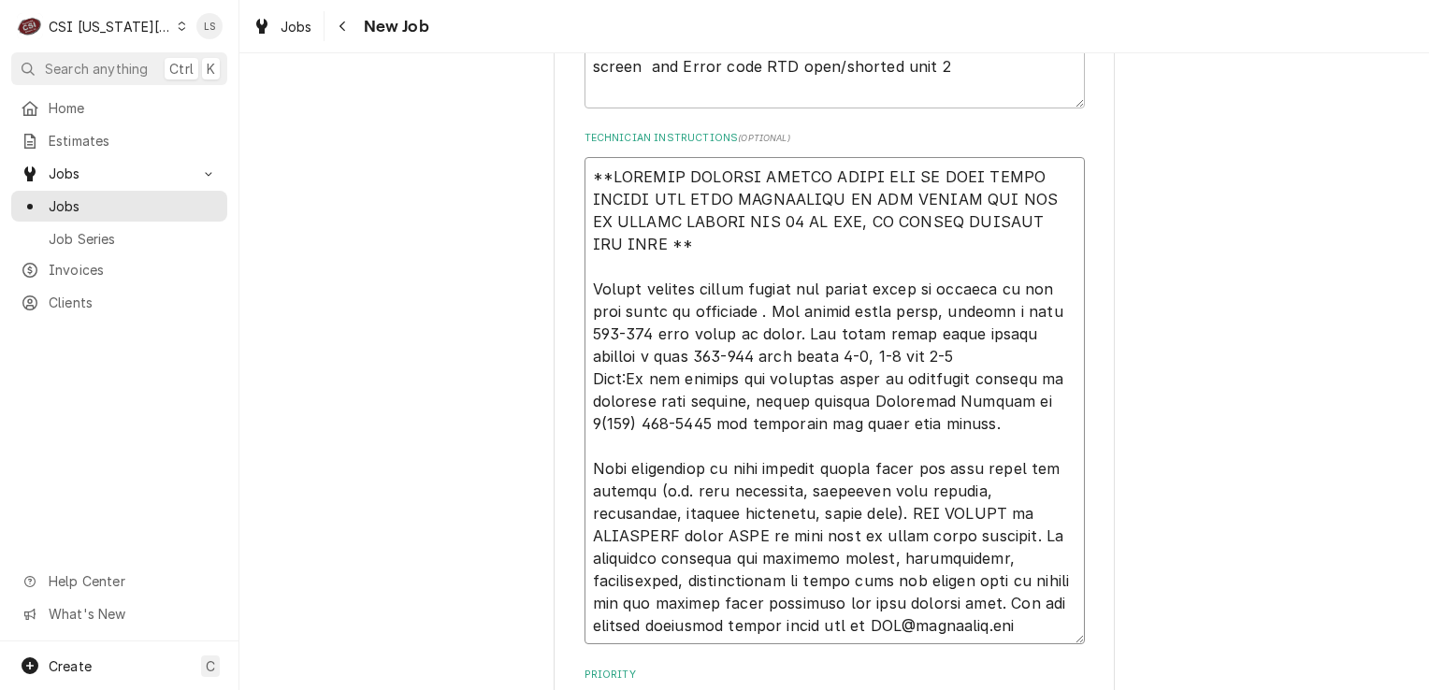
scroll to position [936, 0]
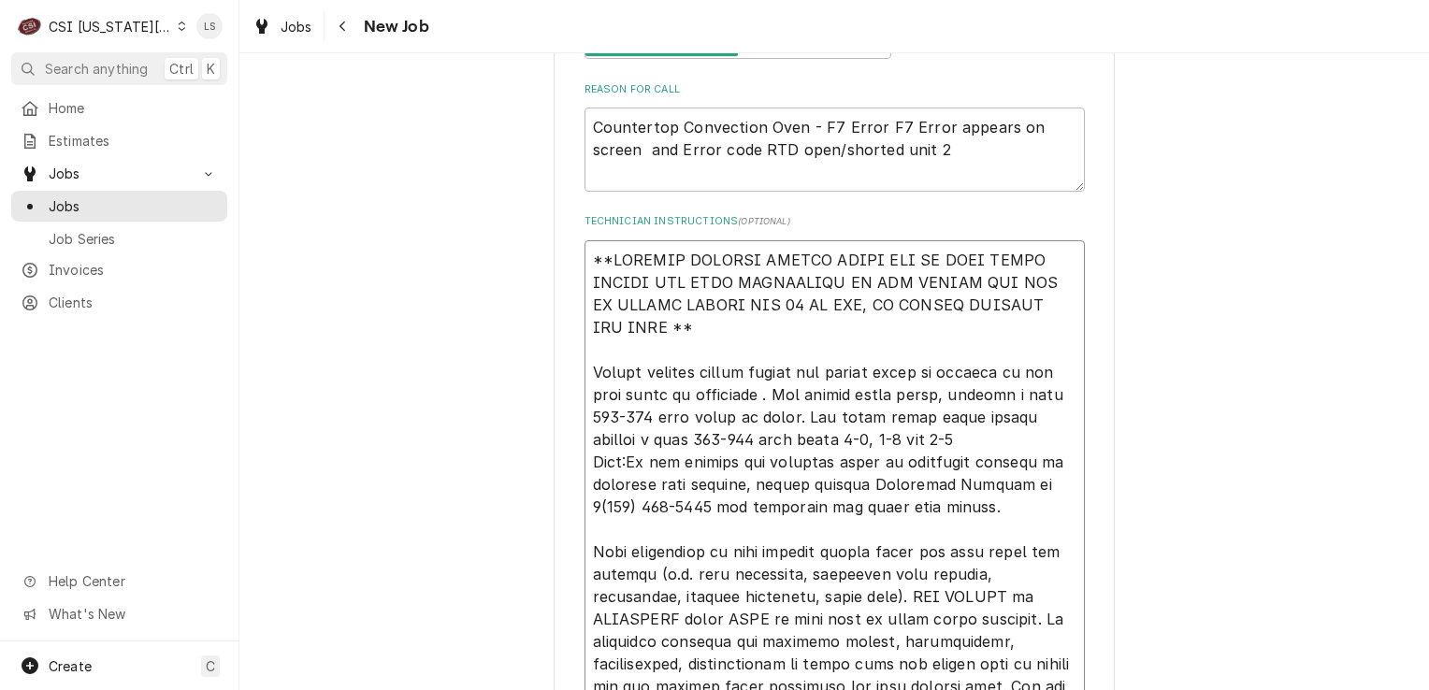
click at [587, 258] on textarea "Technician Instructions ( optional )" at bounding box center [835, 484] width 501 height 488
type textarea "x"
type textarea "**SERVICE COMPANY PLEASE REPLY ALL TO THIS EMAIL WITHIN THE HOUR INDICATING IF …"
type textarea "x"
type textarea "**SERVICE COMPANY PLEASE REPLY ALL TO THIS EMAIL WITHIN THE HOUR INDICATING IF …"
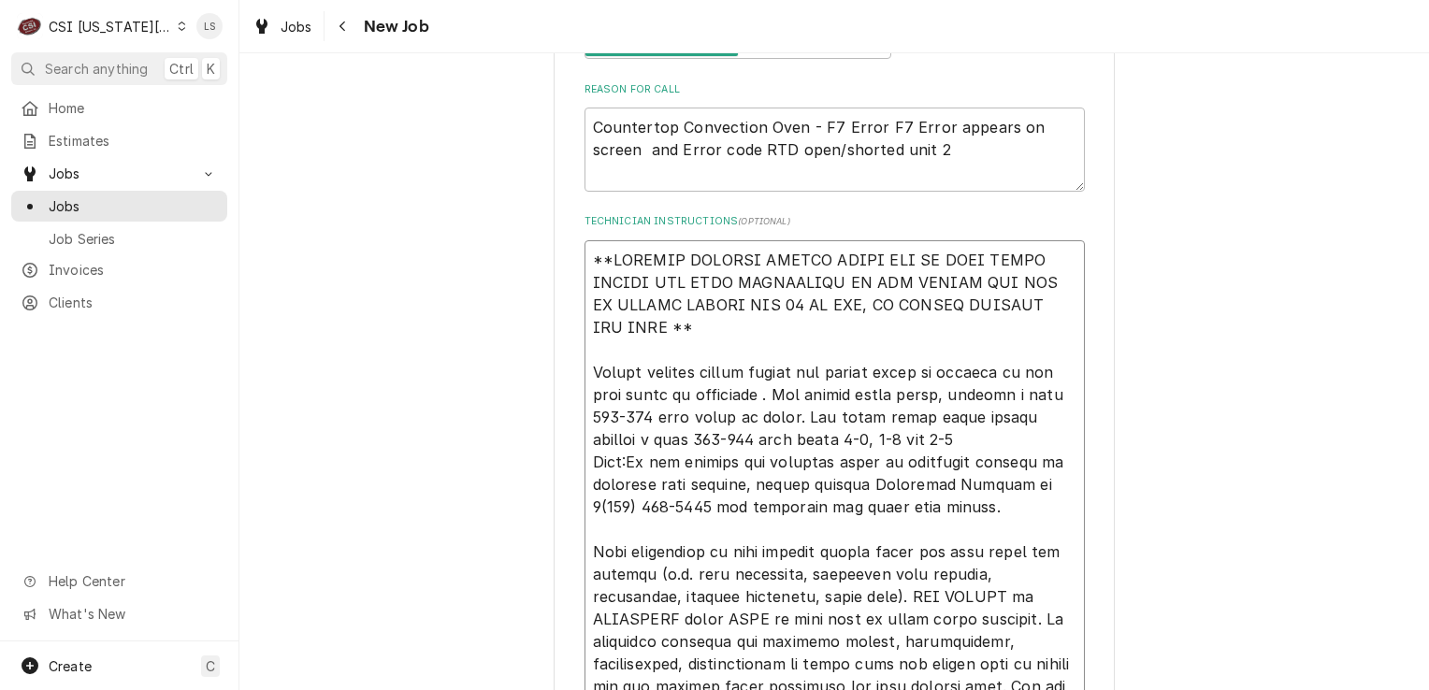
click at [596, 253] on textarea "Technician Instructions ( optional )" at bounding box center [835, 506] width 501 height 533
type textarea "x"
type textarea "H **SERVICE COMPANY PLEASE REPLY ALL TO THIS EMAIL WITHIN THE HOUR INDICATING I…"
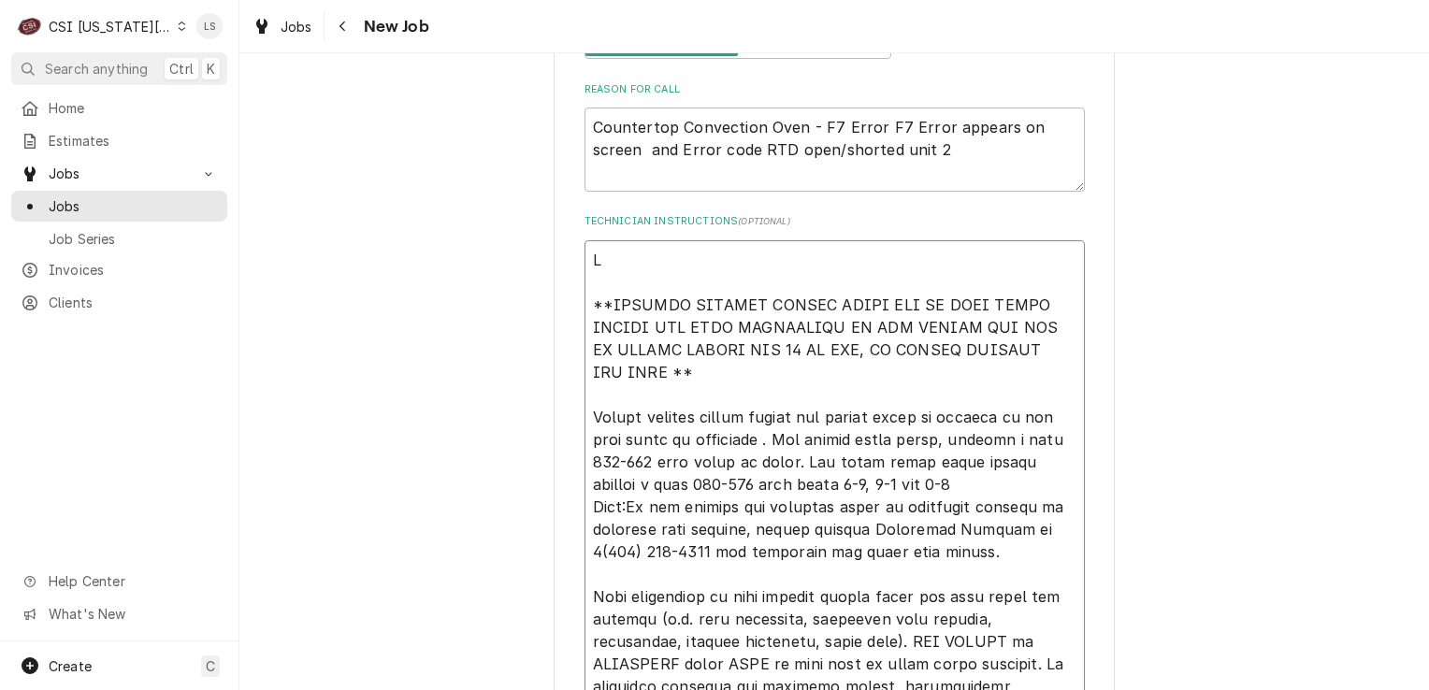
type textarea "x"
type textarea "HO **SERVICE COMPANY PLEASE REPLY ALL TO THIS EMAIL WITHIN THE HOUR INDICATING …"
type textarea "x"
type textarea "HOL **SERVICE COMPANY PLEASE REPLY ALL TO THIS EMAIL WITHIN THE HOUR INDICATING…"
type textarea "x"
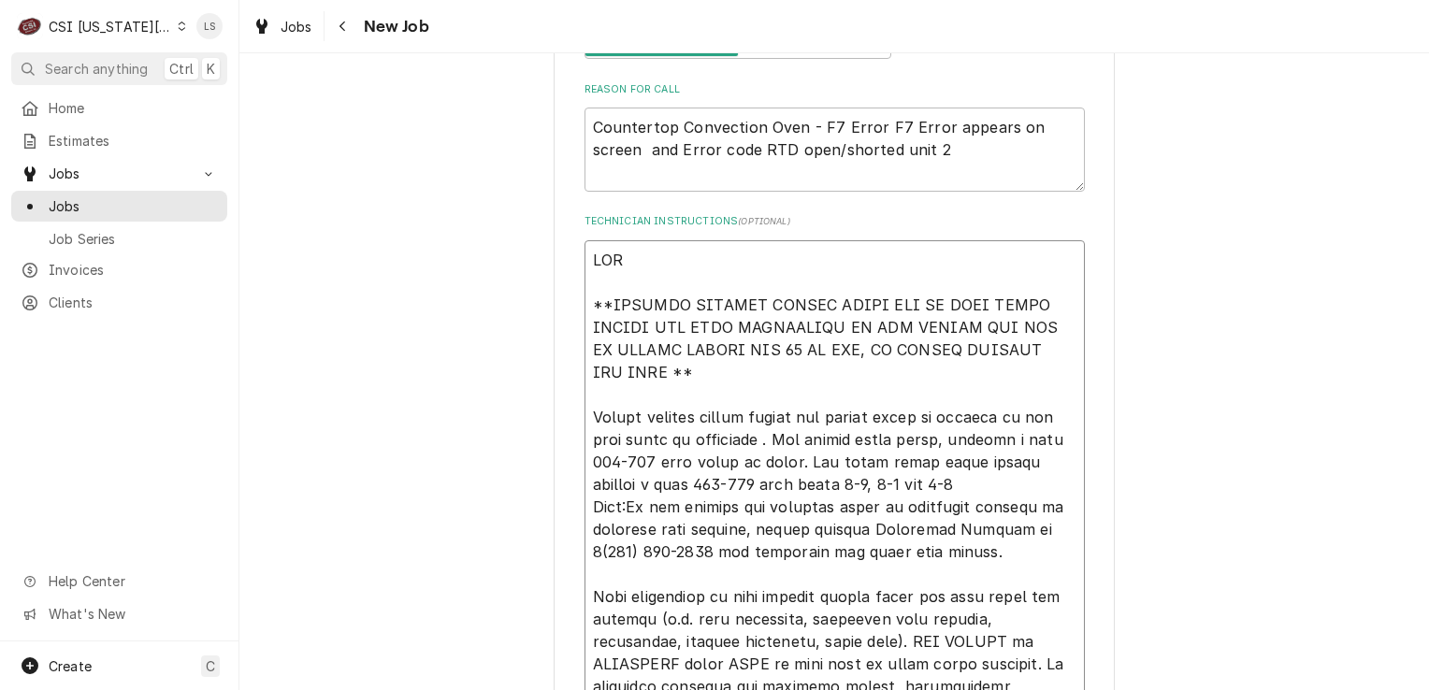
type textarea "HOLD **SERVICE COMPANY PLEASE REPLY ALL TO THIS EMAIL WITHIN THE HOUR INDICATIN…"
type textarea "x"
type textarea "HOLD **SERVICE COMPANY PLEASE REPLY ALL TO THIS EMAIL WITHIN THE HOUR INDICATIN…"
type textarea "x"
type textarea "HOLD - **SERVICE COMPANY PLEASE REPLY ALL TO THIS EMAIL WITHIN THE HOUR INDICAT…"
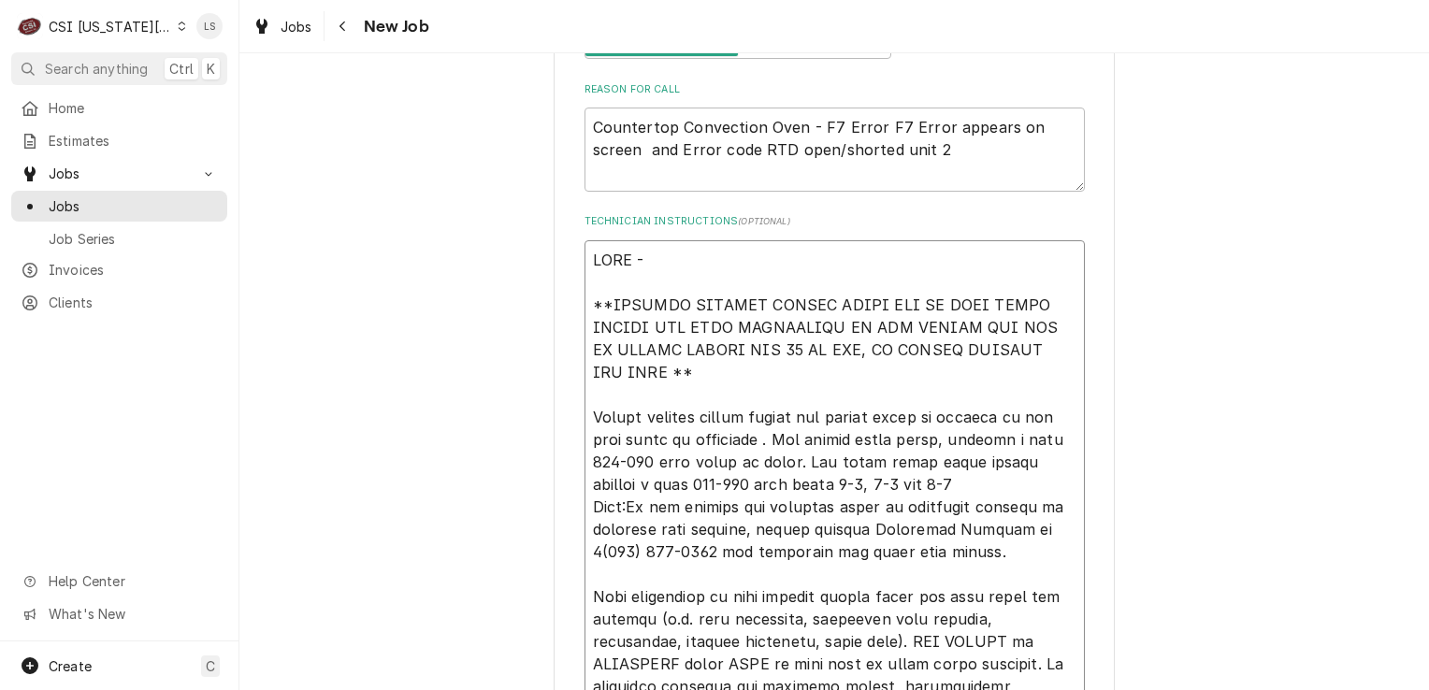
type textarea "x"
type textarea "HOLD - **SERVICE COMPANY PLEASE REPLY ALL TO THIS EMAIL WITHIN THE HOUR INDICAT…"
type textarea "x"
type textarea "HOLD - n **SERVICE COMPANY PLEASE REPLY ALL TO THIS EMAIL WITHIN THE HOUR INDIC…"
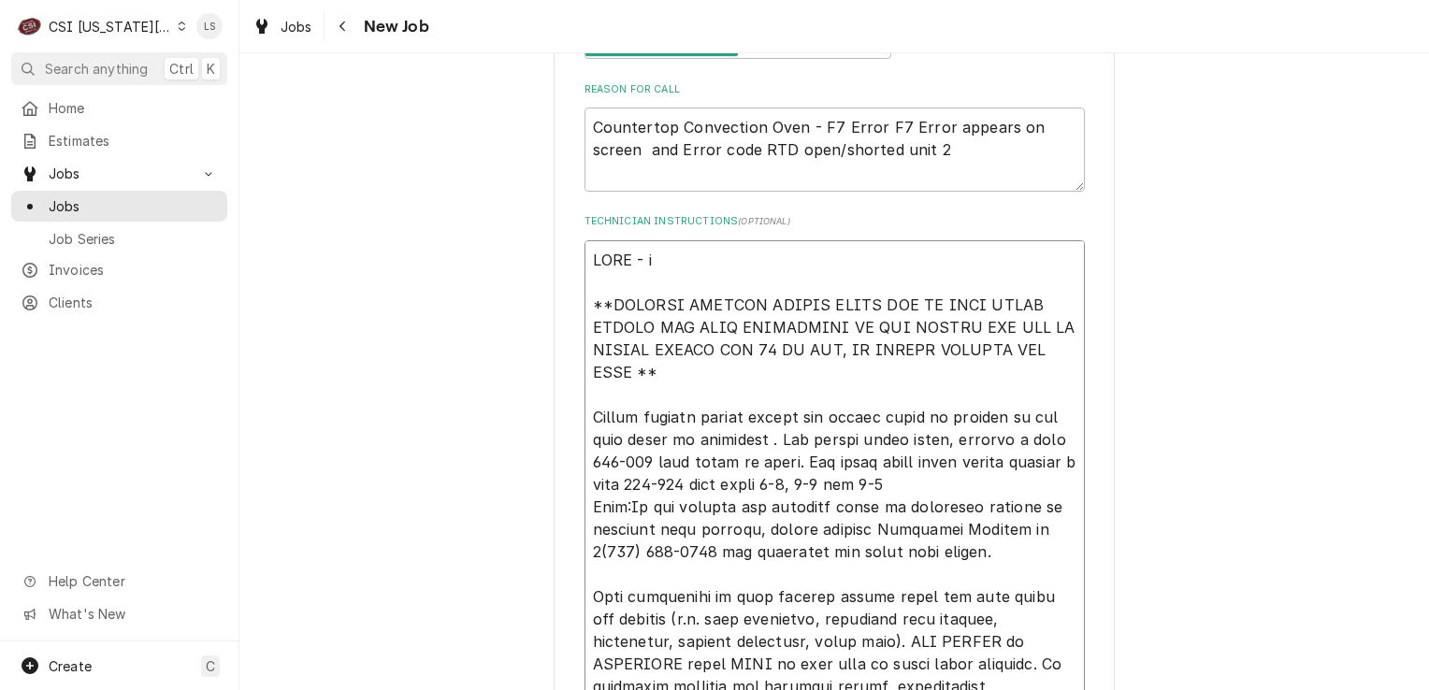
type textarea "x"
type textarea "HOLD - ne **SERVICE COMPANY PLEASE REPLY ALL TO THIS EMAIL WITHIN THE HOUR INDI…"
type textarea "x"
type textarea "HOLD - nee **SERVICE COMPANY PLEASE REPLY ALL TO THIS EMAIL WITHIN THE HOUR IND…"
type textarea "x"
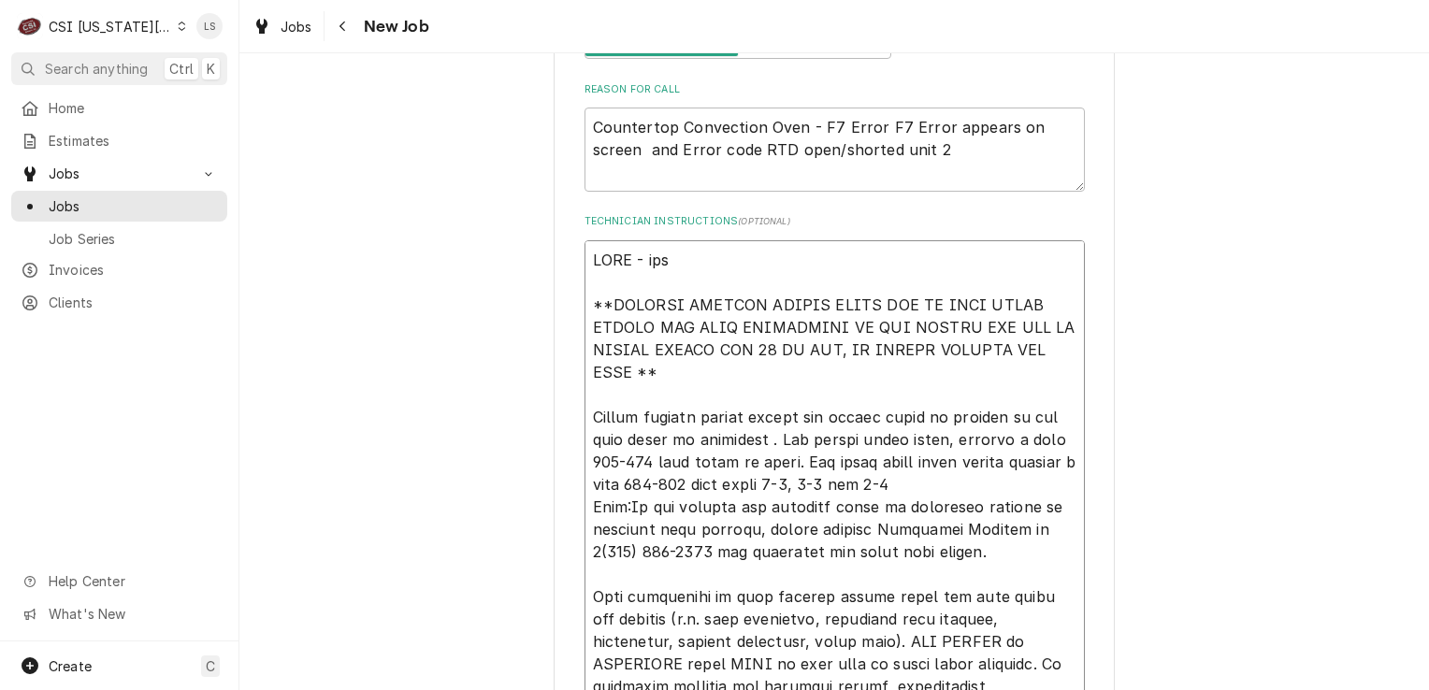
type textarea "HOLD - need **SERVICE COMPANY PLEASE REPLY ALL TO THIS EMAIL WITHIN THE HOUR IN…"
type textarea "x"
type textarea "HOLD - need **SERVICE COMPANY PLEASE REPLY ALL TO THIS EMAIL WITHIN THE HOUR IN…"
type textarea "x"
type textarea "HOLD - need b **SERVICE COMPANY PLEASE REPLY ALL TO THIS EMAIL WITHIN THE HOUR …"
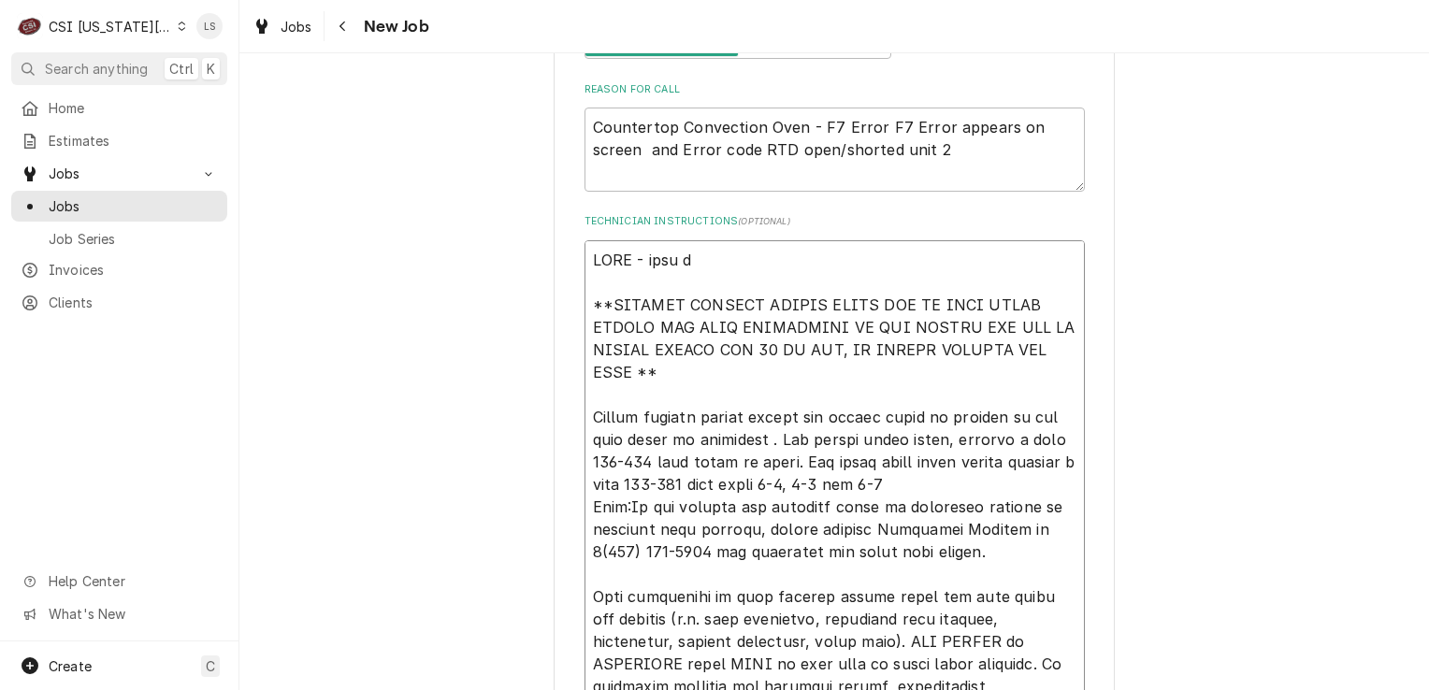
type textarea "x"
type textarea "HOLD - need bi **SERVICE COMPANY PLEASE REPLY ALL TO THIS EMAIL WITHIN THE HOUR…"
type textarea "x"
type textarea "HOLD - need bil **SERVICE COMPANY PLEASE REPLY ALL TO THIS EMAIL WITHIN THE HOU…"
type textarea "x"
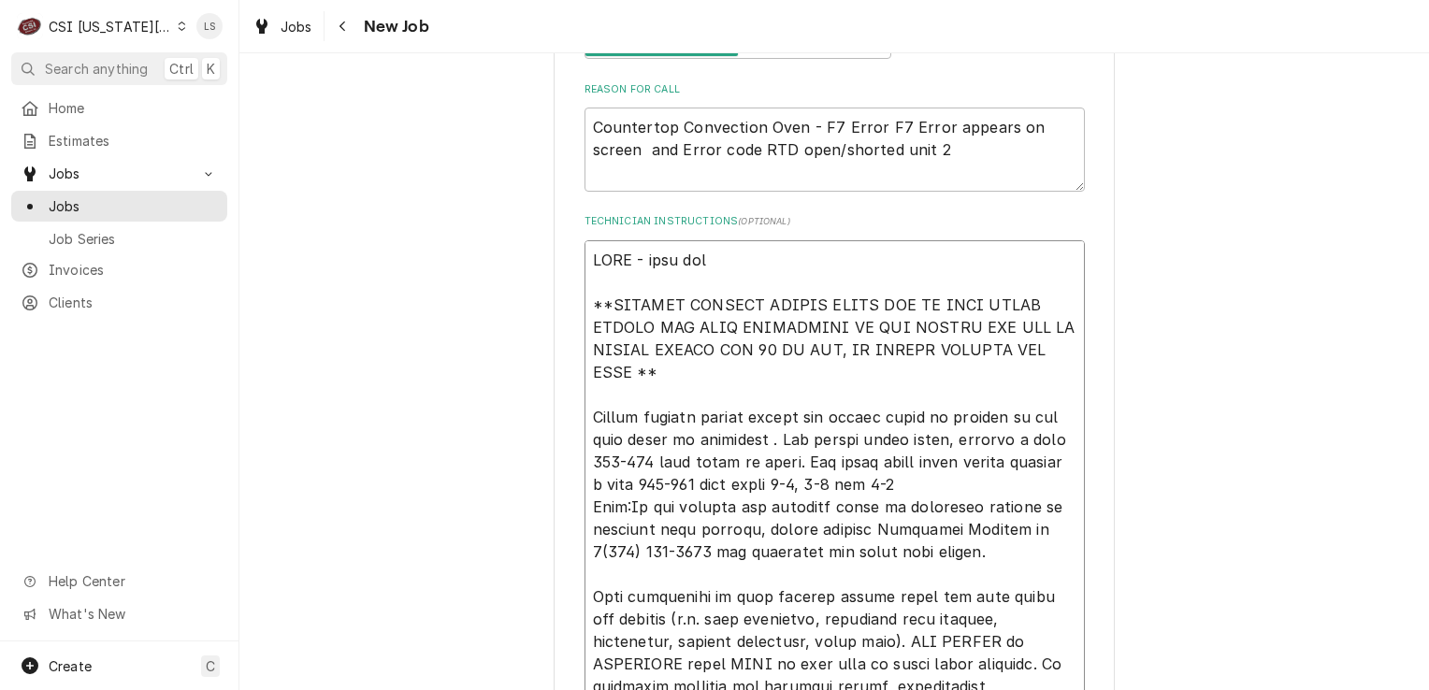
type textarea "HOLD - need bill **SERVICE COMPANY PLEASE REPLY ALL TO THIS EMAIL WITHIN THE HO…"
type textarea "x"
type textarea "HOLD - need billi **SERVICE COMPANY PLEASE REPLY ALL TO THIS EMAIL WITHIN THE H…"
type textarea "x"
type textarea "HOLD - need billing **SERVICE COMPANY PLEASE REPLY ALL TO THIS EMAIL WITHIN THE…"
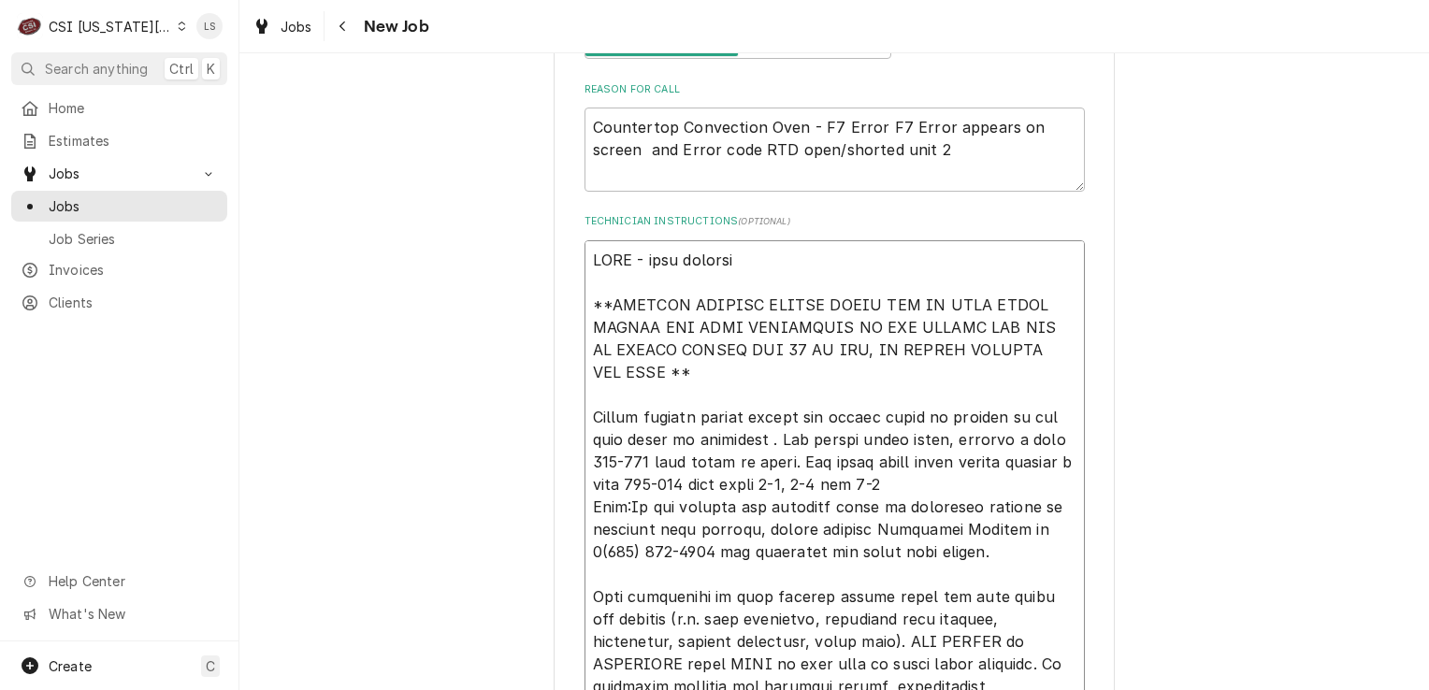
type textarea "x"
type textarea "HOLD - need billing **SERVICE COMPANY PLEASE REPLY ALL TO THIS EMAIL WITHIN THE…"
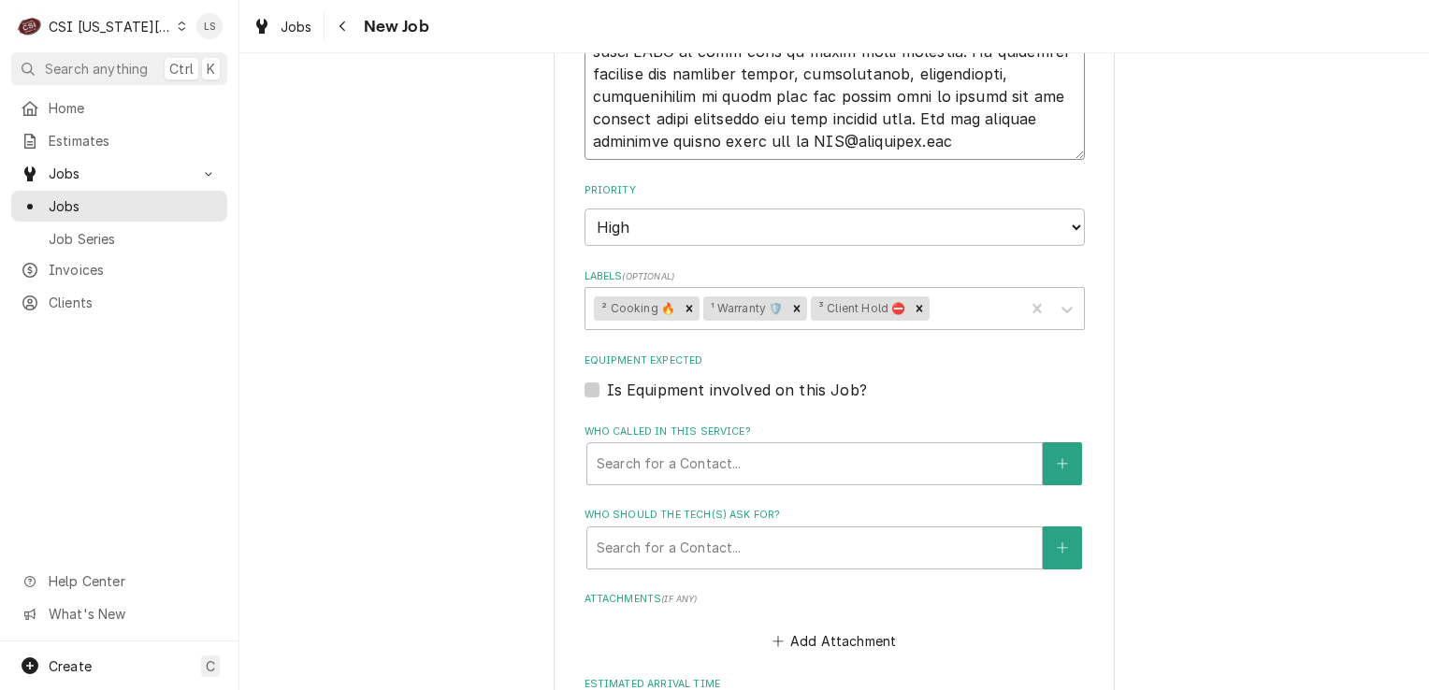
scroll to position [1684, 0]
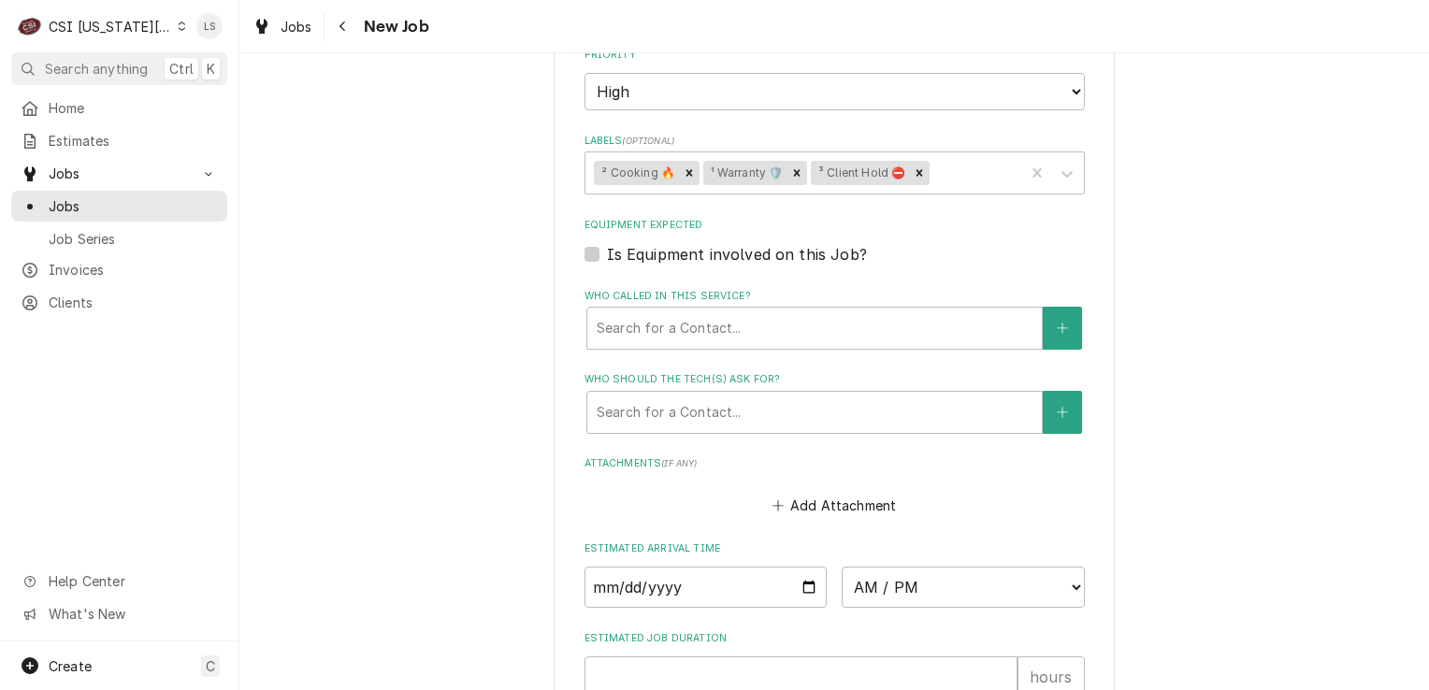
click at [607, 253] on label "Is Equipment involved on this Job?" at bounding box center [737, 254] width 260 height 22
click at [607, 253] on input "Equipment Expected" at bounding box center [857, 263] width 501 height 41
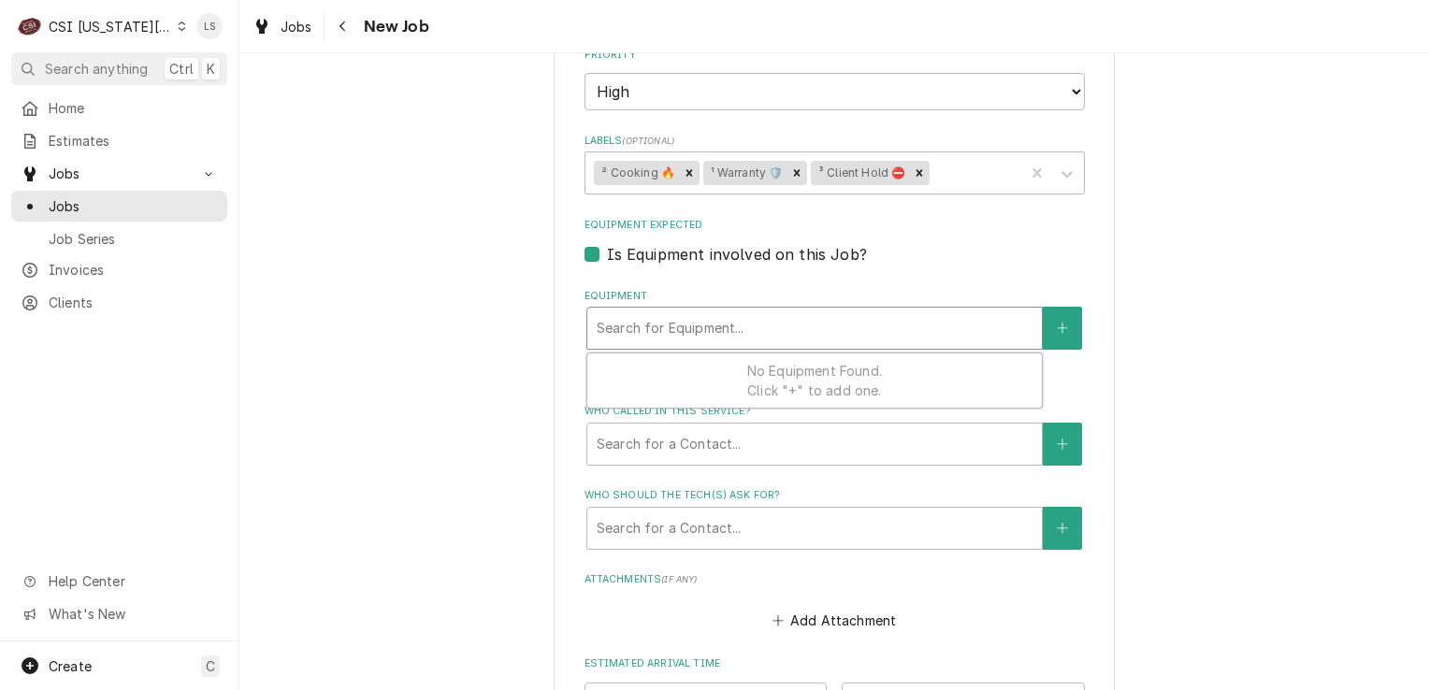
click at [1032, 333] on div "Search for Equipment..." at bounding box center [815, 328] width 455 height 41
click at [1071, 323] on button "Equipment" at bounding box center [1062, 328] width 39 height 43
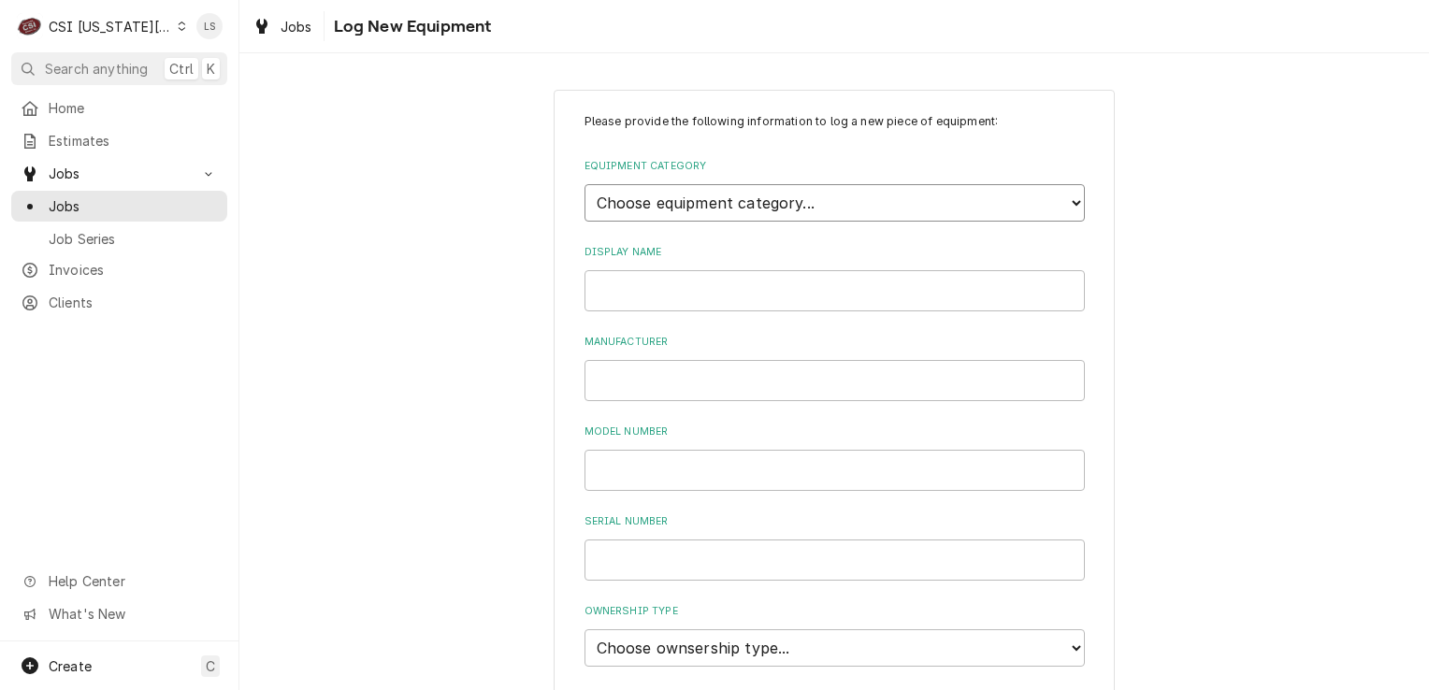
click at [727, 201] on select "Choose equipment category... Cooking Equipment Fryers Ice Machines Ovens and Ra…" at bounding box center [835, 202] width 501 height 37
click at [585, 184] on select "Choose equipment category... Cooking Equipment Fryers Ice Machines Ovens and Ra…" at bounding box center [835, 202] width 501 height 37
click at [628, 273] on select "Choose equipment type... Combi Oven Convection Oven Countertop Electric Range C…" at bounding box center [835, 288] width 501 height 37
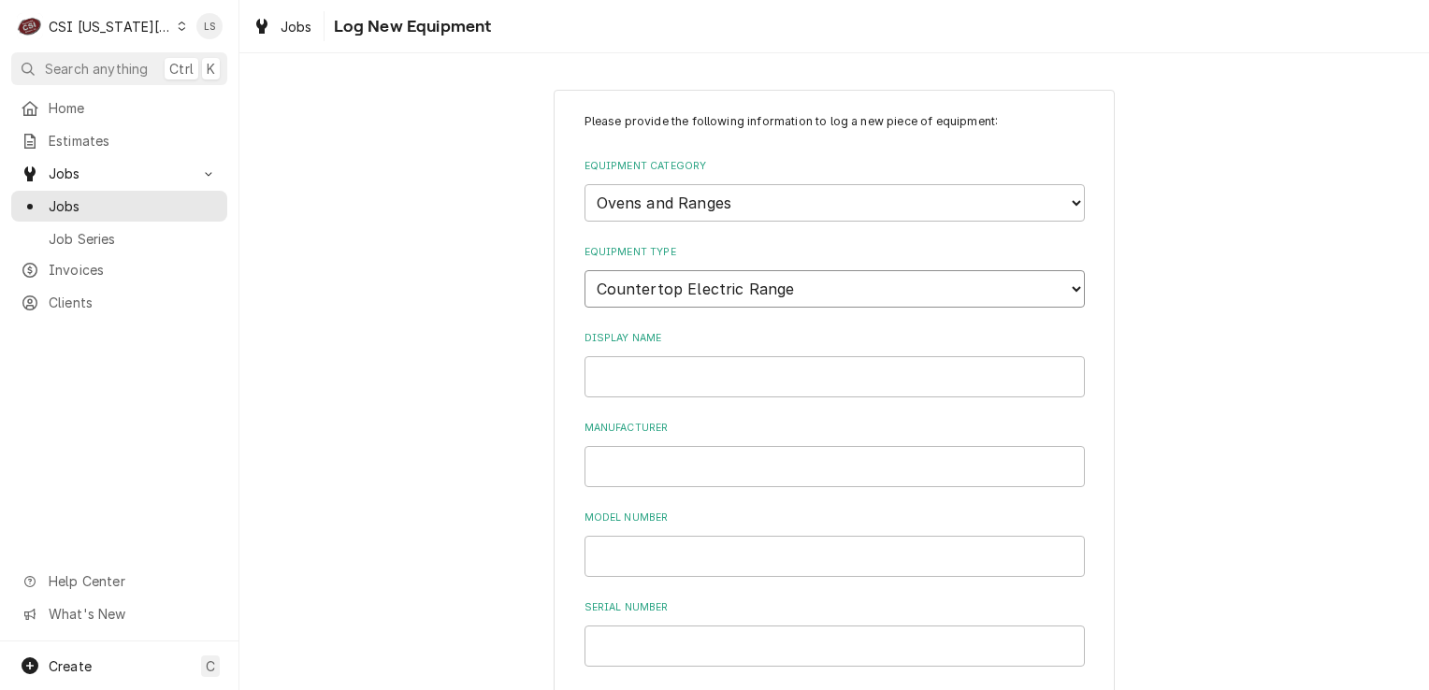
click at [585, 270] on select "Choose equipment type... Combi Oven Convection Oven Countertop Electric Range C…" at bounding box center [835, 288] width 501 height 37
click at [669, 386] on input "Display Name" at bounding box center [835, 376] width 501 height 41
click at [643, 294] on select "Choose equipment type... Combi Oven Convection Oven Countertop Electric Range C…" at bounding box center [835, 288] width 501 height 37
click at [585, 270] on select "Choose equipment type... Combi Oven Convection Oven Countertop Electric Range C…" at bounding box center [835, 288] width 501 height 37
click at [702, 375] on input "Counterop" at bounding box center [835, 376] width 501 height 41
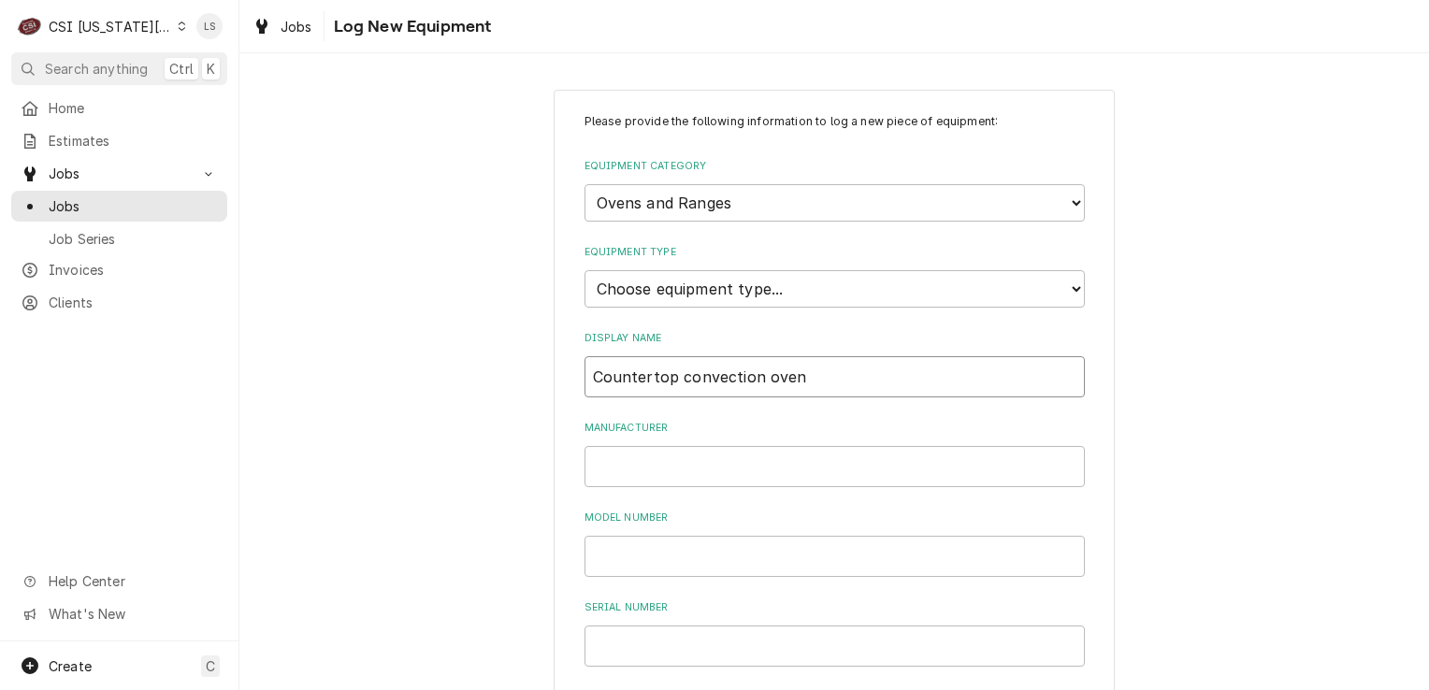
scroll to position [94, 0]
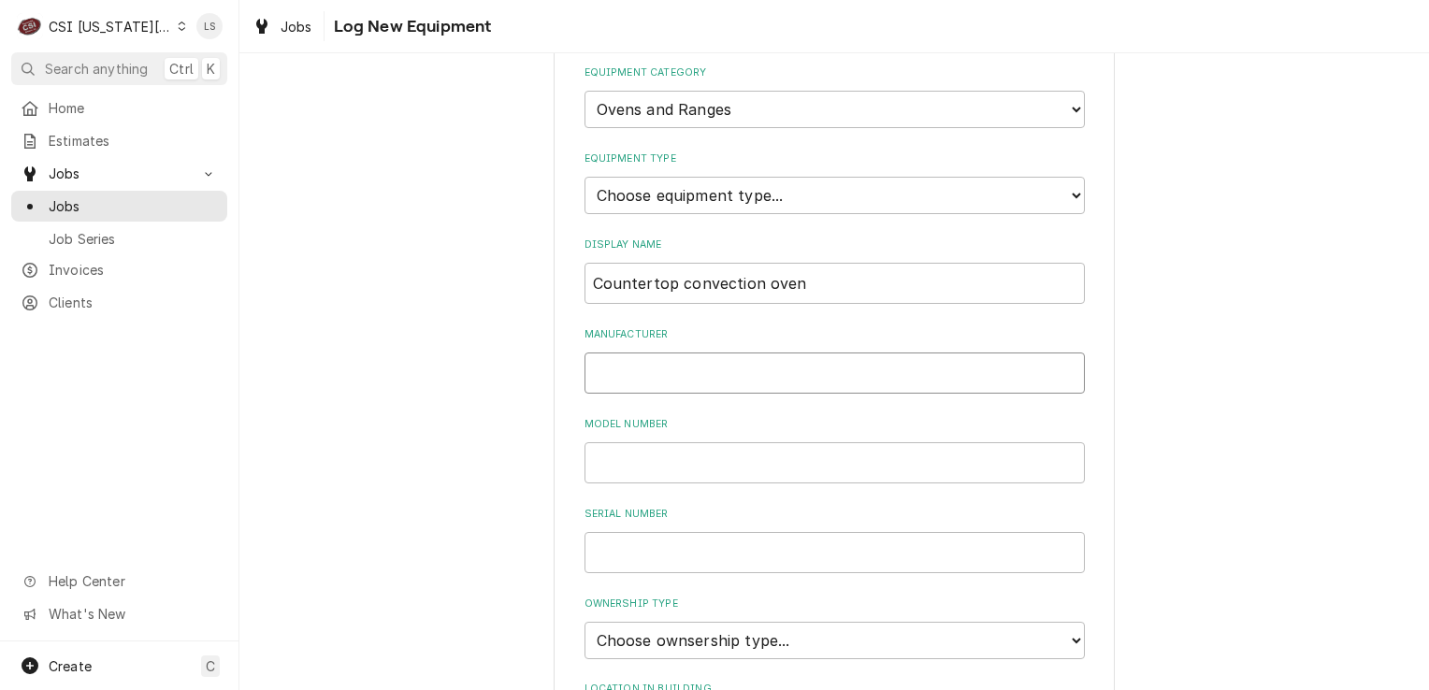
click at [599, 380] on input "Manufacturer" at bounding box center [835, 373] width 501 height 41
paste input "HHD-9500"
paste input "HHDHDLD04635"
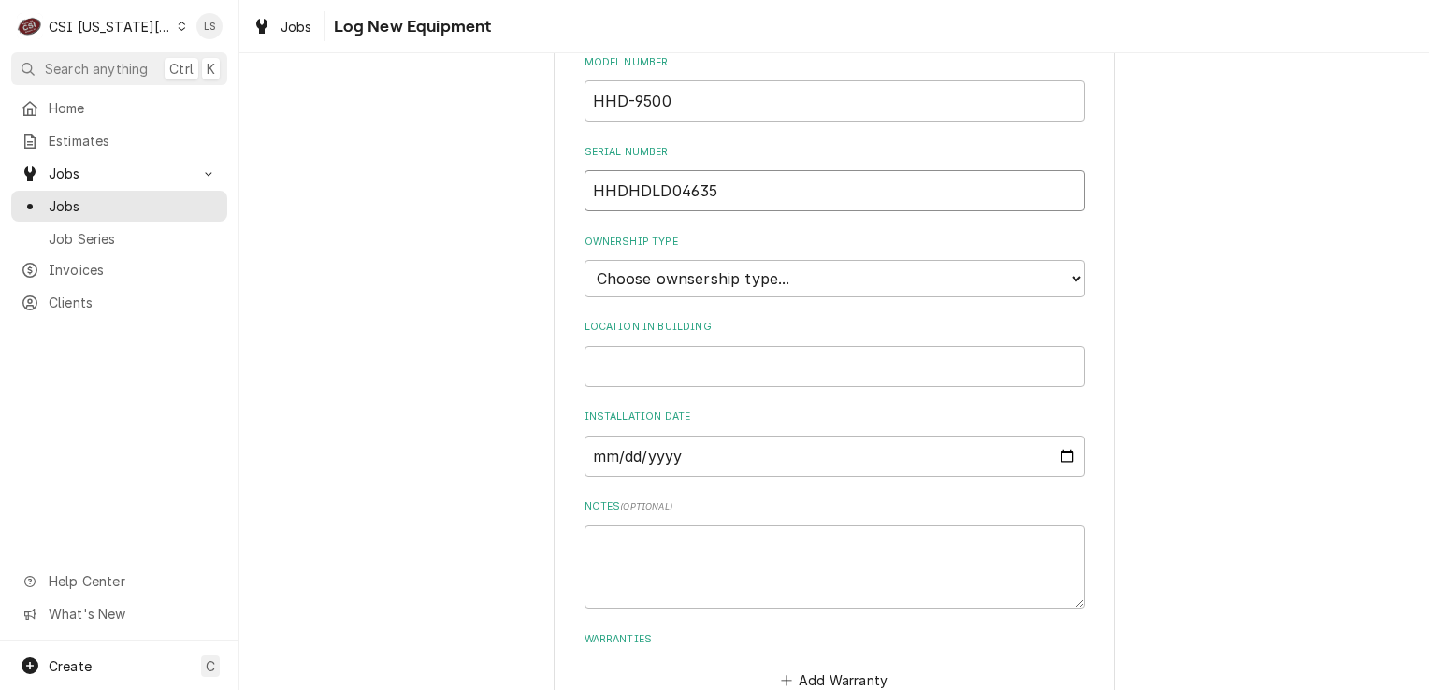
scroll to position [468, 0]
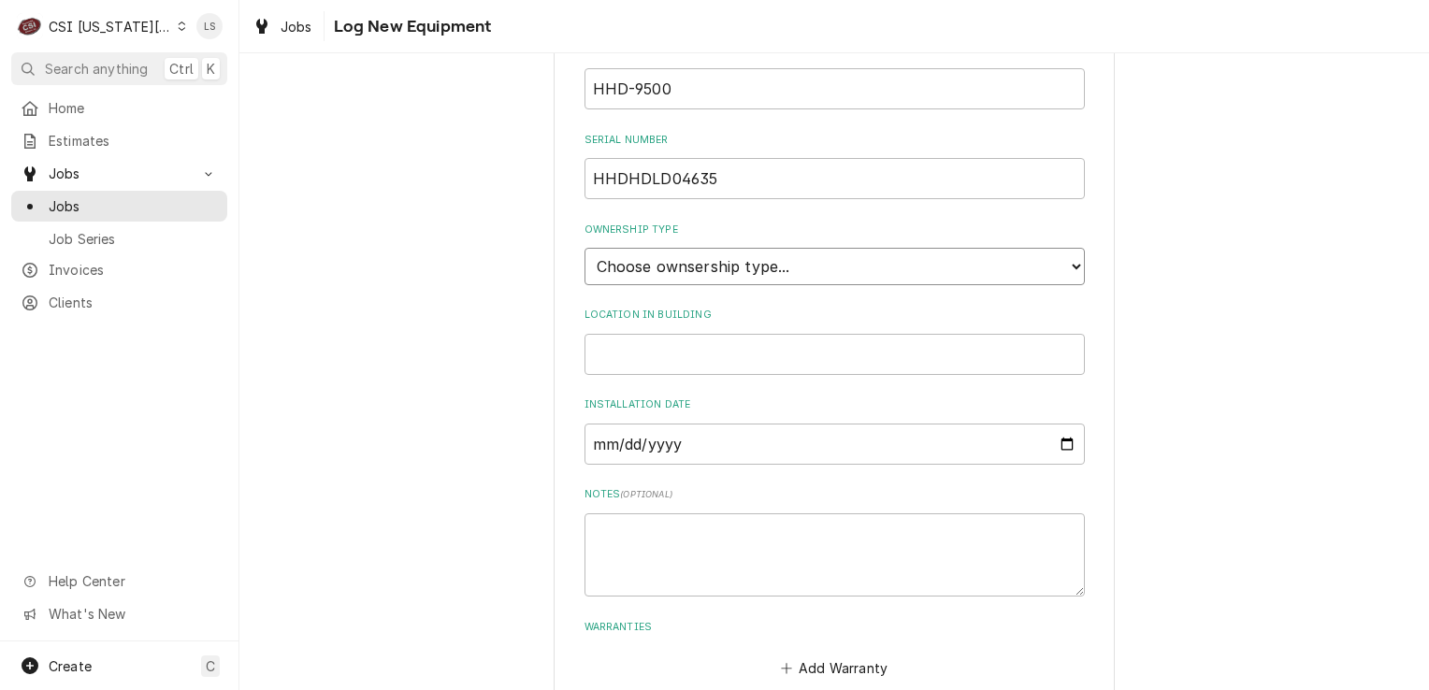
click at [631, 274] on select "Choose ownsership type... Unknown Owned Leased Rented" at bounding box center [835, 266] width 501 height 37
click at [585, 248] on select "Choose ownsership type... Unknown Owned Leased Rented" at bounding box center [835, 266] width 501 height 37
click at [1067, 439] on input "Installation Date" at bounding box center [835, 444] width 501 height 41
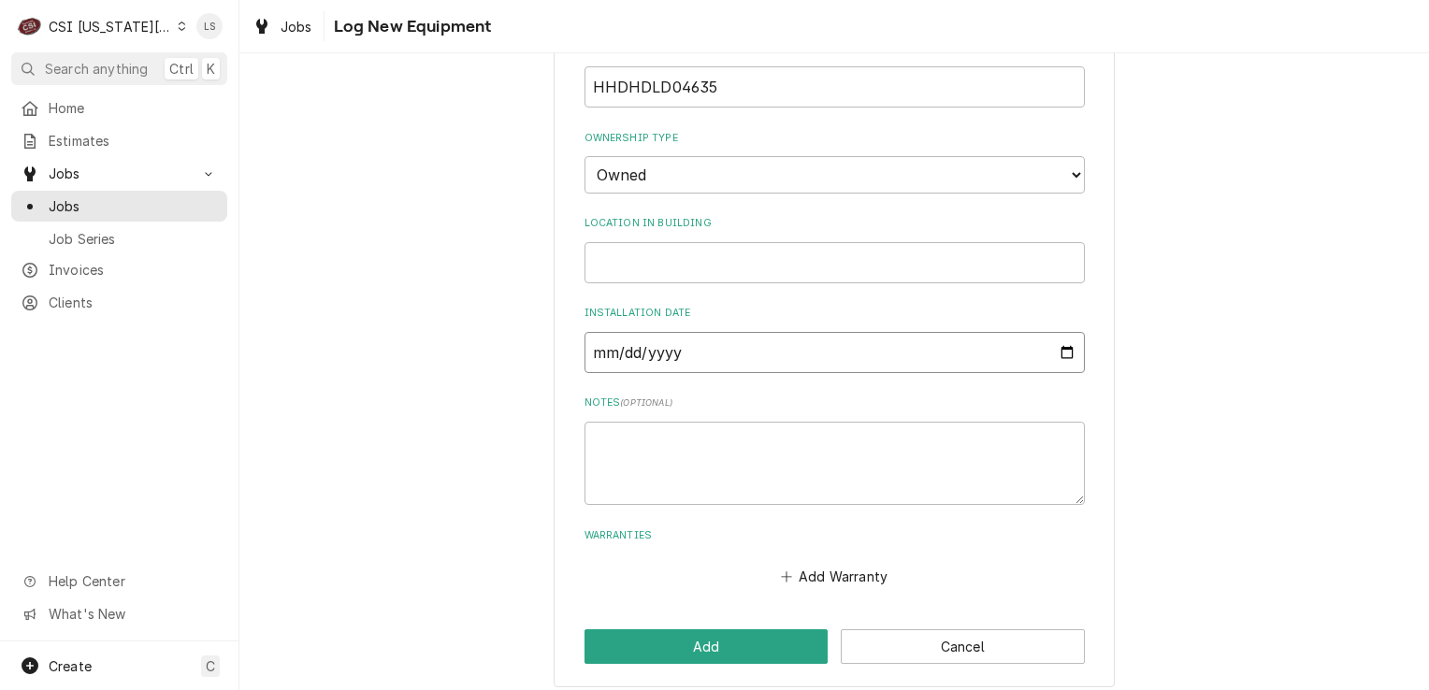
scroll to position [567, 0]
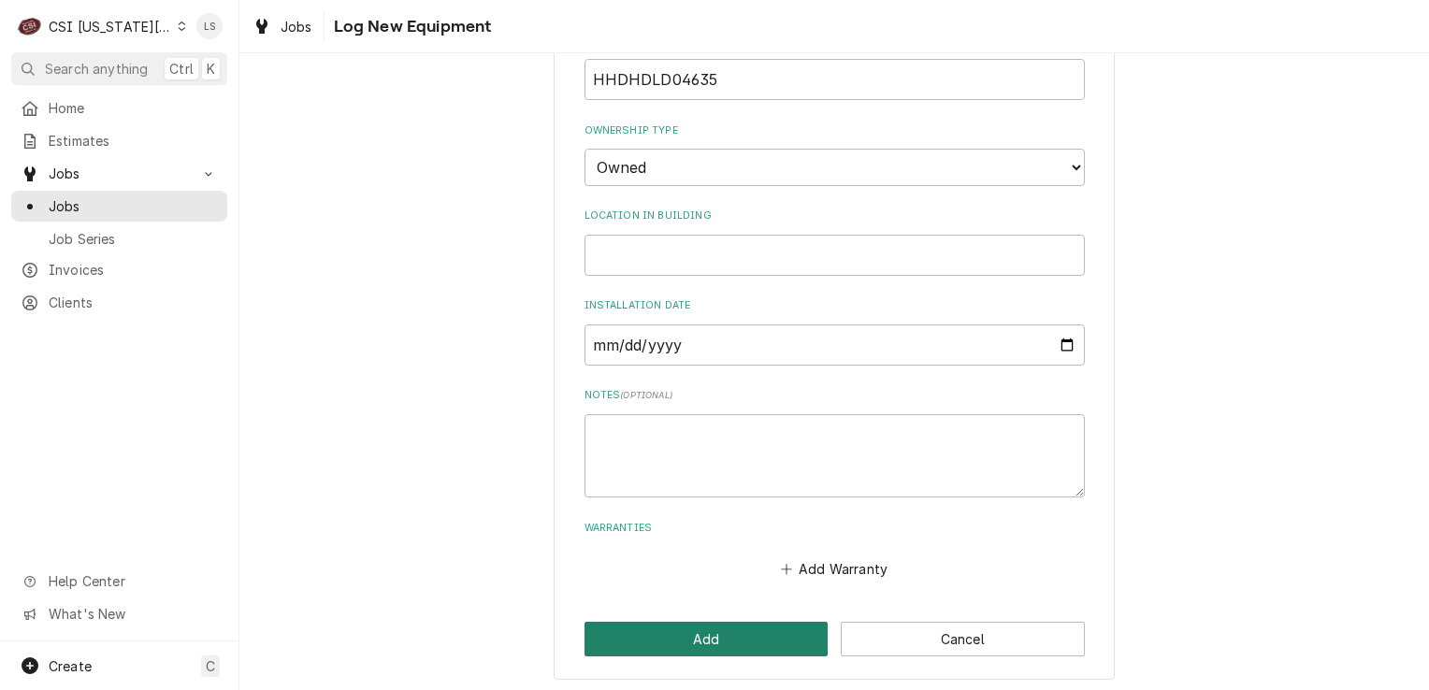
click at [678, 624] on button "Add" at bounding box center [707, 639] width 244 height 35
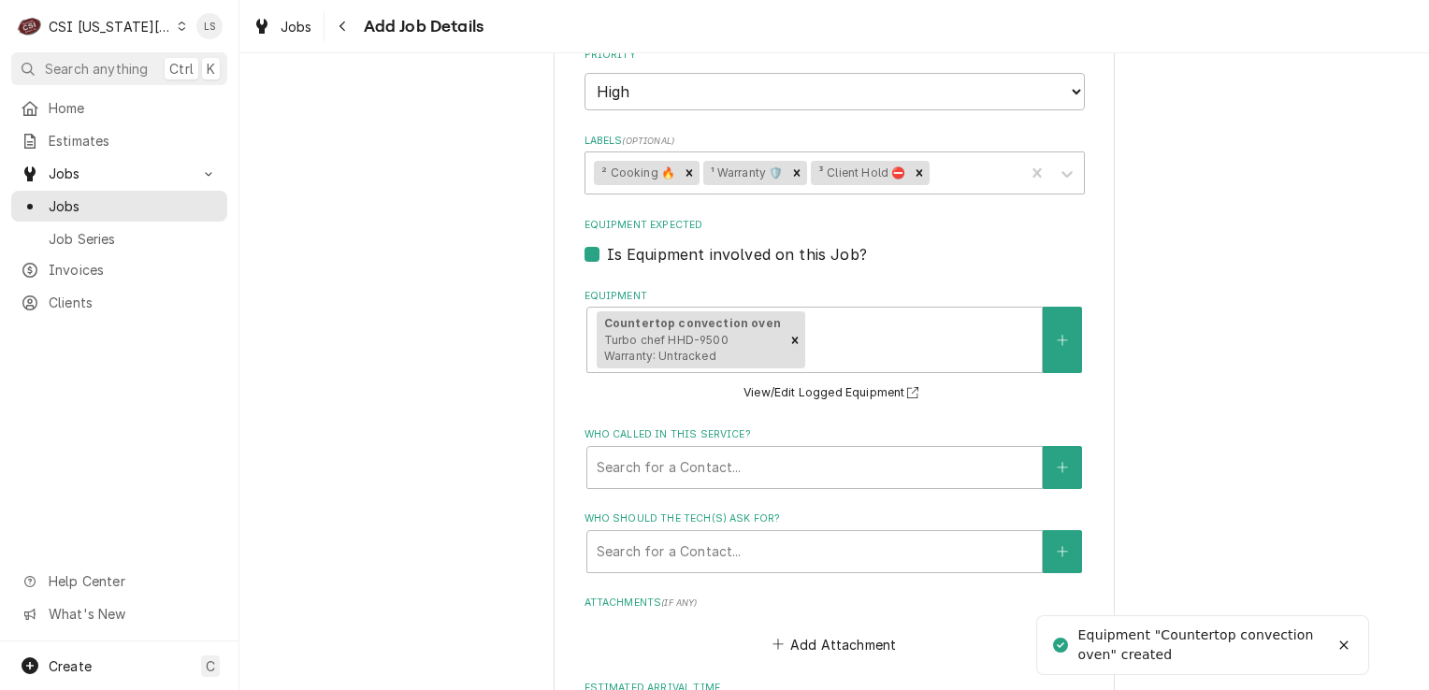
scroll to position [1965, 0]
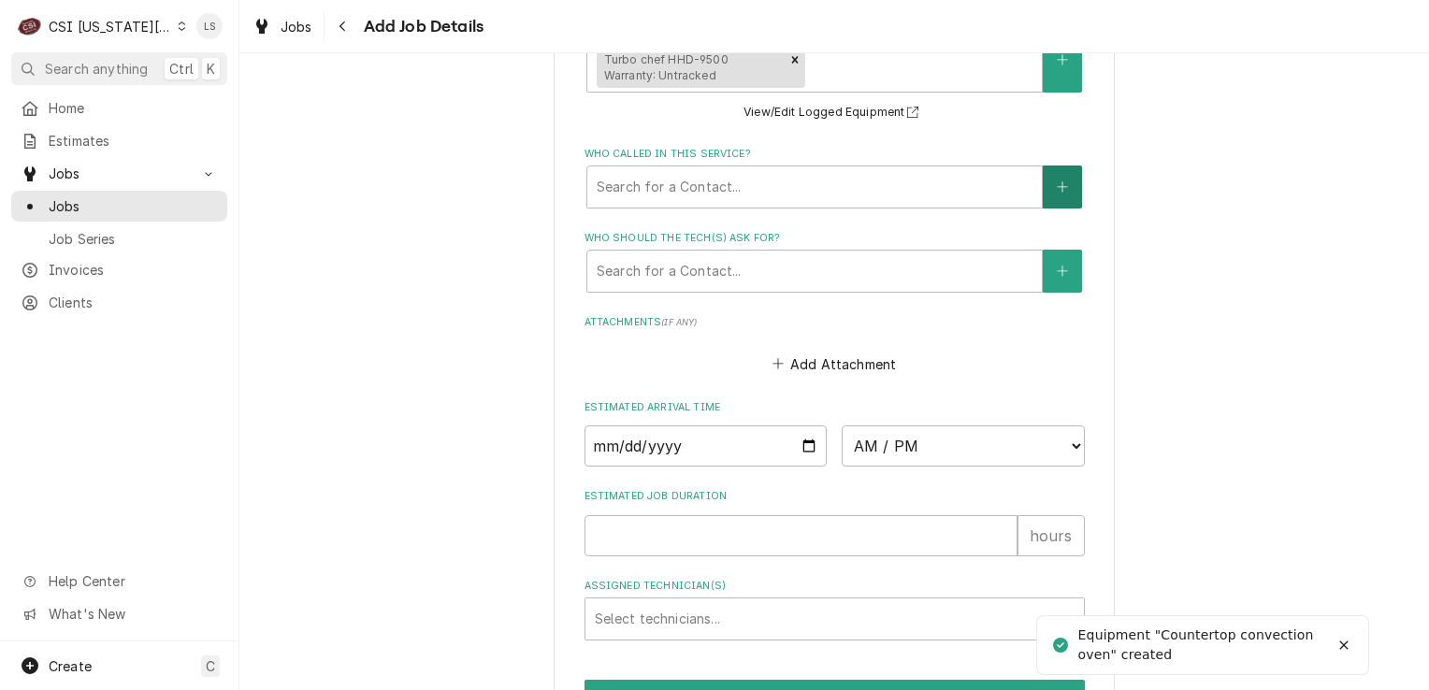
click at [1048, 182] on button "Who called in this service?" at bounding box center [1062, 187] width 39 height 43
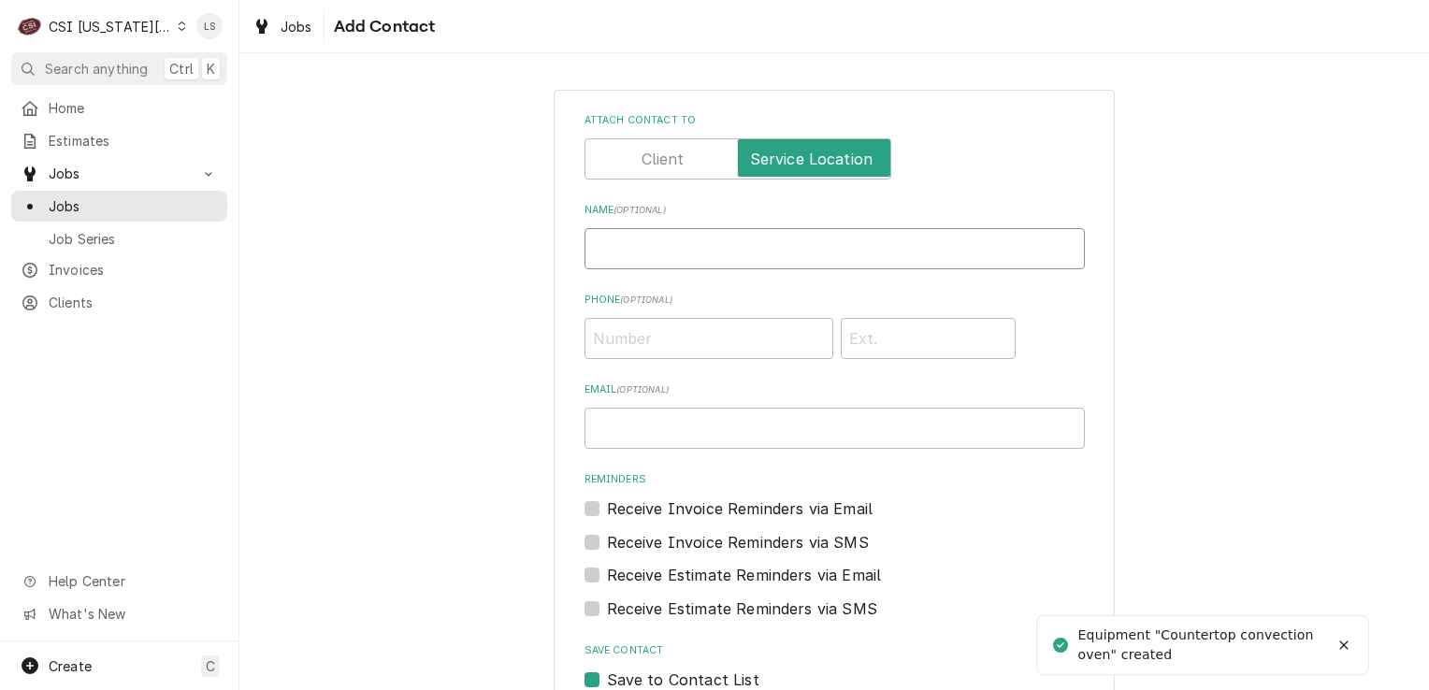
click at [763, 259] on input "Name ( optional )" at bounding box center [835, 248] width 501 height 41
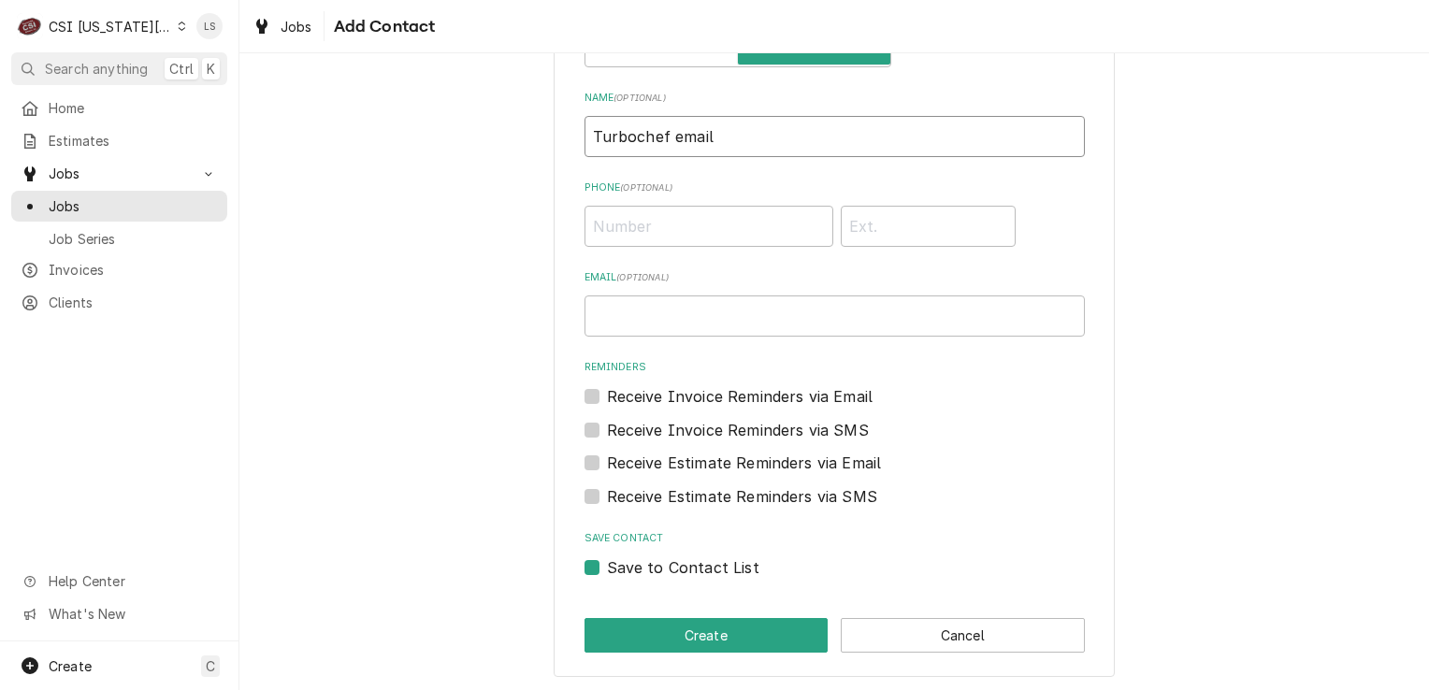
scroll to position [113, 0]
click at [607, 572] on label "Save to Contact List" at bounding box center [683, 567] width 152 height 22
click at [607, 572] on input "Save to Contact List" at bounding box center [857, 576] width 501 height 41
drag, startPoint x: 629, startPoint y: 611, endPoint x: 820, endPoint y: 660, distance: 197.9
click at [631, 611] on div "Attach contact to Name ( optional ) Turbochef email Phone ( optional ) Email ( …" at bounding box center [834, 327] width 561 height 700
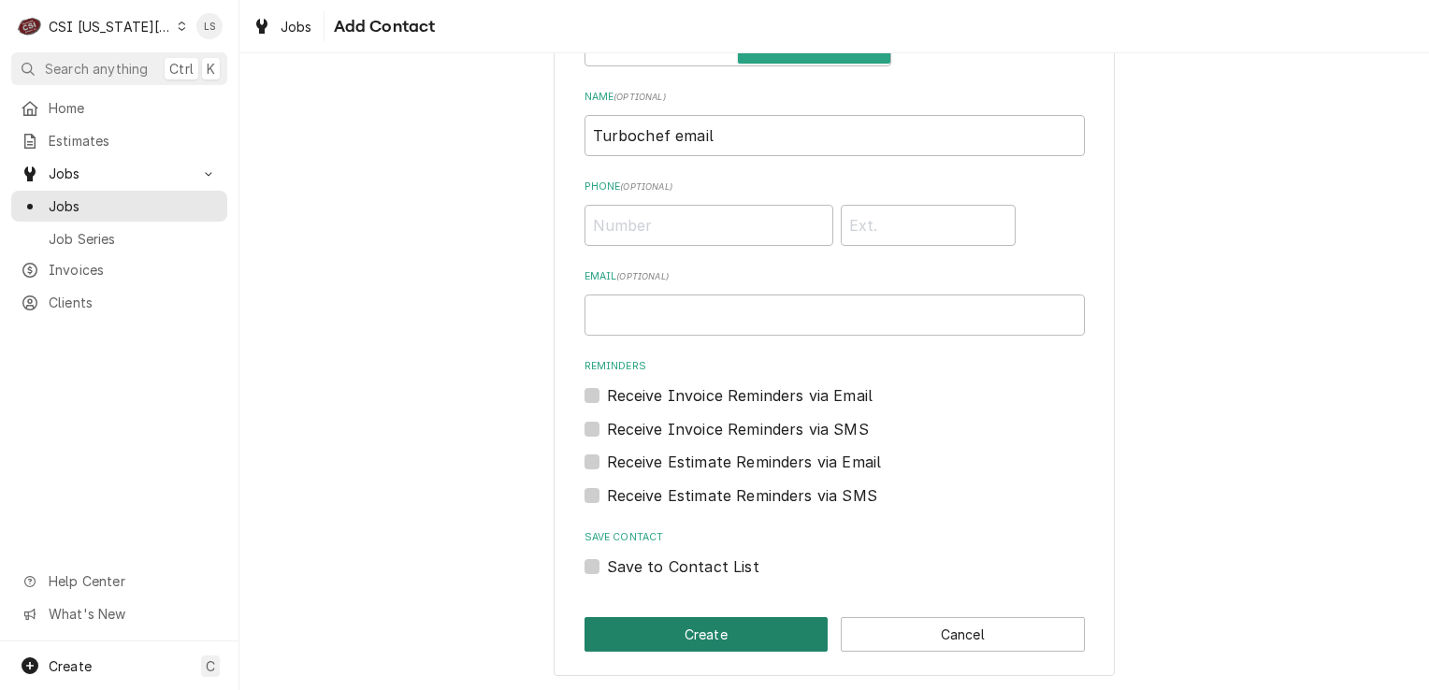
click at [715, 634] on button "Create" at bounding box center [707, 634] width 244 height 35
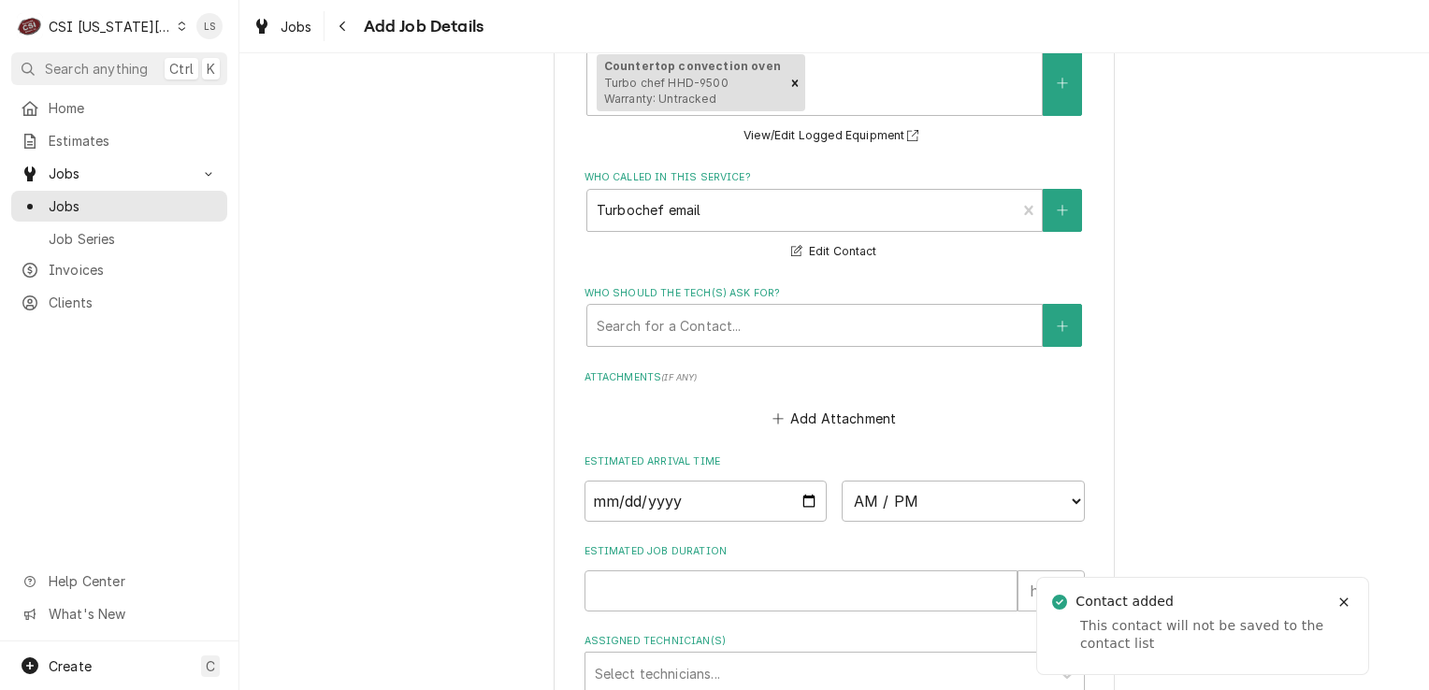
scroll to position [2100, 0]
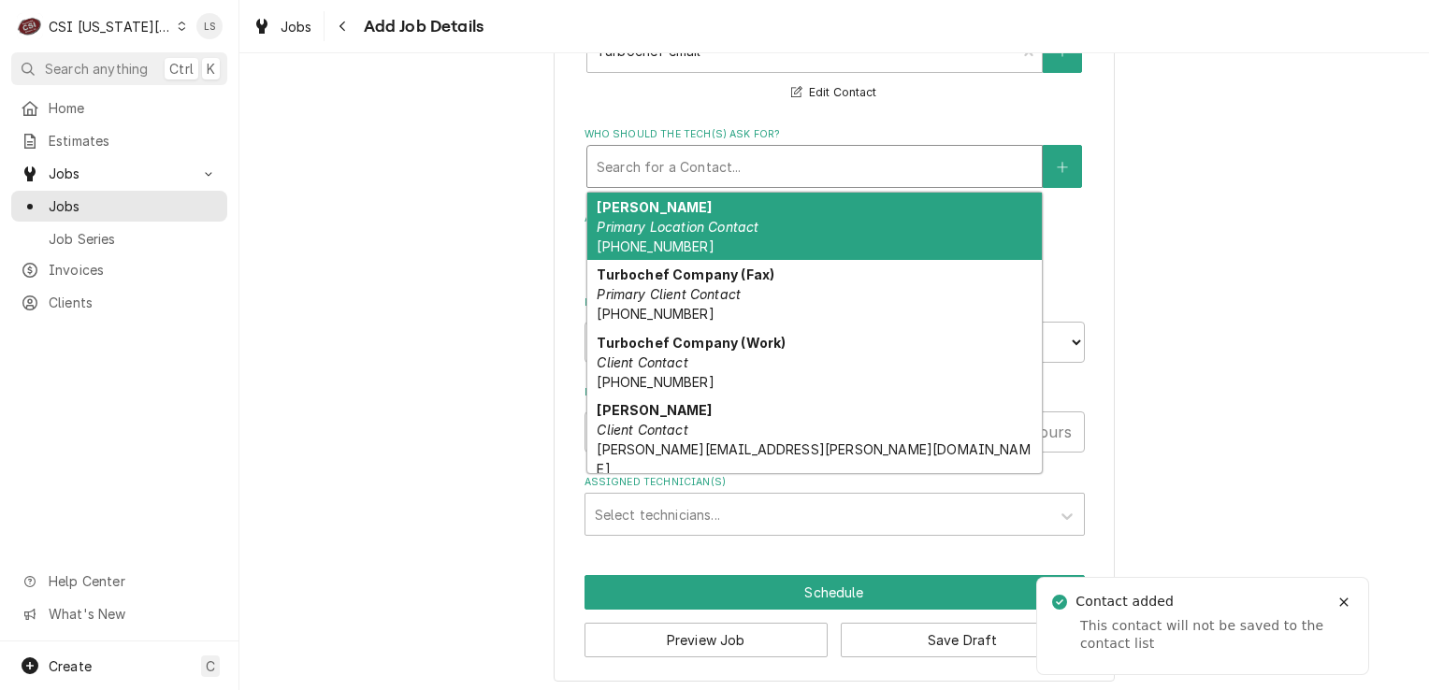
click at [700, 146] on div "Search for a Contact..." at bounding box center [815, 166] width 455 height 41
click at [666, 206] on strong "Danielle Dudley" at bounding box center [654, 207] width 115 height 16
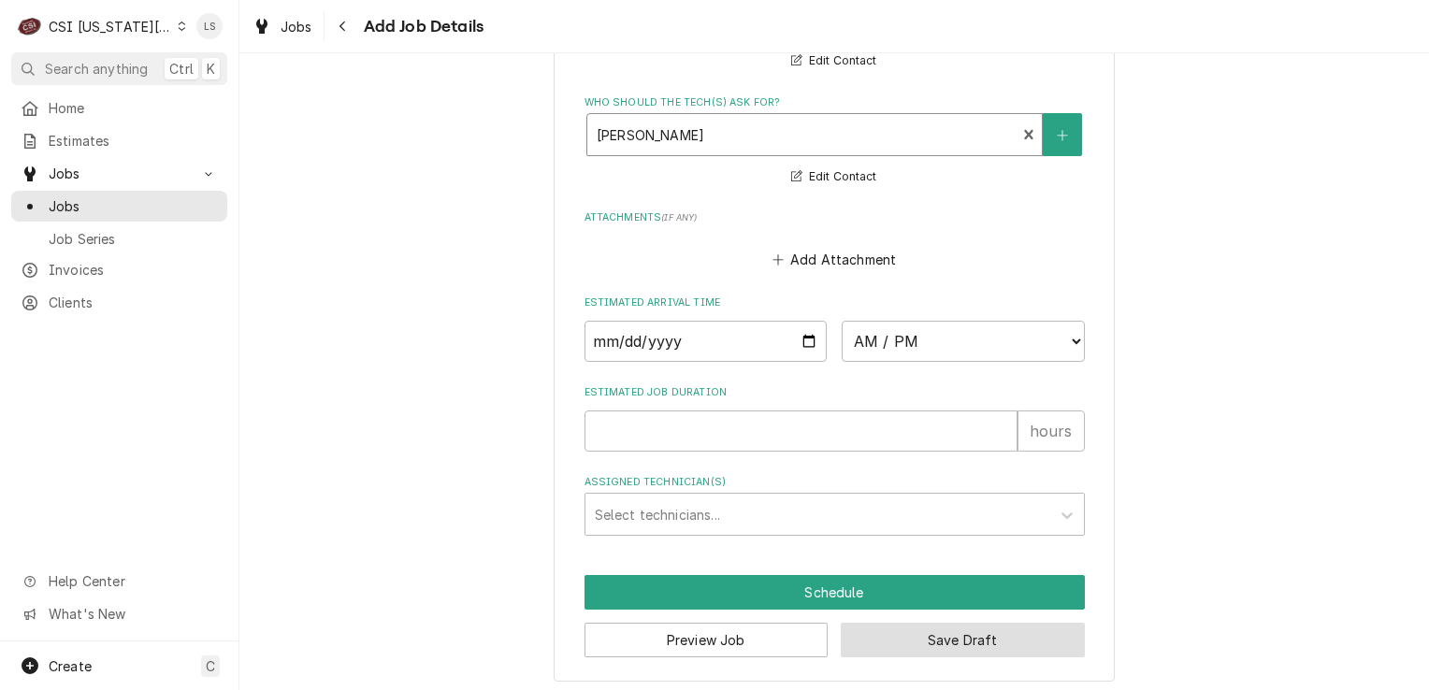
click at [925, 627] on button "Save Draft" at bounding box center [963, 640] width 244 height 35
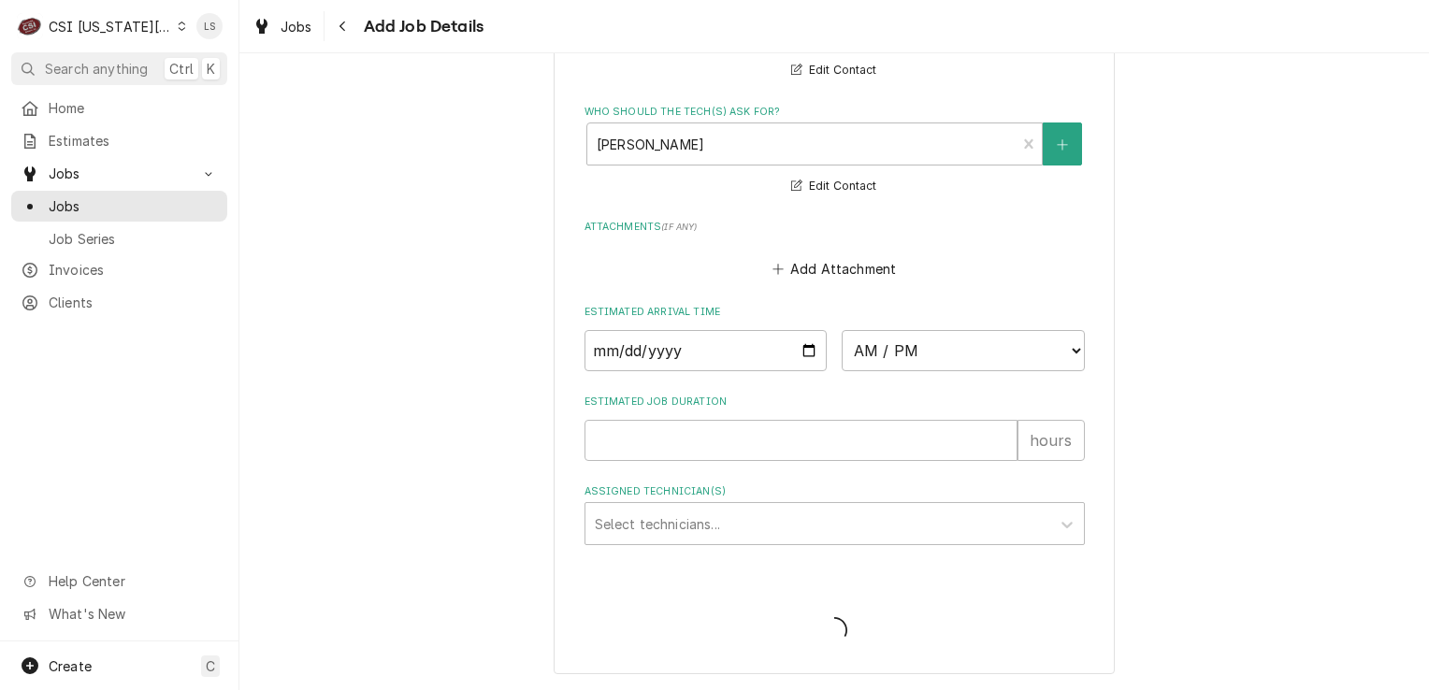
scroll to position [2115, 0]
